Goal: Task Accomplishment & Management: Manage account settings

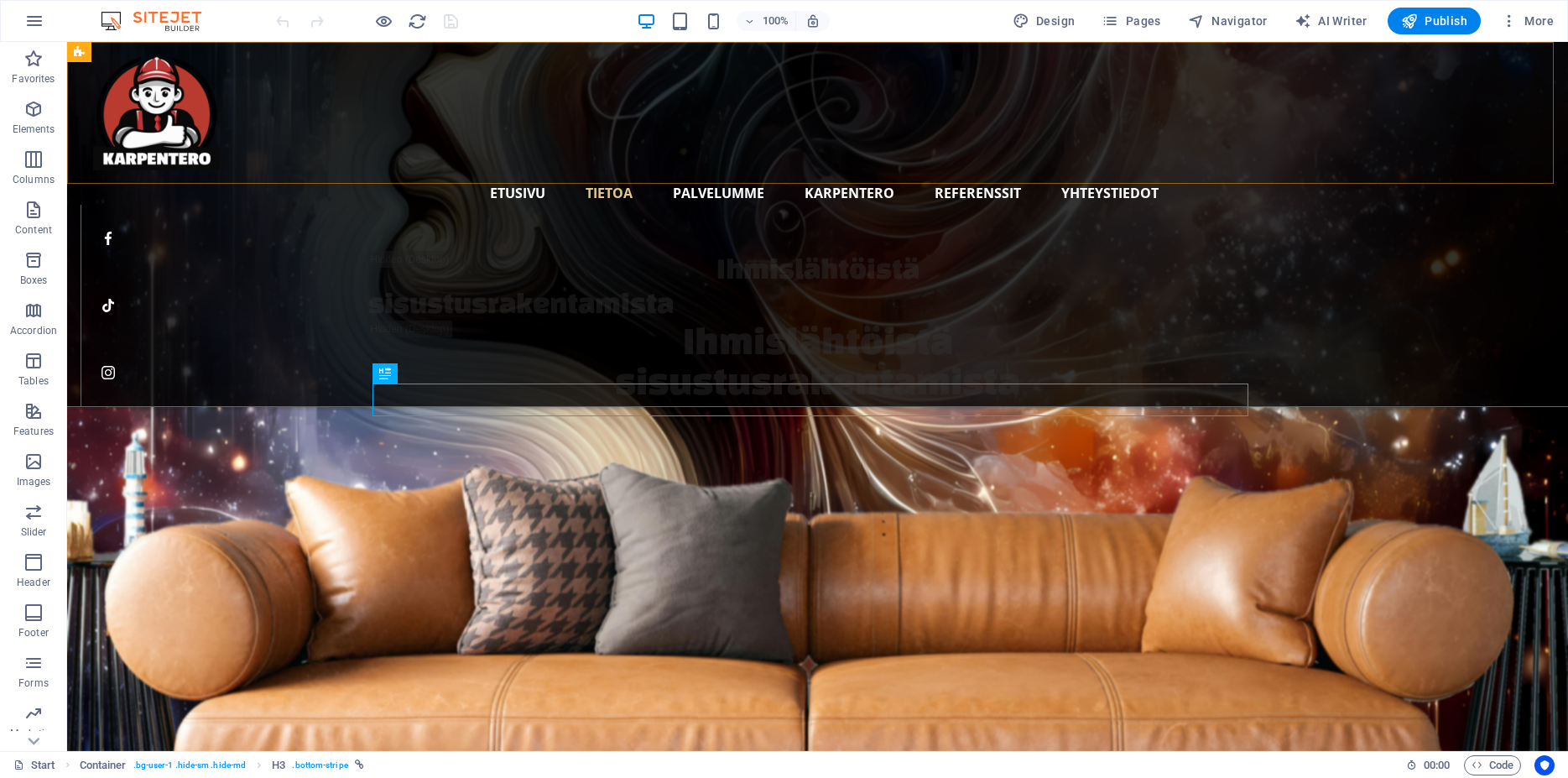
scroll to position [3264, 0]
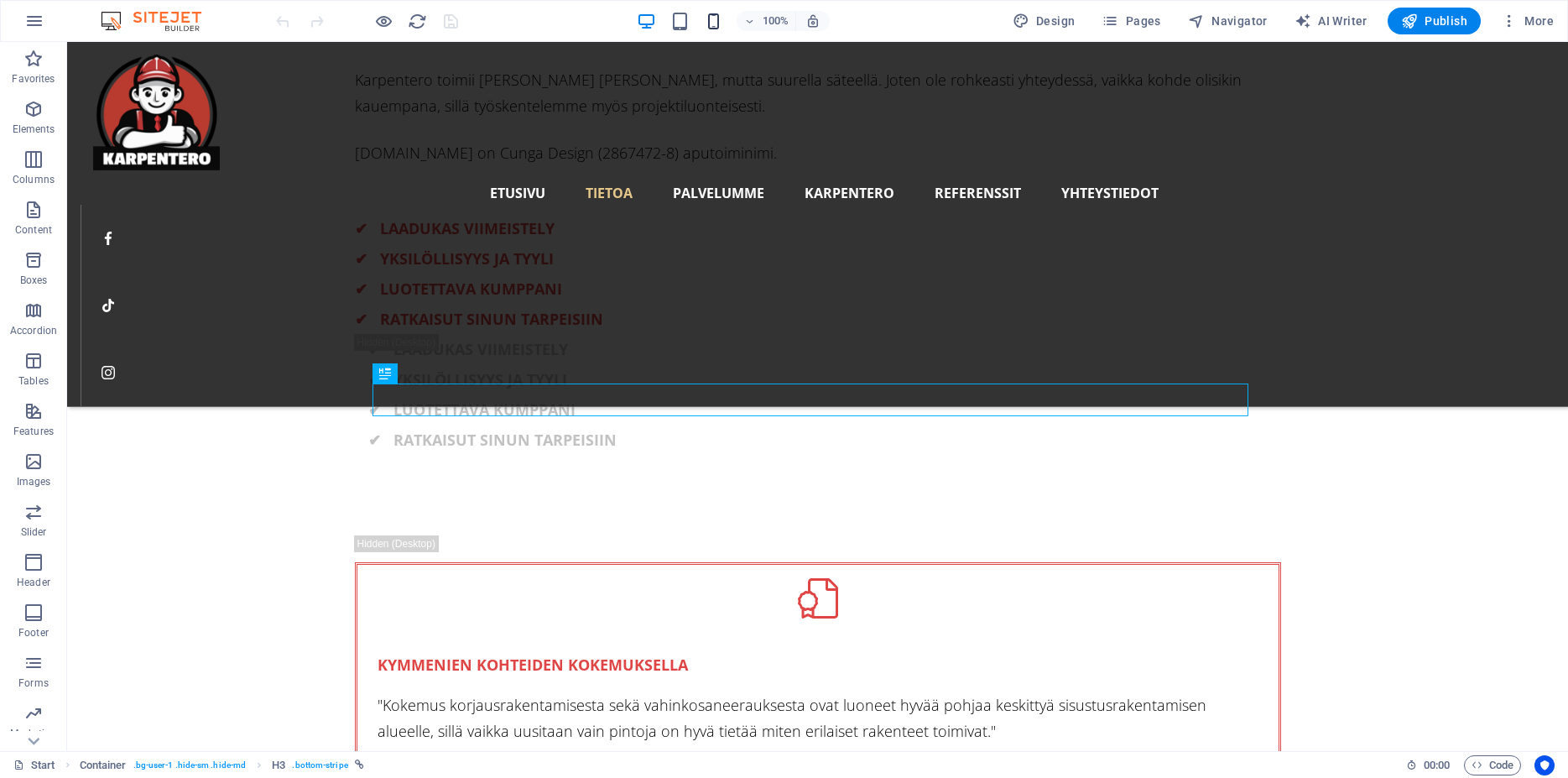
click at [716, 29] on icon "button" at bounding box center [713, 21] width 19 height 19
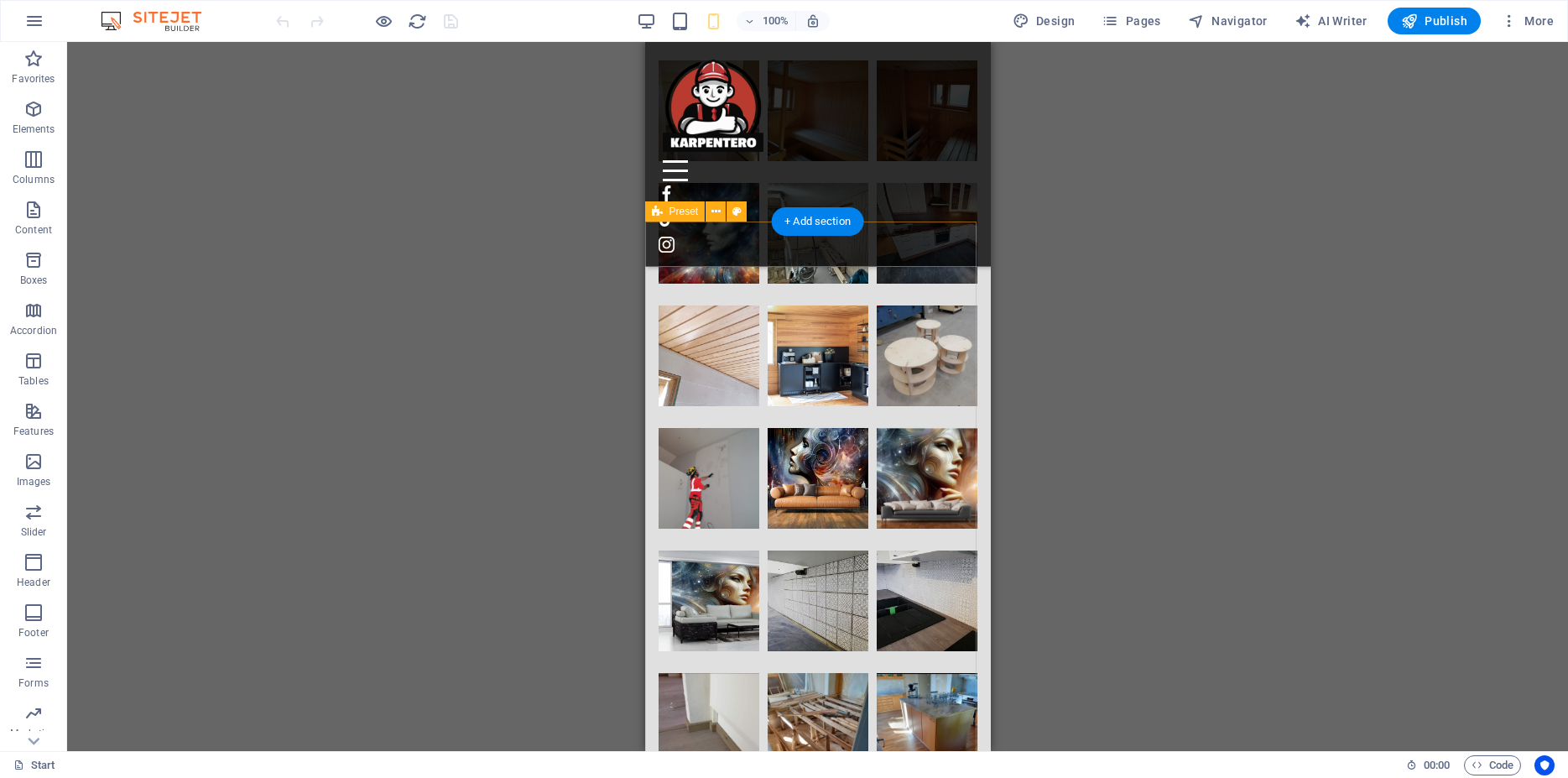
scroll to position [18244, 0]
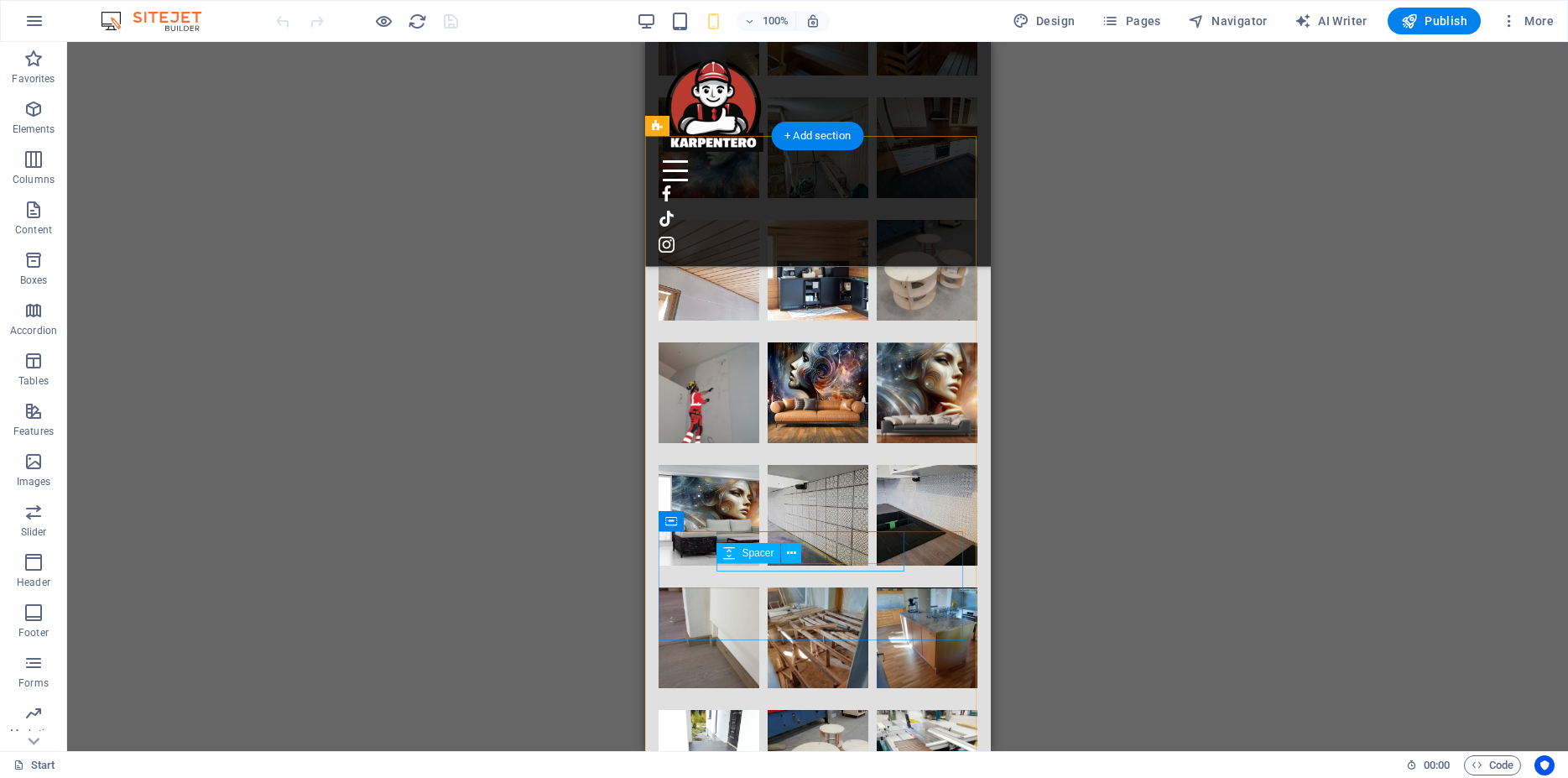
select select "px"
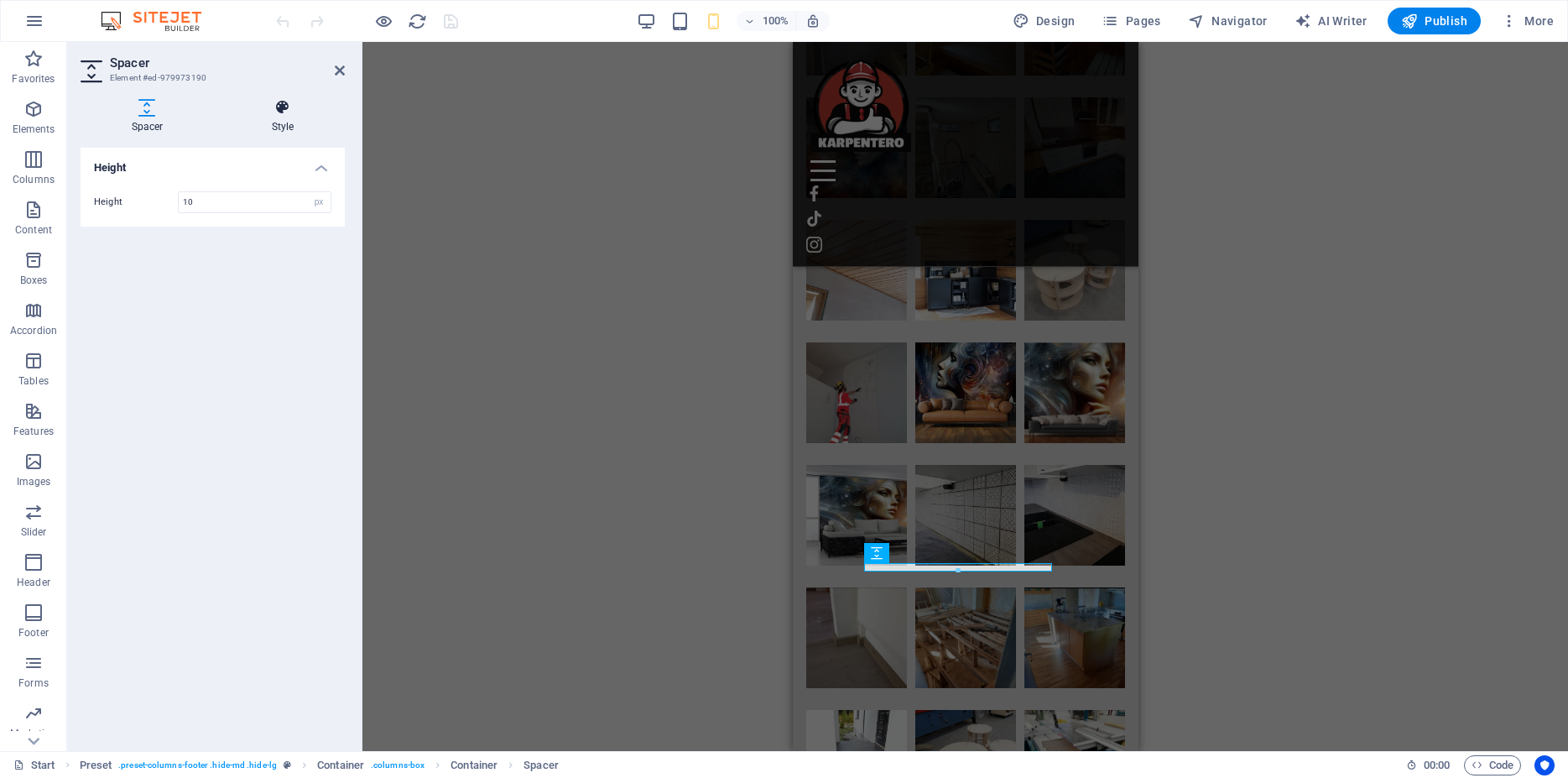
click at [291, 121] on h4 "Style" at bounding box center [282, 117] width 124 height 36
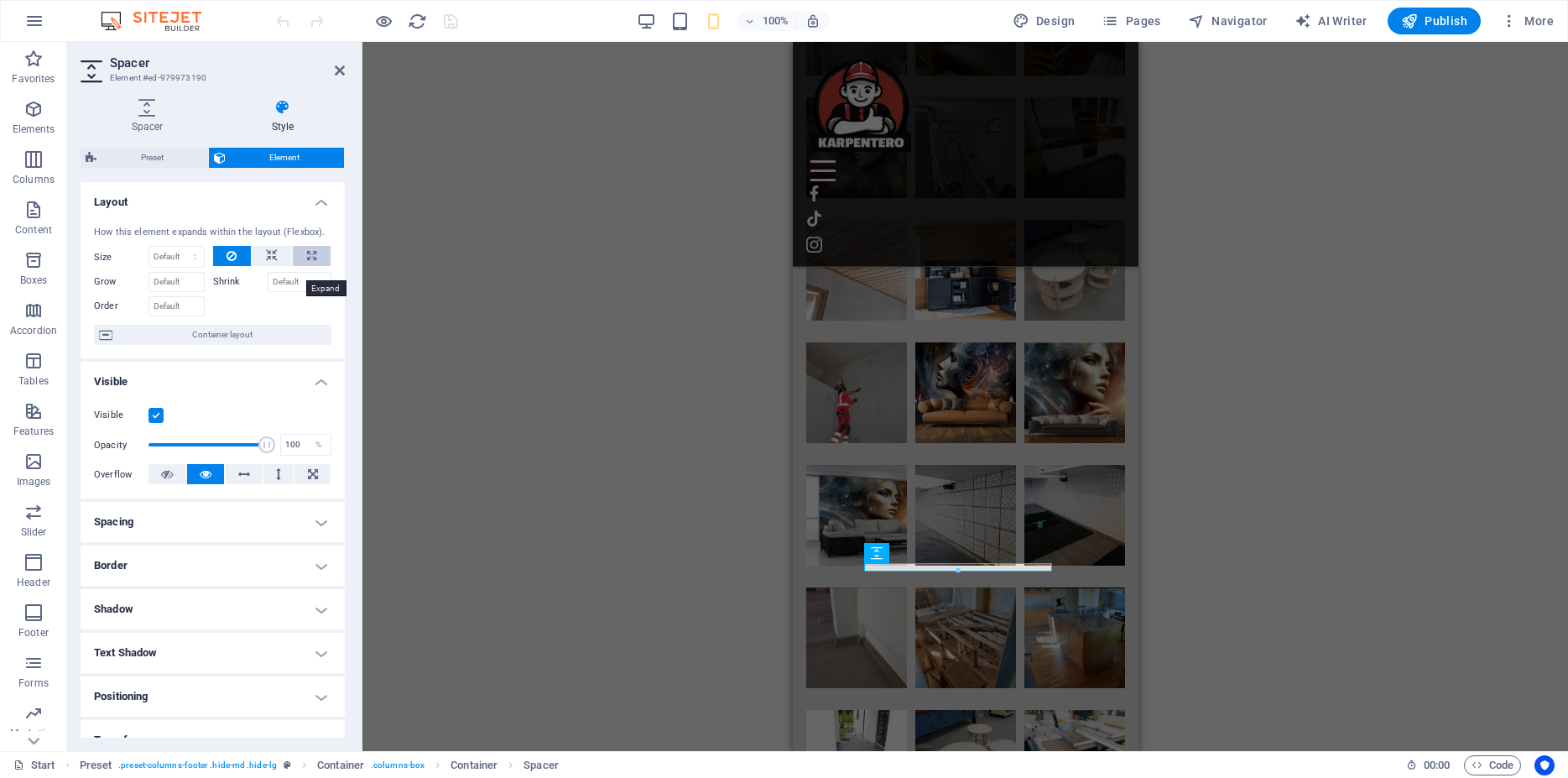
click at [307, 266] on icon at bounding box center [311, 256] width 9 height 20
type input "100"
select select "%"
click at [230, 266] on button at bounding box center [232, 256] width 38 height 20
select select "DISABLED_OPTION_VALUE"
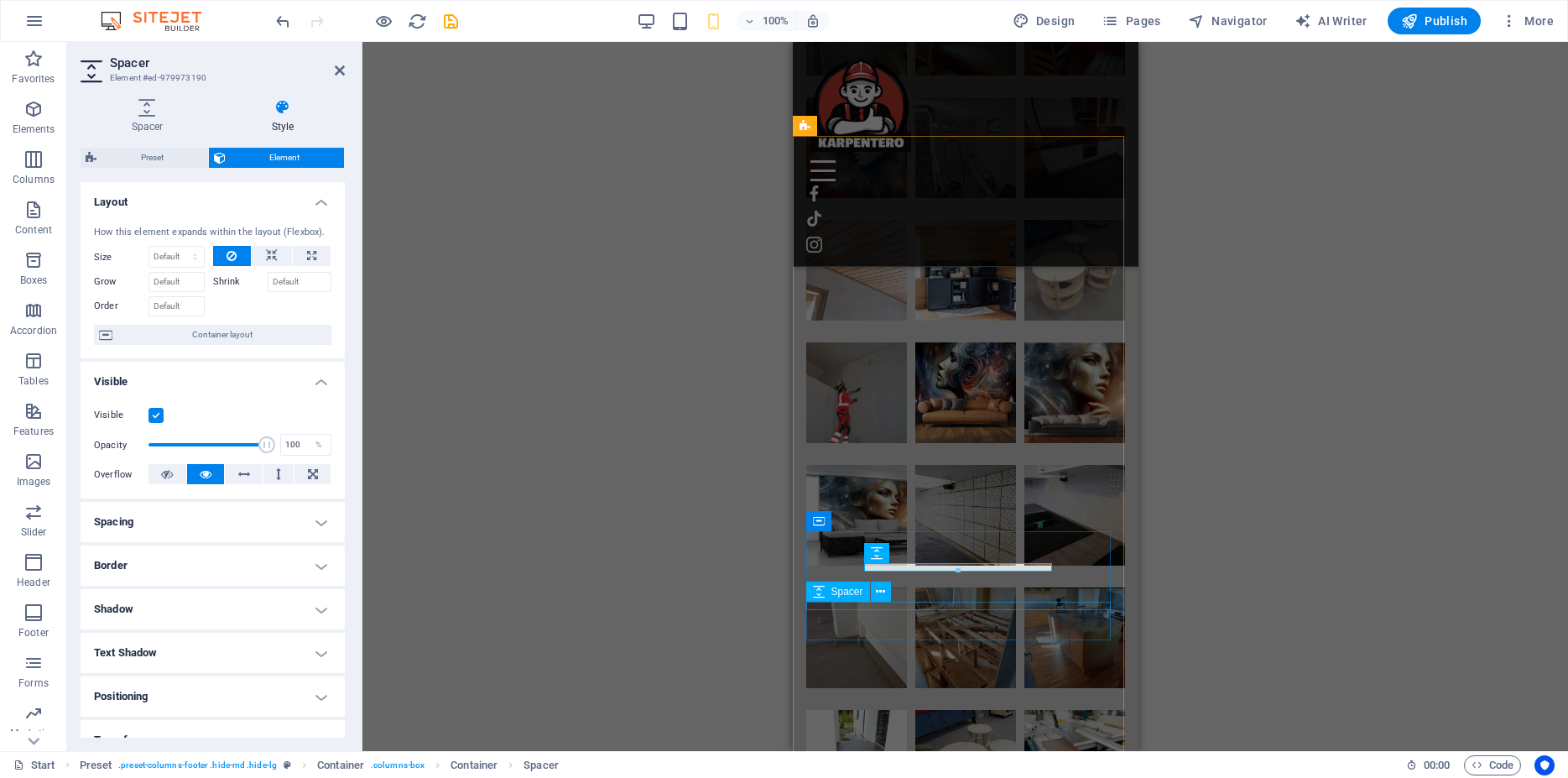
select select "px"
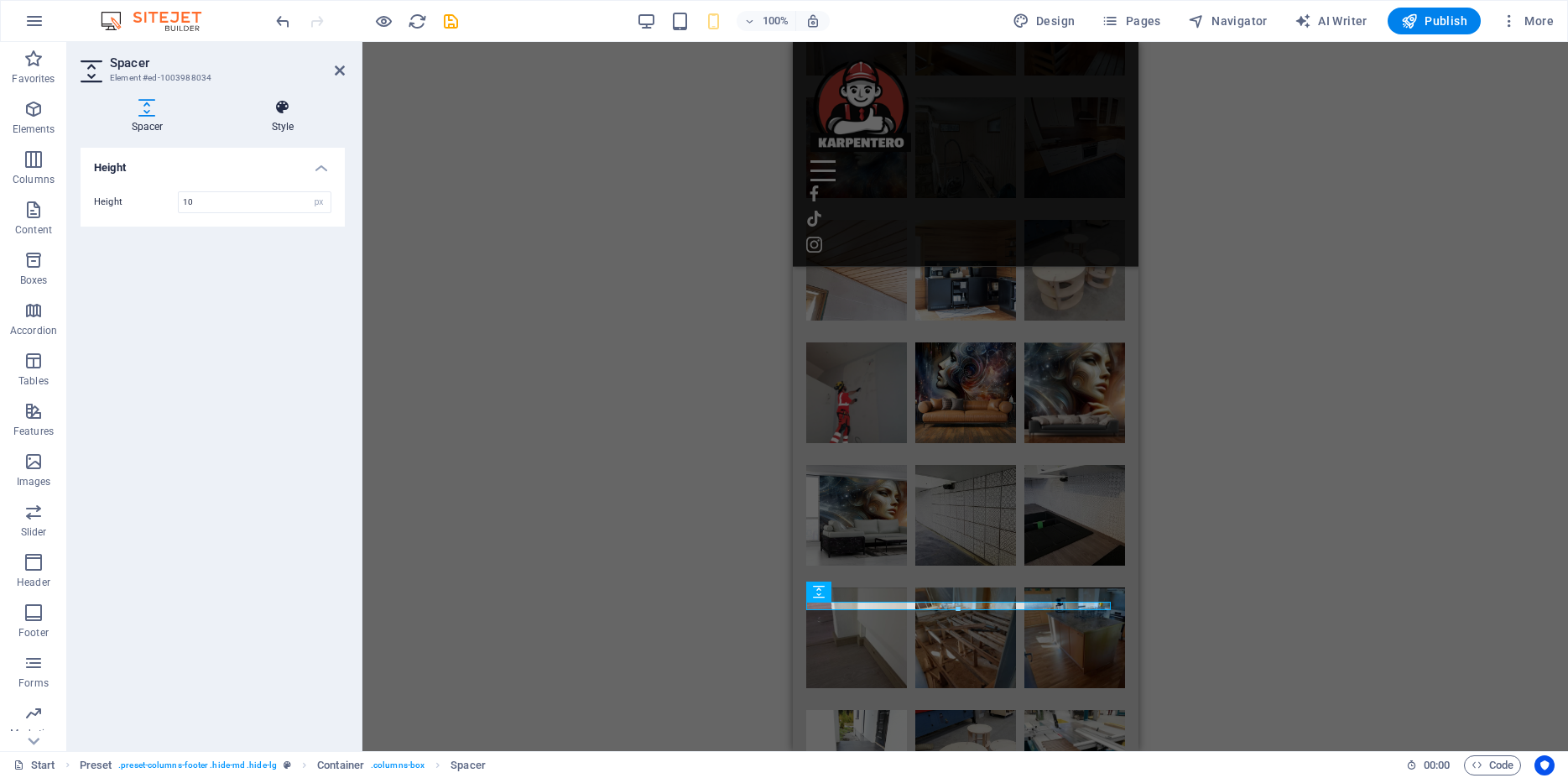
click at [290, 123] on h4 "Style" at bounding box center [282, 117] width 124 height 36
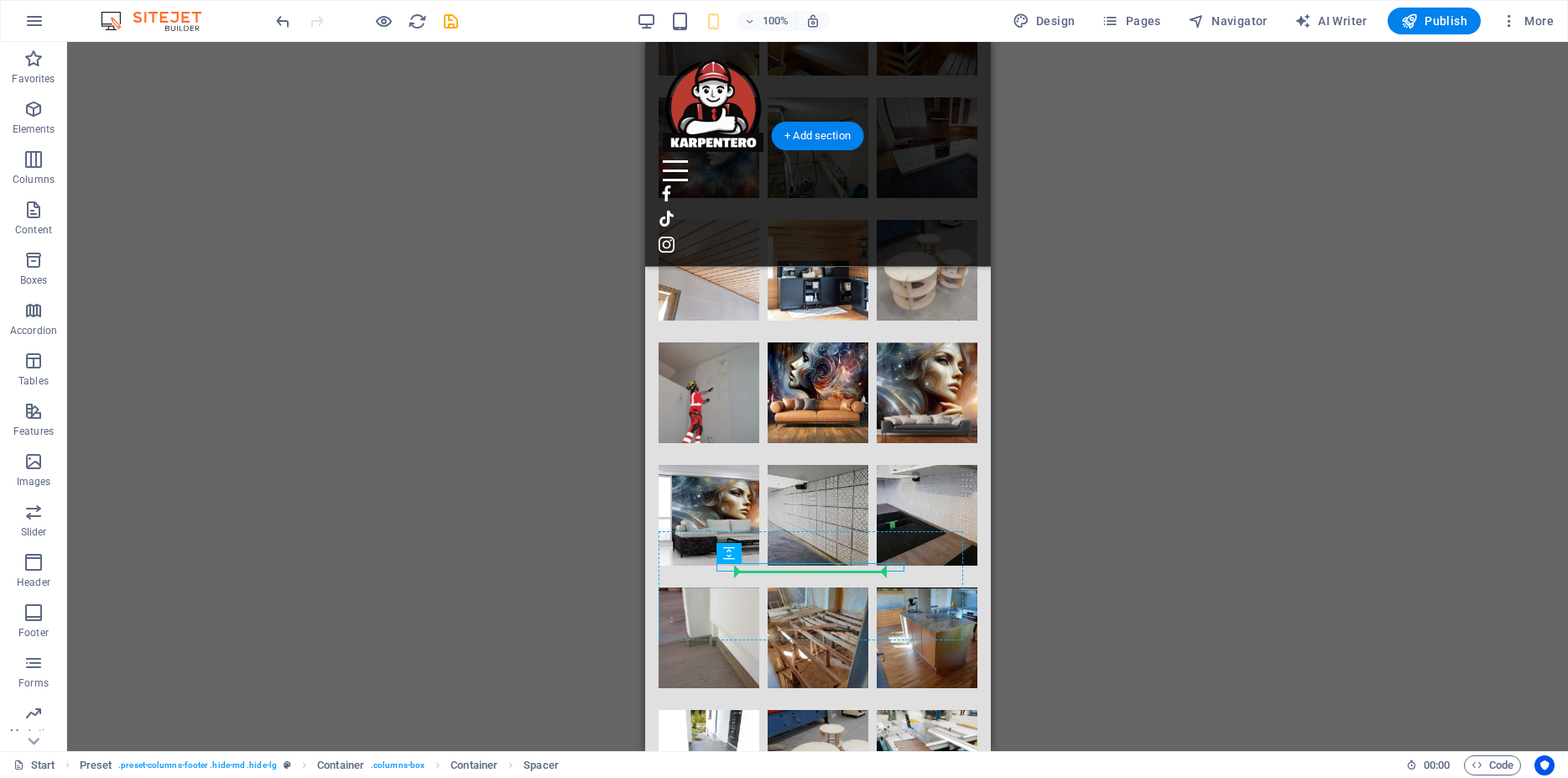
drag, startPoint x: 733, startPoint y: 568, endPoint x: 748, endPoint y: 581, distance: 19.8
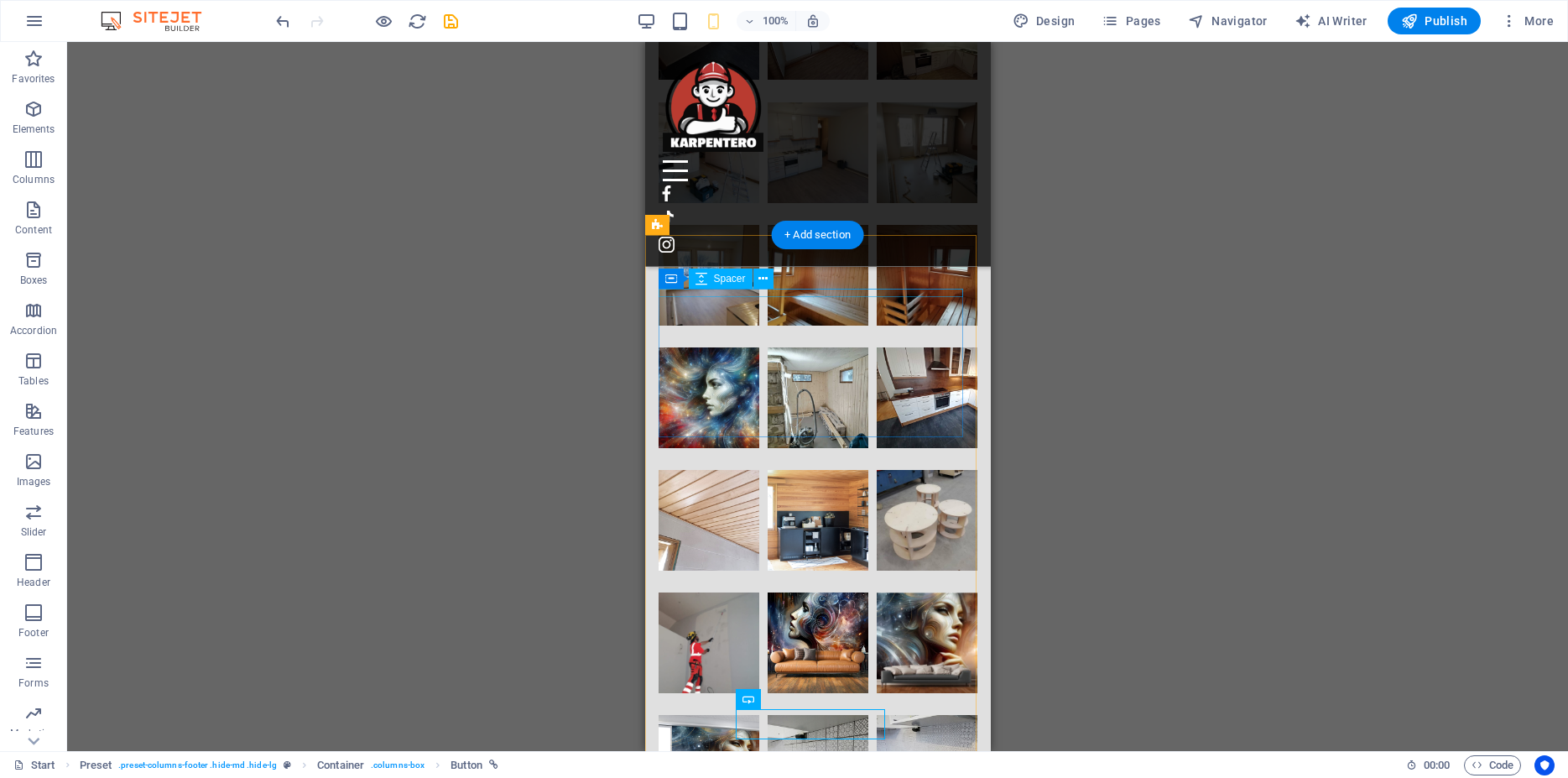
scroll to position [17987, 0]
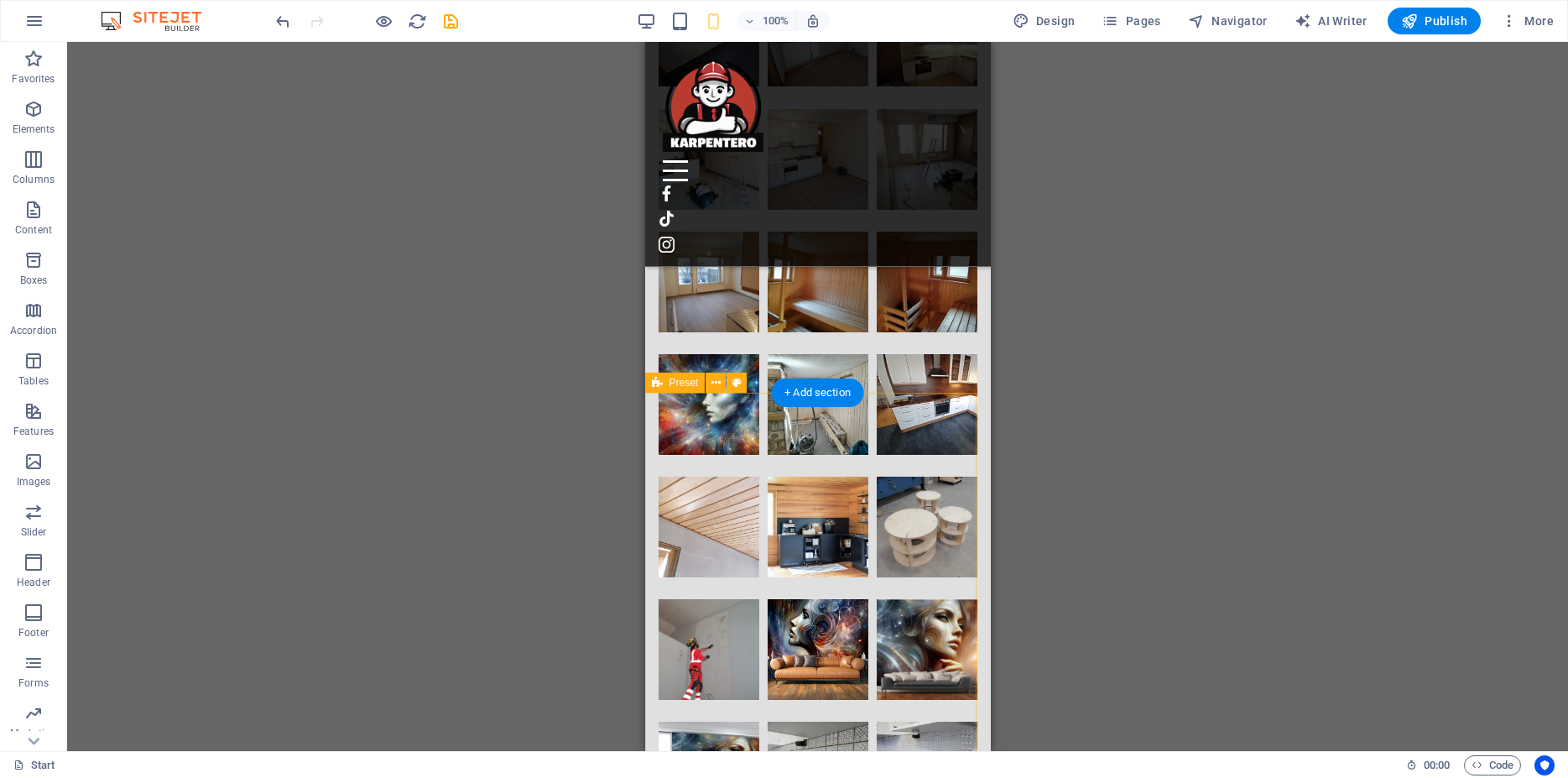
select select "footer"
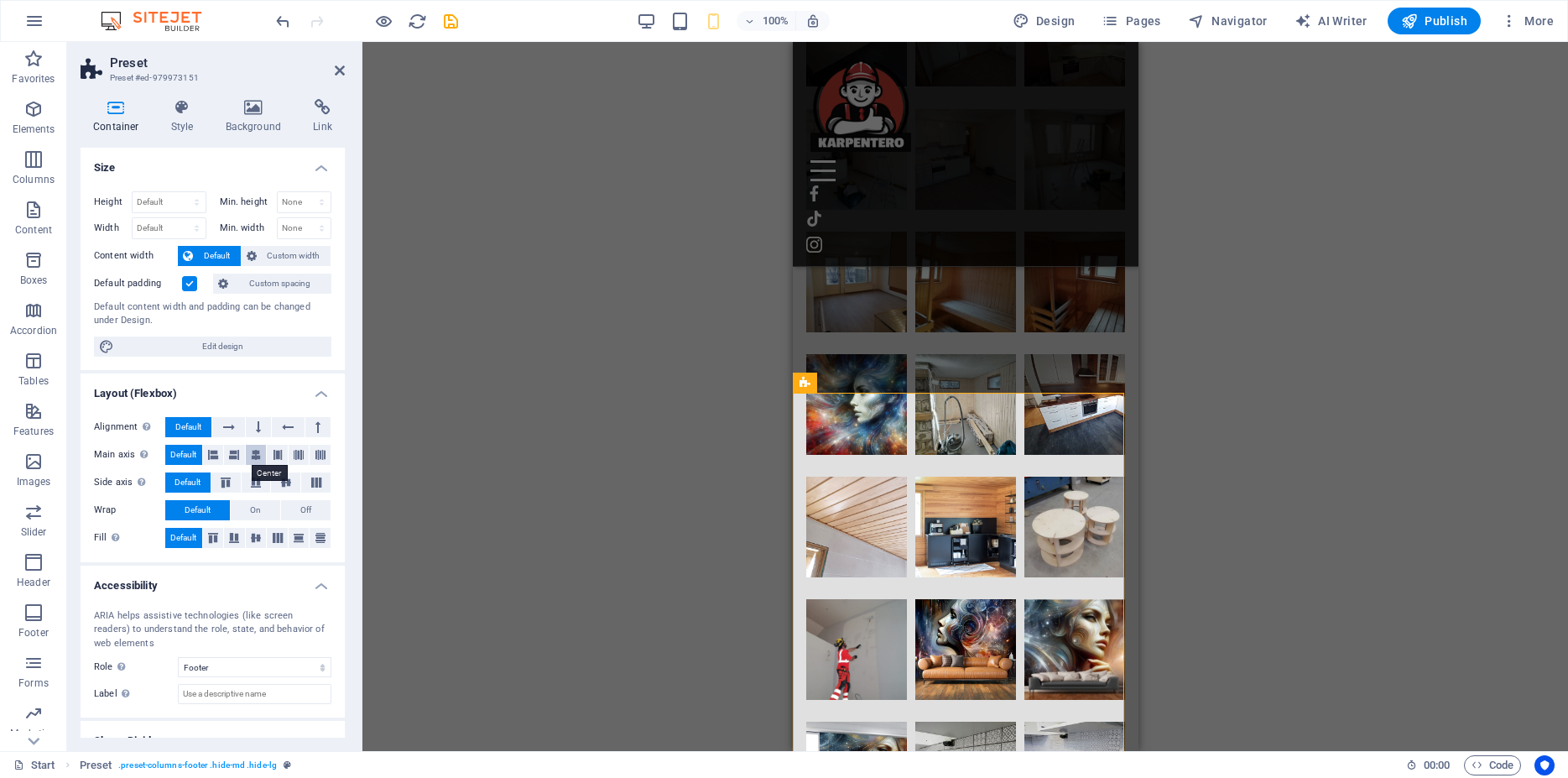
click at [251, 456] on icon at bounding box center [256, 455] width 10 height 20
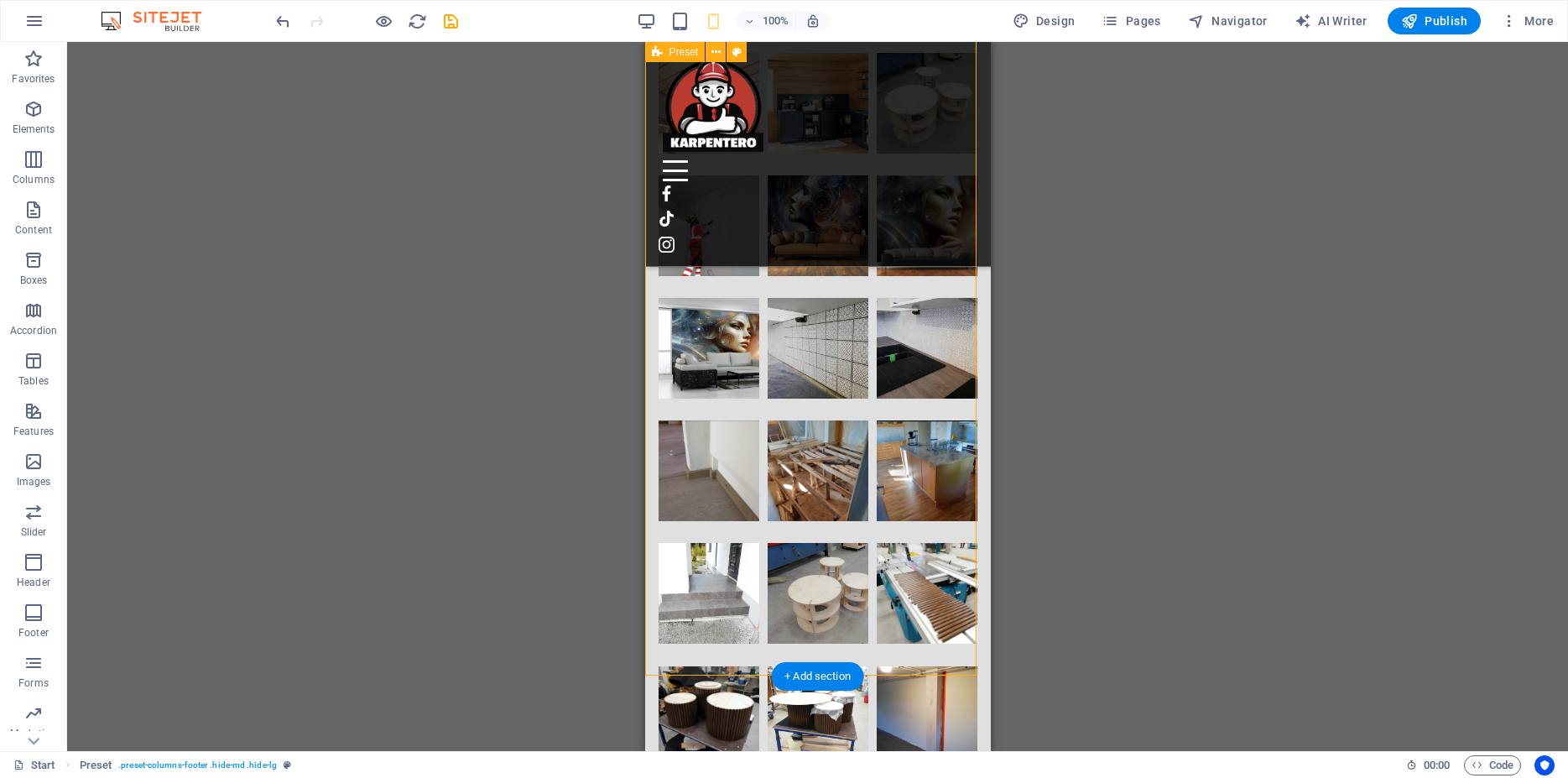
scroll to position [18501, 0]
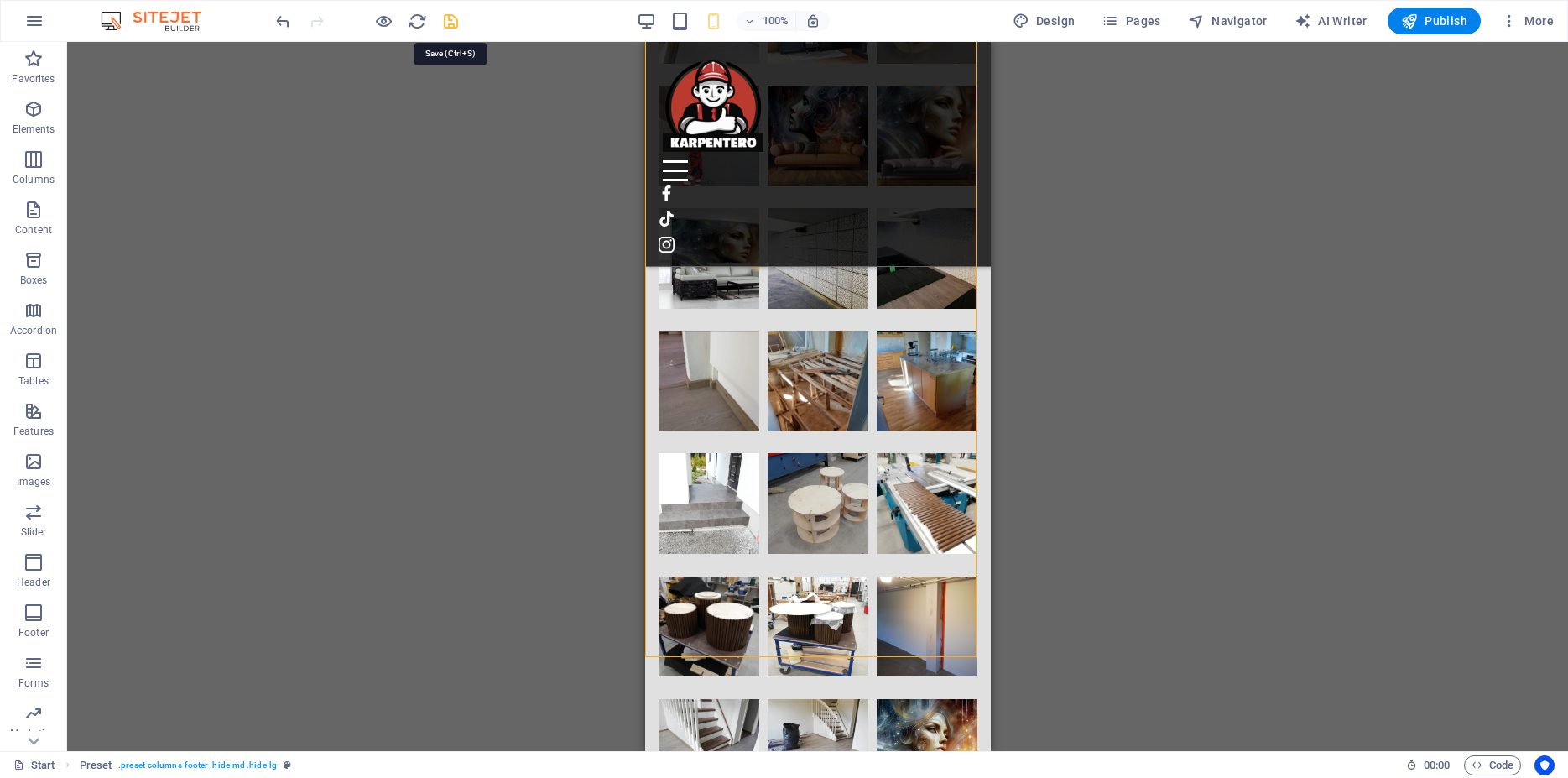
click at [451, 25] on icon "save" at bounding box center [451, 21] width 19 height 19
checkbox input "false"
click at [419, 24] on icon "reload" at bounding box center [417, 21] width 19 height 19
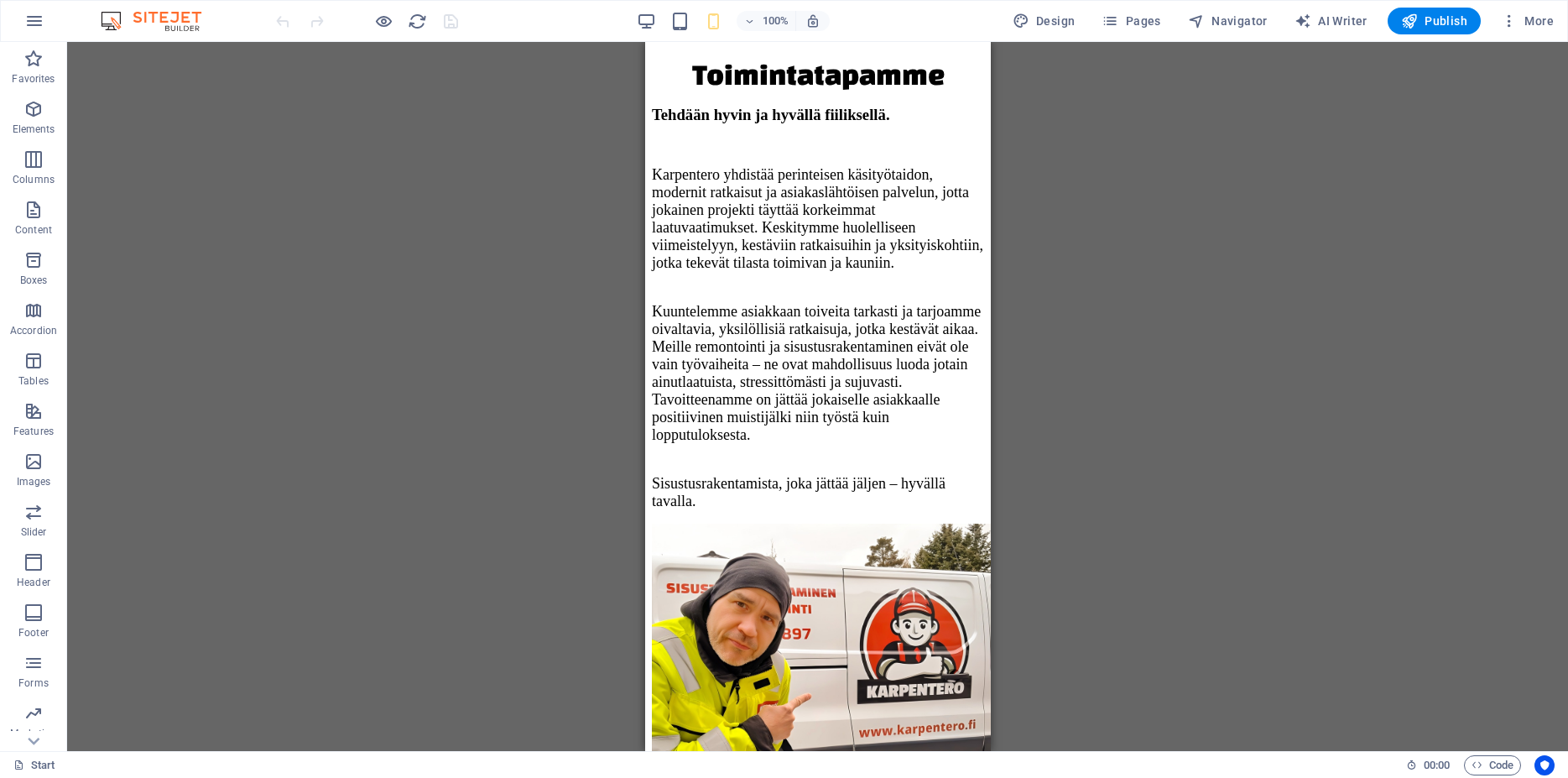
scroll to position [18206, 0]
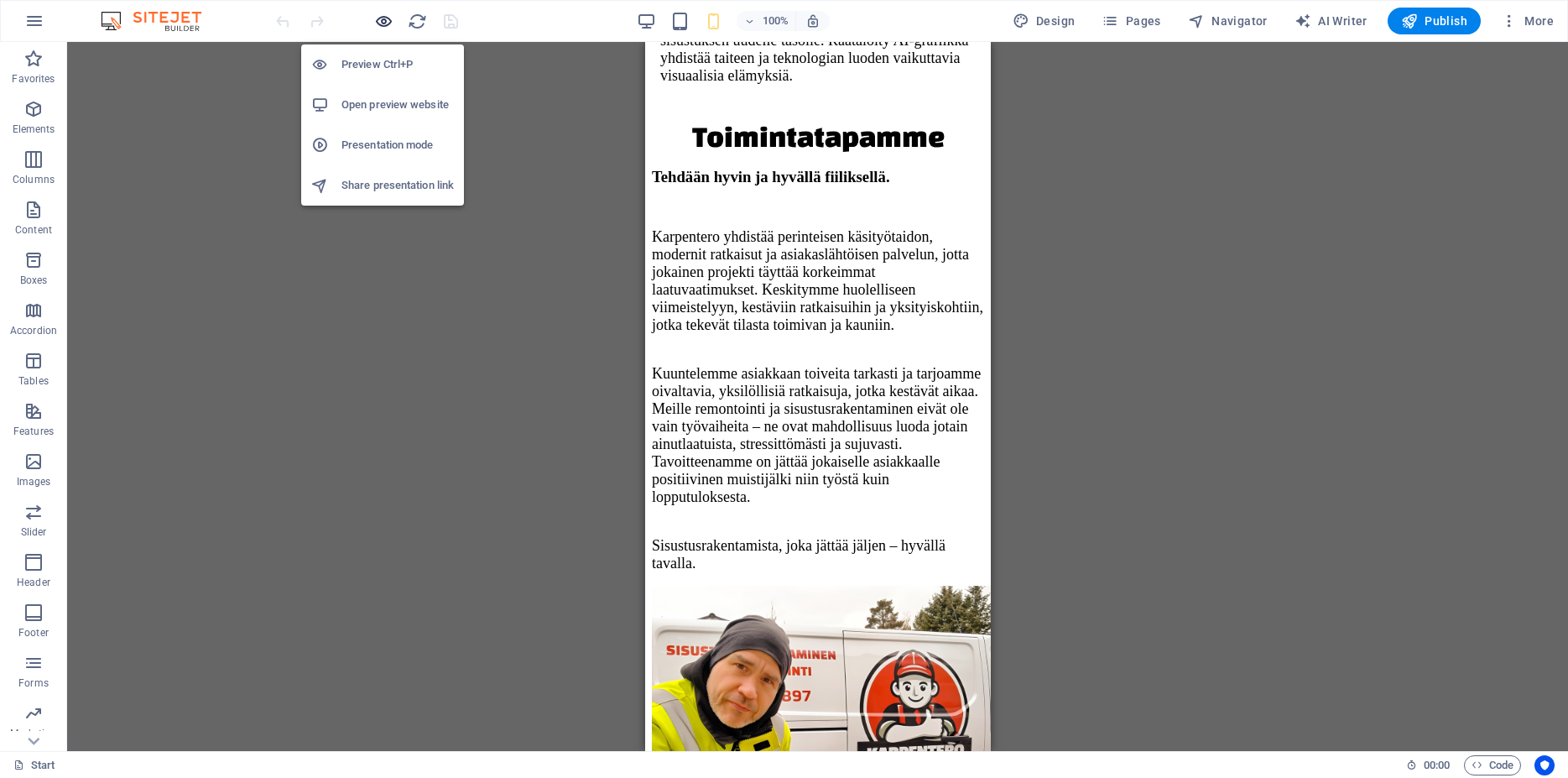
click at [380, 24] on icon "button" at bounding box center [383, 21] width 19 height 19
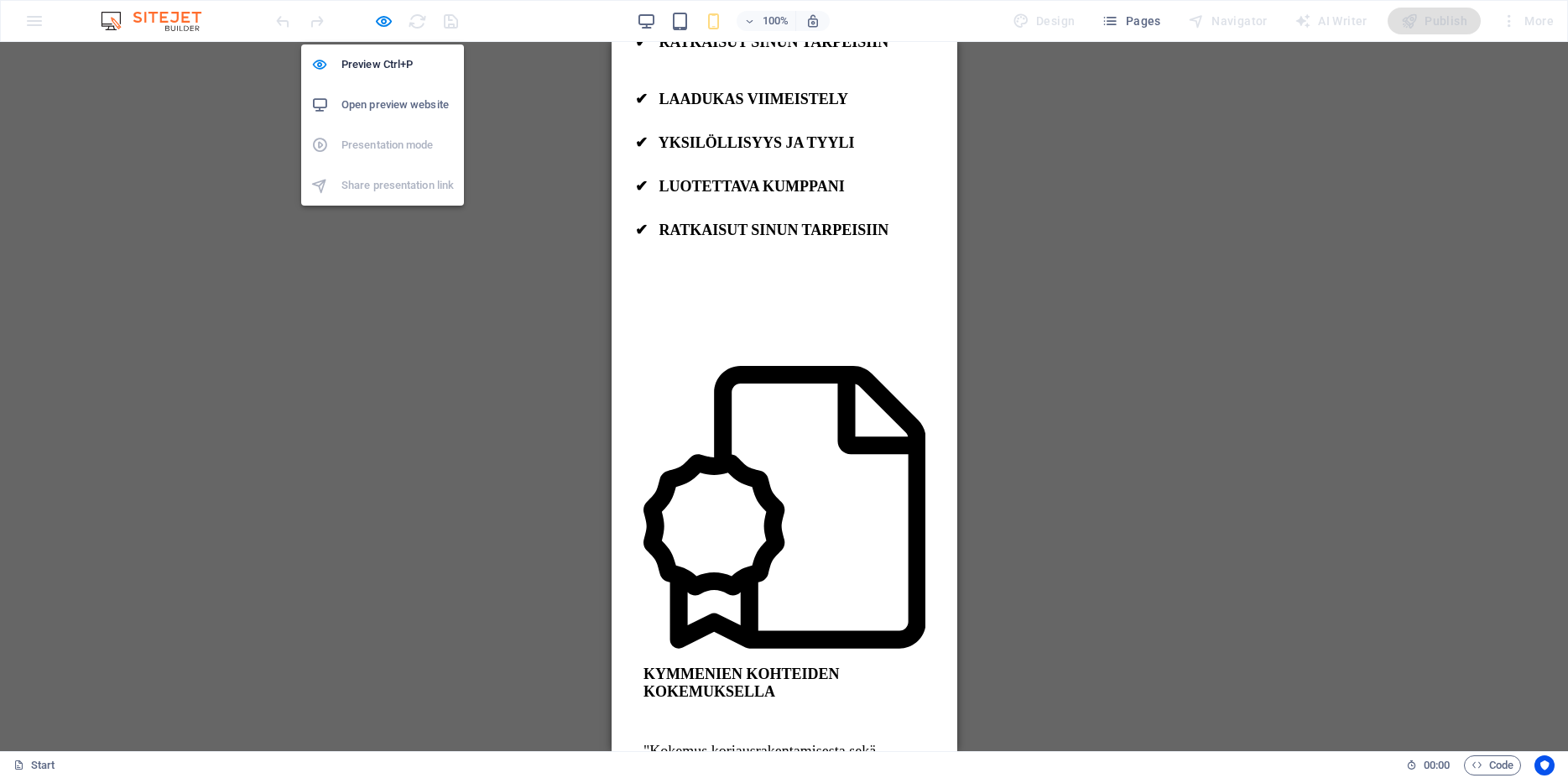
scroll to position [8327, 0]
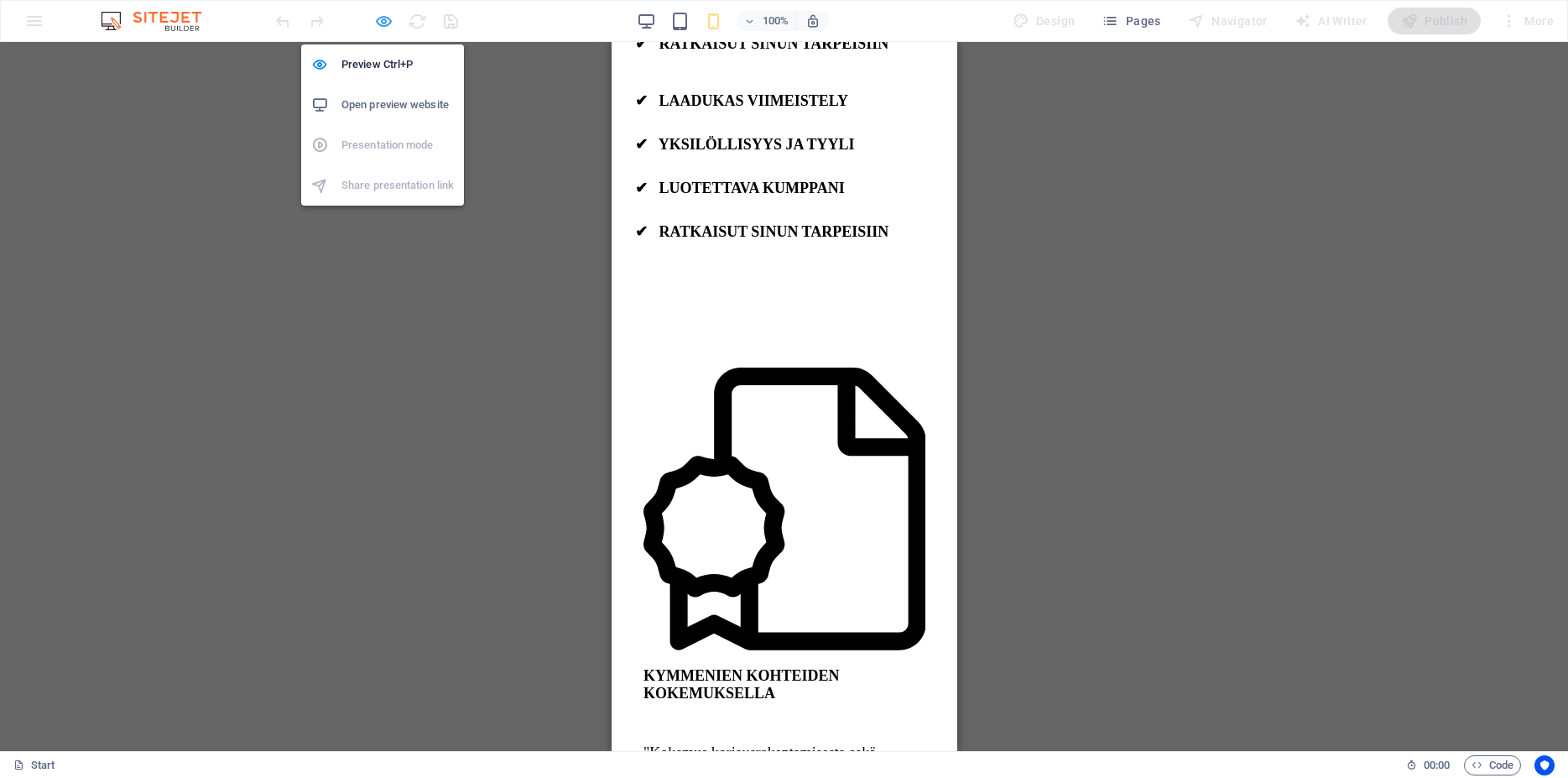
click at [380, 22] on icon "button" at bounding box center [383, 21] width 19 height 19
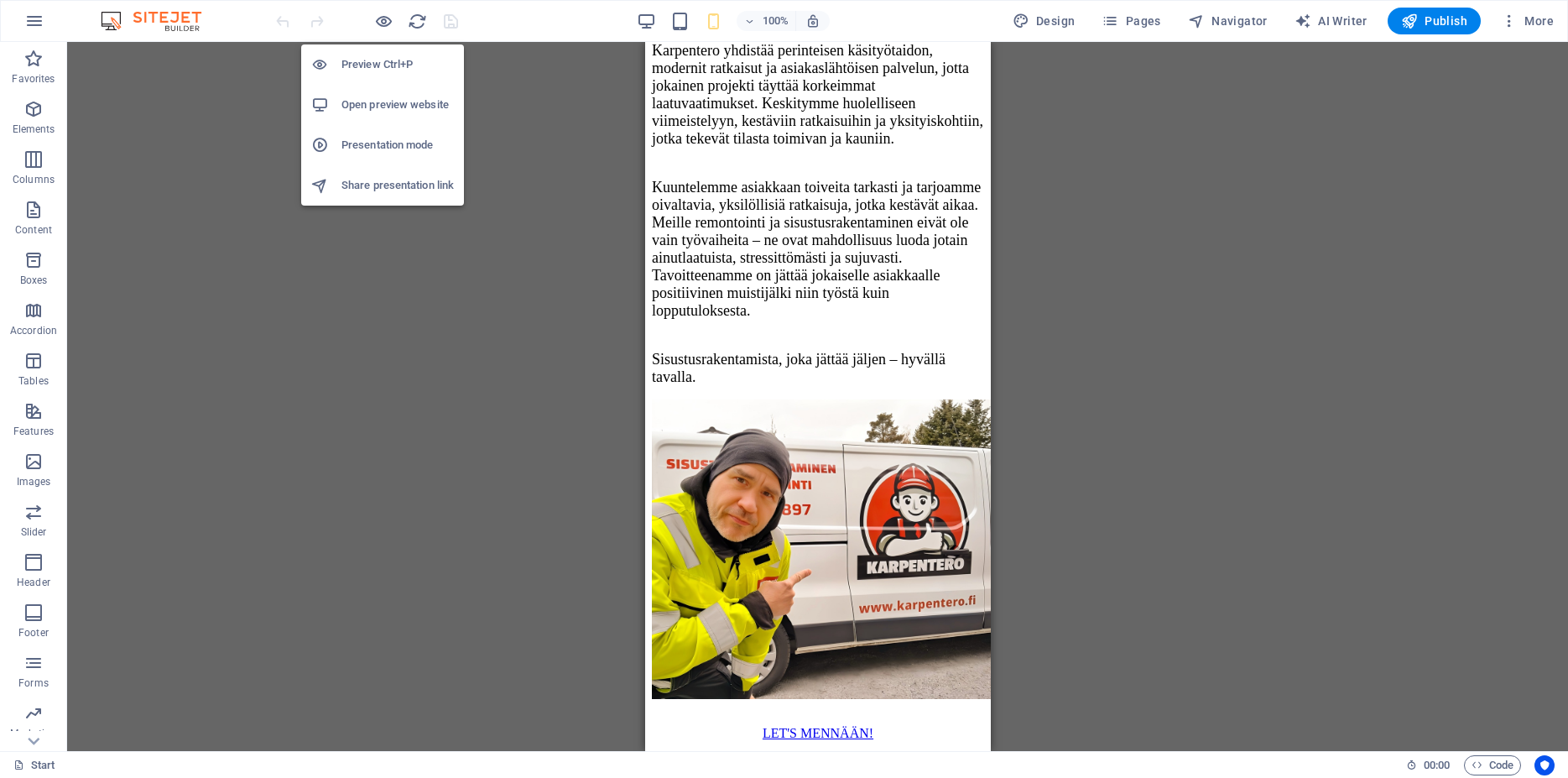
scroll to position [18406, 0]
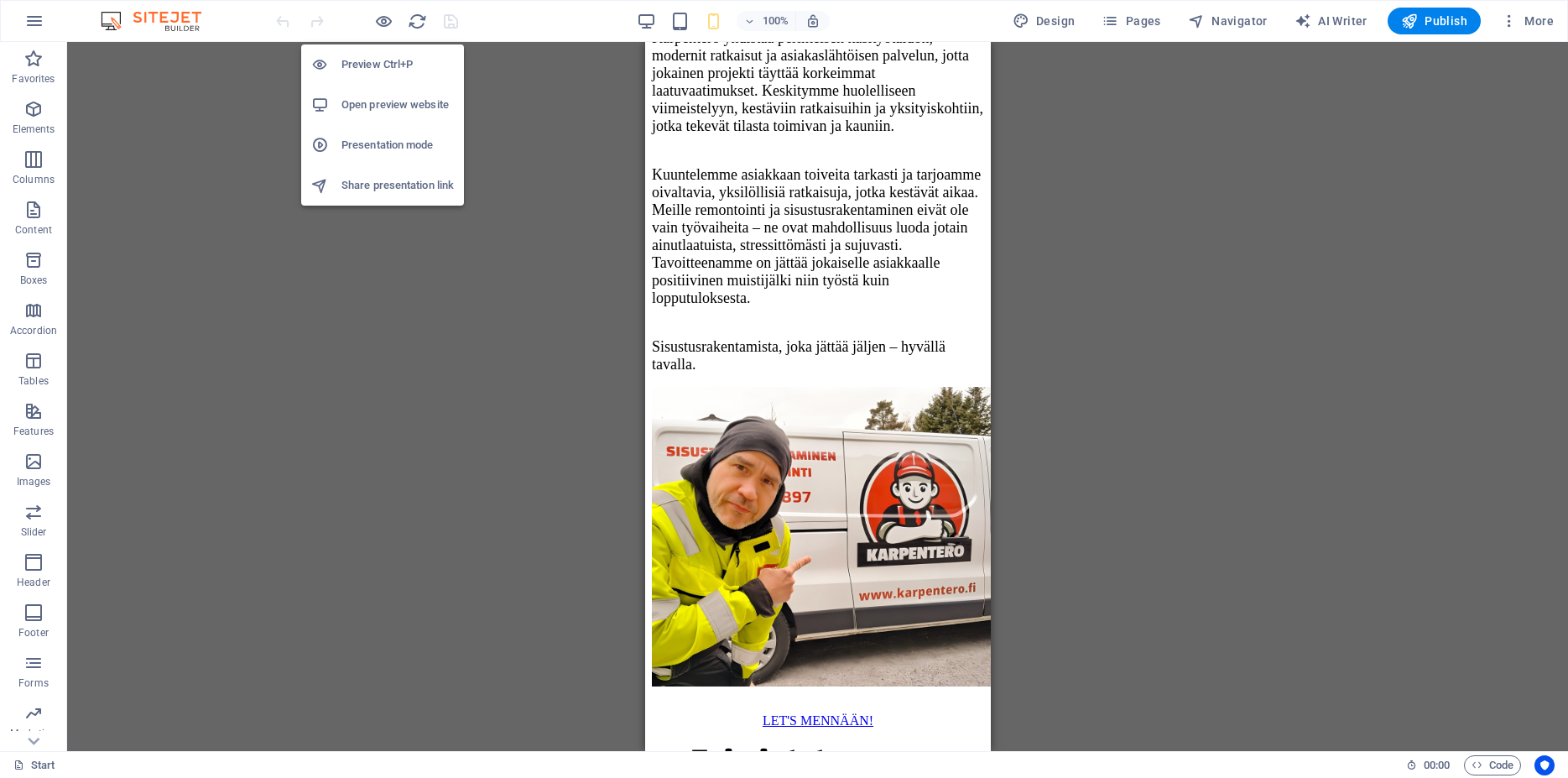
click at [371, 146] on h6 "Presentation mode" at bounding box center [397, 145] width 112 height 20
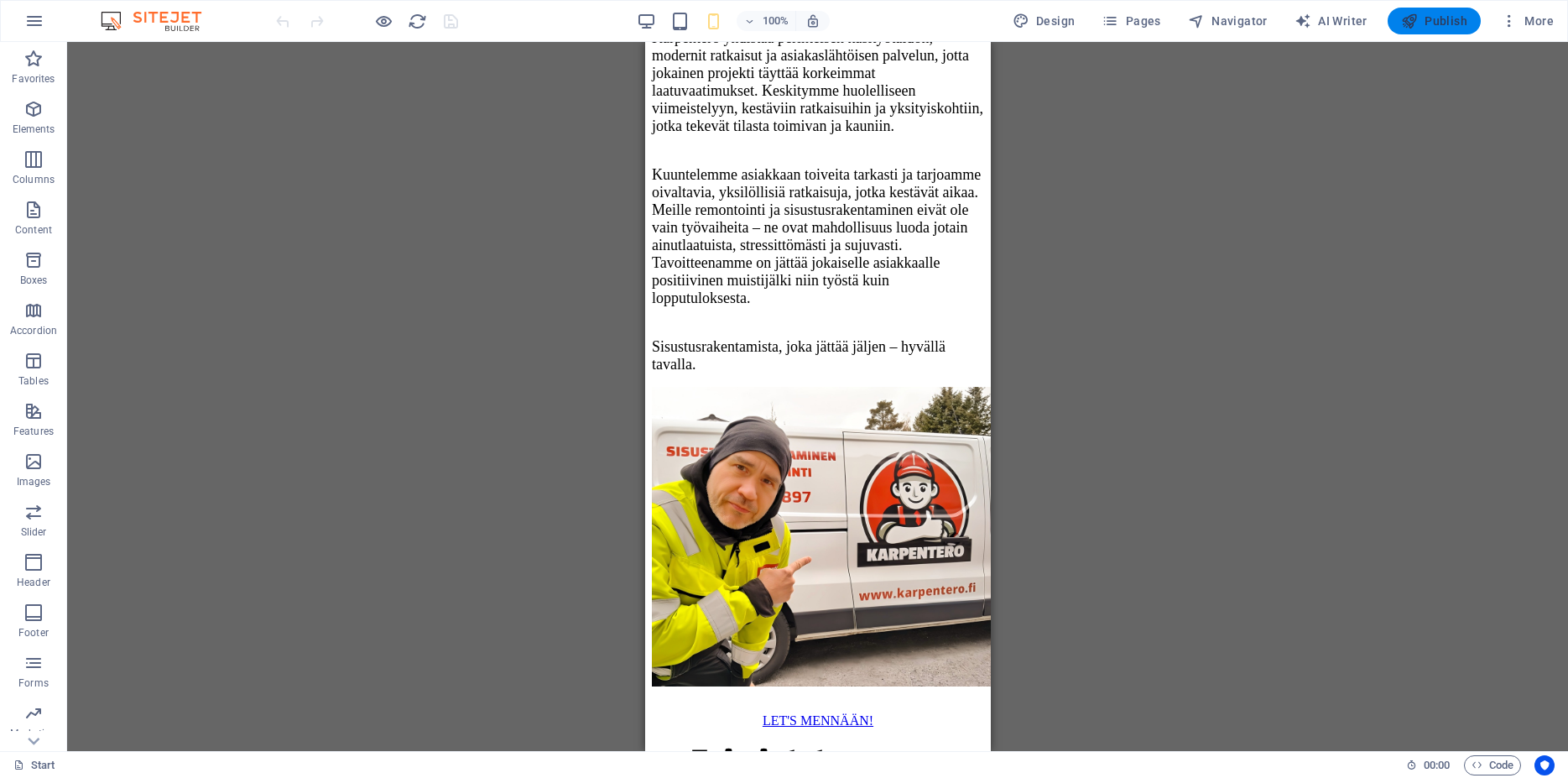
click at [1443, 14] on span "Publish" at bounding box center [1434, 21] width 66 height 16
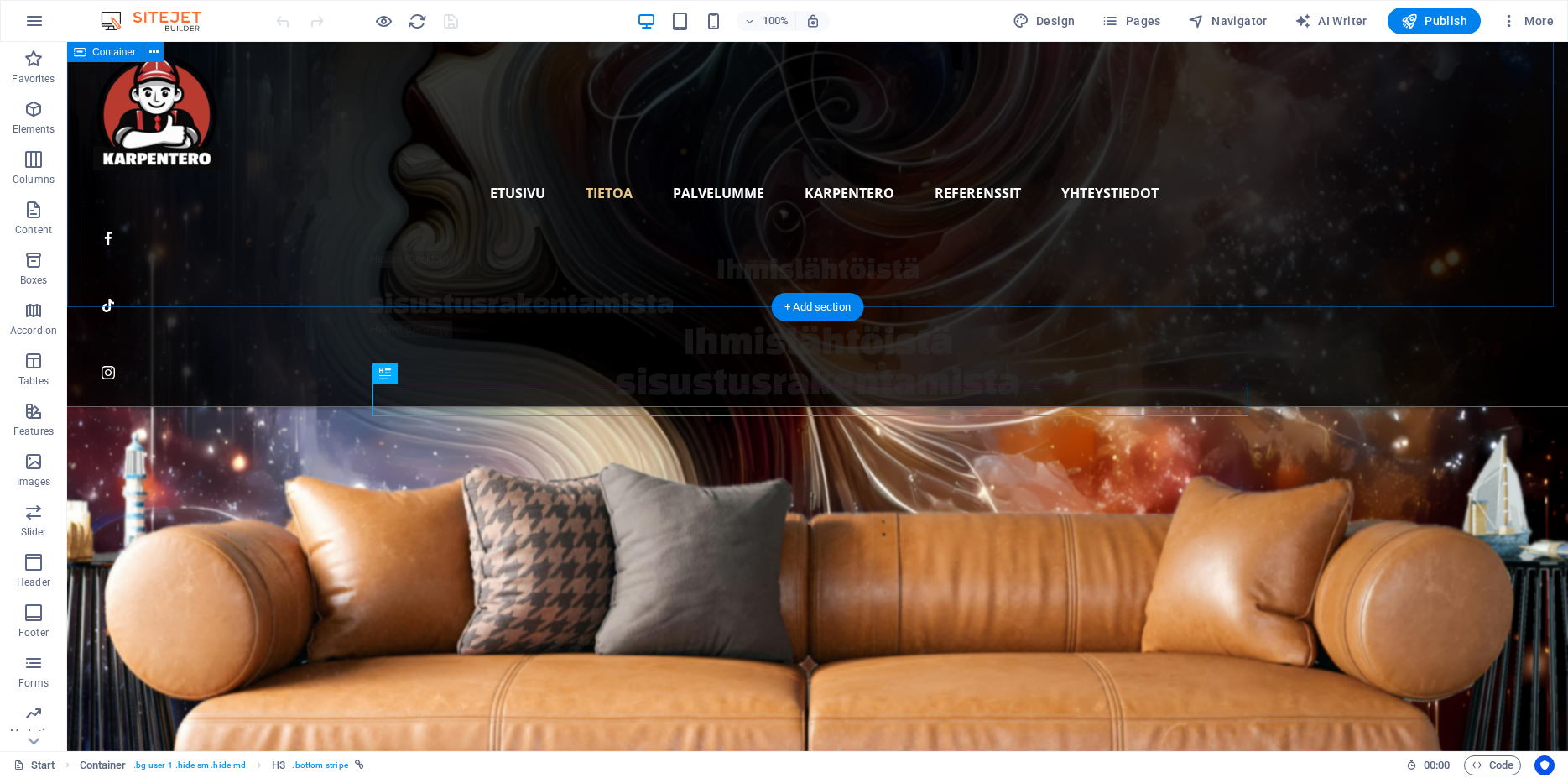
scroll to position [3264, 0]
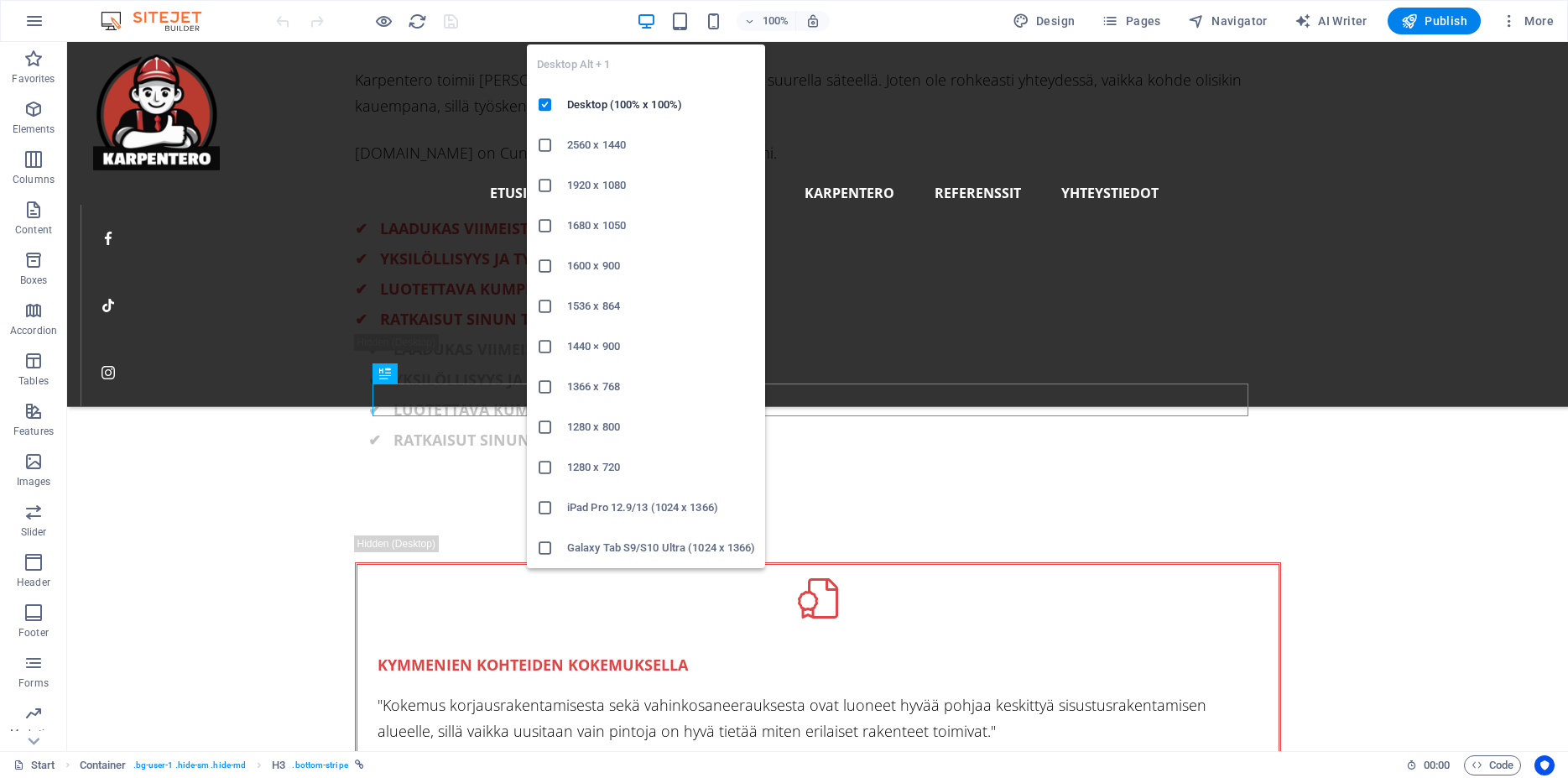
click at [647, 19] on icon "button" at bounding box center [646, 21] width 19 height 19
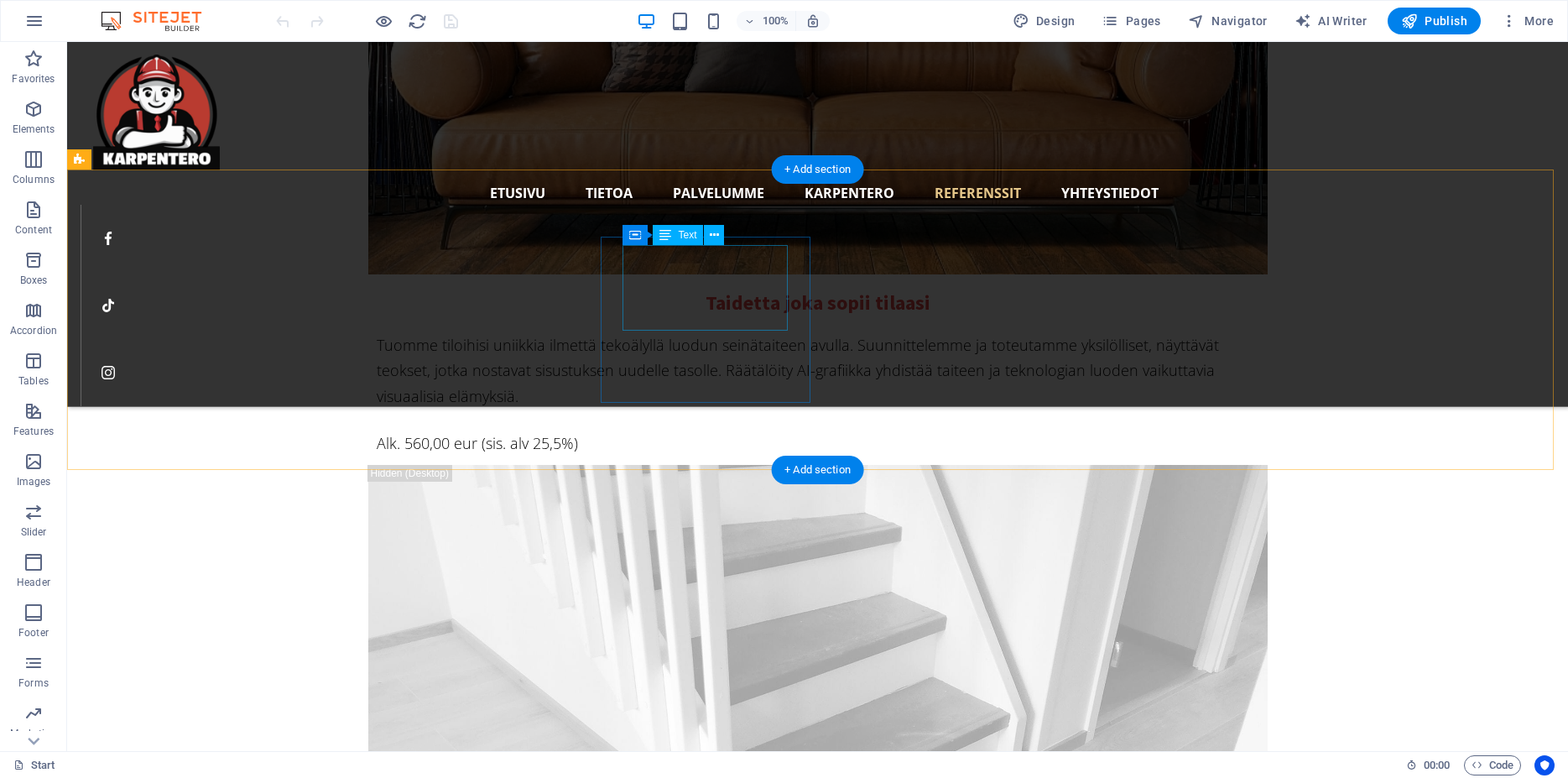
scroll to position [12201, 0]
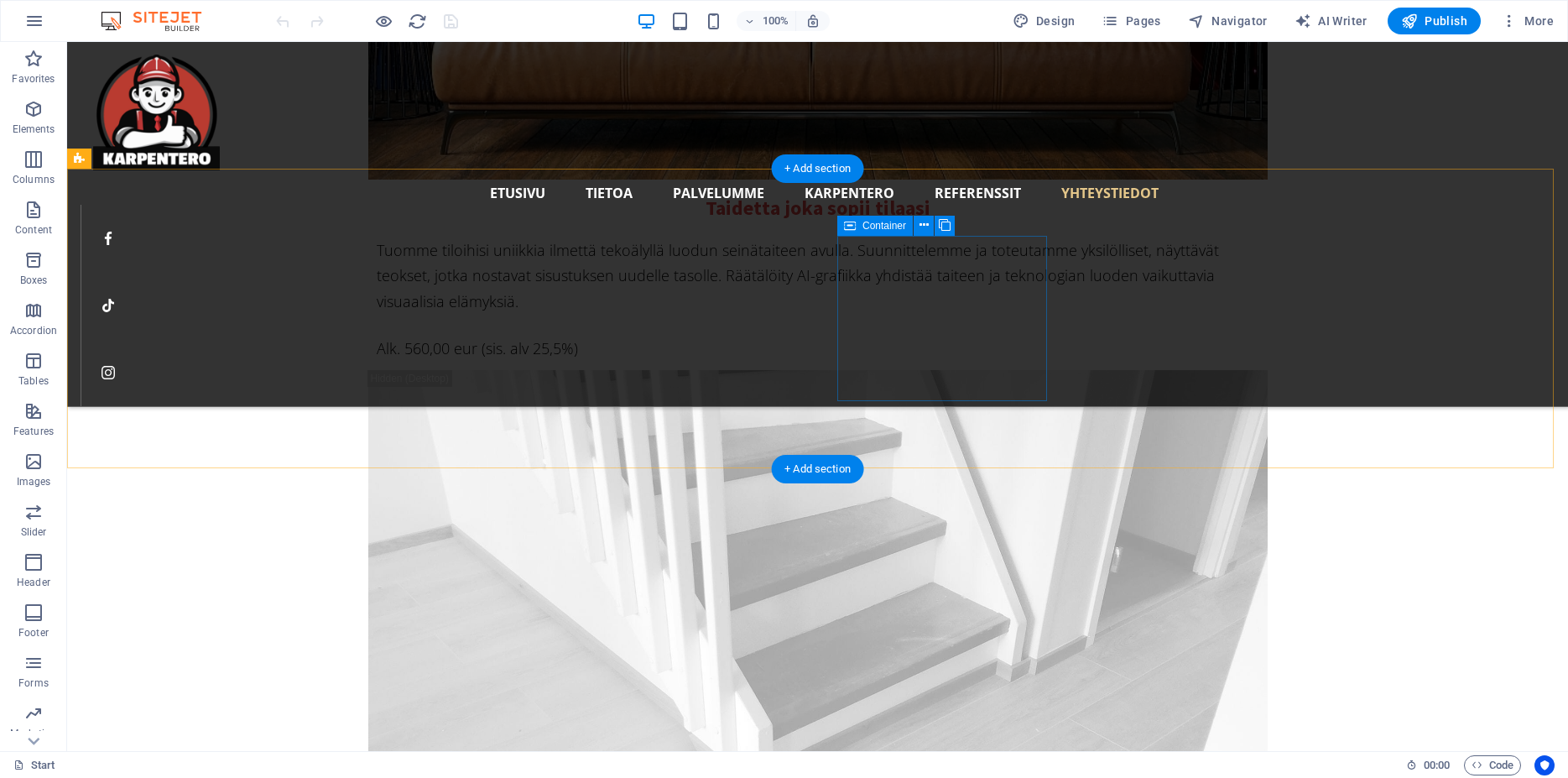
select select "px"
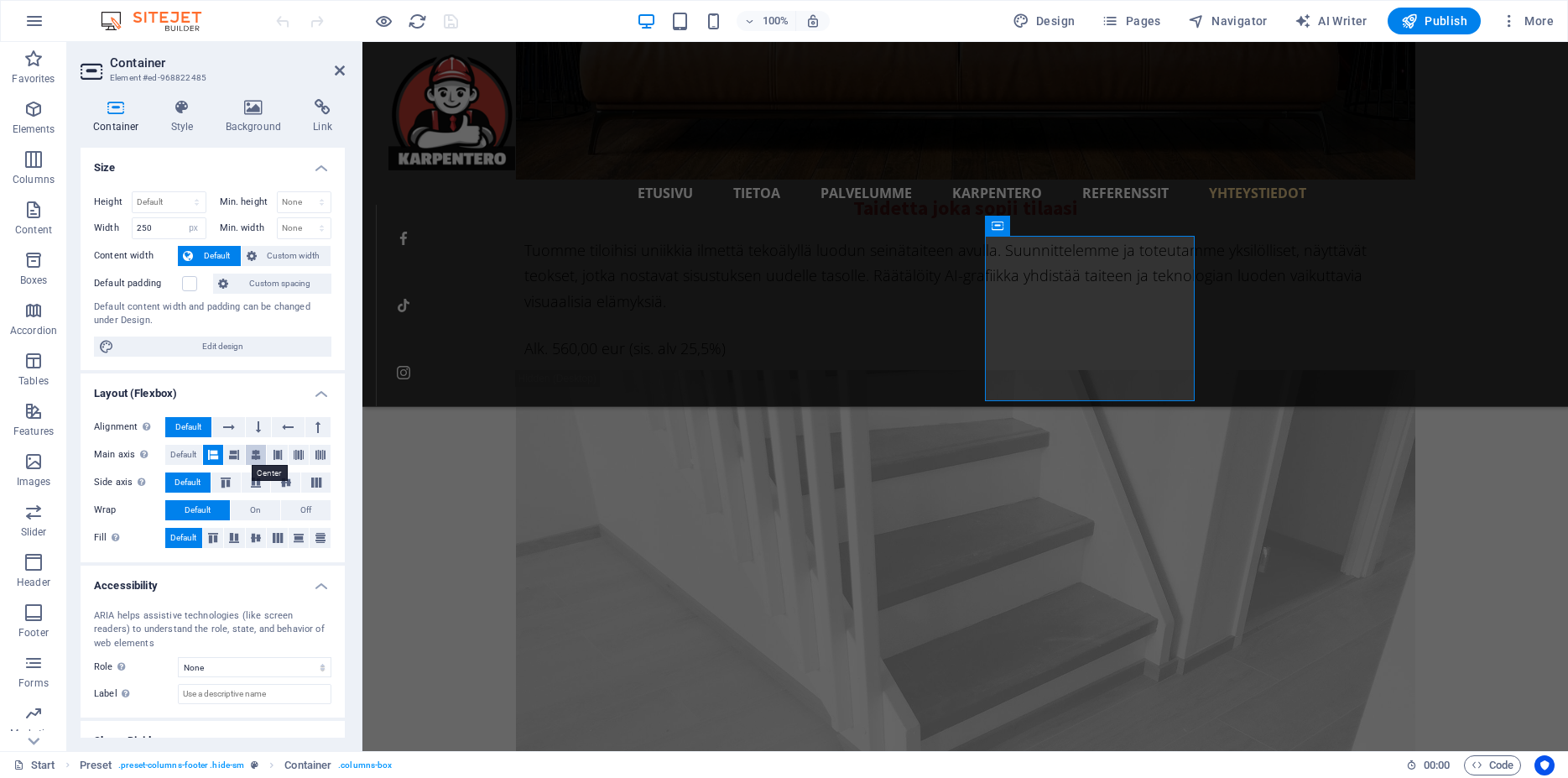
click at [251, 456] on icon at bounding box center [256, 455] width 10 height 20
click at [315, 457] on icon at bounding box center [320, 455] width 10 height 20
click at [294, 456] on icon at bounding box center [299, 455] width 10 height 20
click at [267, 454] on button at bounding box center [277, 455] width 21 height 20
click at [234, 453] on icon at bounding box center [234, 455] width 10 height 20
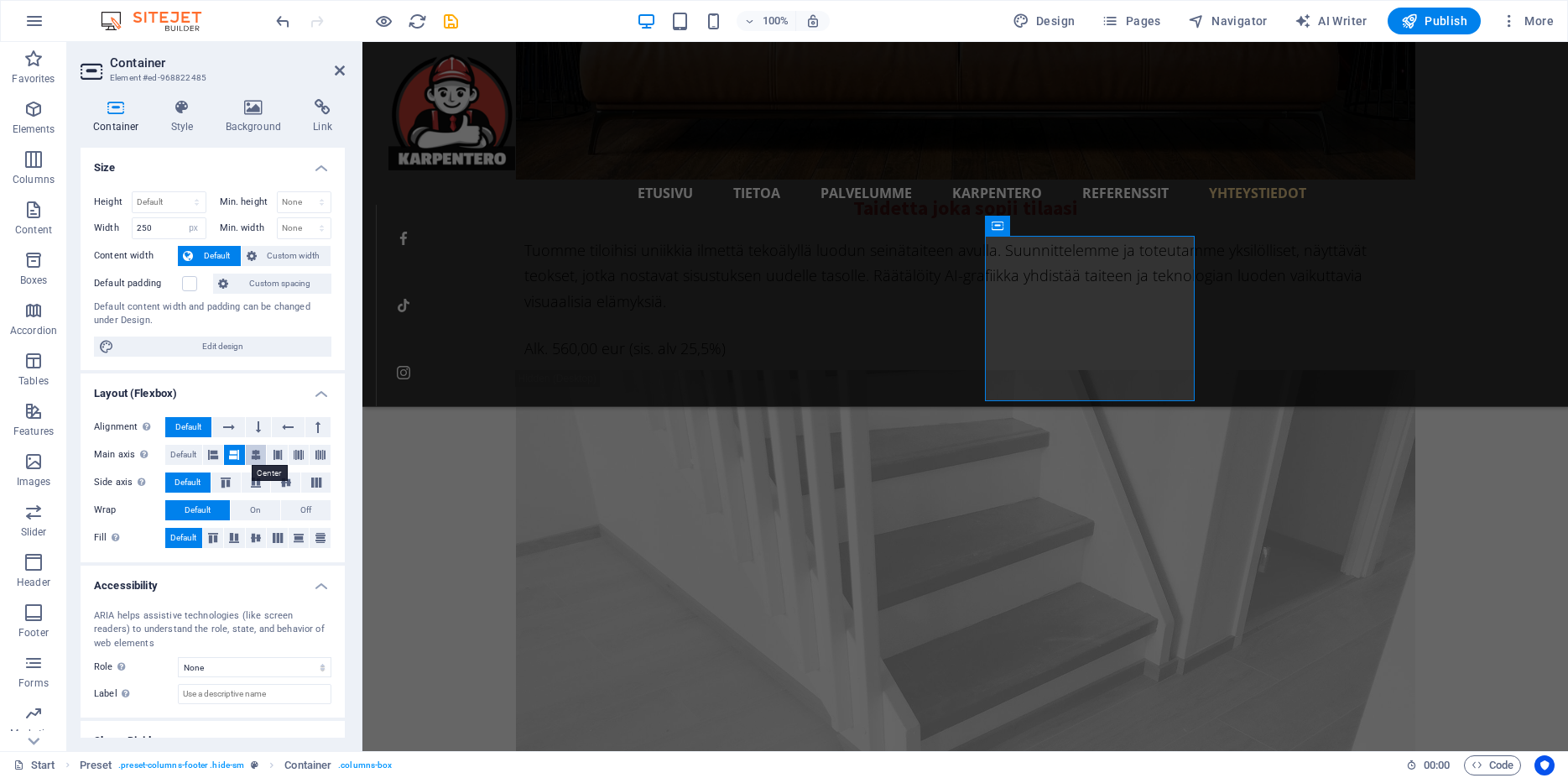
click at [253, 453] on icon at bounding box center [256, 455] width 10 height 20
click at [193, 459] on span "Default" at bounding box center [183, 455] width 26 height 20
click at [209, 455] on icon at bounding box center [213, 455] width 10 height 20
click at [247, 426] on button at bounding box center [259, 427] width 25 height 20
click at [225, 423] on icon at bounding box center [229, 427] width 12 height 20
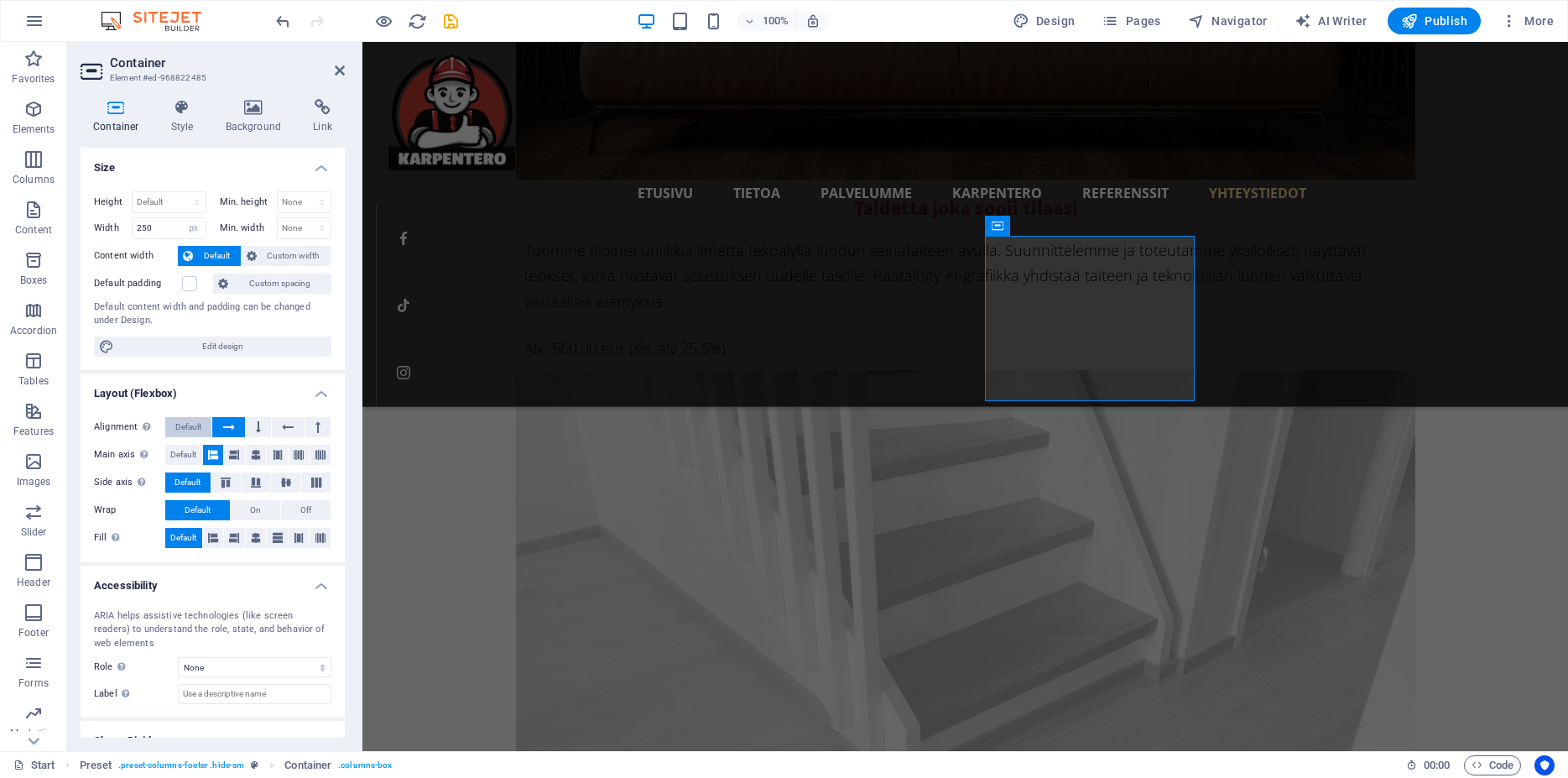
click at [205, 424] on button "Default" at bounding box center [188, 427] width 46 height 20
click at [219, 427] on button at bounding box center [228, 427] width 32 height 20
click at [213, 455] on icon at bounding box center [213, 455] width 10 height 20
click at [250, 510] on span "On" at bounding box center [256, 510] width 11 height 20
click at [207, 515] on span "Default" at bounding box center [198, 510] width 26 height 20
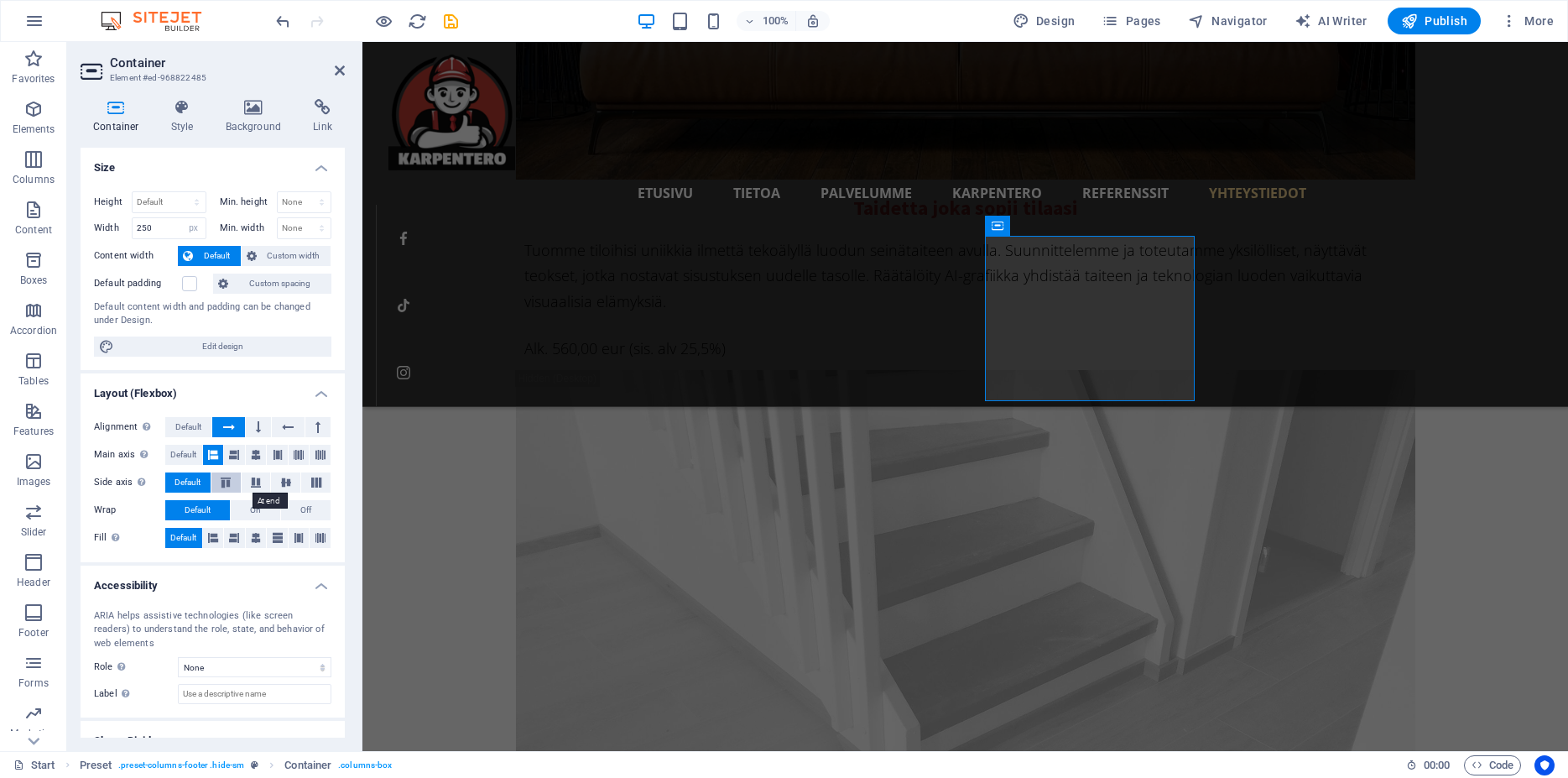
drag, startPoint x: 246, startPoint y: 484, endPoint x: 227, endPoint y: 484, distance: 19.0
click at [246, 483] on icon at bounding box center [256, 482] width 20 height 10
click at [219, 485] on icon at bounding box center [226, 482] width 20 height 10
click at [196, 486] on span "Default" at bounding box center [188, 483] width 26 height 20
drag, startPoint x: 279, startPoint y: 485, endPoint x: 267, endPoint y: 486, distance: 12.0
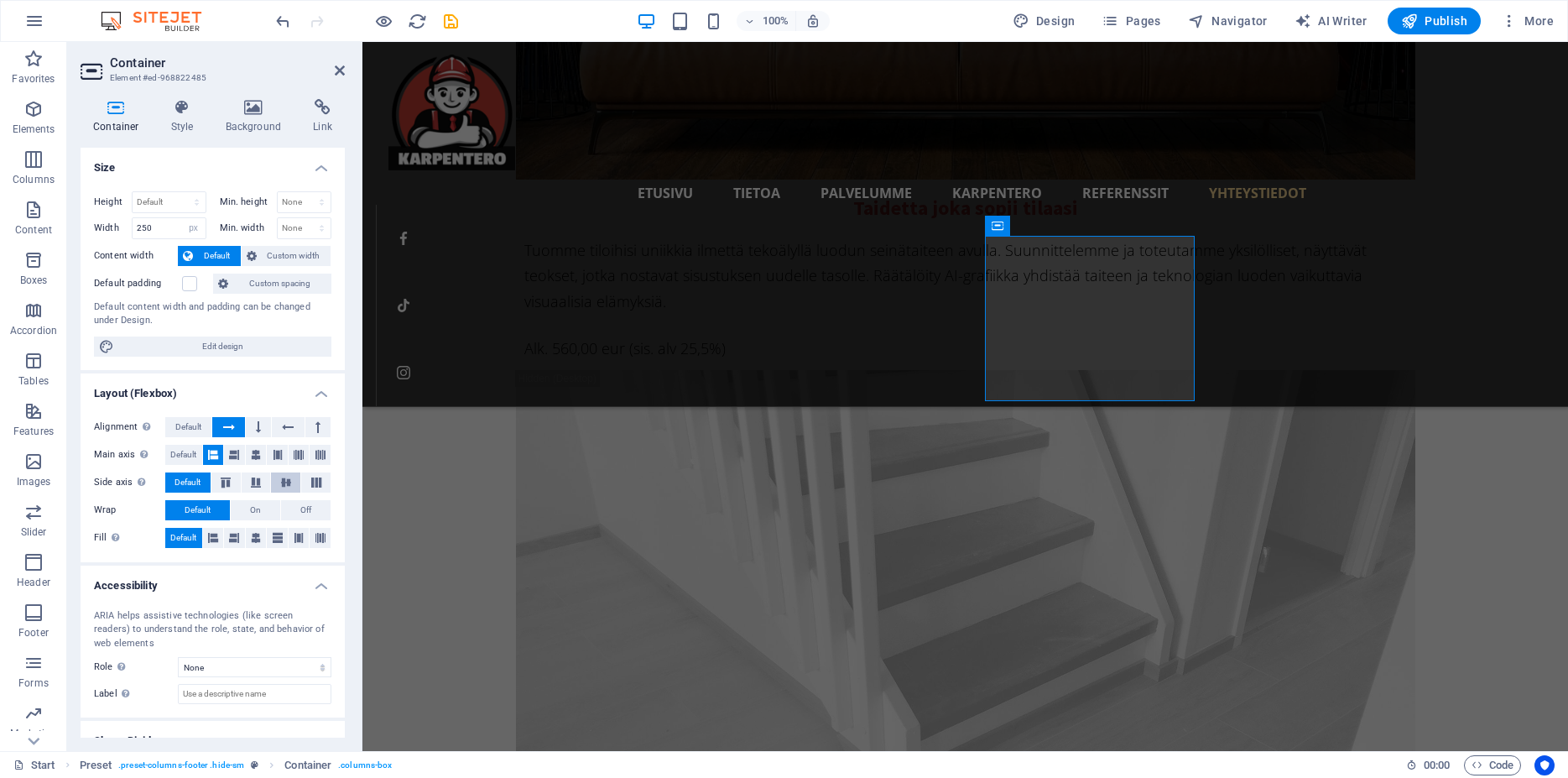
click at [276, 486] on icon at bounding box center [286, 482] width 20 height 10
click at [198, 490] on span "Default" at bounding box center [188, 483] width 26 height 20
click at [451, 26] on icon "save" at bounding box center [451, 21] width 19 height 19
checkbox input "false"
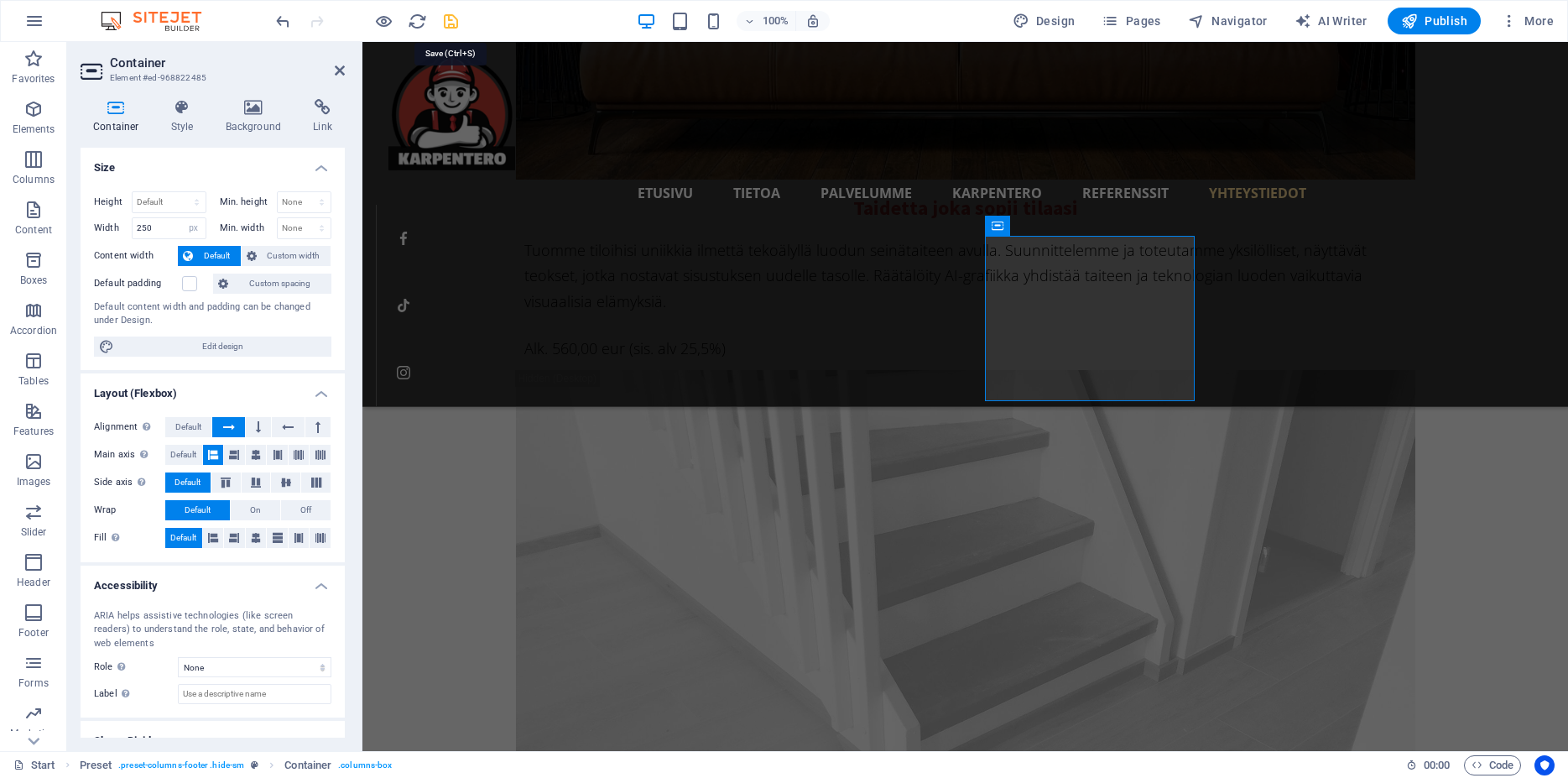
checkbox input "false"
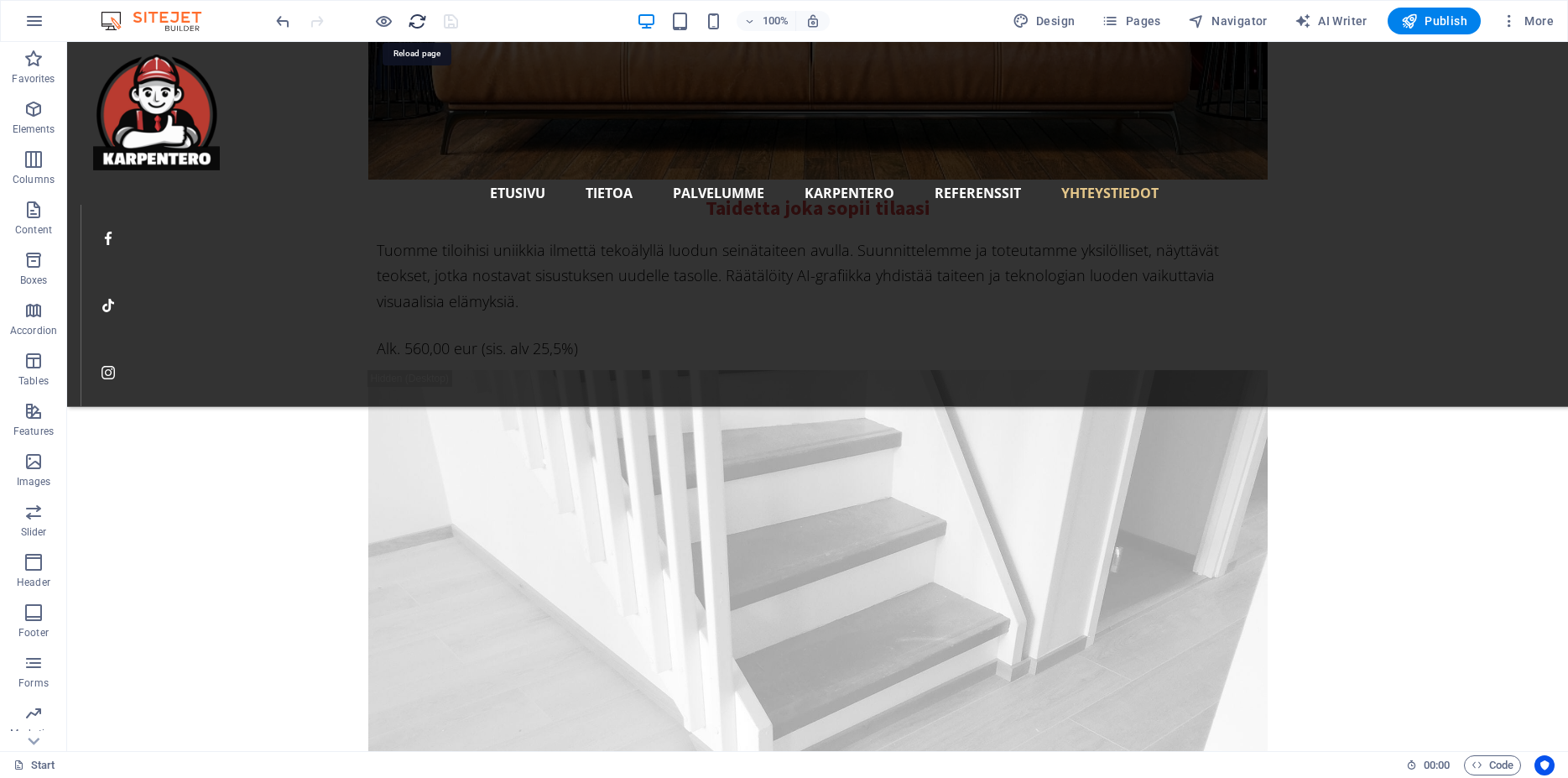
click at [412, 21] on icon "reload" at bounding box center [417, 21] width 19 height 19
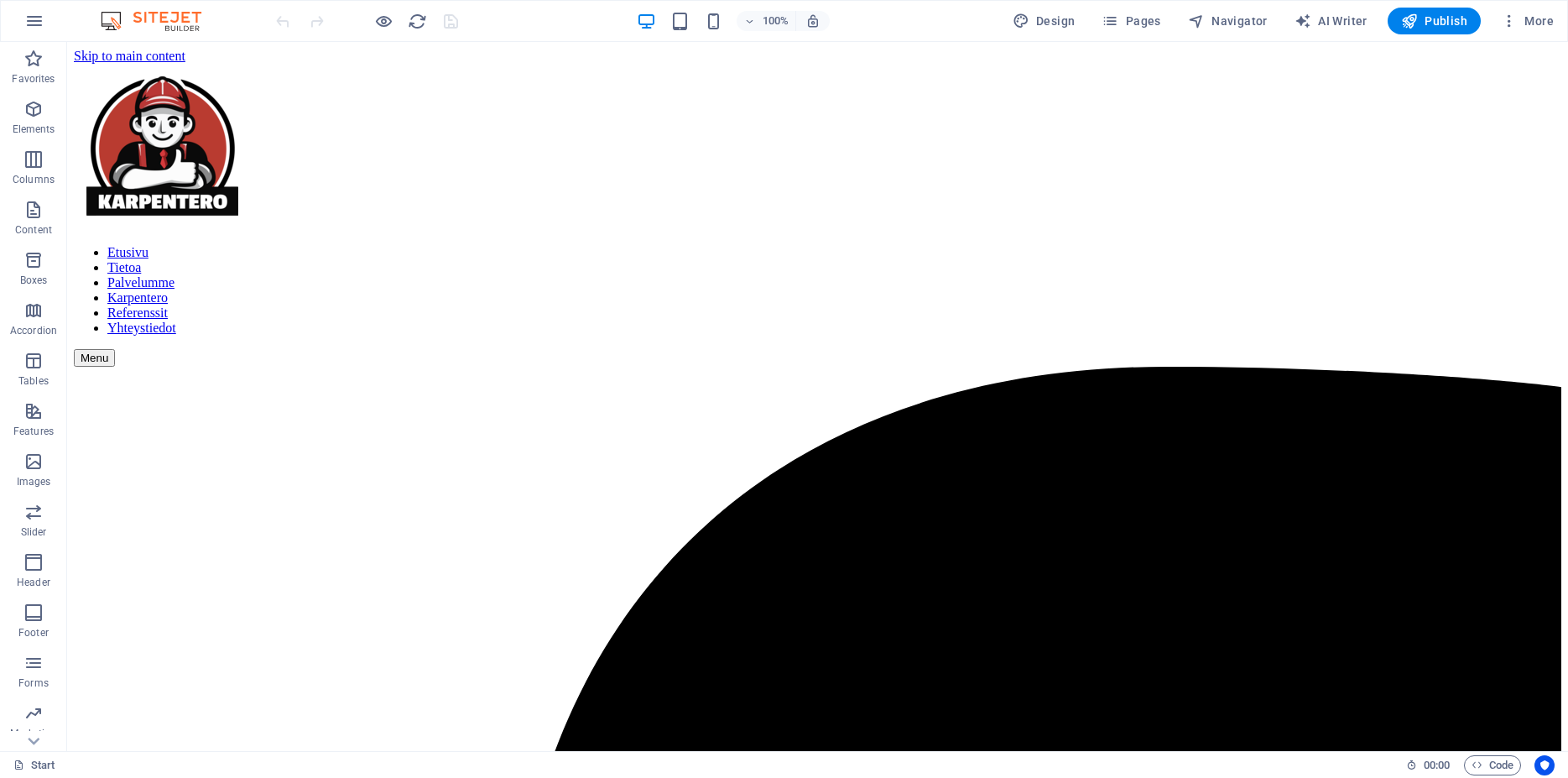
scroll to position [0, 0]
click at [380, 149] on h6 "Presentation mode" at bounding box center [397, 145] width 112 height 20
click at [1461, 18] on span "Publish" at bounding box center [1434, 21] width 66 height 16
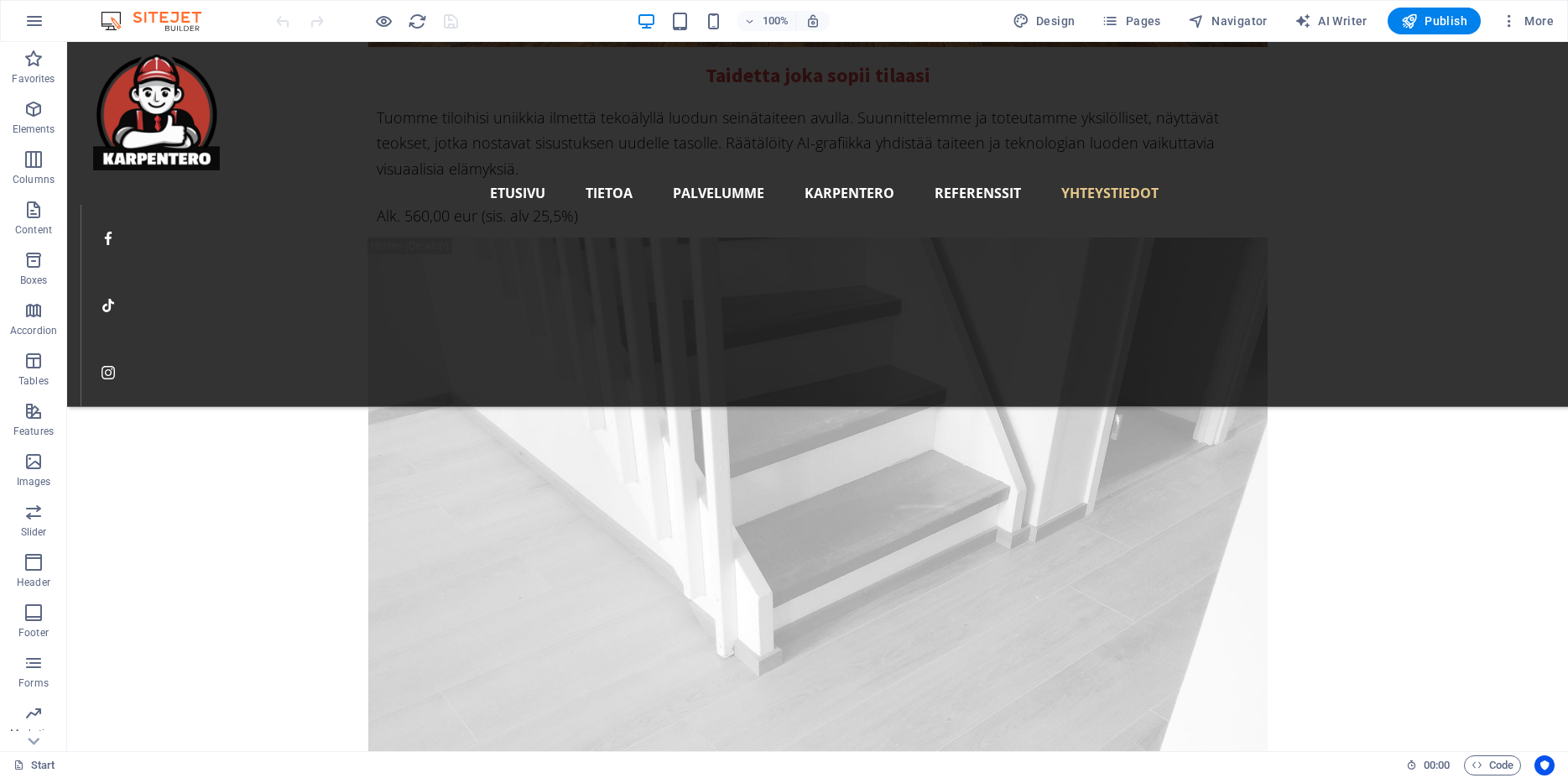
scroll to position [12208, 0]
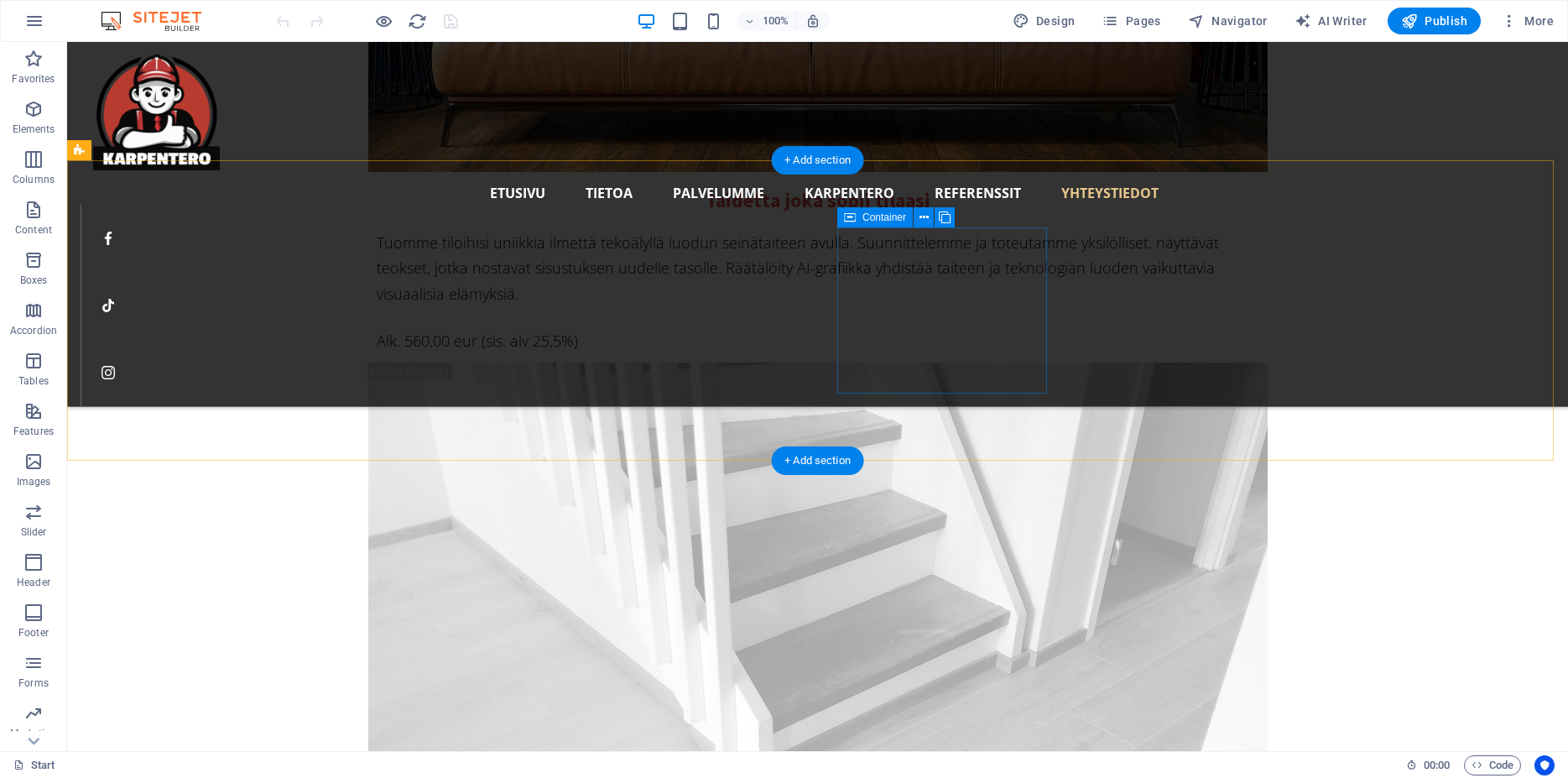
select select "px"
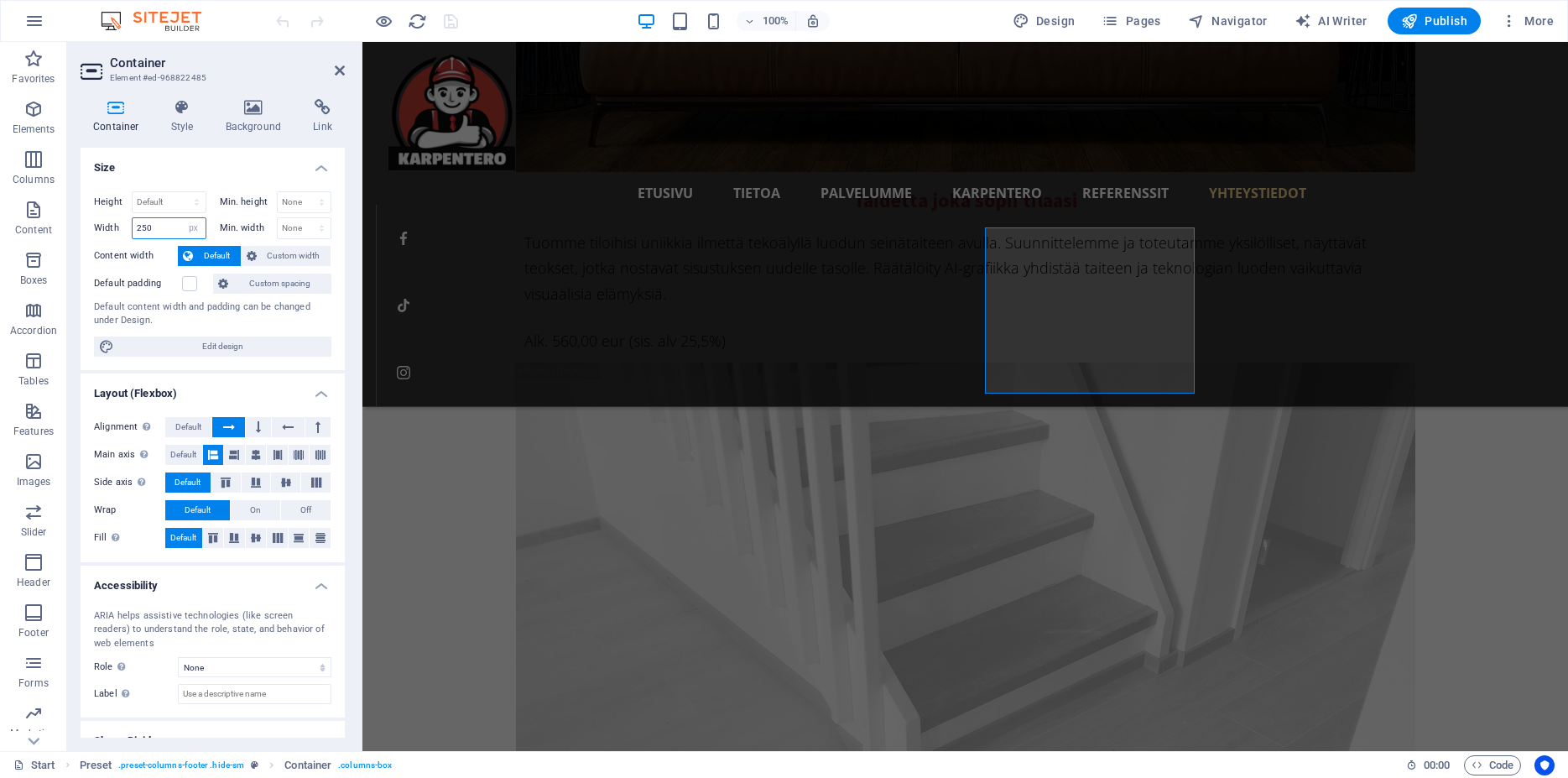
click at [154, 229] on input "250" at bounding box center [169, 229] width 73 height 20
click at [154, 228] on input "250" at bounding box center [169, 229] width 73 height 20
click at [157, 224] on input "300" at bounding box center [169, 229] width 73 height 20
click at [157, 223] on input "300" at bounding box center [169, 229] width 73 height 20
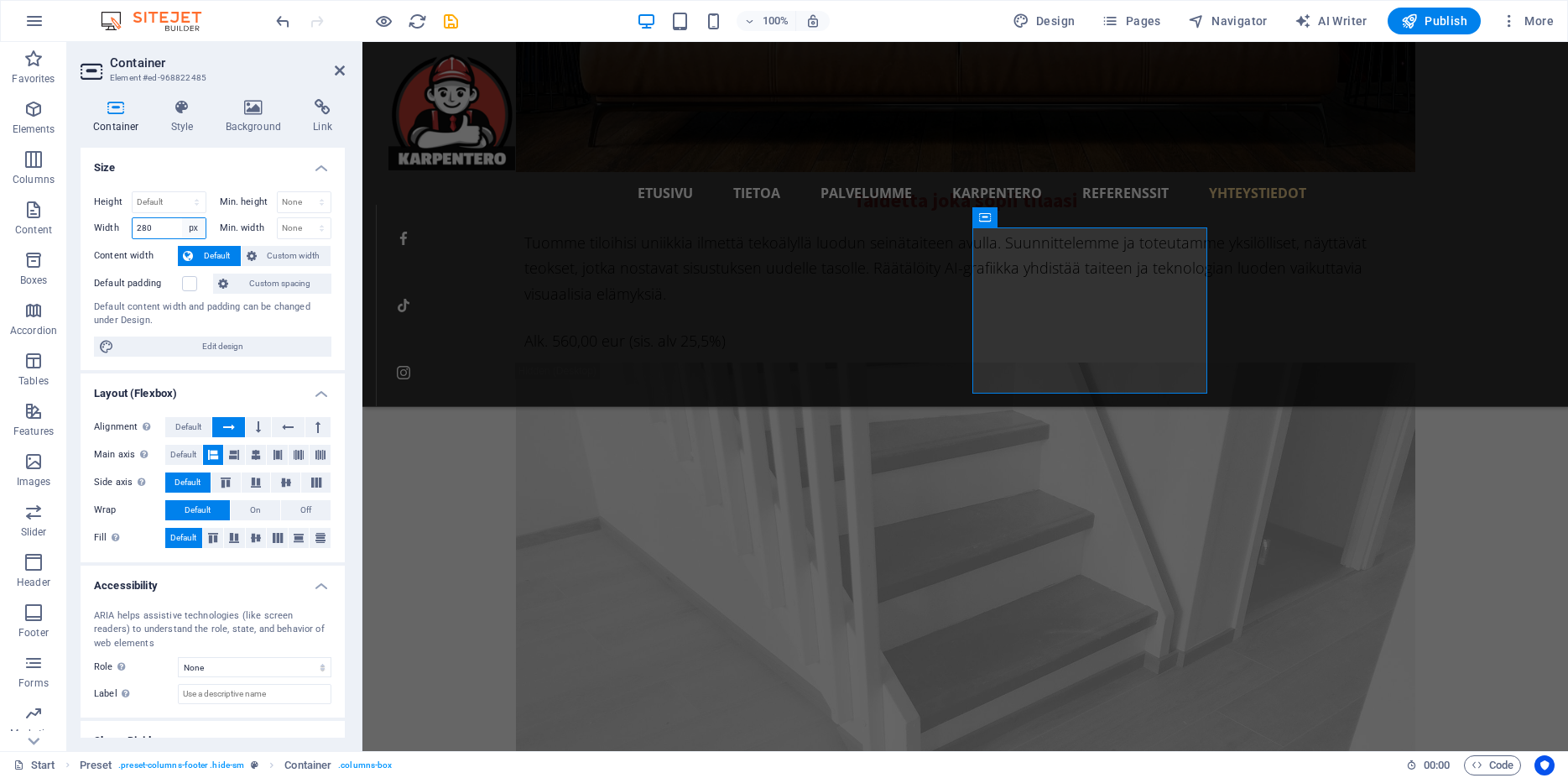
type input "280"
click at [182, 219] on select "Default px rem % em vh vw" at bounding box center [194, 229] width 24 height 20
select select "default"
click option "Default" at bounding box center [0, 0] width 0 height 0
select select "DISABLED_OPTION_VALUE"
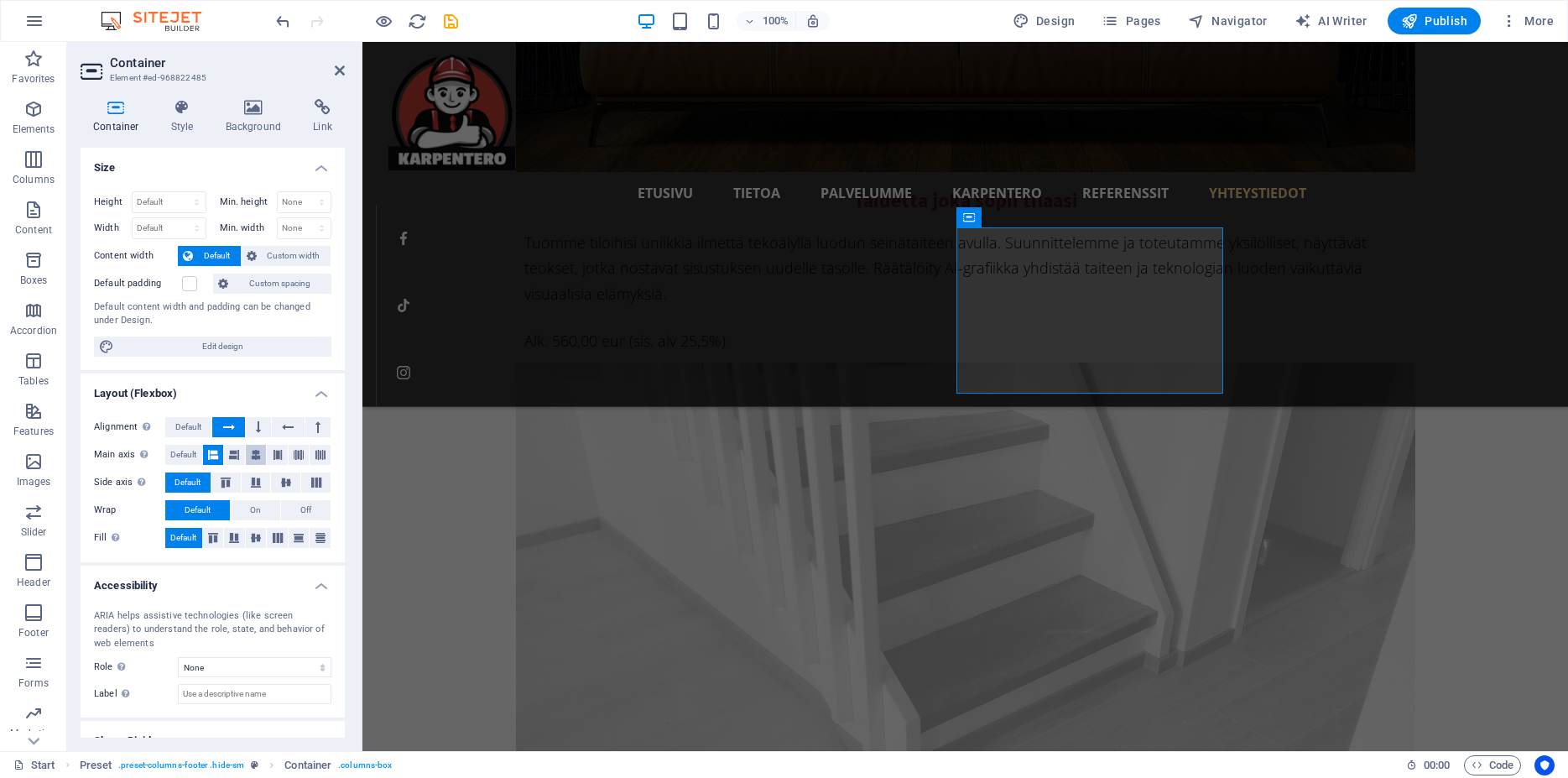
click at [251, 457] on icon at bounding box center [256, 455] width 10 height 20
click at [209, 456] on icon at bounding box center [213, 455] width 10 height 20
click at [189, 422] on span "Default" at bounding box center [188, 427] width 26 height 20
click at [451, 25] on icon "save" at bounding box center [451, 21] width 19 height 19
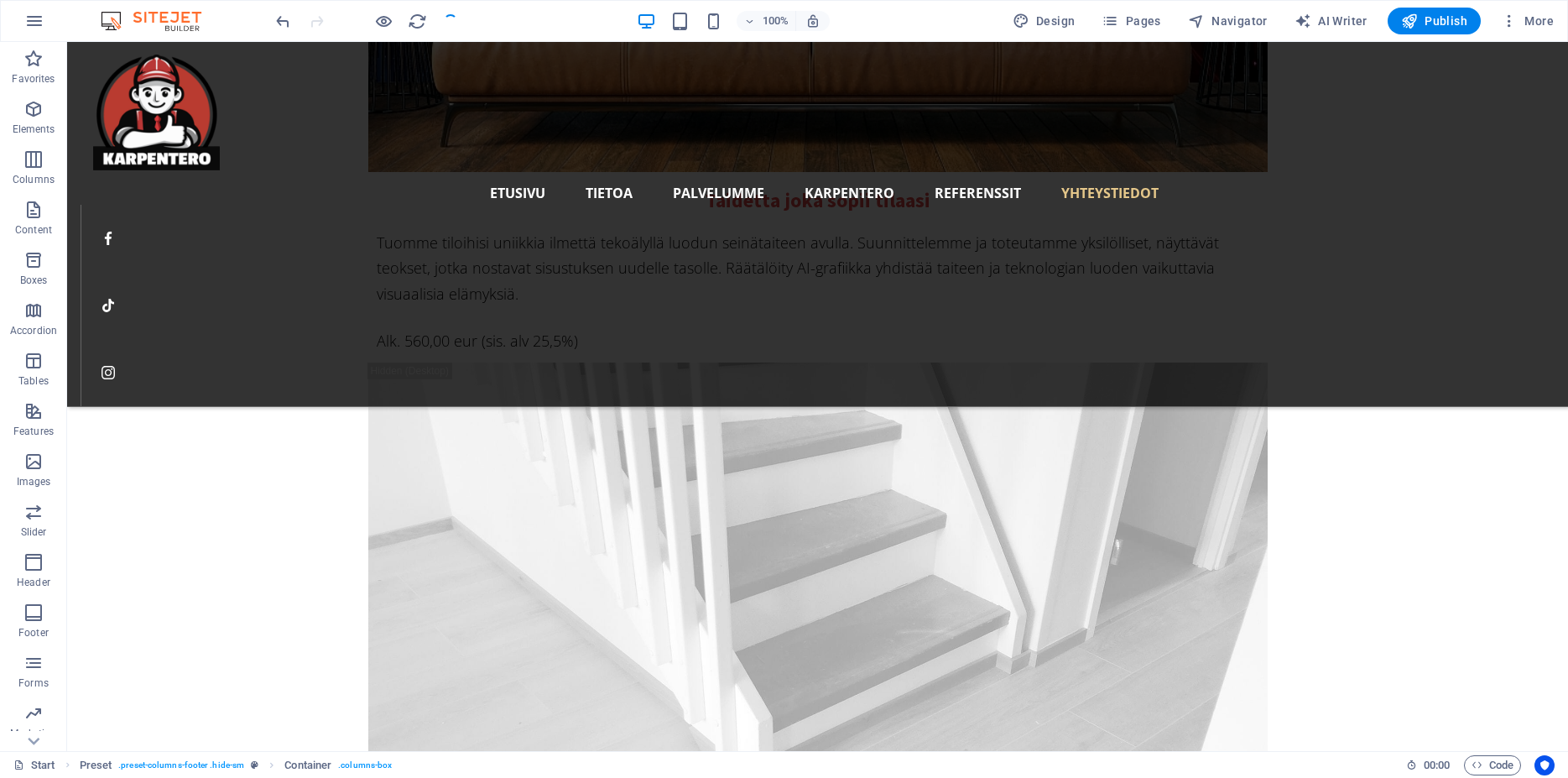
checkbox input "false"
click at [419, 24] on icon "reload" at bounding box center [417, 21] width 19 height 19
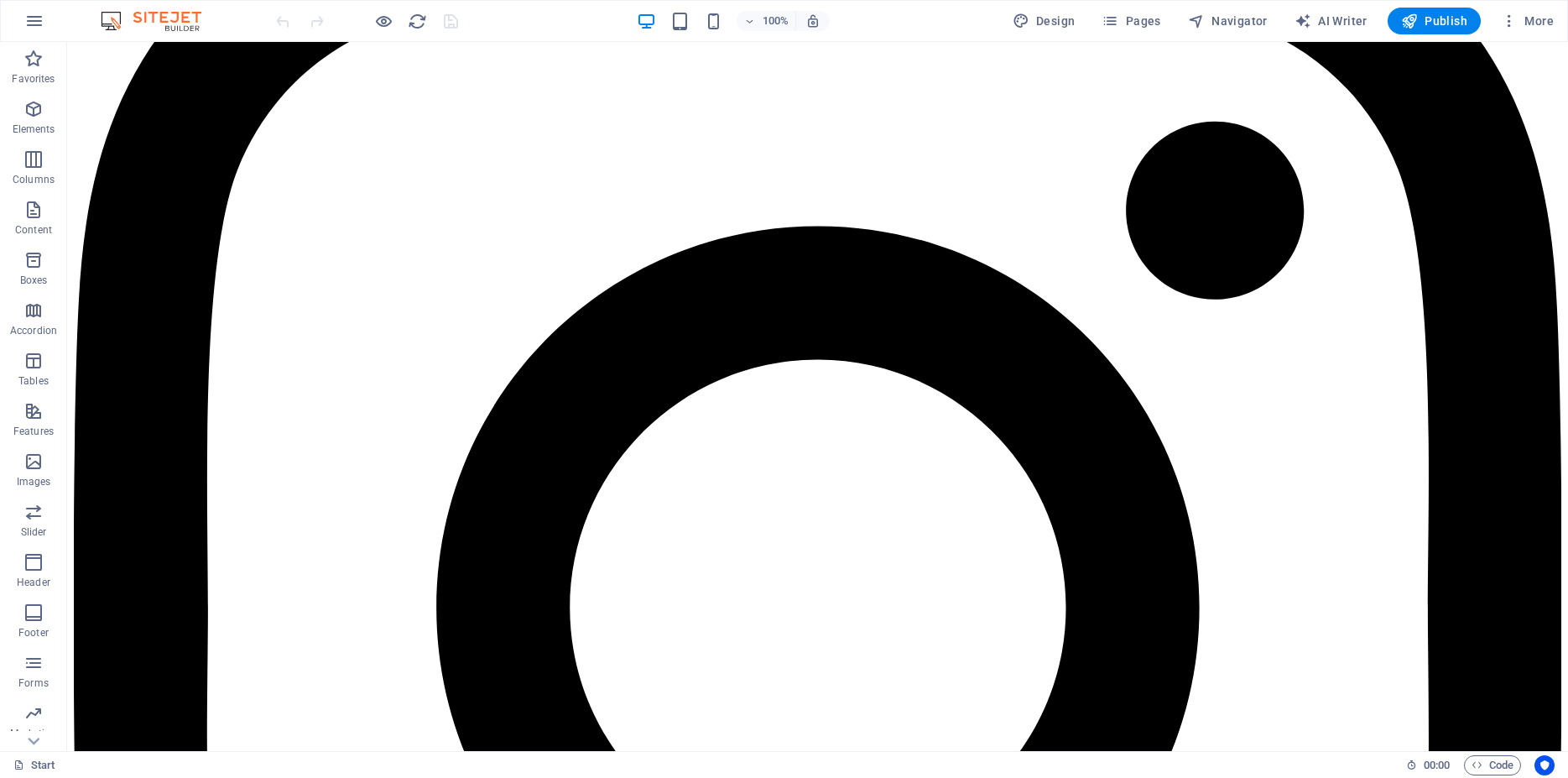
scroll to position [12071, 0]
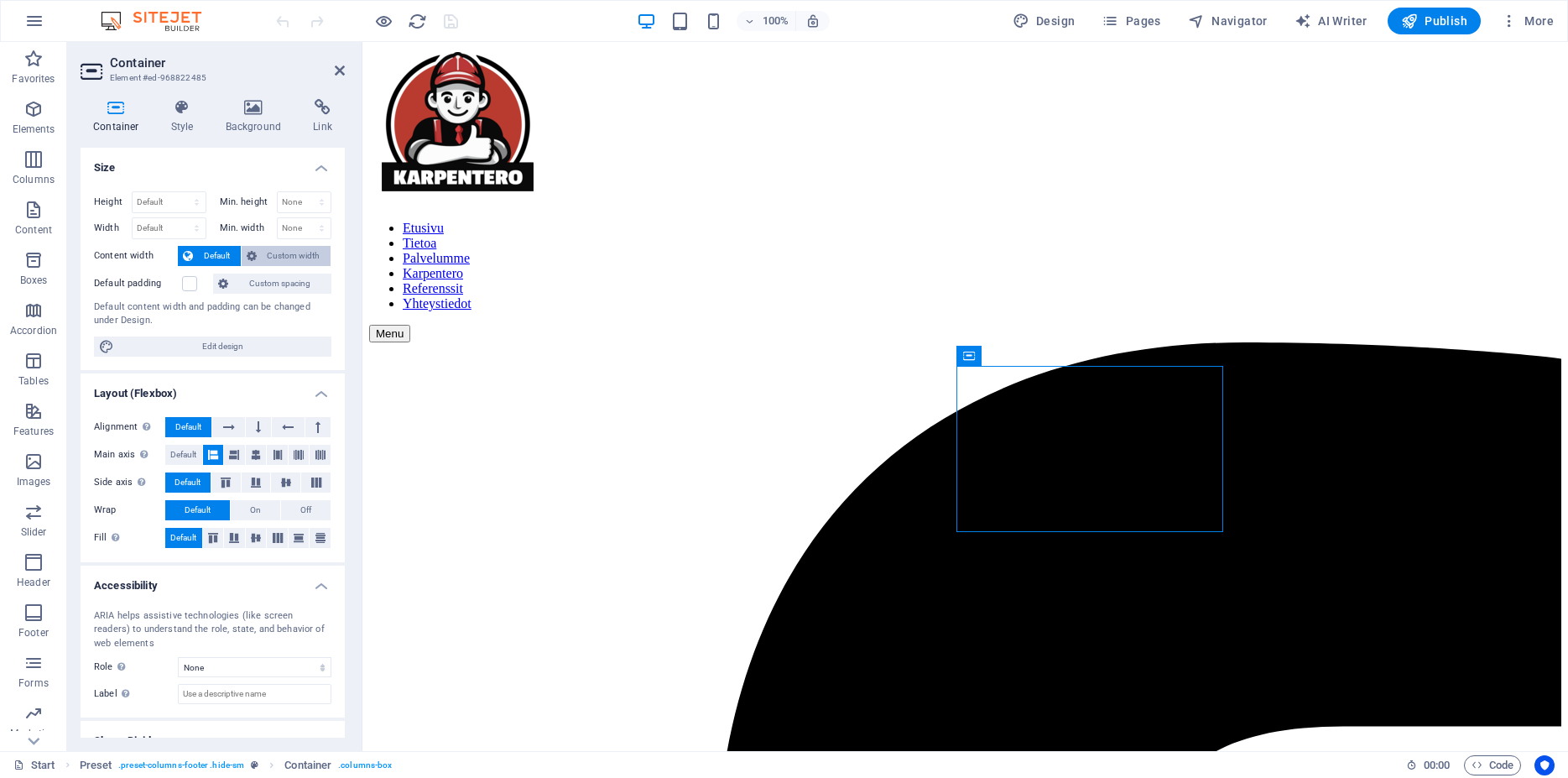
click at [262, 252] on span "Custom width" at bounding box center [294, 256] width 65 height 20
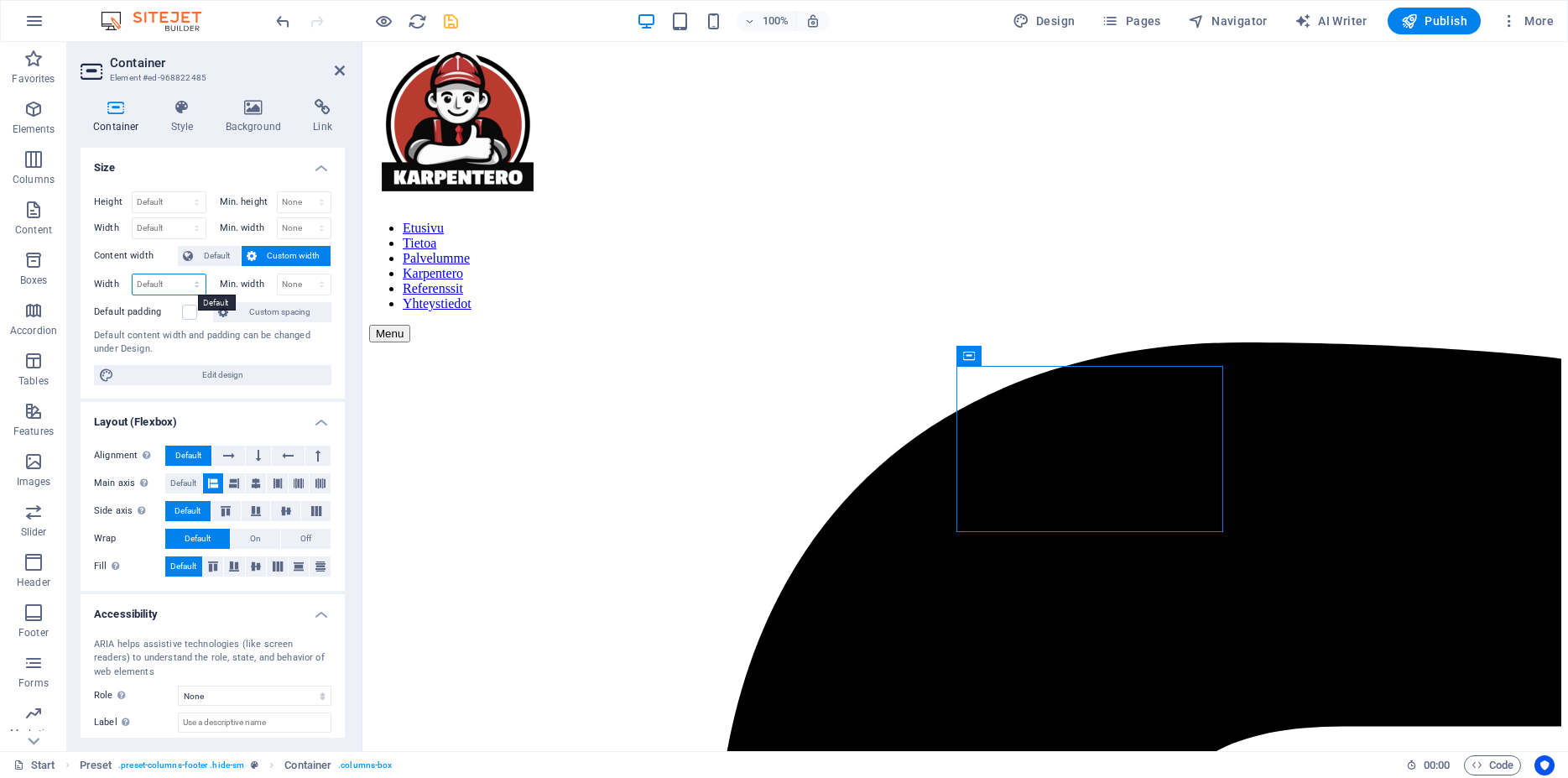
click at [133, 274] on select "Default px rem % em vh vw" at bounding box center [169, 284] width 73 height 20
click at [133, 192] on select "Default px rem % vh vw" at bounding box center [169, 202] width 73 height 20
drag, startPoint x: 191, startPoint y: 282, endPoint x: 207, endPoint y: 176, distance: 107.2
click at [209, 172] on h4 "Size" at bounding box center [212, 162] width 264 height 30
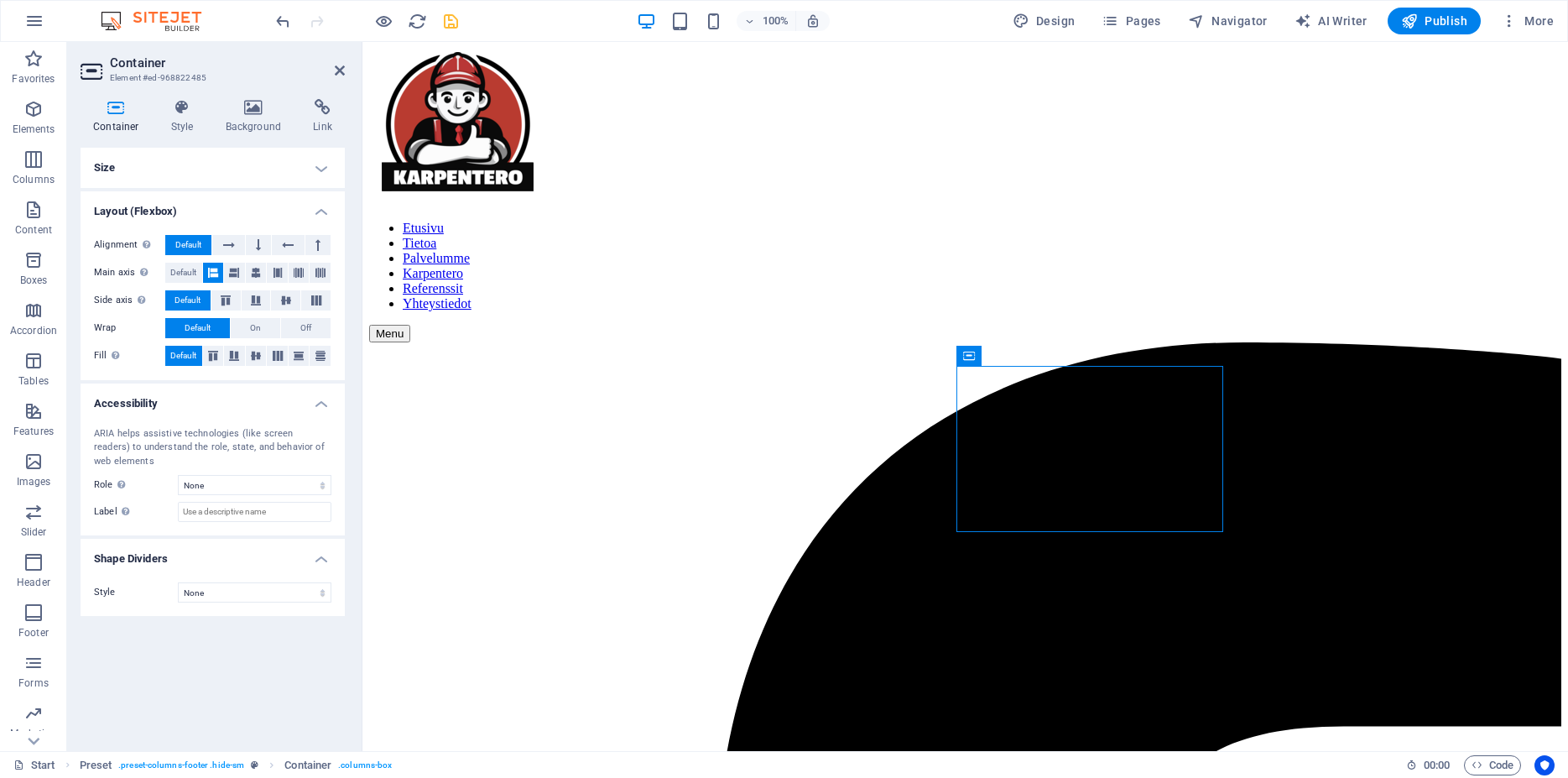
click at [191, 178] on h4 "Size" at bounding box center [212, 168] width 264 height 40
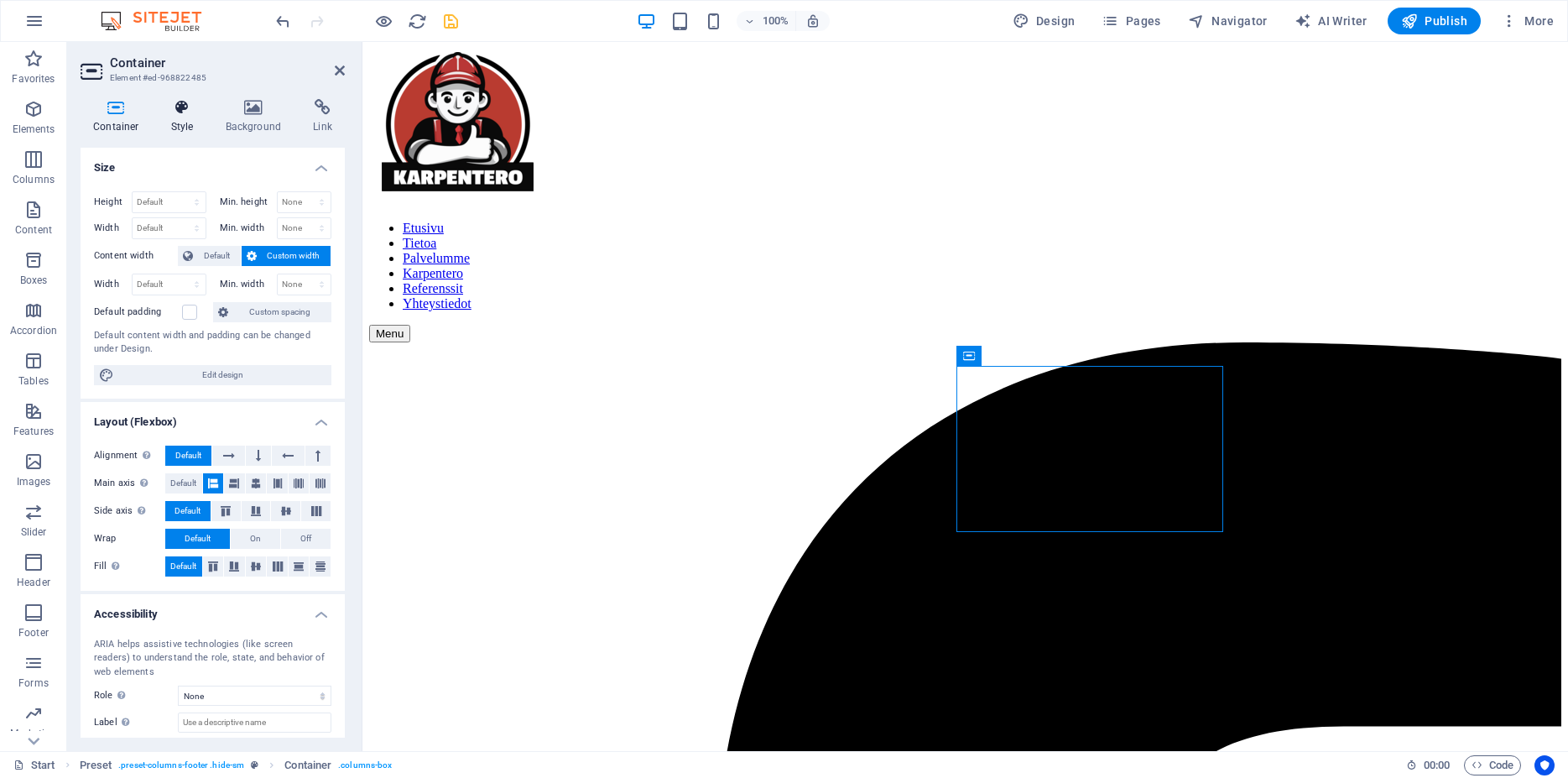
click at [168, 107] on icon at bounding box center [182, 107] width 48 height 16
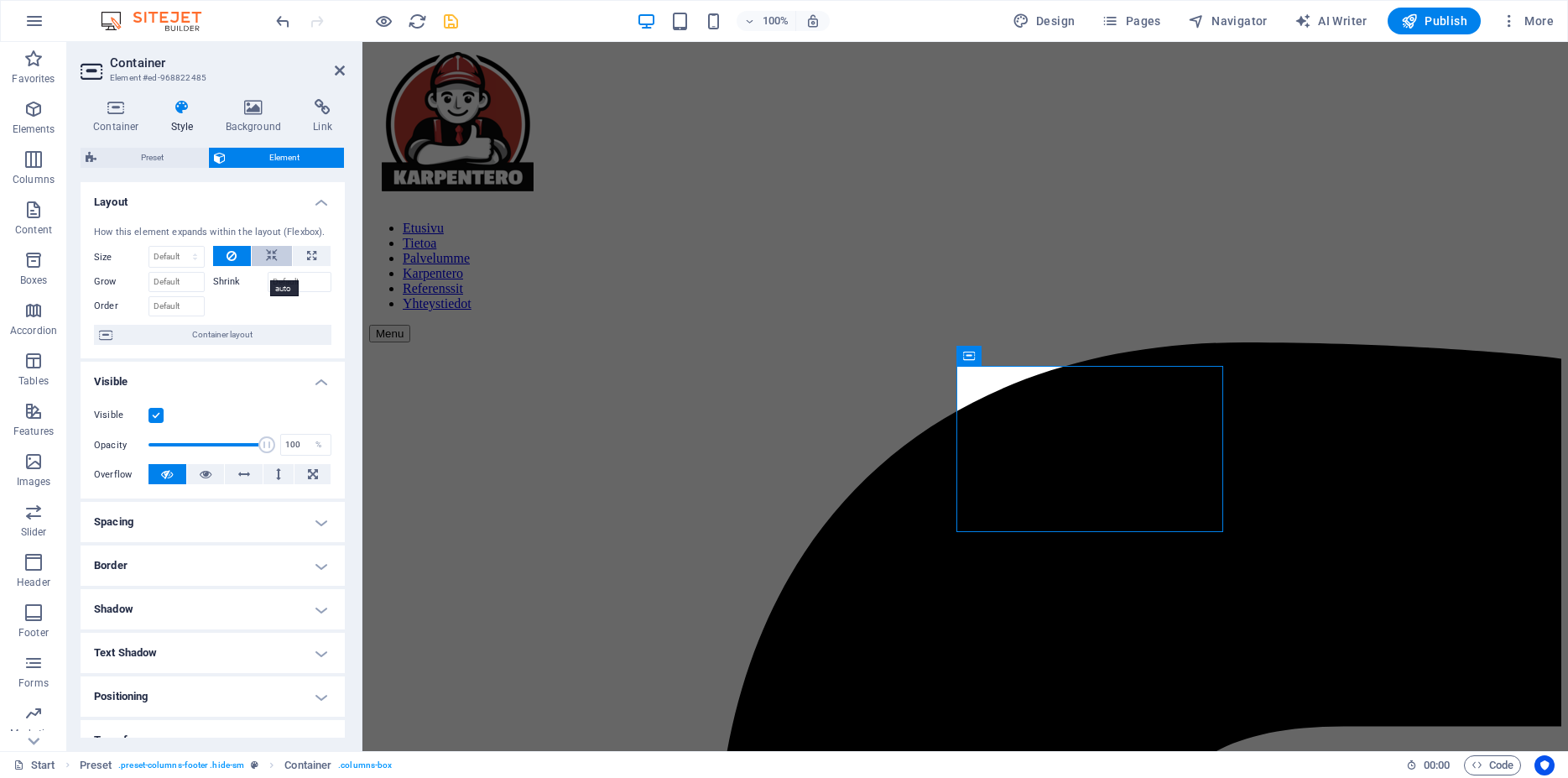
click at [266, 266] on icon at bounding box center [271, 256] width 12 height 20
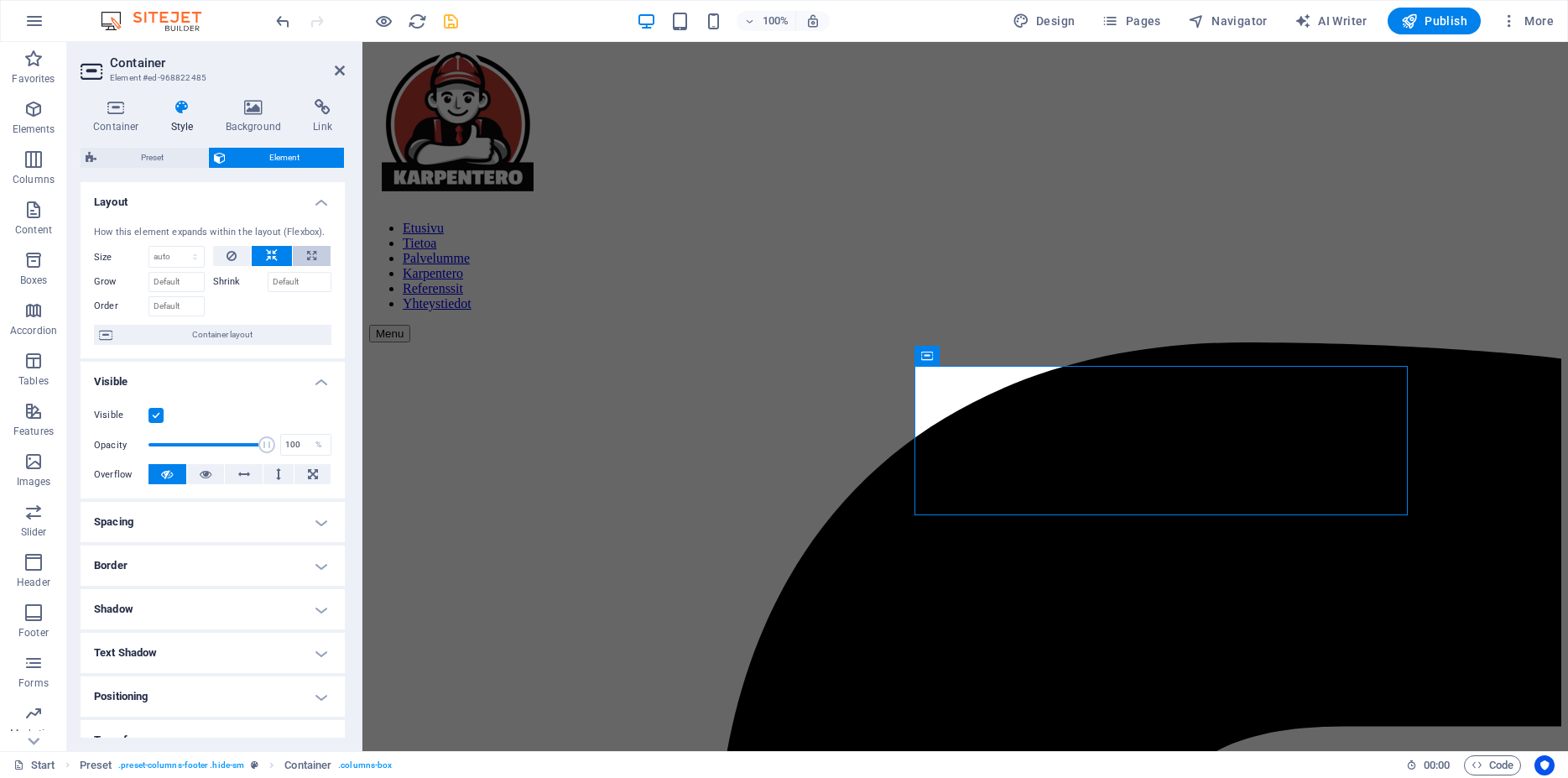
click at [307, 266] on icon at bounding box center [311, 256] width 9 height 20
type input "100"
select select "%"
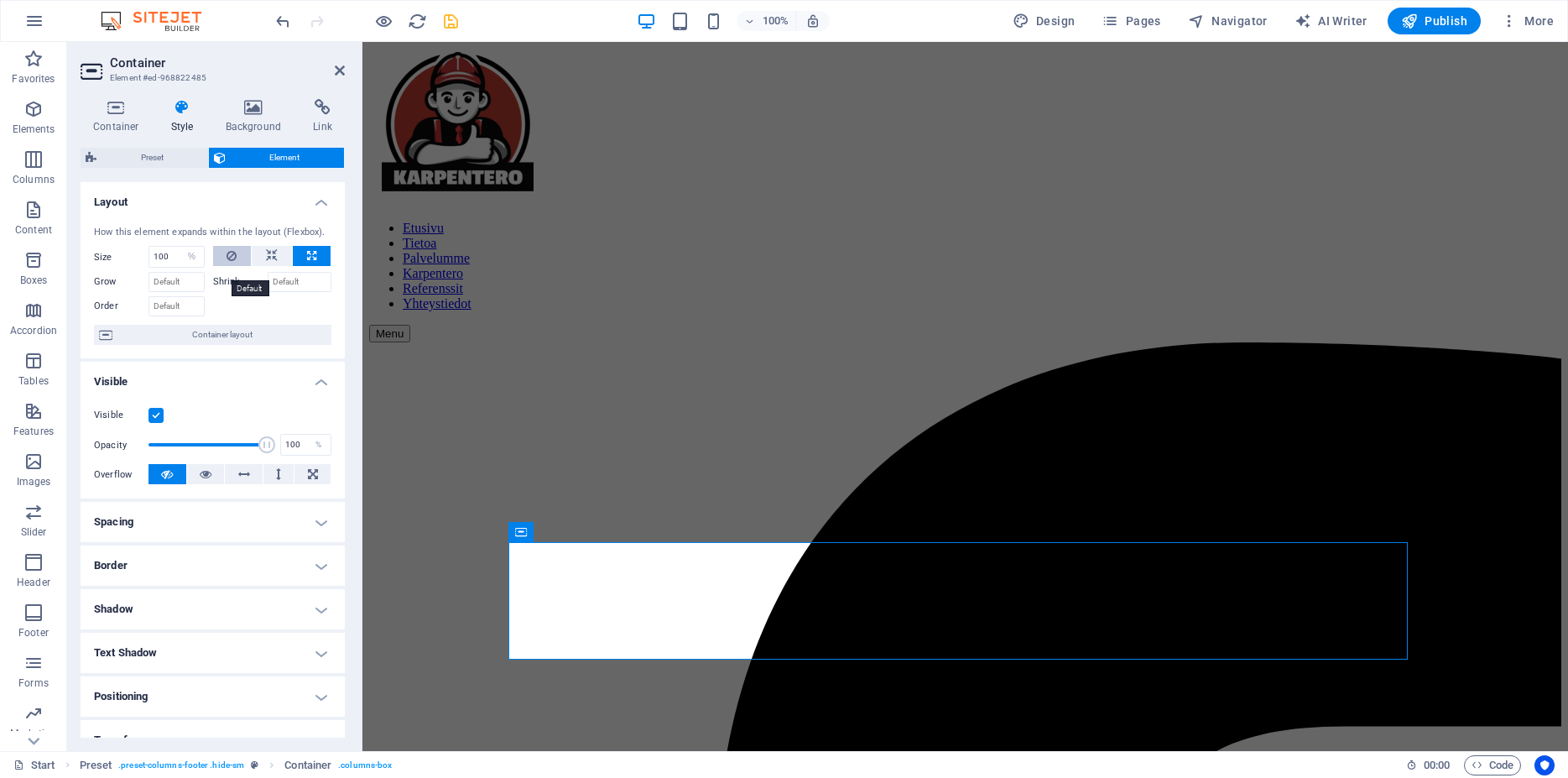
click at [227, 266] on icon at bounding box center [231, 256] width 10 height 20
select select "DISABLED_OPTION_VALUE"
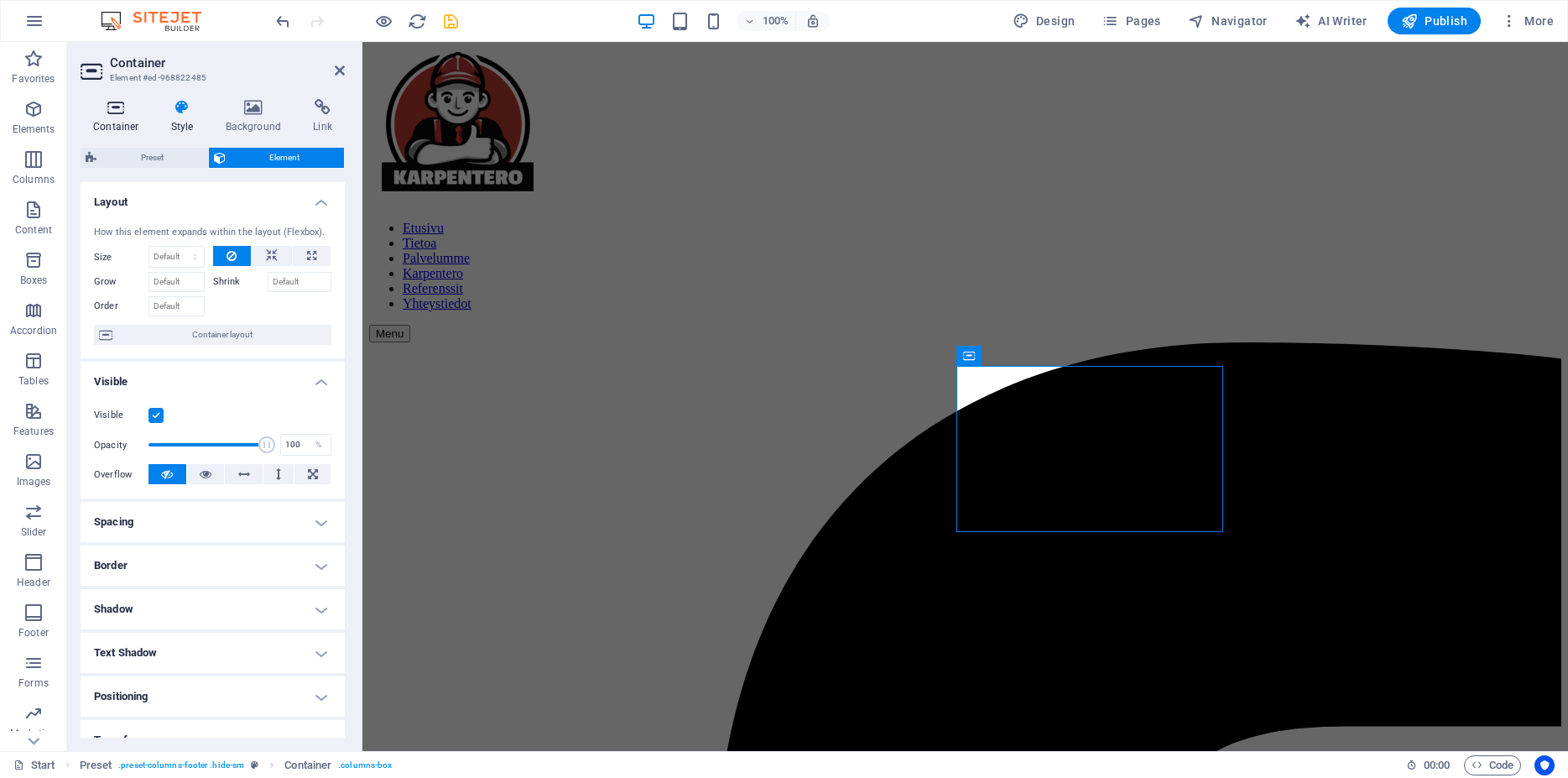
click at [115, 118] on h4 "Container" at bounding box center [119, 117] width 78 height 36
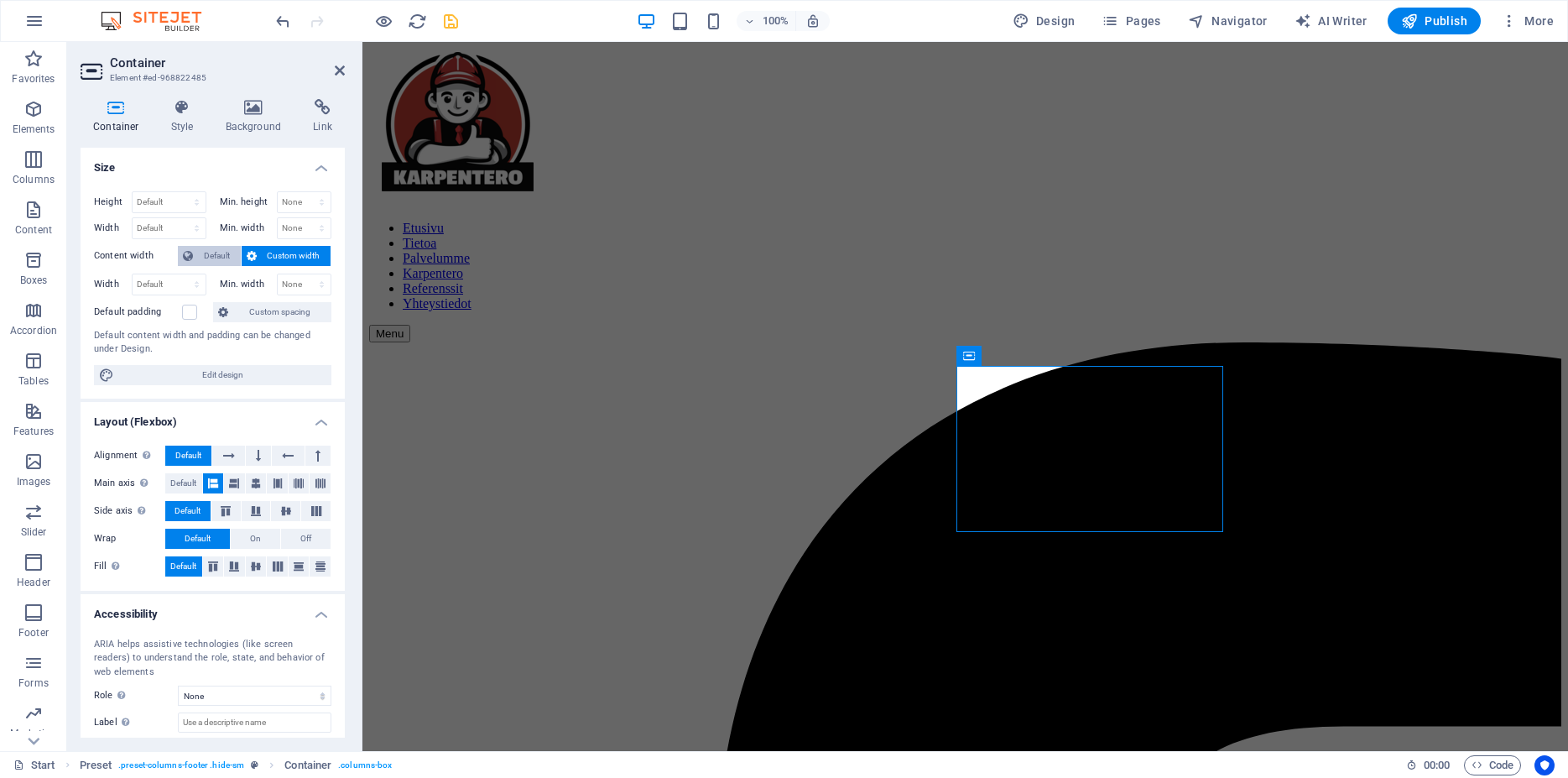
click at [210, 261] on span "Default" at bounding box center [216, 256] width 37 height 20
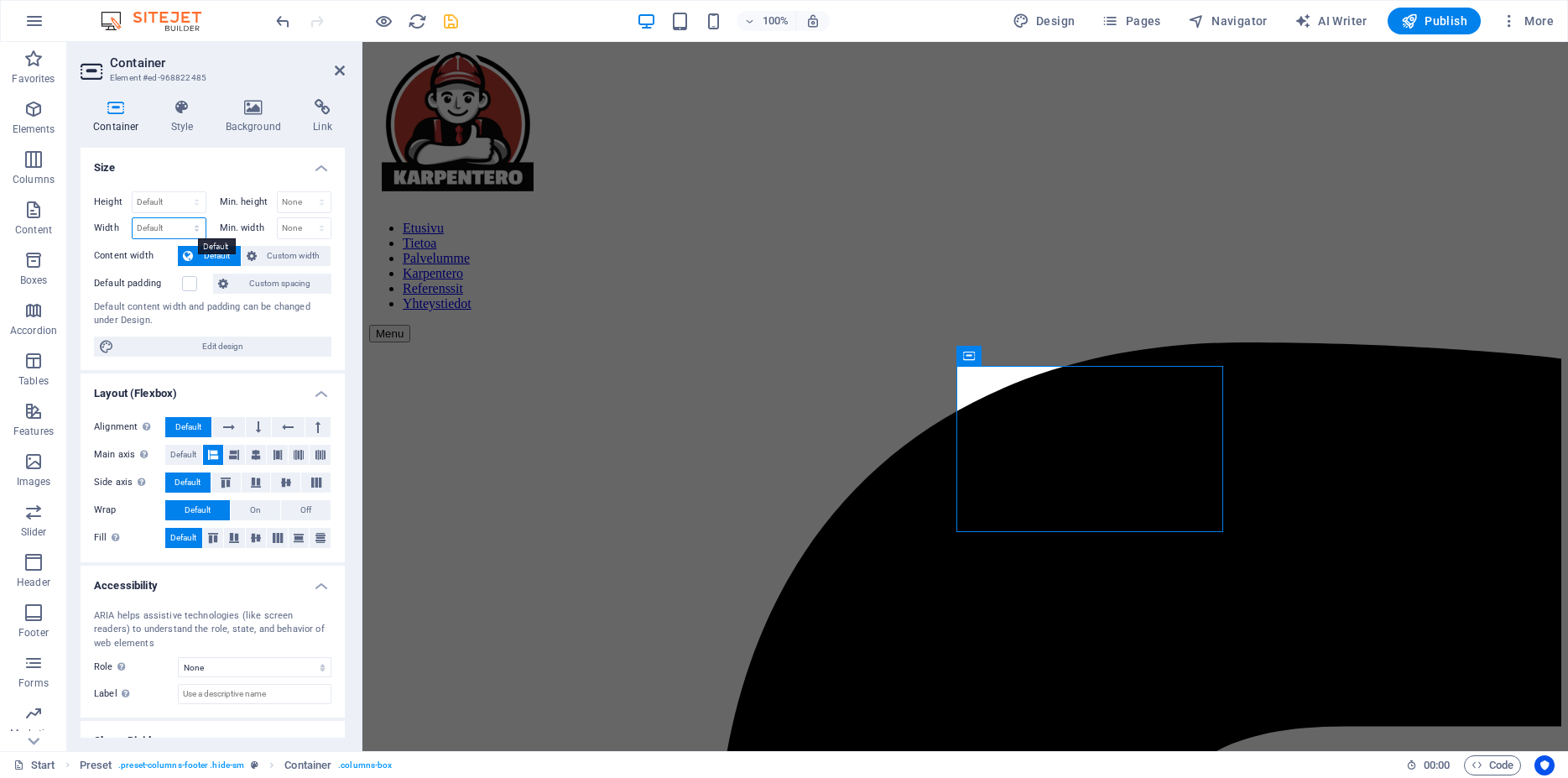
click at [133, 219] on select "Default px rem % em vh vw" at bounding box center [169, 229] width 73 height 20
click at [164, 230] on select "Default px rem % em vh vw" at bounding box center [169, 229] width 73 height 20
click at [133, 219] on select "Default px rem % em vh vw" at bounding box center [169, 229] width 73 height 20
select select "px"
click option "px" at bounding box center [0, 0] width 0 height 0
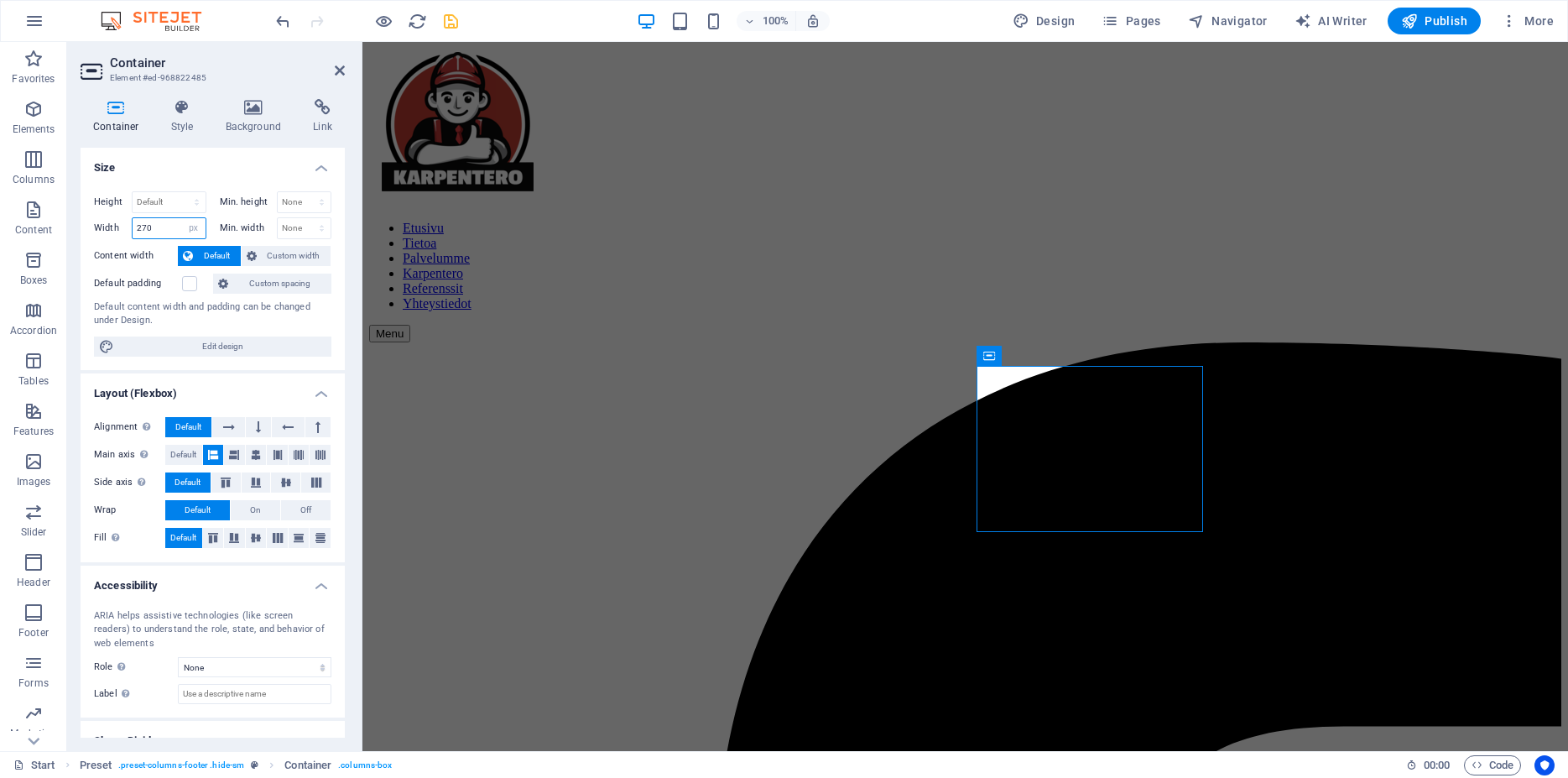
type input "270"
click at [450, 21] on icon "save" at bounding box center [451, 21] width 19 height 19
checkbox input "false"
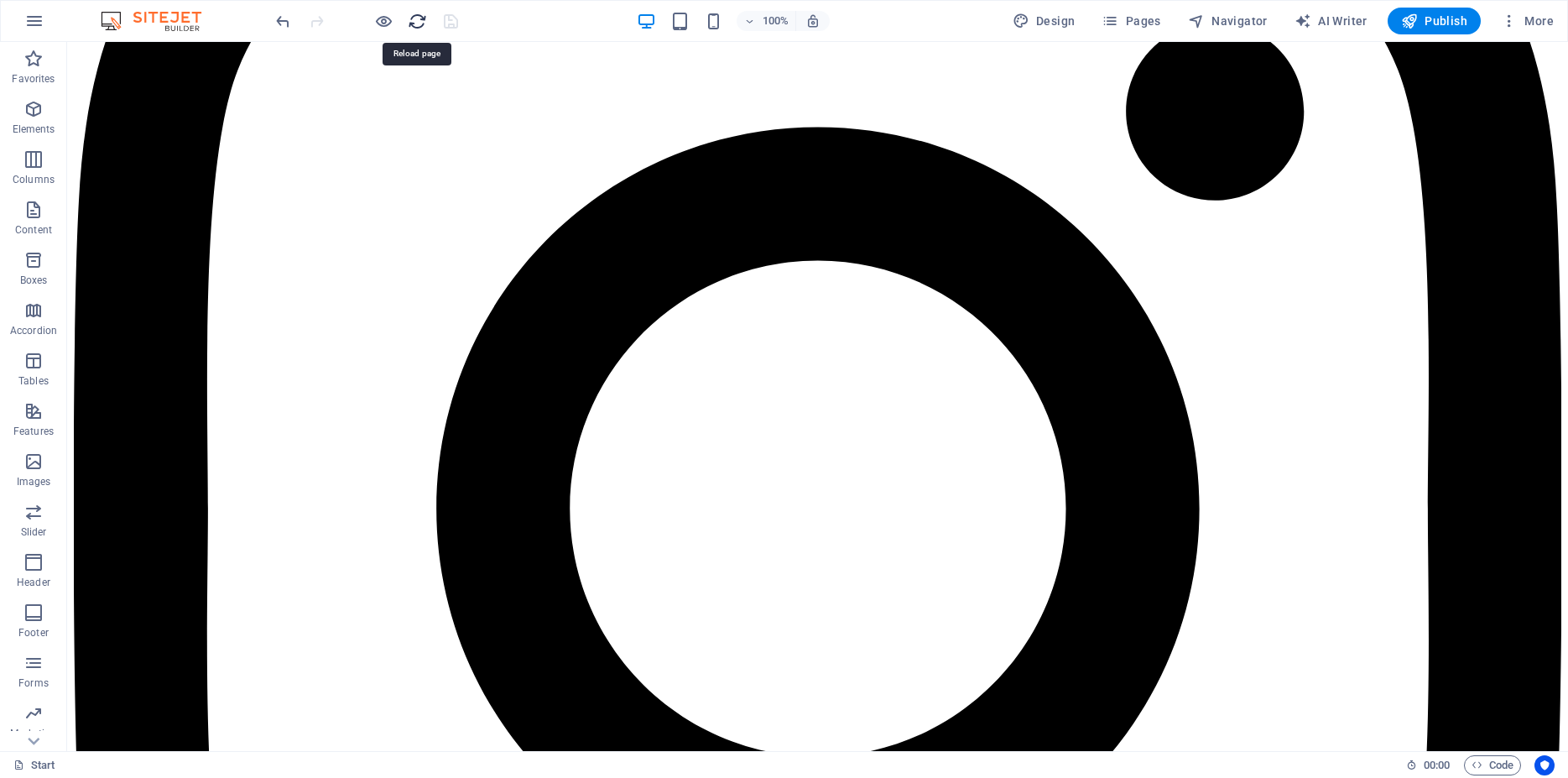
click at [420, 25] on icon "reload" at bounding box center [417, 21] width 19 height 19
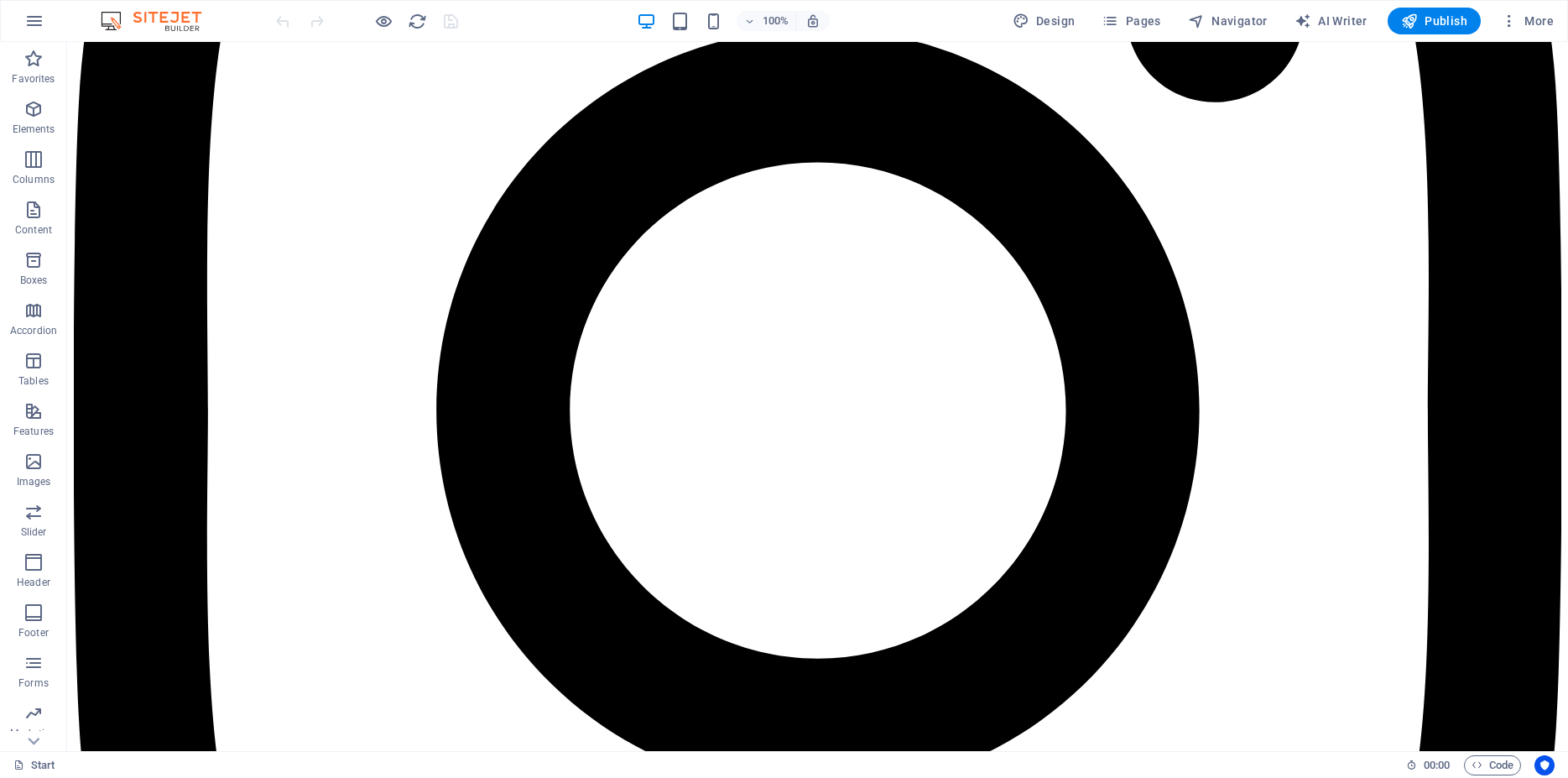
scroll to position [12121, 0]
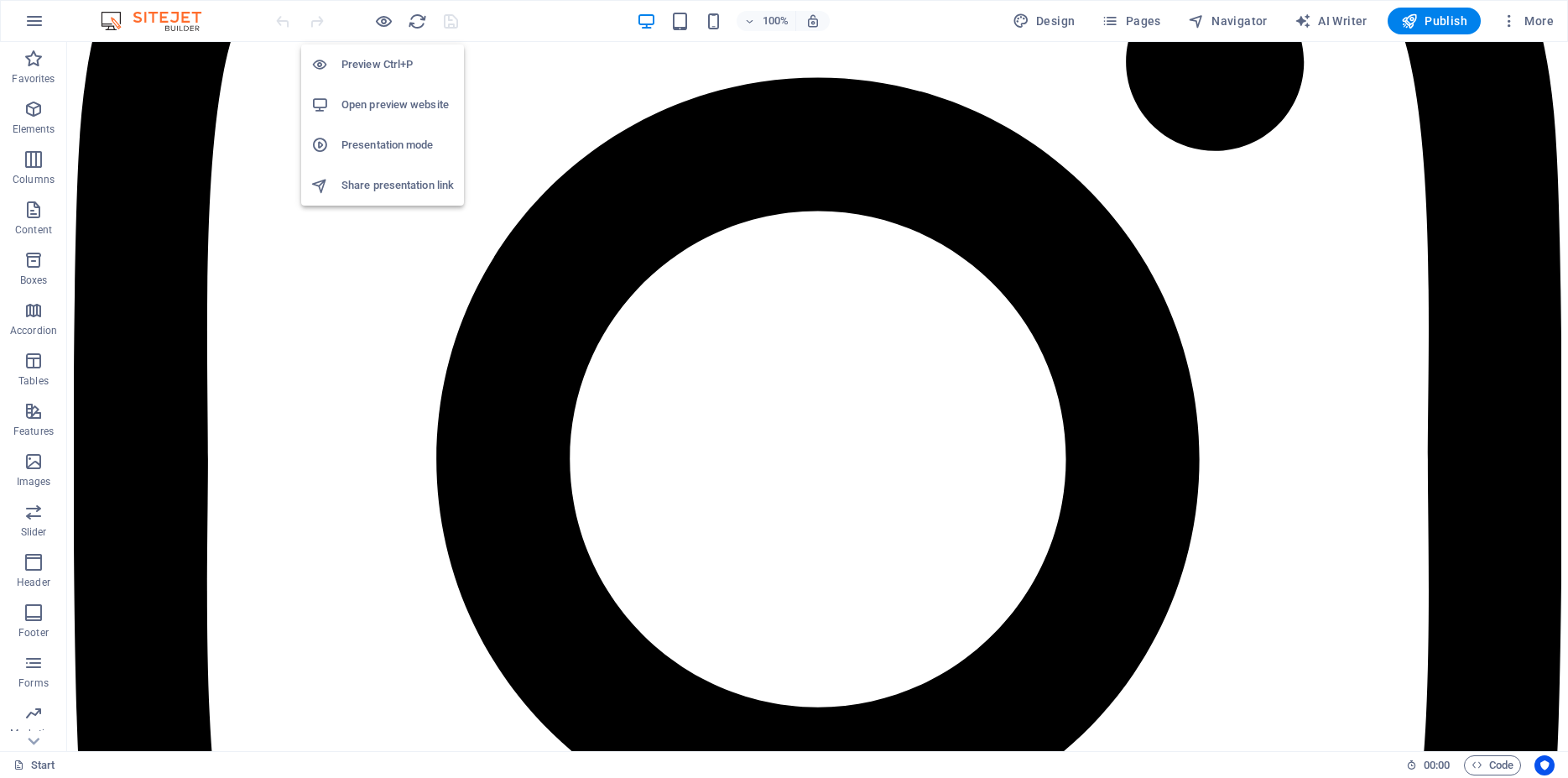
click at [384, 151] on h6 "Presentation mode" at bounding box center [397, 145] width 112 height 20
click at [1470, 22] on button "Publish" at bounding box center [1434, 20] width 93 height 26
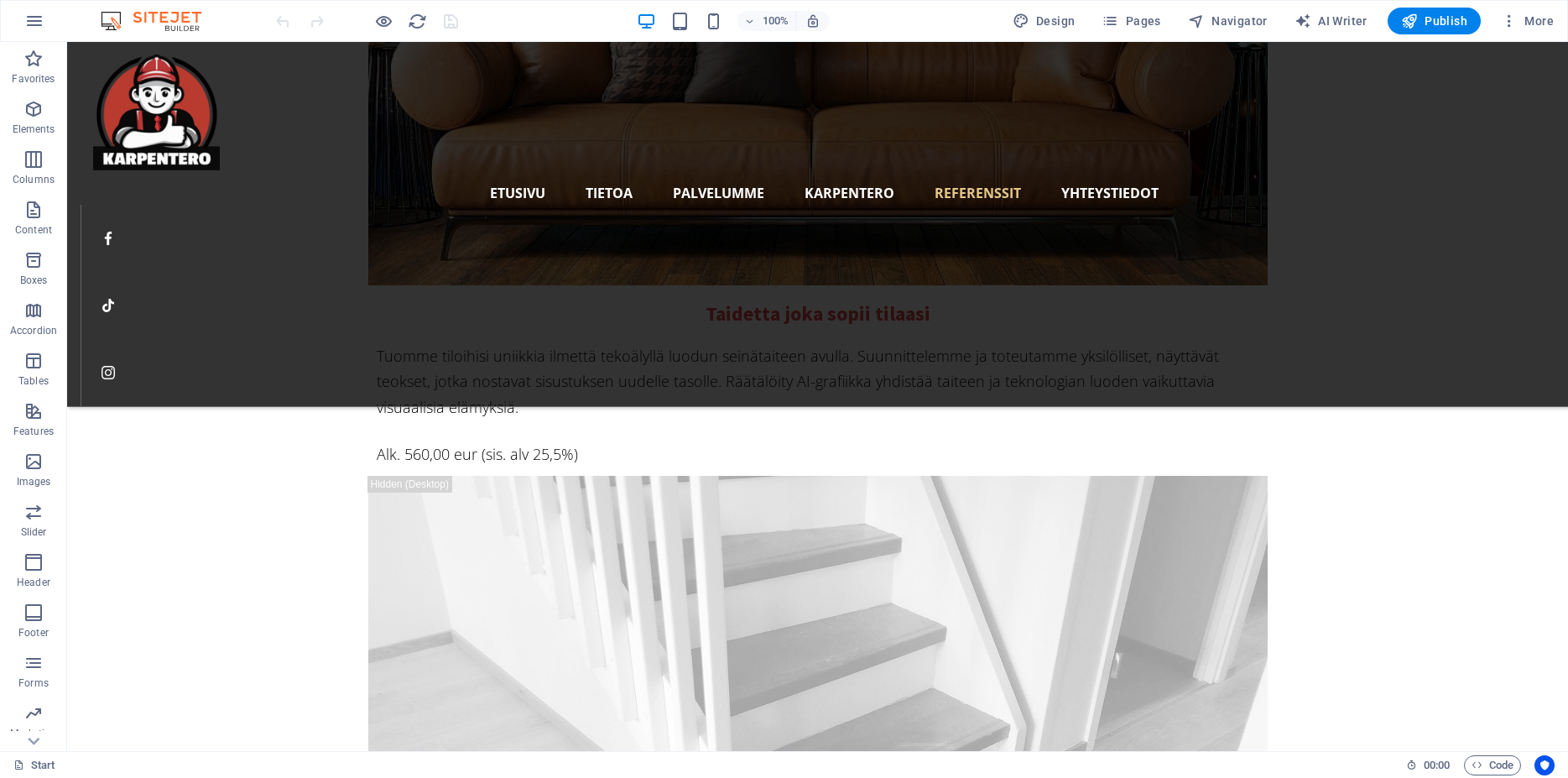
scroll to position [12121, 0]
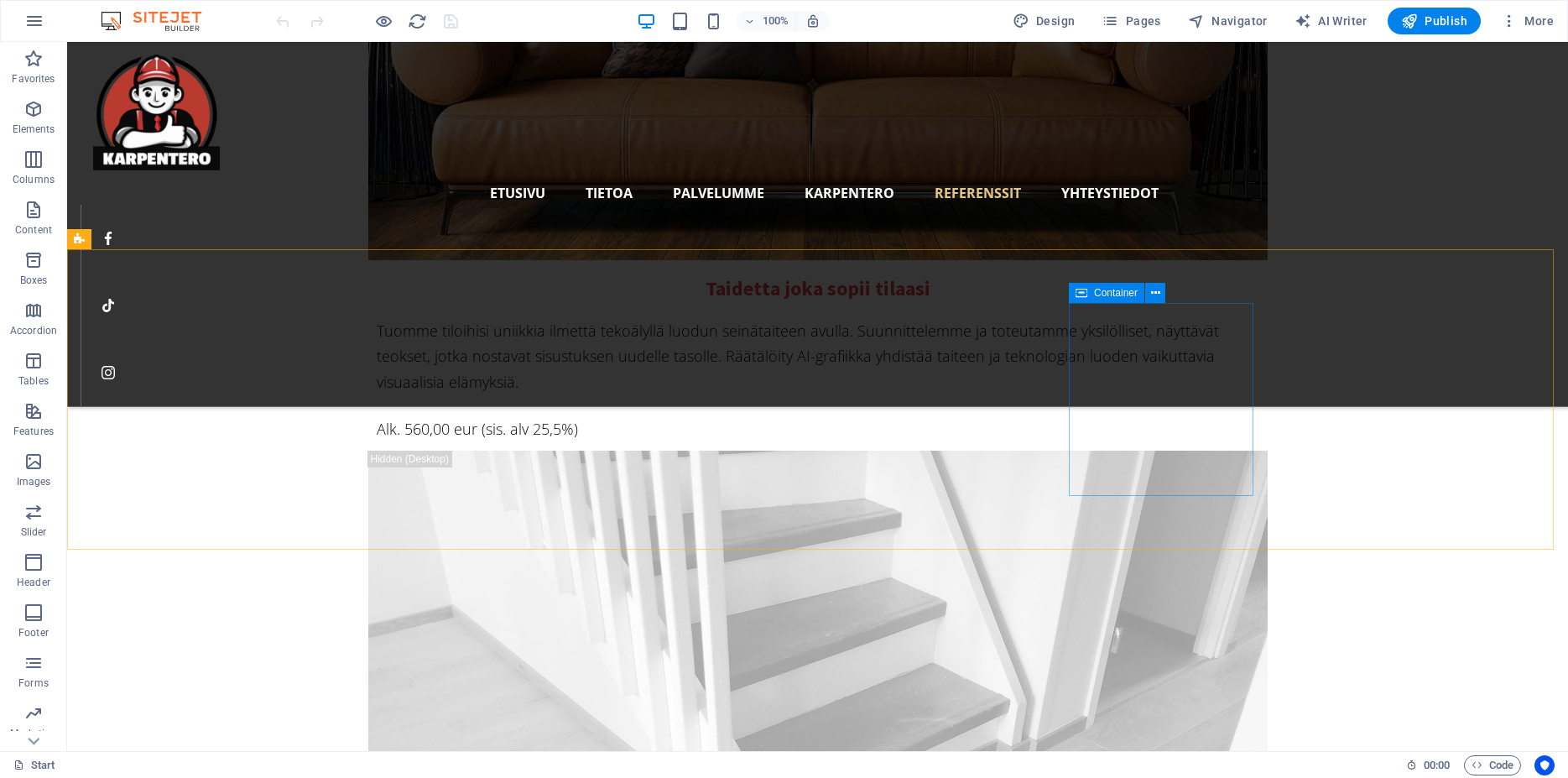
click at [1084, 291] on icon at bounding box center [1081, 293] width 12 height 20
select select "px"
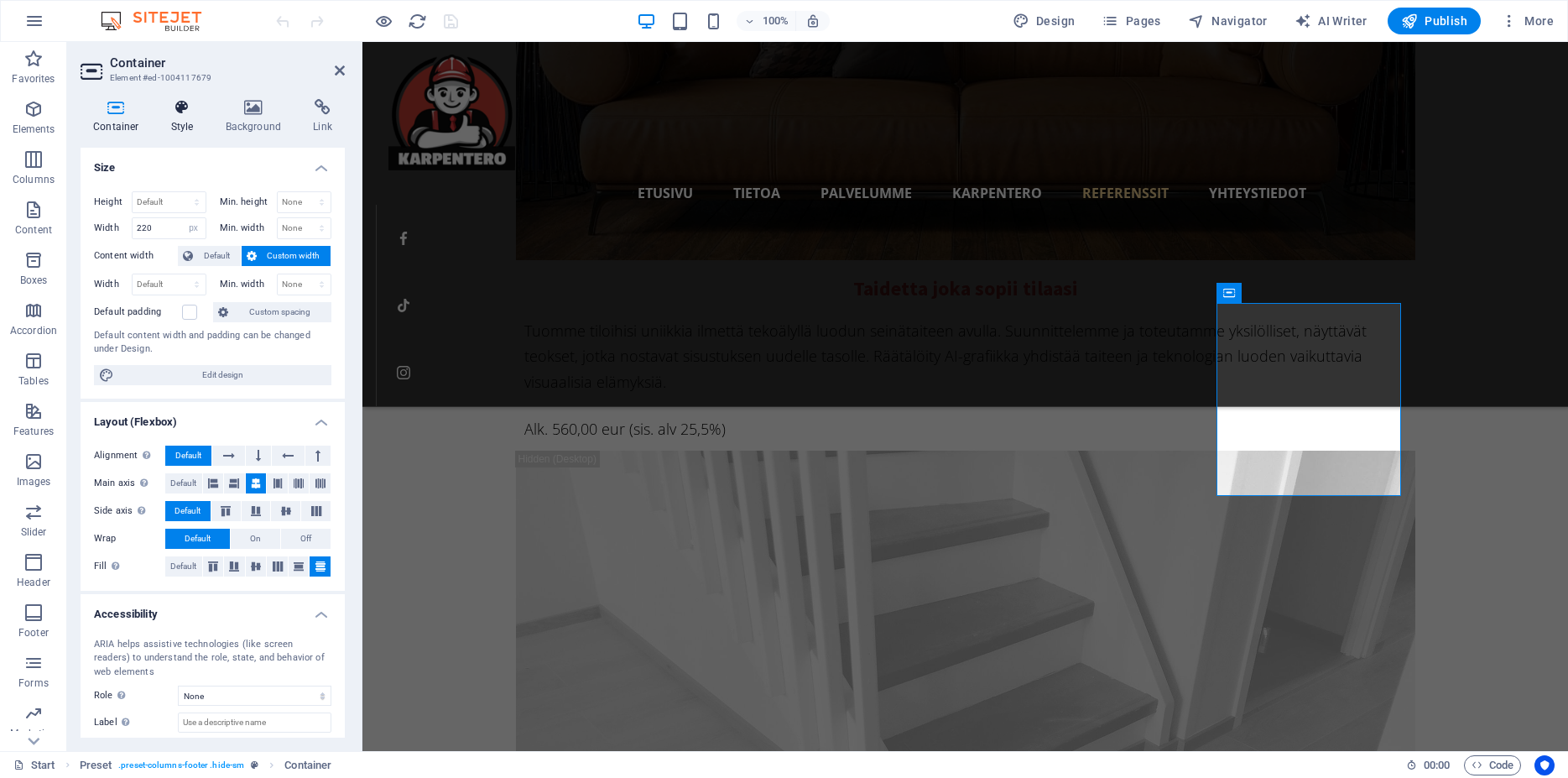
click at [186, 117] on h4 "Style" at bounding box center [186, 117] width 55 height 36
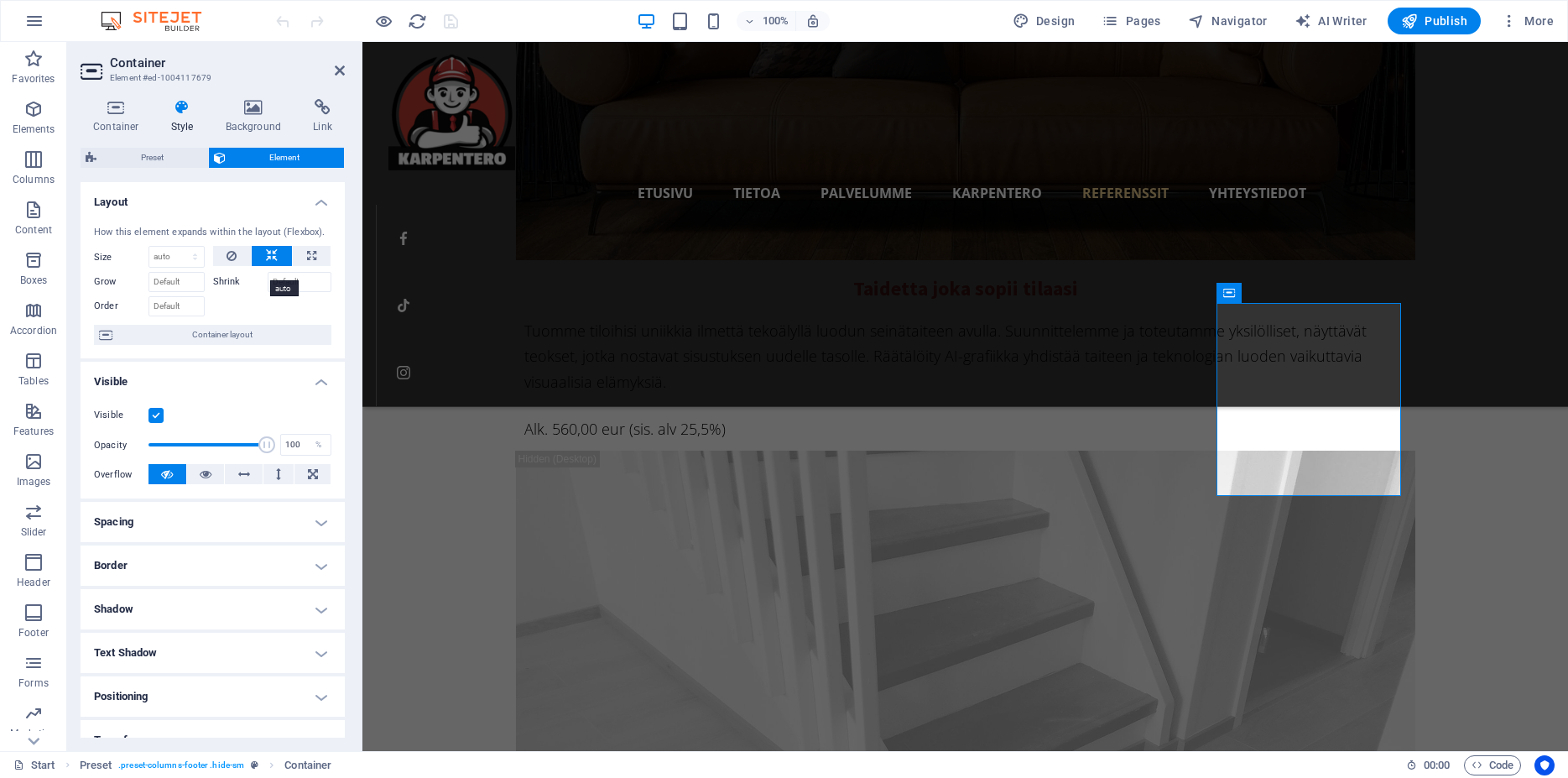
click at [266, 266] on icon at bounding box center [271, 256] width 12 height 20
click at [309, 264] on button at bounding box center [311, 256] width 37 height 20
type input "100"
select select "%"
drag, startPoint x: 232, startPoint y: 269, endPoint x: 241, endPoint y: 269, distance: 9.0
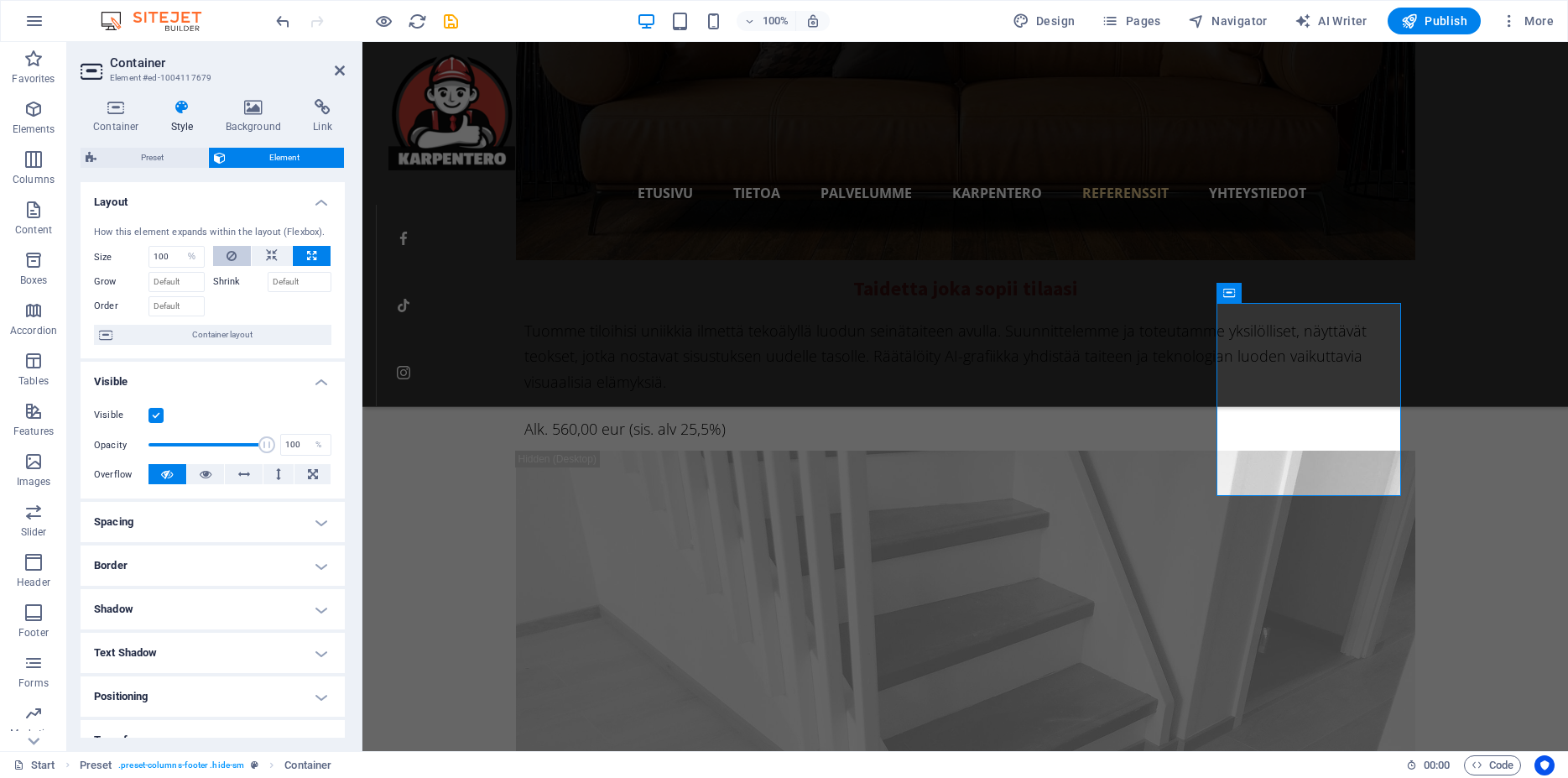
click at [233, 266] on button at bounding box center [232, 256] width 38 height 20
click at [266, 266] on icon at bounding box center [271, 256] width 12 height 20
click at [149, 247] on select "Default auto px % 1/1 1/2 1/3 1/4 1/5 1/6 1/7 1/8 1/9 1/10" at bounding box center [177, 257] width 55 height 20
select select "1/2"
click option "1/2" at bounding box center [0, 0] width 0 height 0
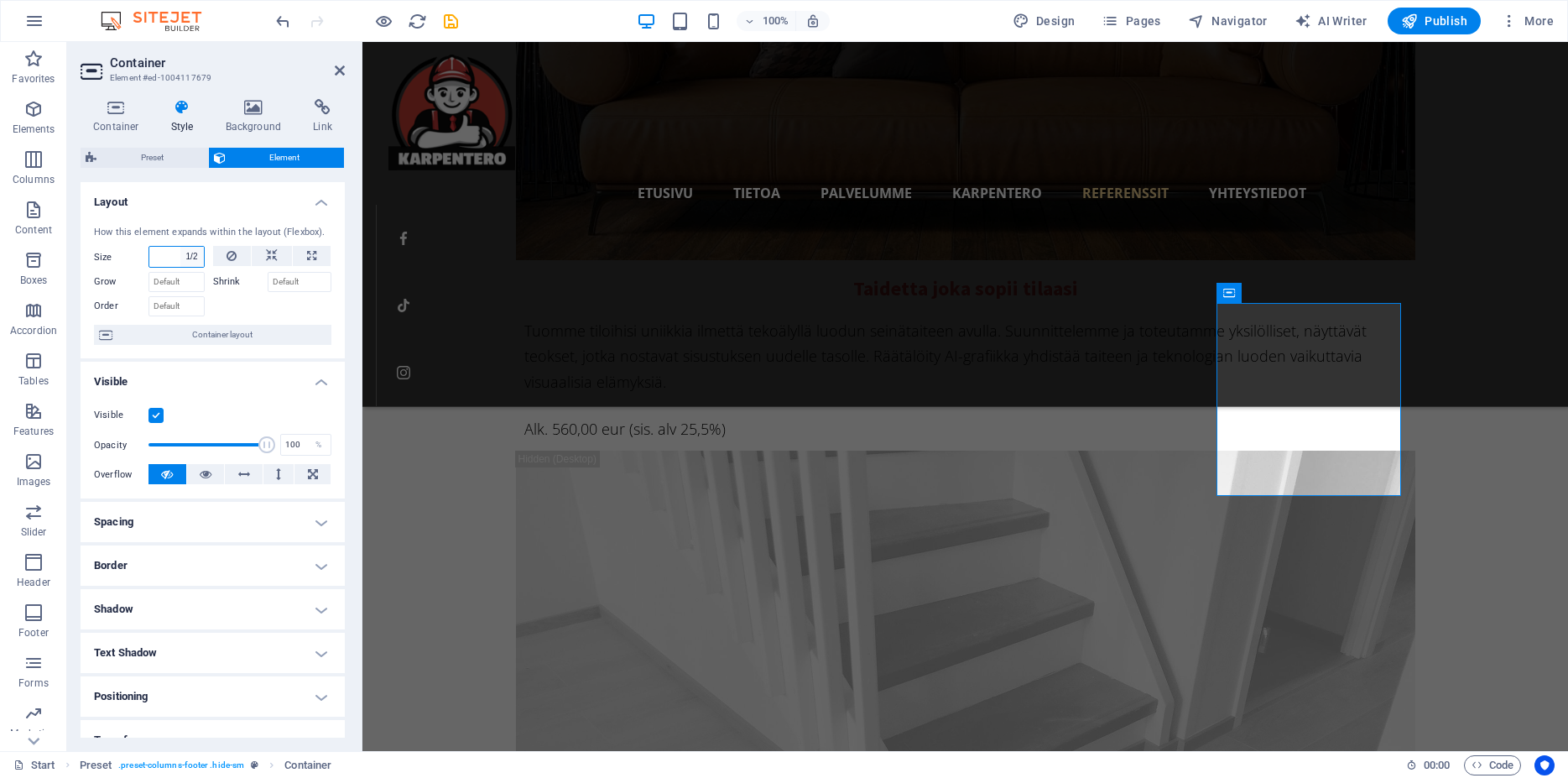
type input "50"
click at [180, 247] on select "Default auto px % 1/1 1/2 1/3 1/4 1/5 1/6 1/7 1/8 1/9 1/10" at bounding box center [192, 257] width 24 height 20
select select "1/1"
click option "1/1" at bounding box center [0, 0] width 0 height 0
type input "100"
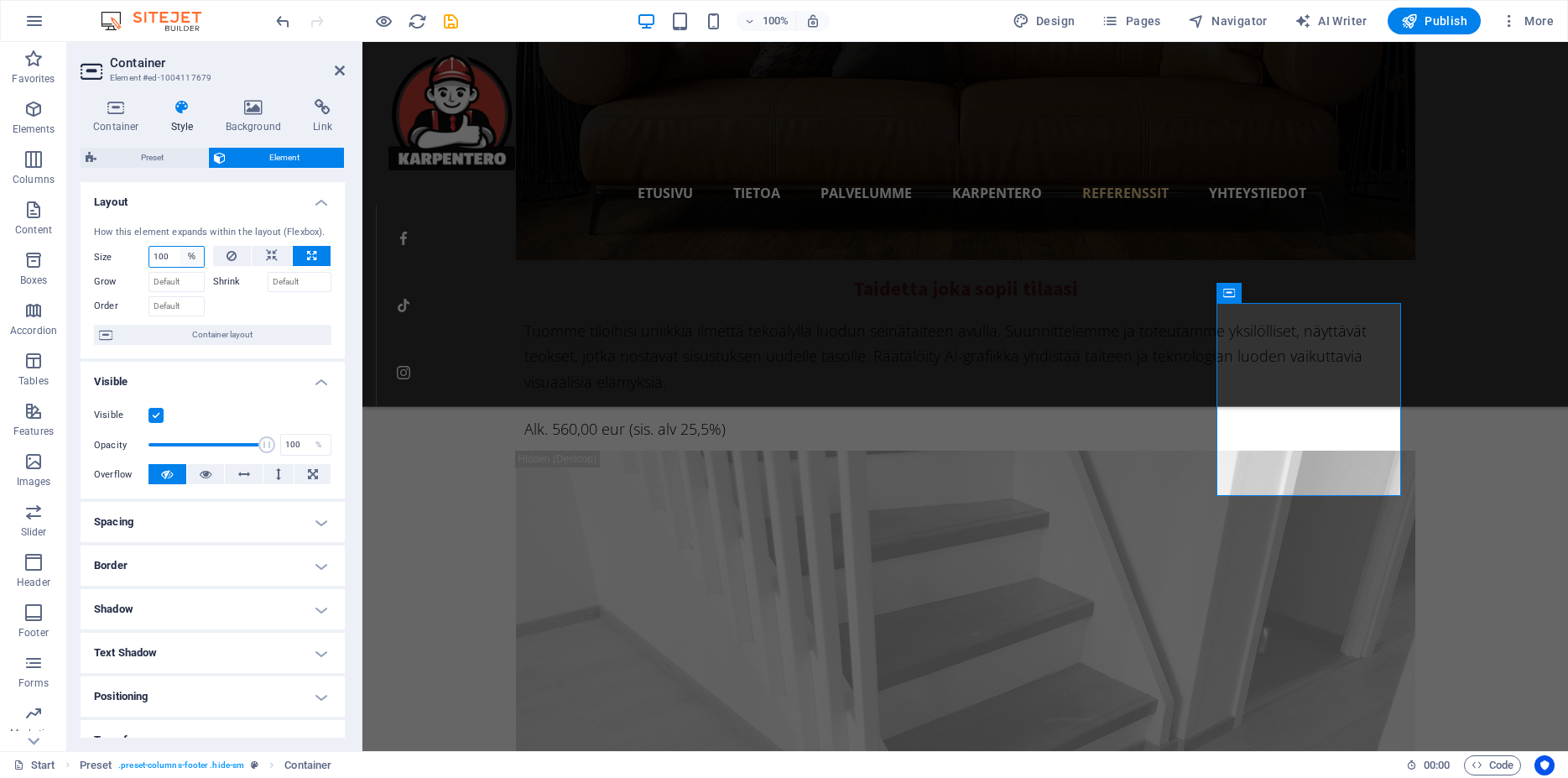
click at [180, 247] on select "Default auto px % 1/1 1/2 1/3 1/4 1/5 1/6 1/7 1/8 1/9 1/10" at bounding box center [192, 257] width 24 height 20
select select "1/3"
click option "1/3" at bounding box center [0, 0] width 0 height 0
type input "33.33"
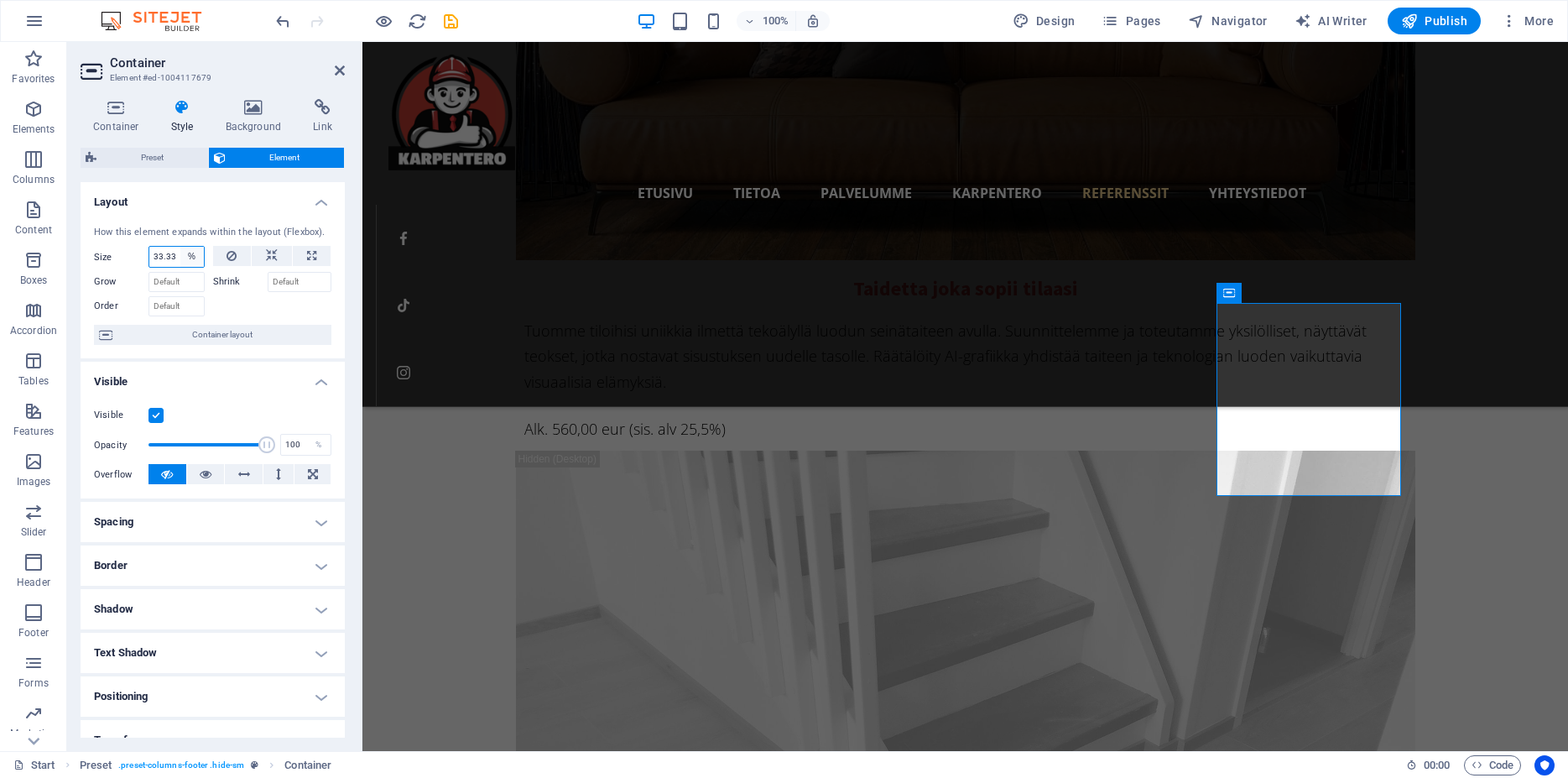
click at [180, 247] on select "Default auto px % 1/1 1/2 1/3 1/4 1/5 1/6 1/7 1/8 1/9 1/10" at bounding box center [192, 257] width 24 height 20
select select "d9lr9i6fkmc"
click option "Default" at bounding box center [0, 0] width 0 height 0
select select "DISABLED_OPTION_VALUE"
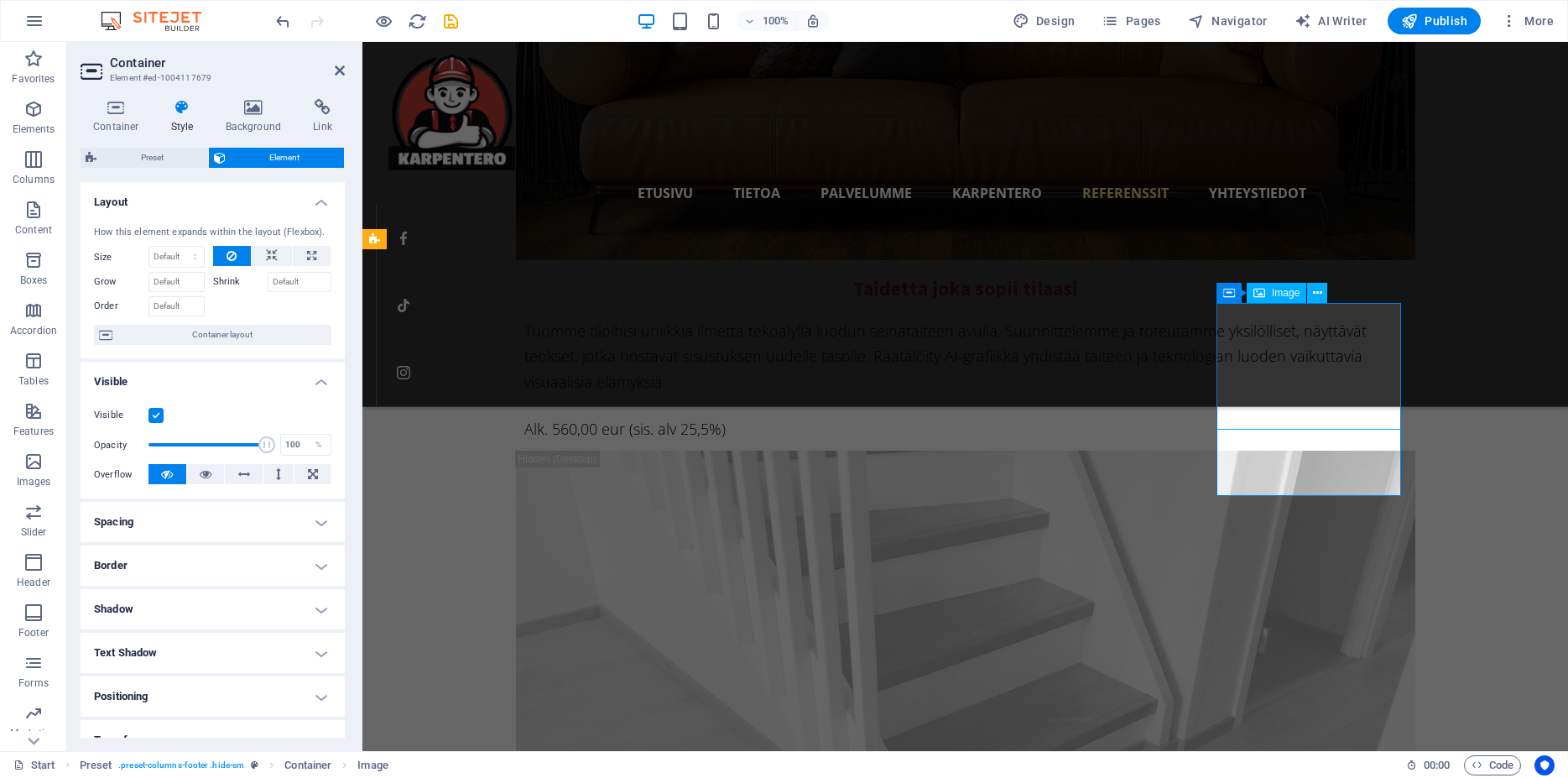
select select "px"
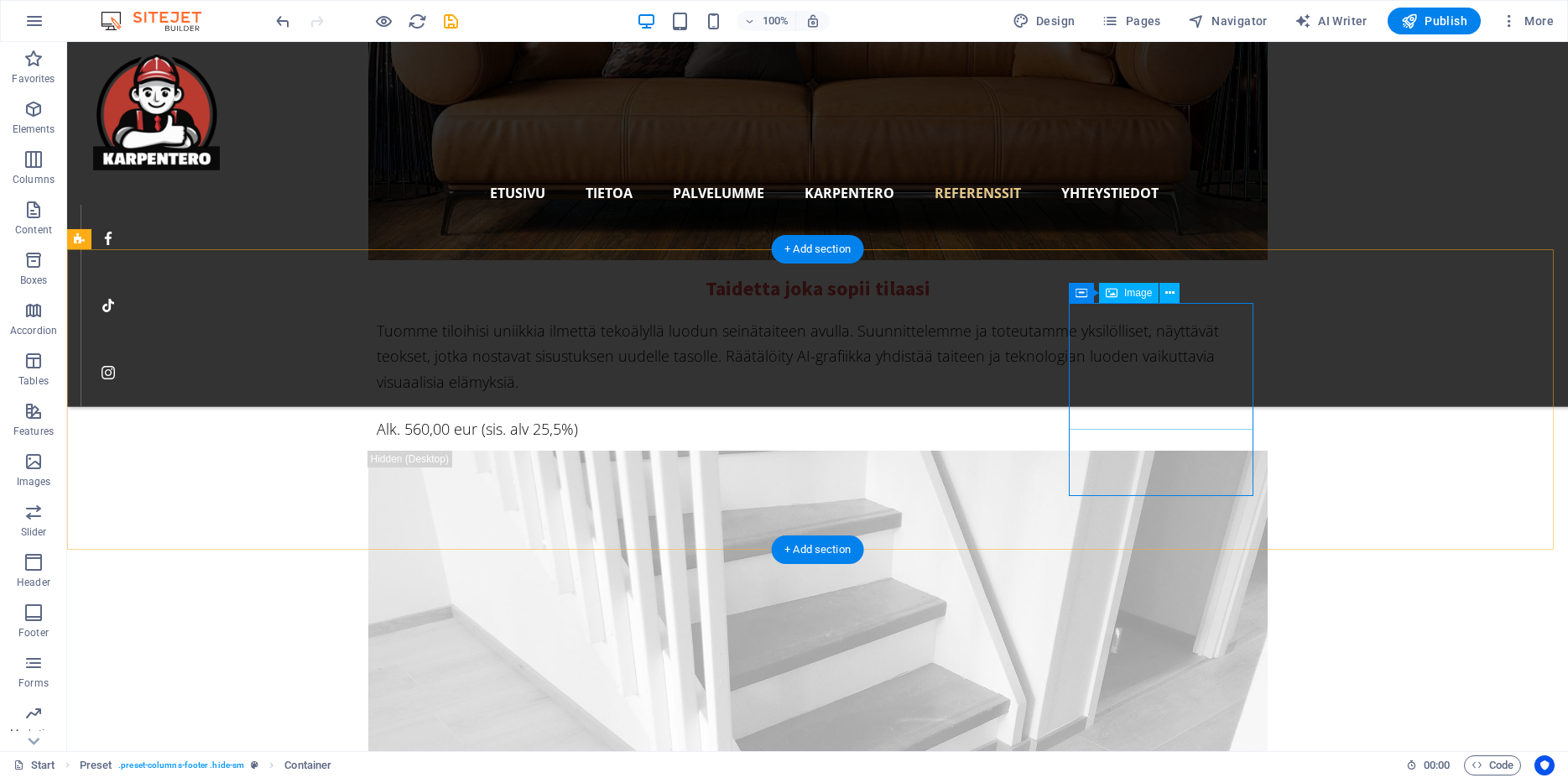
click at [1113, 287] on icon at bounding box center [1112, 293] width 12 height 20
click at [1114, 292] on icon at bounding box center [1112, 293] width 12 height 20
select select "px"
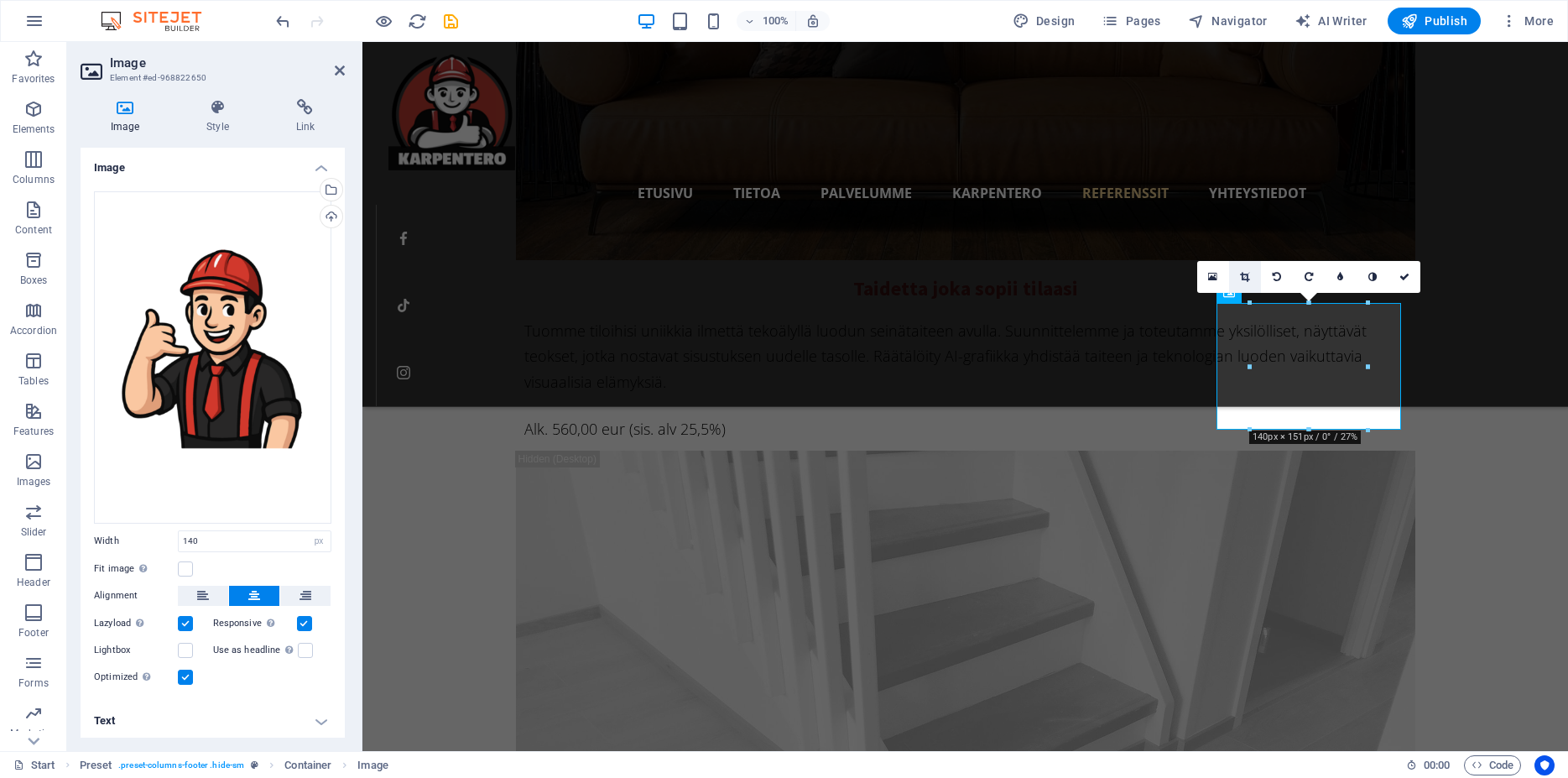
click at [1241, 278] on icon at bounding box center [1245, 277] width 9 height 10
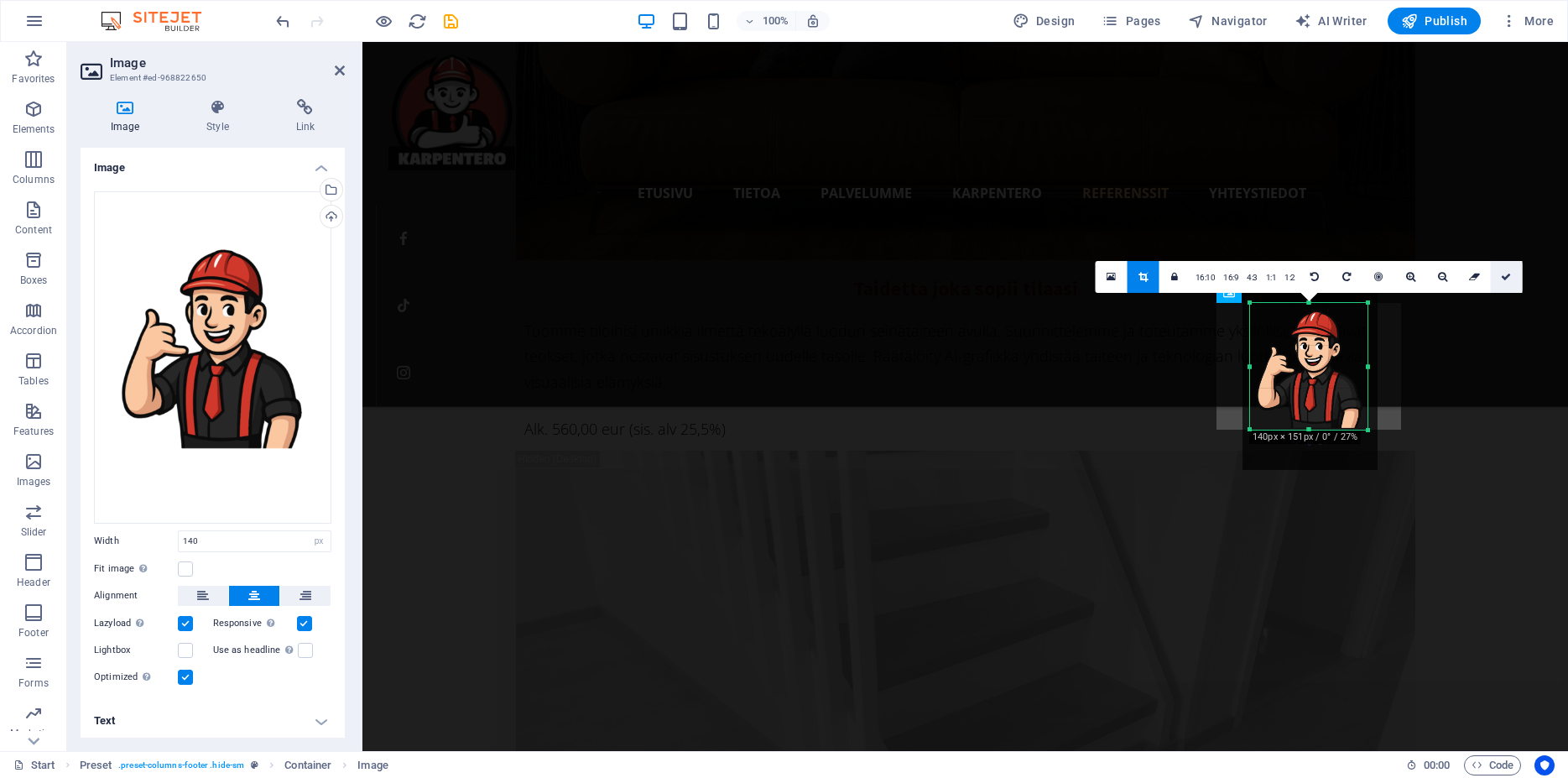
click at [1505, 279] on icon at bounding box center [1506, 277] width 10 height 10
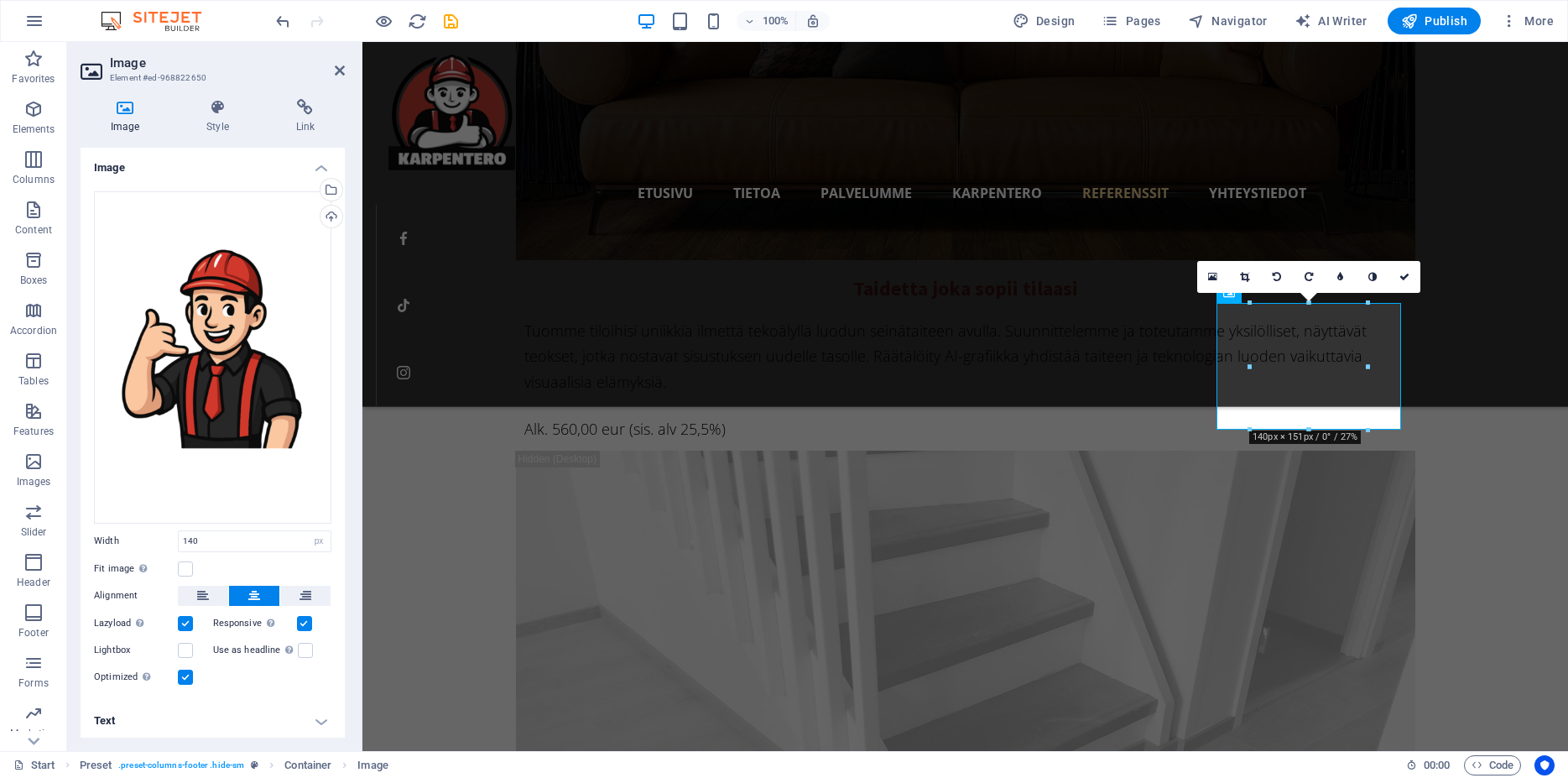
click at [1235, 293] on div "16:10 16:9 4:3 1:1 1:2 0" at bounding box center [1308, 277] width 223 height 32
click at [1233, 293] on div "16:10 16:9 4:3 1:1 1:2 0" at bounding box center [1308, 277] width 223 height 32
click at [1406, 275] on icon at bounding box center [1404, 277] width 10 height 10
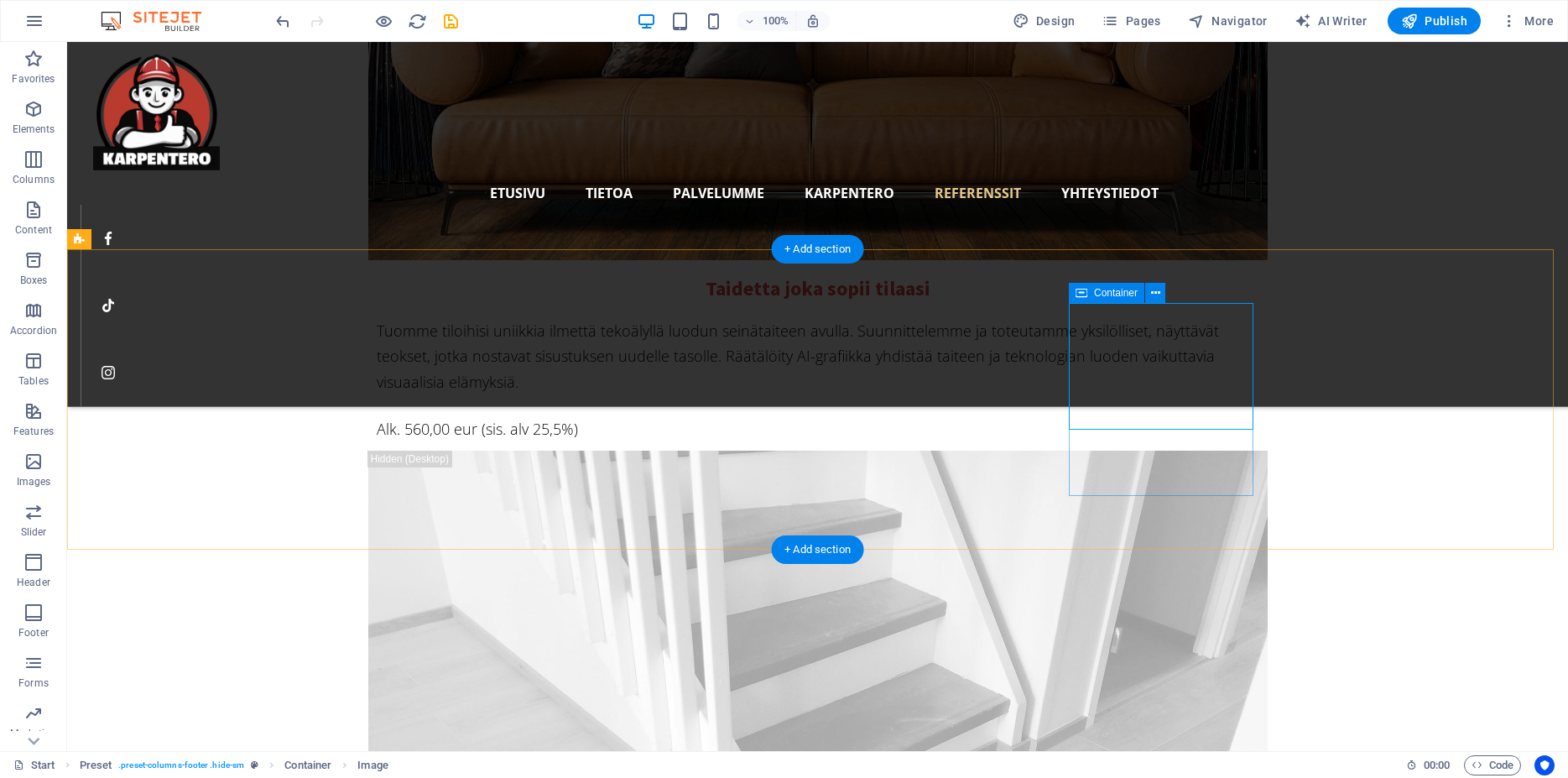
click at [1153, 292] on icon at bounding box center [1156, 292] width 9 height 17
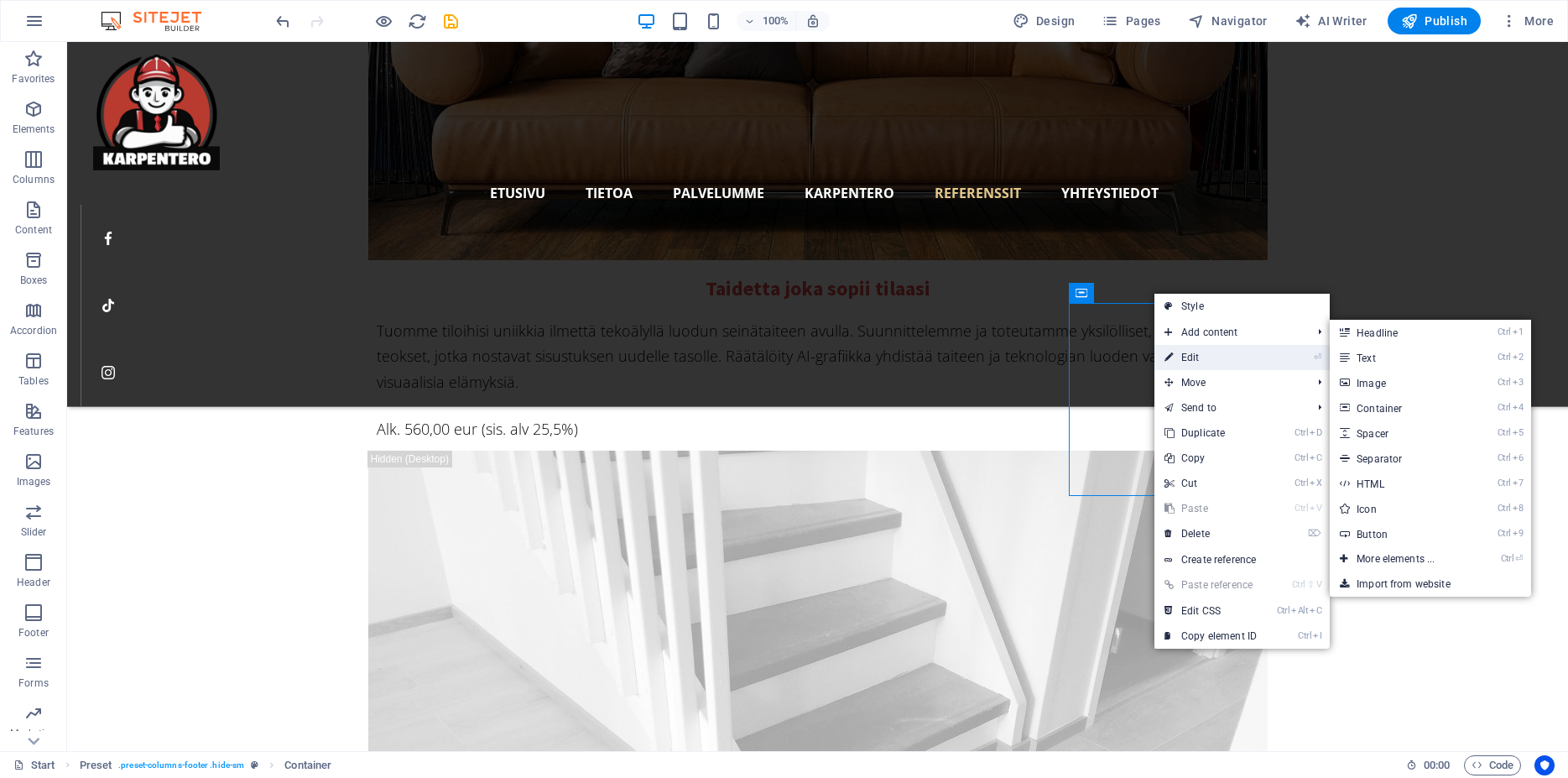
drag, startPoint x: 1200, startPoint y: 352, endPoint x: 892, endPoint y: 312, distance: 310.6
click at [1200, 352] on link "⏎ Edit" at bounding box center [1210, 358] width 112 height 26
select select "px"
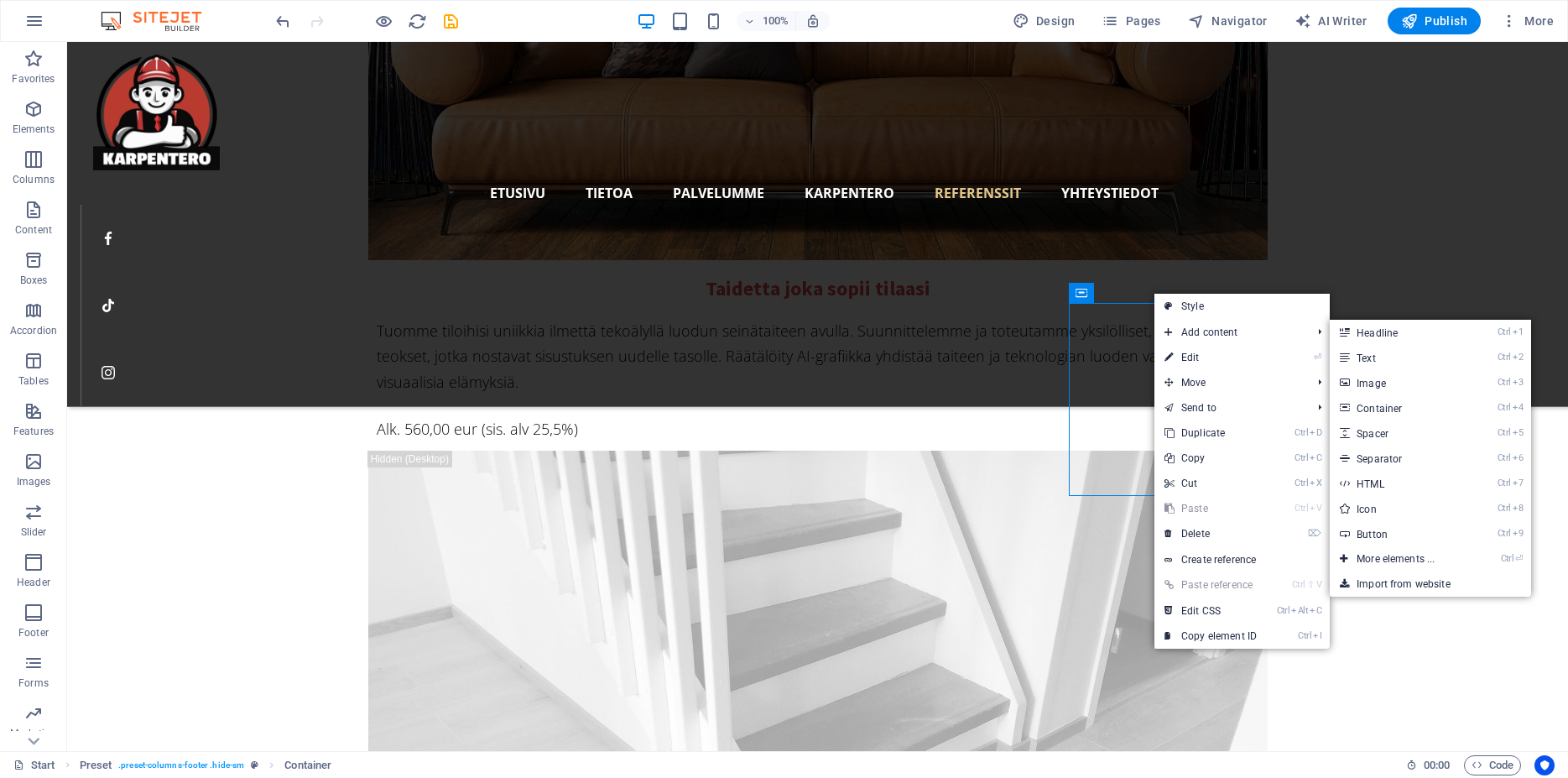
select select "px"
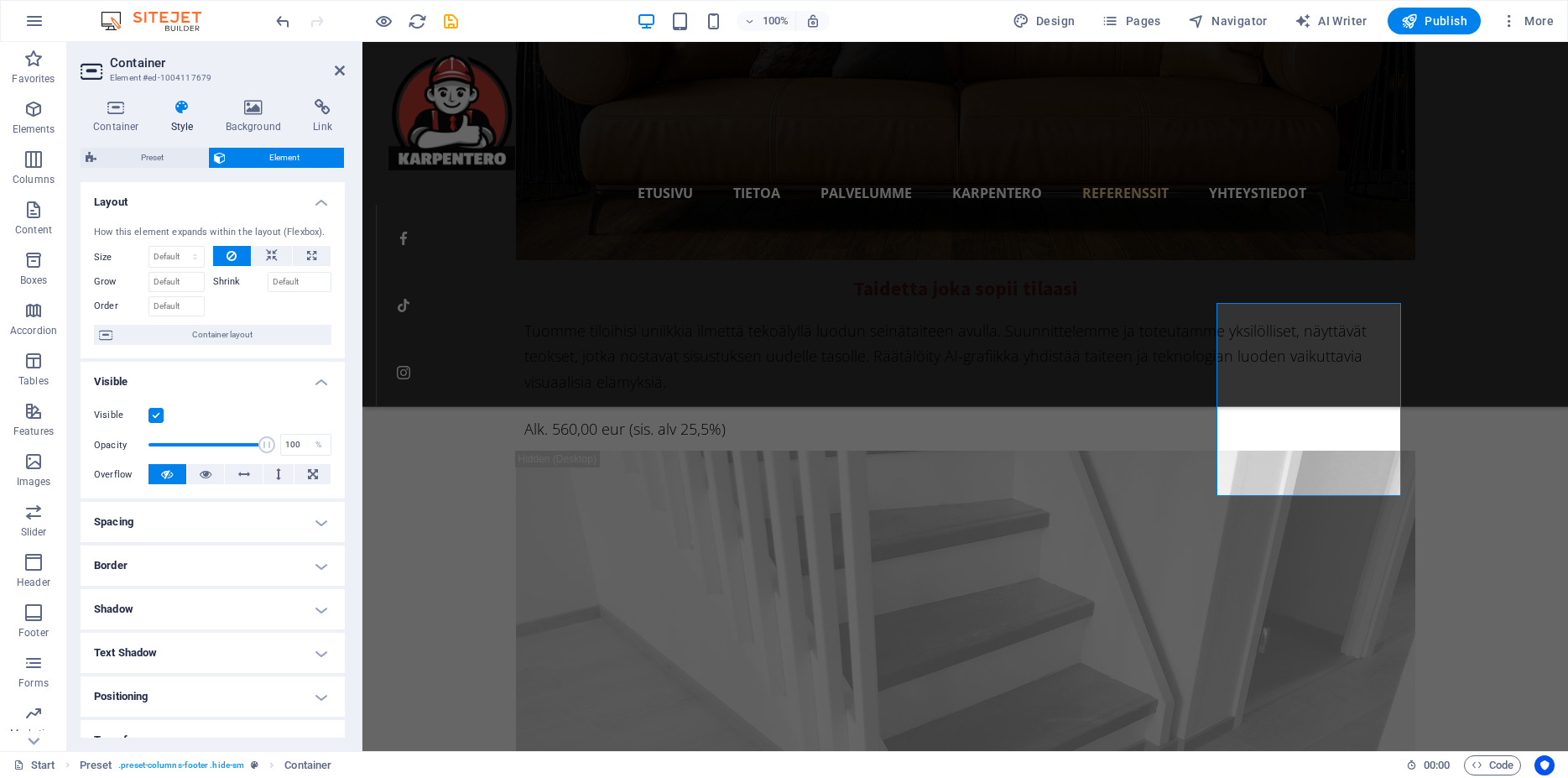
click at [145, 529] on h4 "Spacing" at bounding box center [212, 522] width 264 height 40
click at [291, 566] on span "Custom" at bounding box center [298, 556] width 58 height 20
click at [280, 656] on span "Custom" at bounding box center [298, 646] width 58 height 20
click at [162, 547] on select "Default auto px % rem vw vh Custom" at bounding box center [200, 557] width 77 height 20
select select "px"
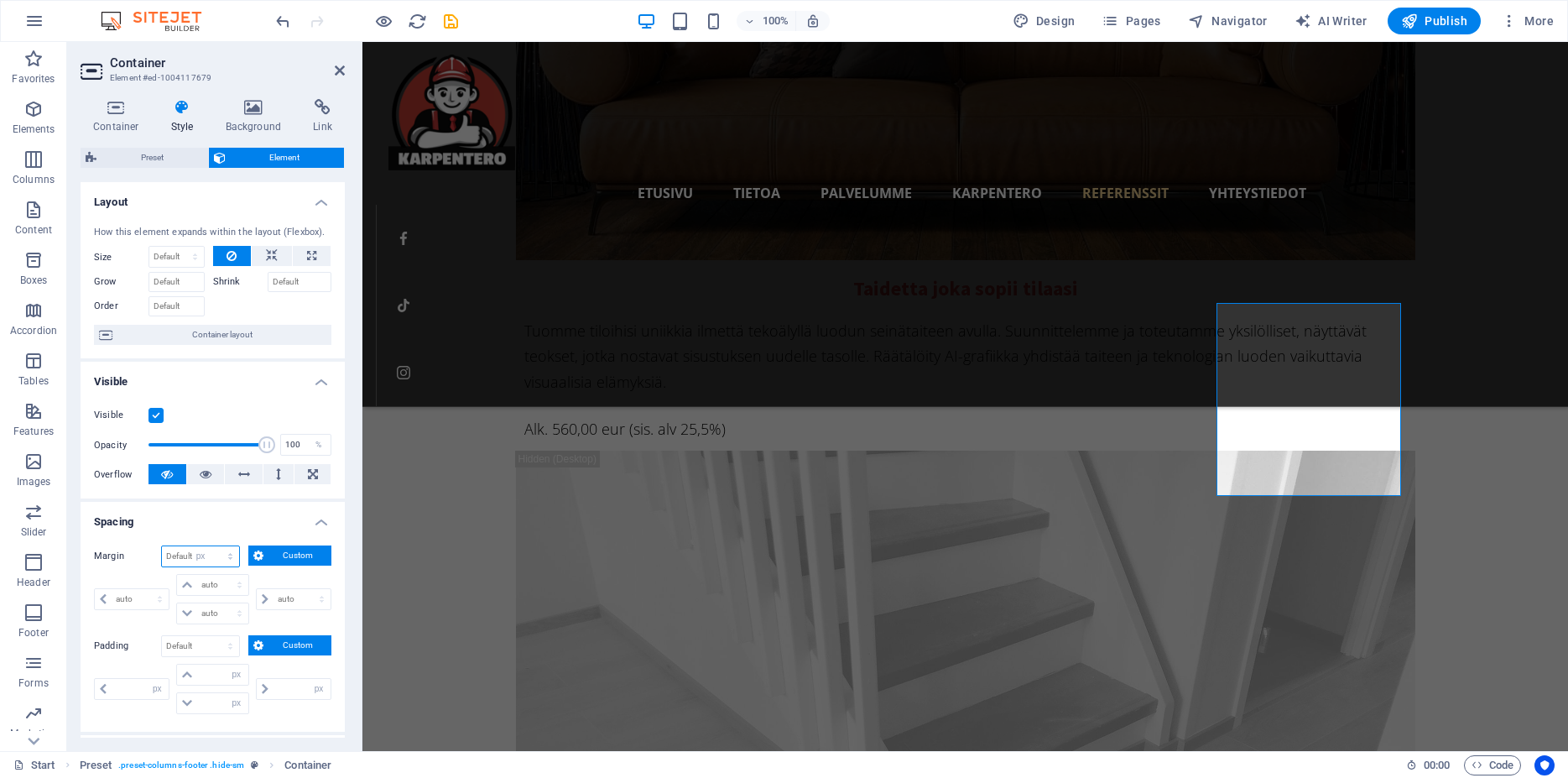
click option "px" at bounding box center [0, 0] width 0 height 0
type input "0"
click at [162, 575] on select "Default px rem % vh vw Custom" at bounding box center [200, 585] width 77 height 20
select select "px"
click option "px" at bounding box center [0, 0] width 0 height 0
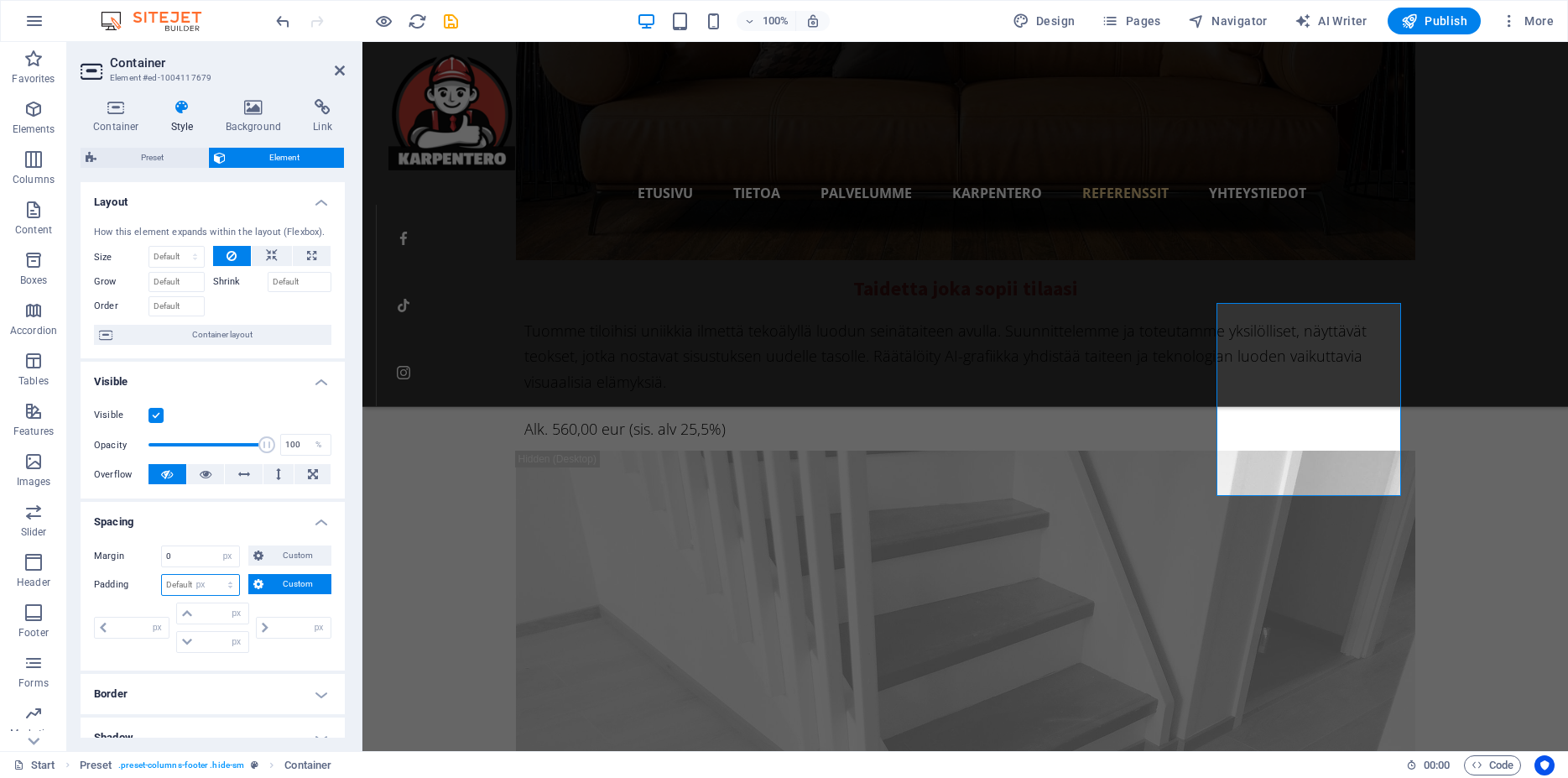
type input "0"
click at [266, 266] on icon at bounding box center [271, 256] width 12 height 20
click at [149, 247] on select "Default auto px % 1/1 1/2 1/3 1/4 1/5 1/6 1/7 1/8 1/9 1/10" at bounding box center [177, 257] width 55 height 20
select select "px"
click option "px" at bounding box center [0, 0] width 0 height 0
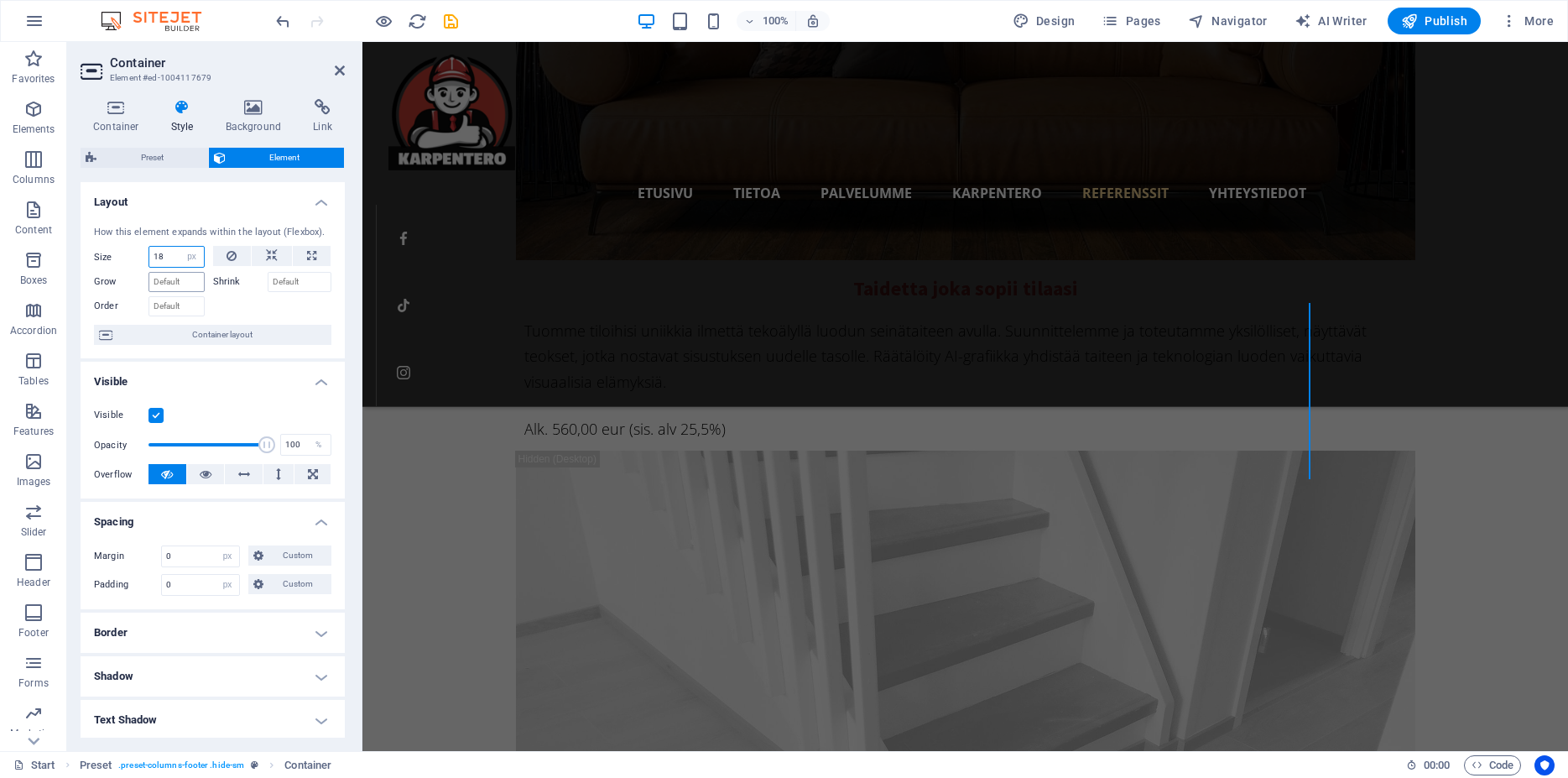
type input "180"
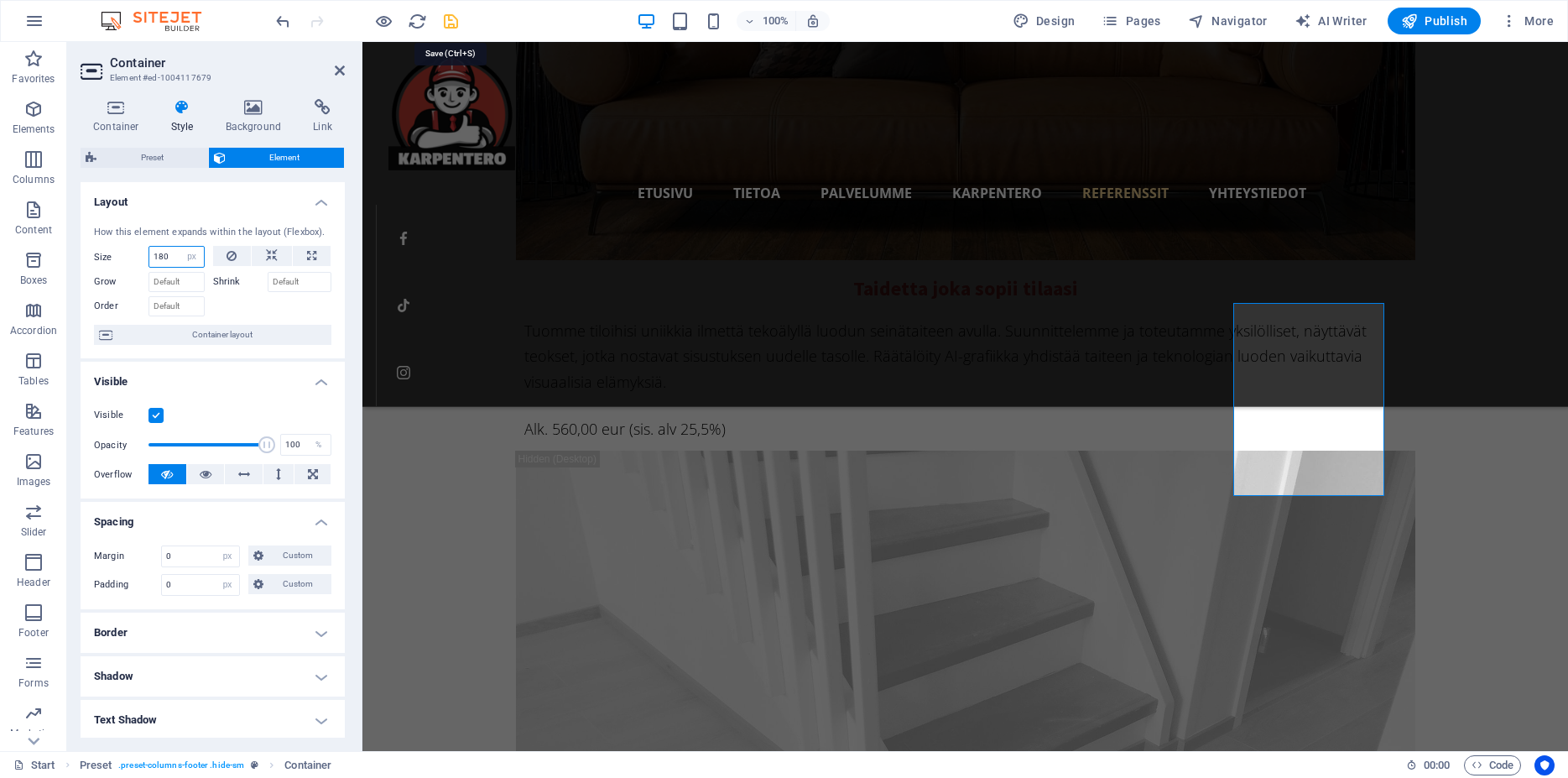
type input "180"
click at [453, 21] on icon "save" at bounding box center [451, 21] width 19 height 19
checkbox input "false"
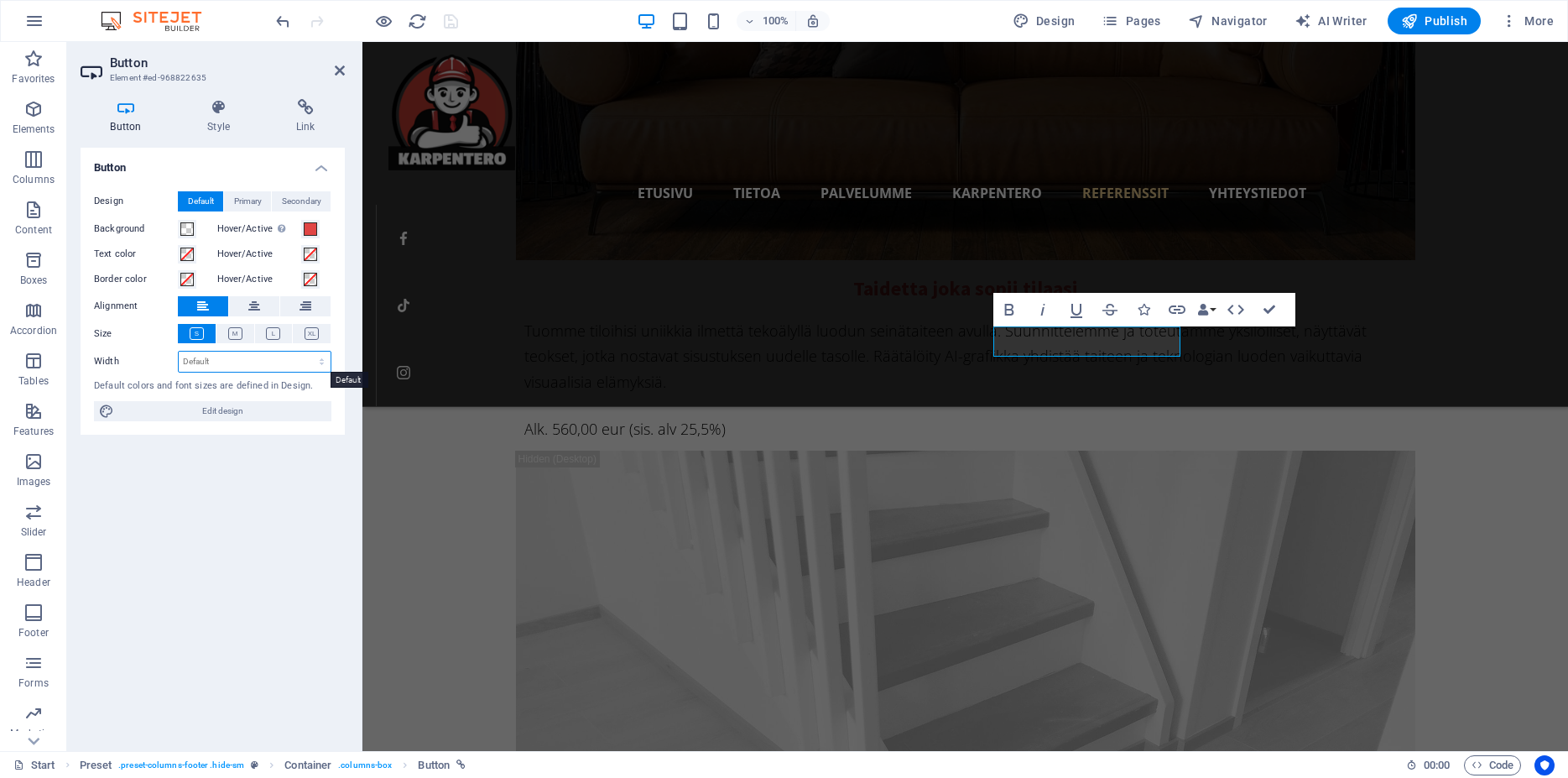
click at [178, 352] on select "Default px rem % em vh vw" at bounding box center [254, 362] width 152 height 20
click at [227, 359] on select "Default px rem % em vh vw" at bounding box center [254, 362] width 152 height 20
click at [248, 200] on span "Primary" at bounding box center [248, 201] width 27 height 20
drag, startPoint x: 303, startPoint y: 197, endPoint x: 292, endPoint y: 197, distance: 11.0
click at [302, 197] on span "Secondary" at bounding box center [301, 201] width 39 height 20
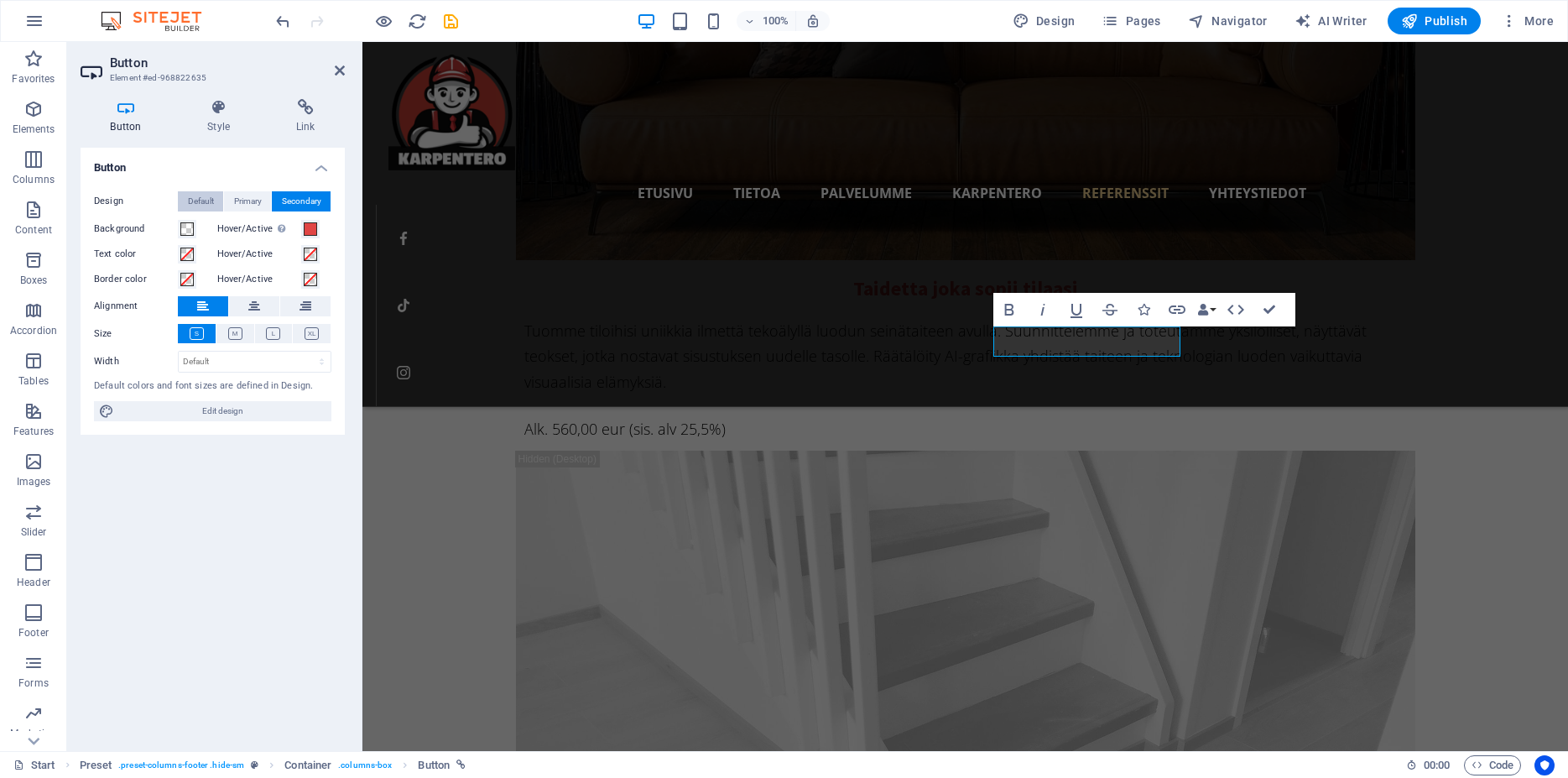
click at [222, 200] on button "Default" at bounding box center [200, 201] width 46 height 20
click at [220, 130] on h4 "Style" at bounding box center [222, 117] width 89 height 36
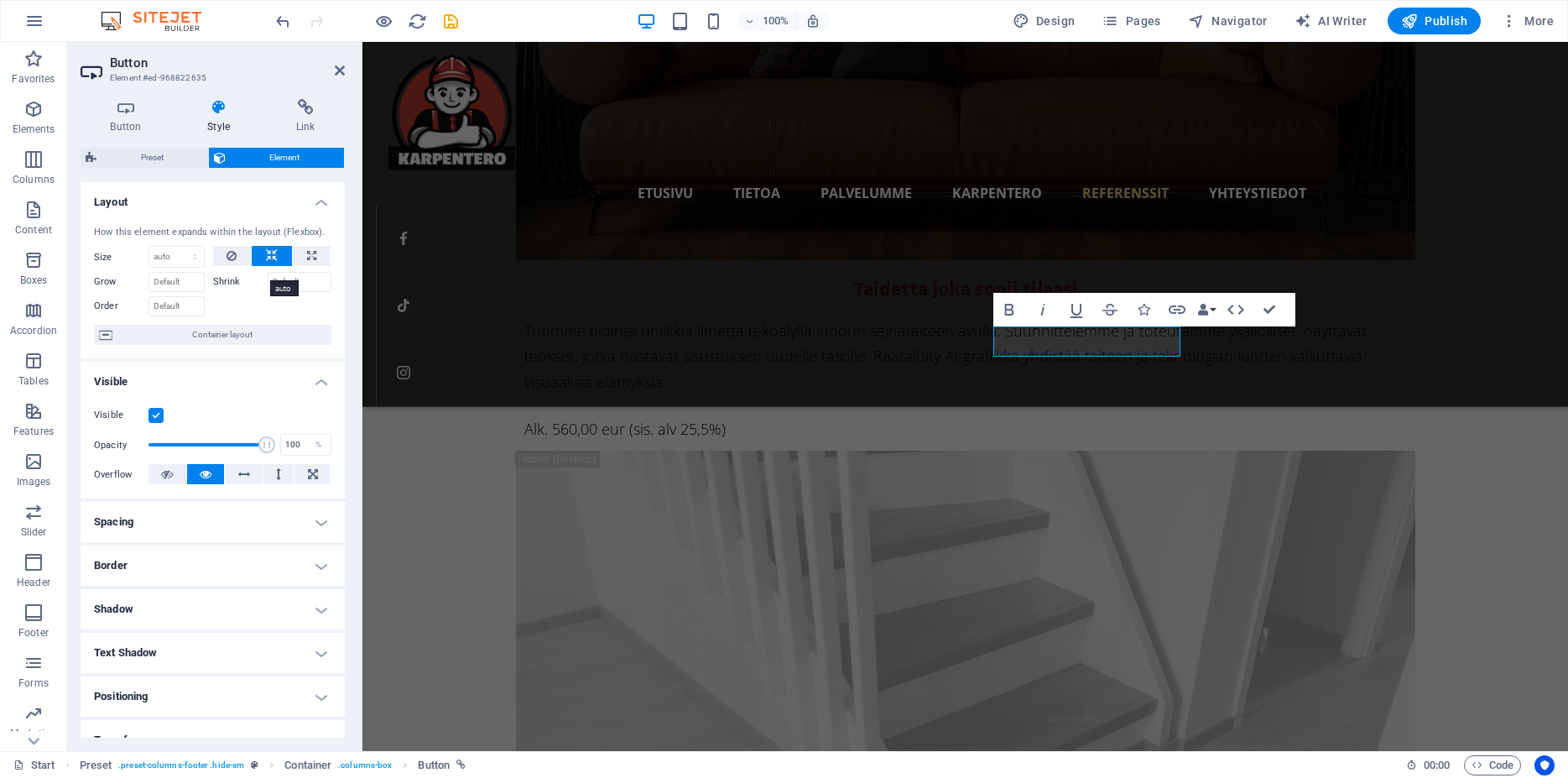
click at [266, 266] on icon at bounding box center [271, 256] width 12 height 20
click at [307, 266] on icon at bounding box center [311, 256] width 9 height 20
type input "100"
select select "%"
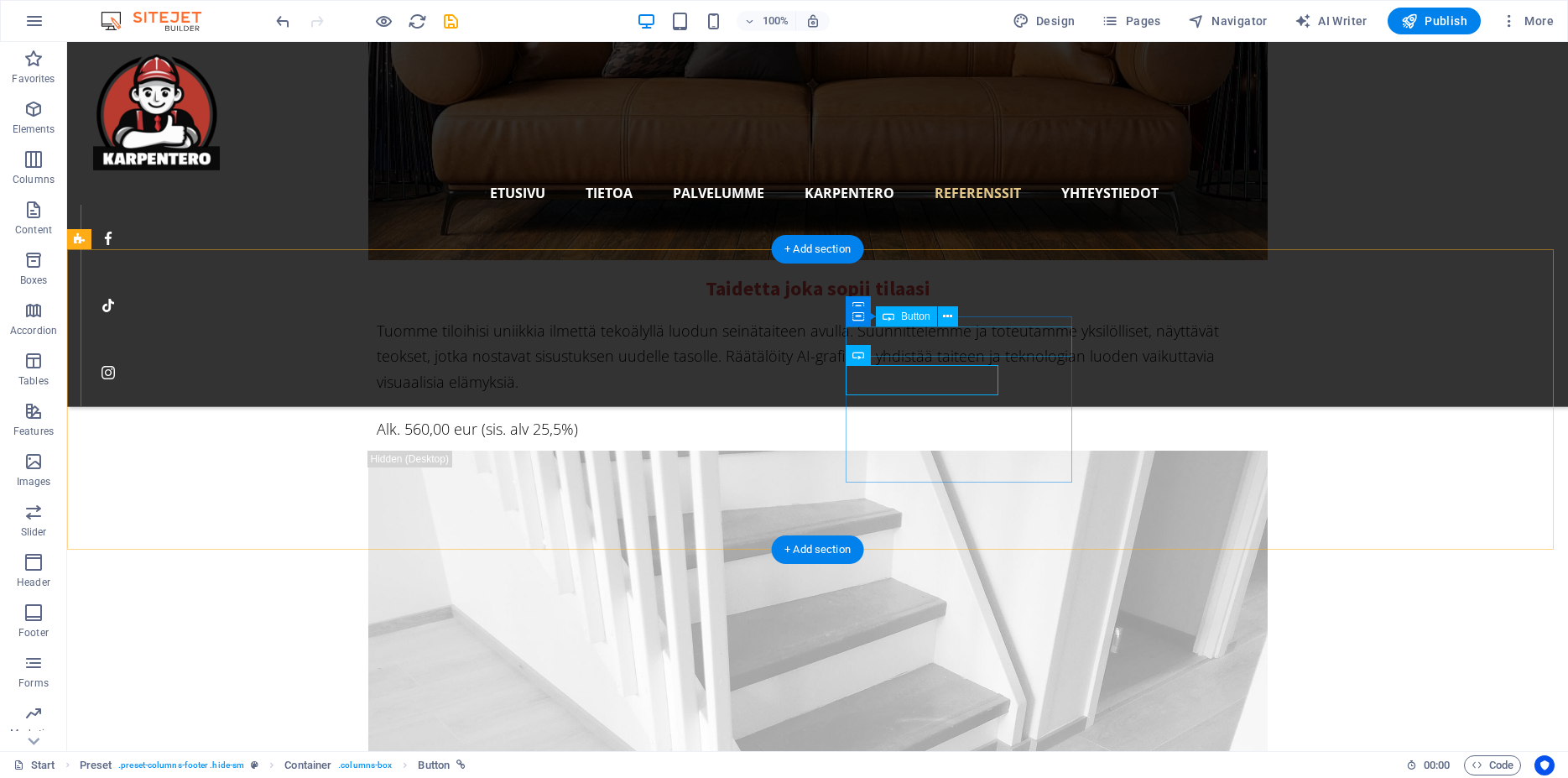
select select "%"
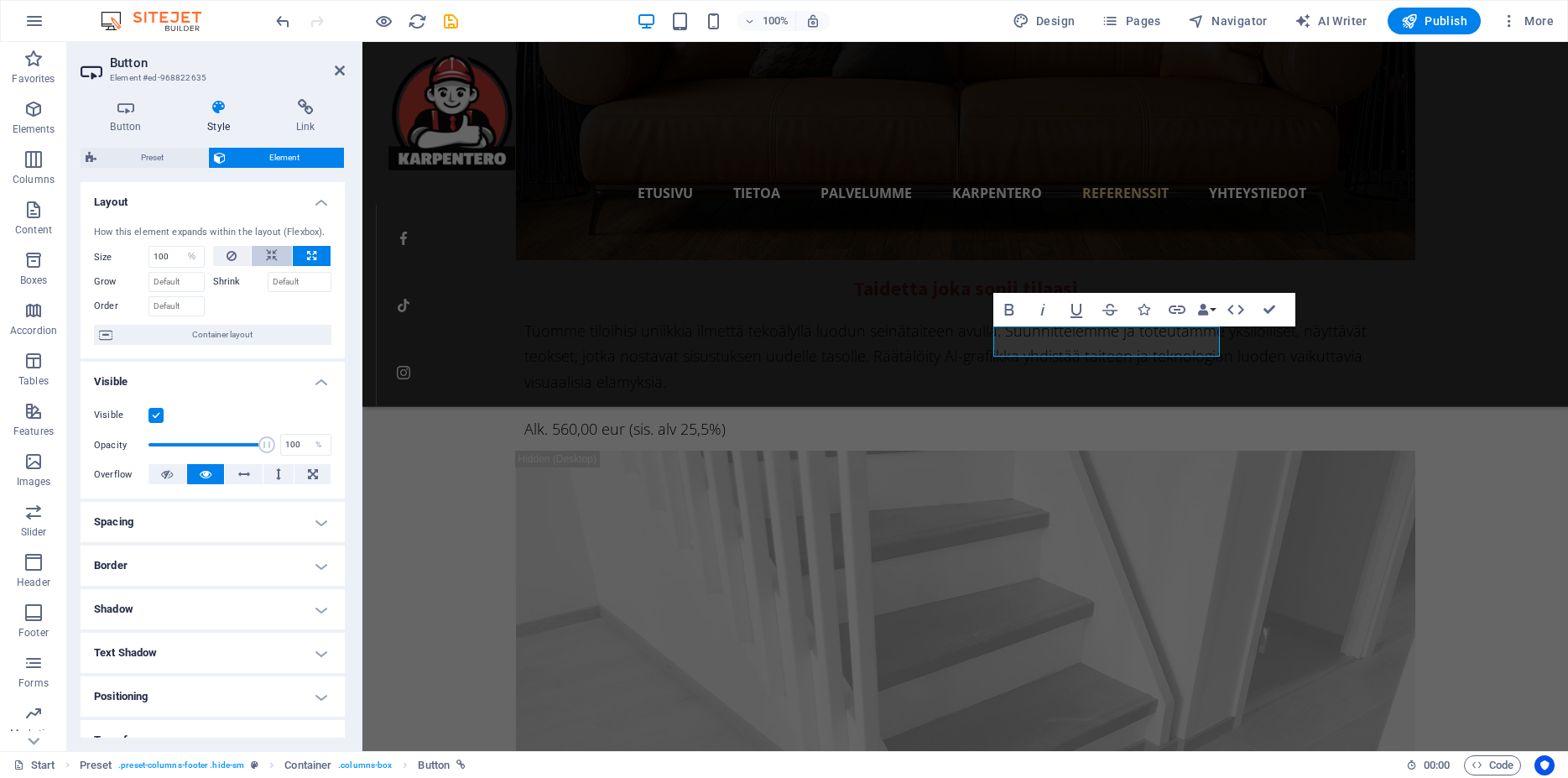
click at [266, 266] on icon at bounding box center [271, 256] width 12 height 20
select select "DISABLED_OPTION_VALUE"
click at [227, 266] on icon at bounding box center [231, 256] width 10 height 20
click at [266, 266] on icon at bounding box center [271, 256] width 12 height 20
click at [291, 258] on div "How this element expands within the layout (Flexbox). Size Default auto px % 1/…" at bounding box center [212, 285] width 264 height 147
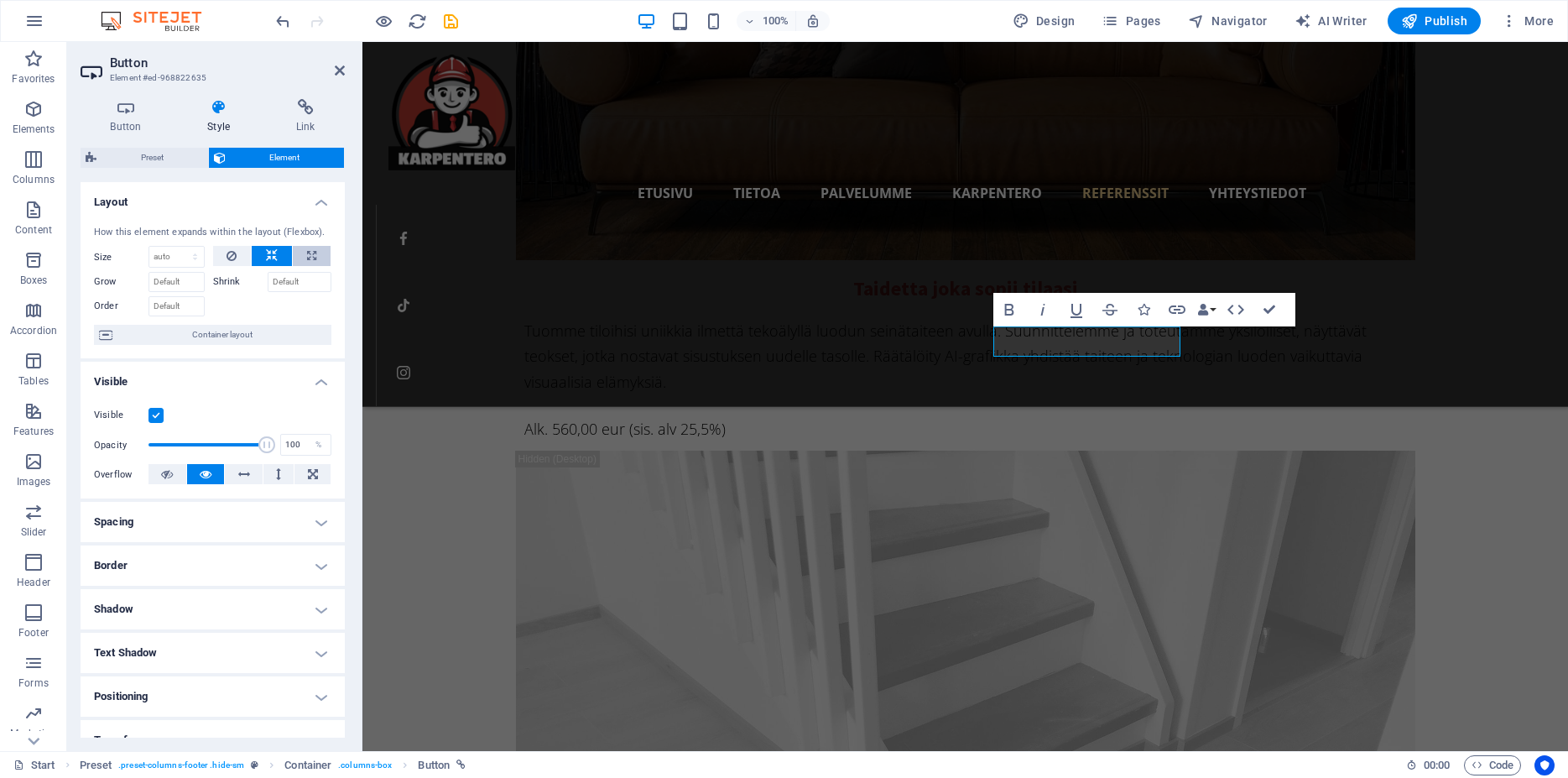
click at [293, 265] on button at bounding box center [311, 256] width 37 height 20
type input "100"
select select "%"
click at [123, 116] on h4 "Button" at bounding box center [128, 117] width 97 height 36
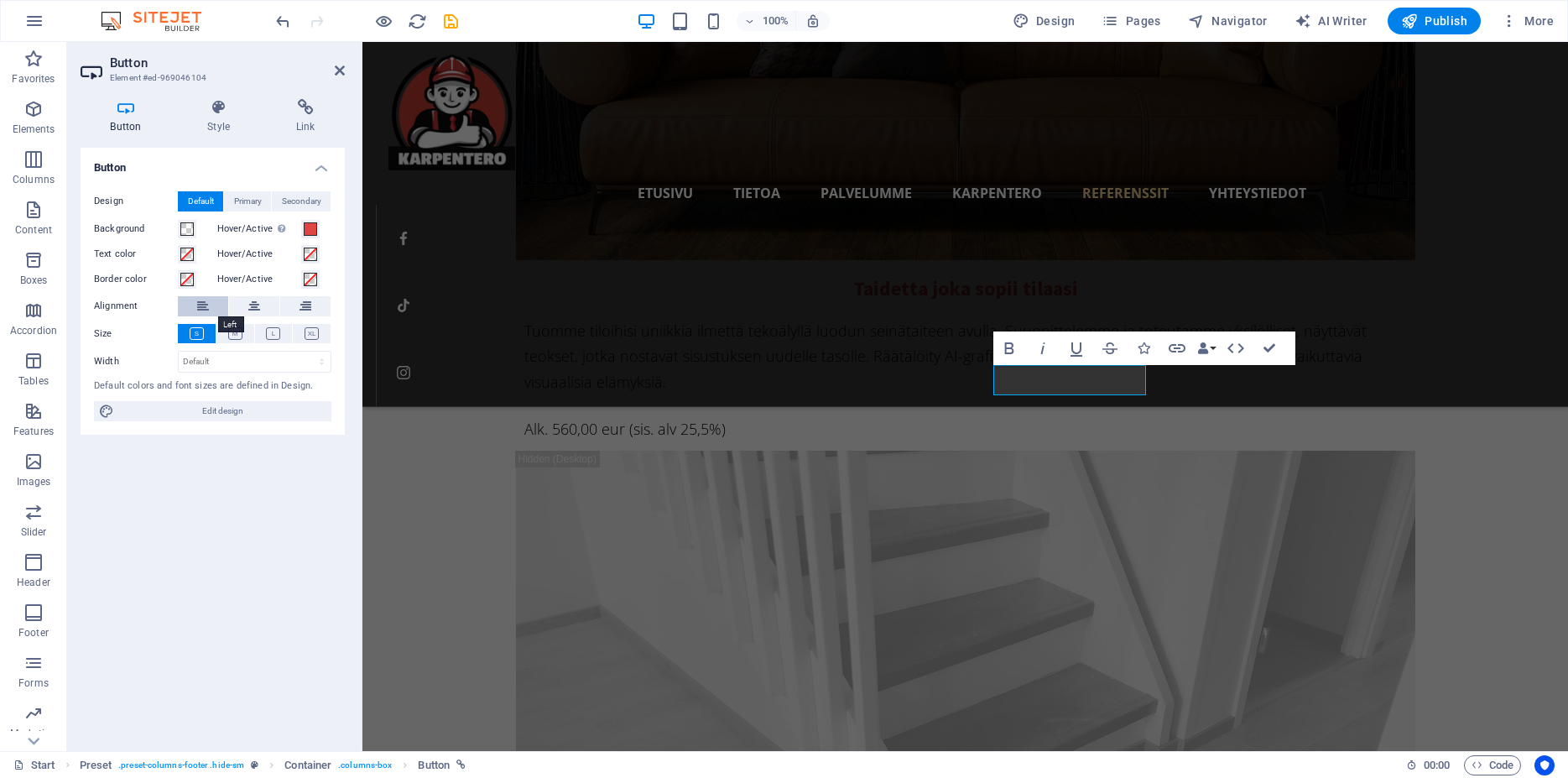
click at [202, 305] on icon at bounding box center [203, 306] width 12 height 20
click at [228, 120] on h4 "Style" at bounding box center [222, 117] width 89 height 36
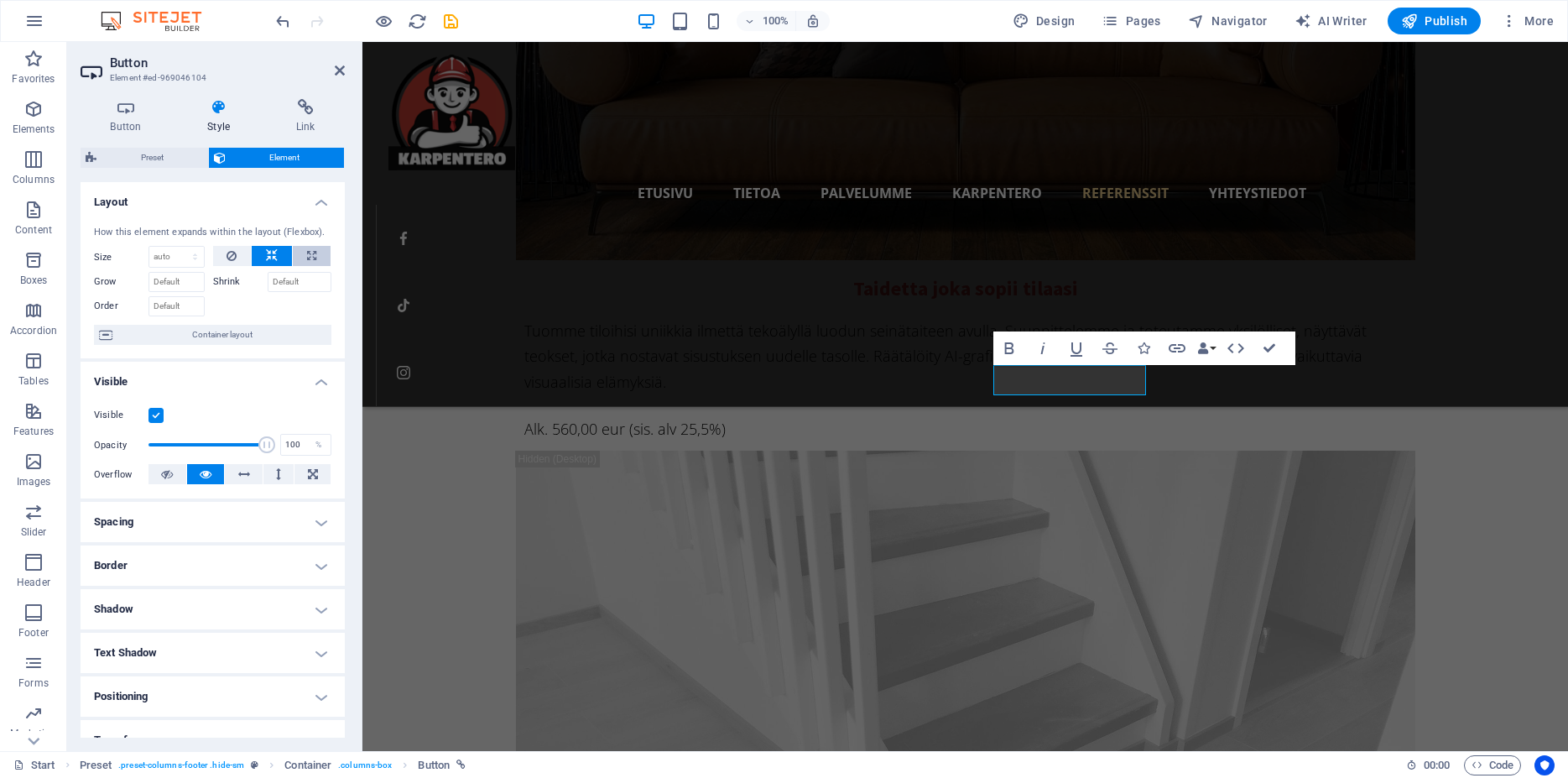
click at [307, 266] on button at bounding box center [311, 256] width 37 height 20
type input "100"
select select "%"
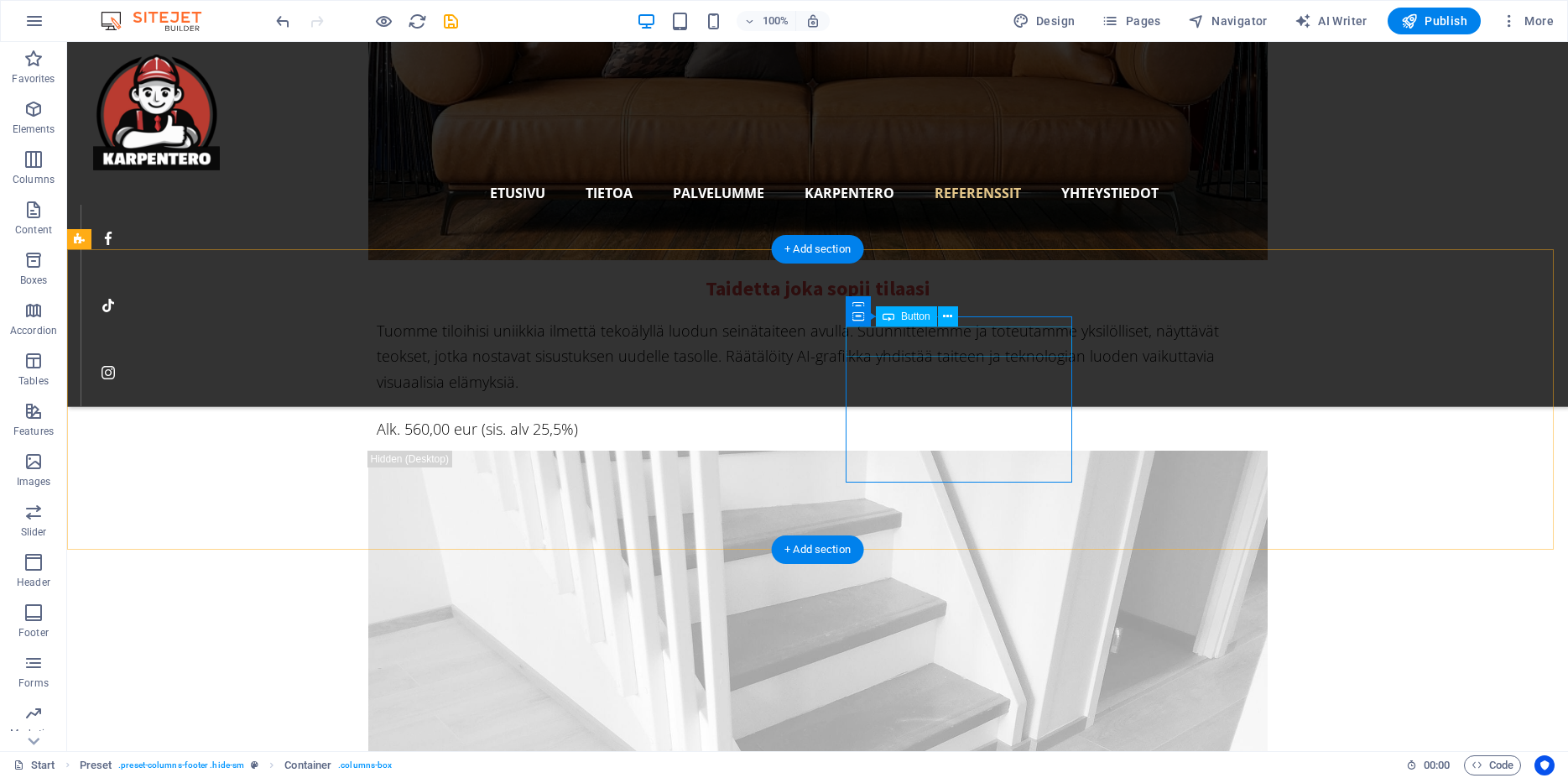
select select "%"
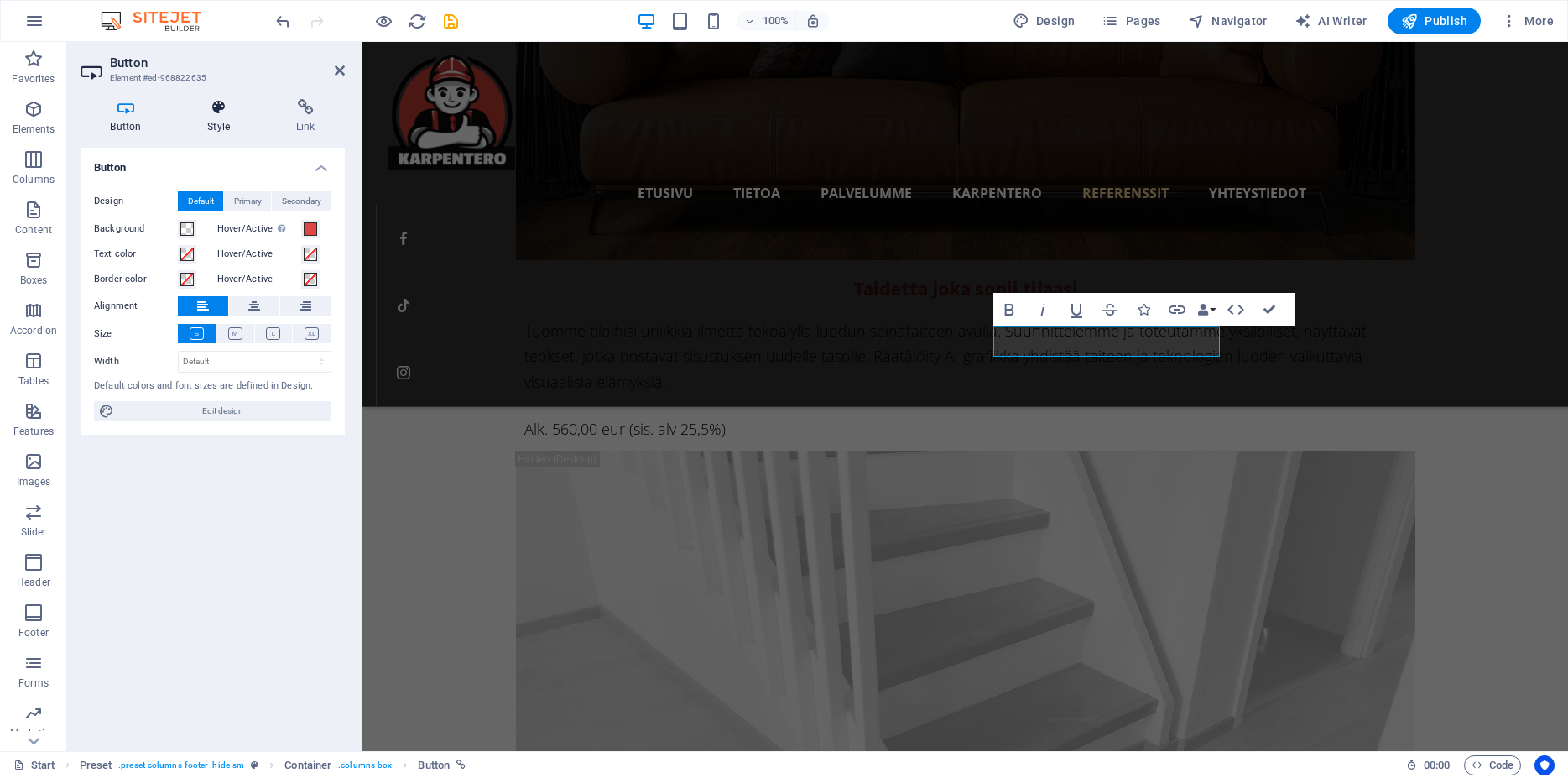
click at [224, 123] on h4 "Style" at bounding box center [222, 117] width 89 height 36
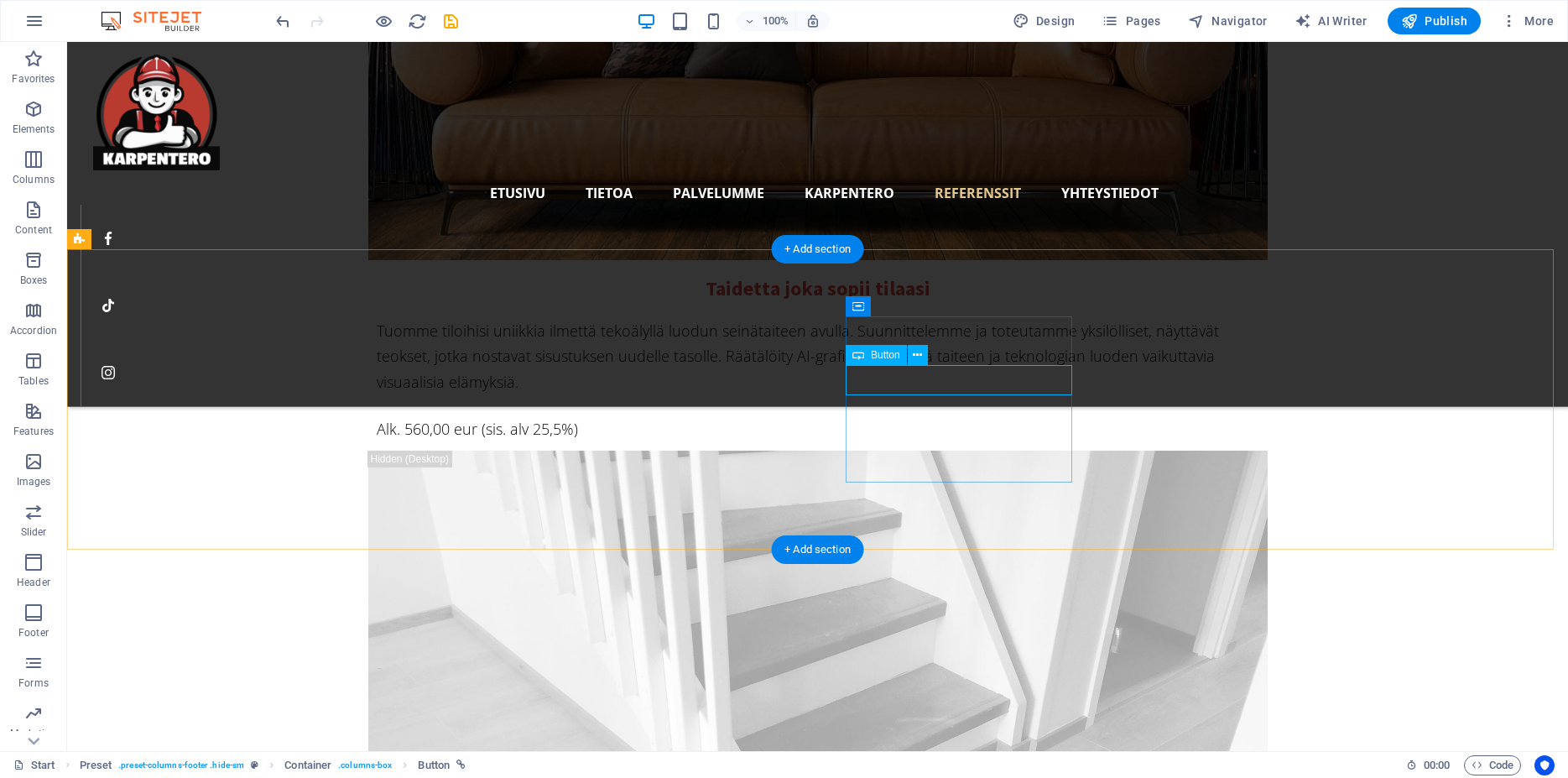
select select "%"
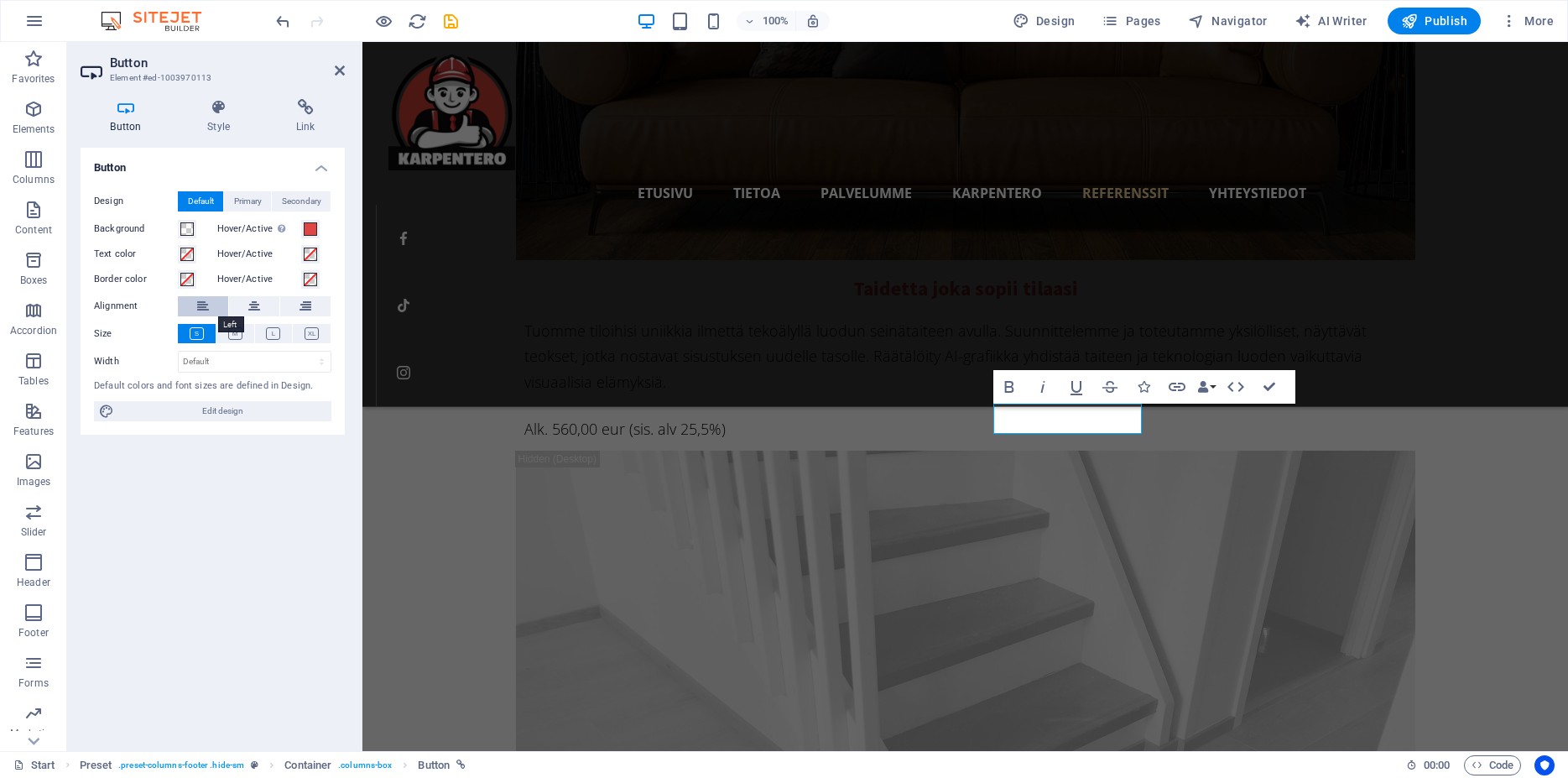
click at [201, 312] on icon at bounding box center [203, 306] width 12 height 20
click at [239, 130] on h4 "Style" at bounding box center [222, 117] width 89 height 36
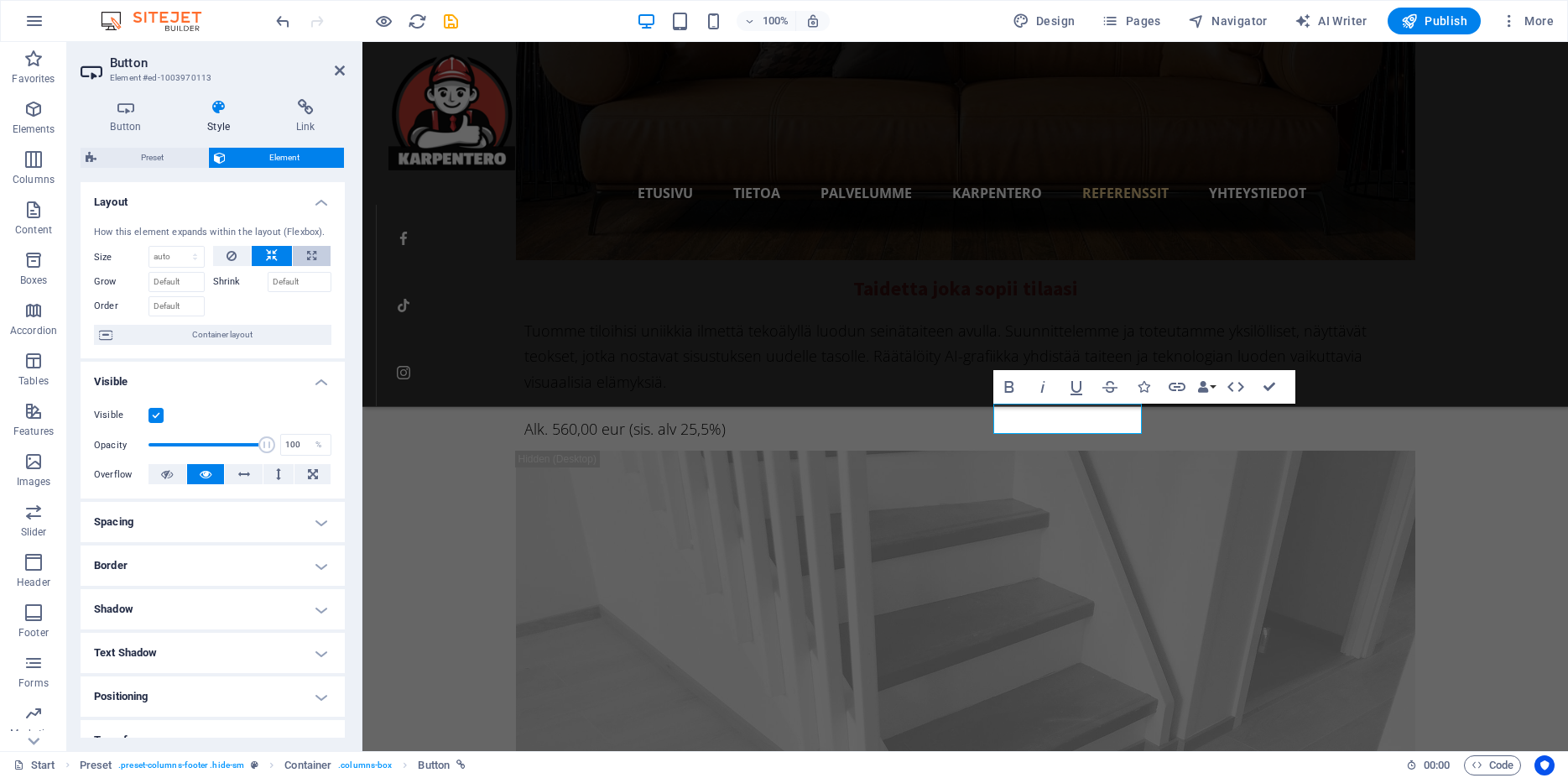
click at [307, 266] on icon at bounding box center [311, 256] width 9 height 20
type input "100"
select select "%"
click at [175, 540] on h4 "Spacing" at bounding box center [212, 522] width 264 height 40
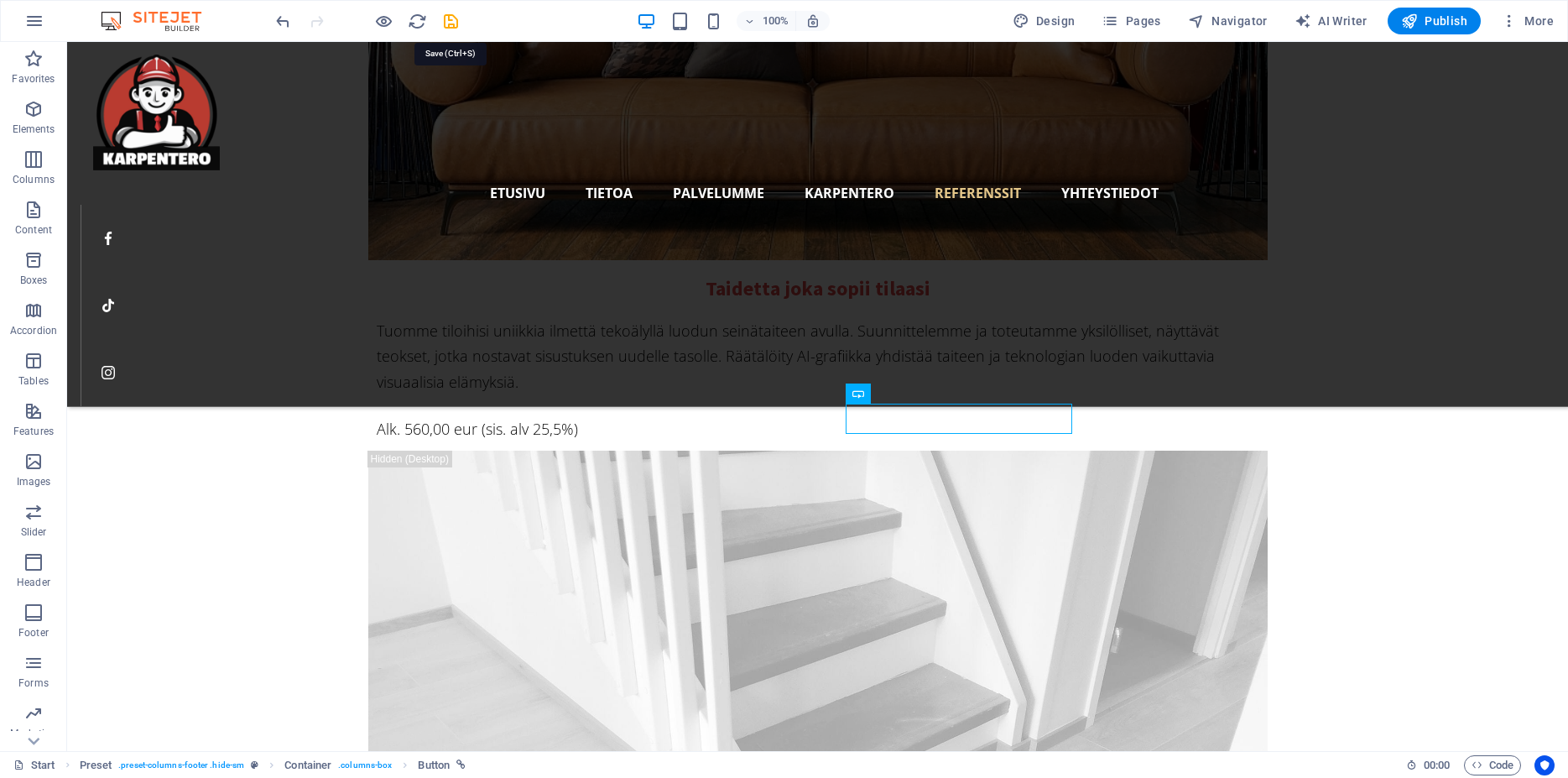
drag, startPoint x: 449, startPoint y: 21, endPoint x: 472, endPoint y: 34, distance: 26.4
click at [447, 22] on icon "save" at bounding box center [451, 21] width 19 height 19
checkbox input "false"
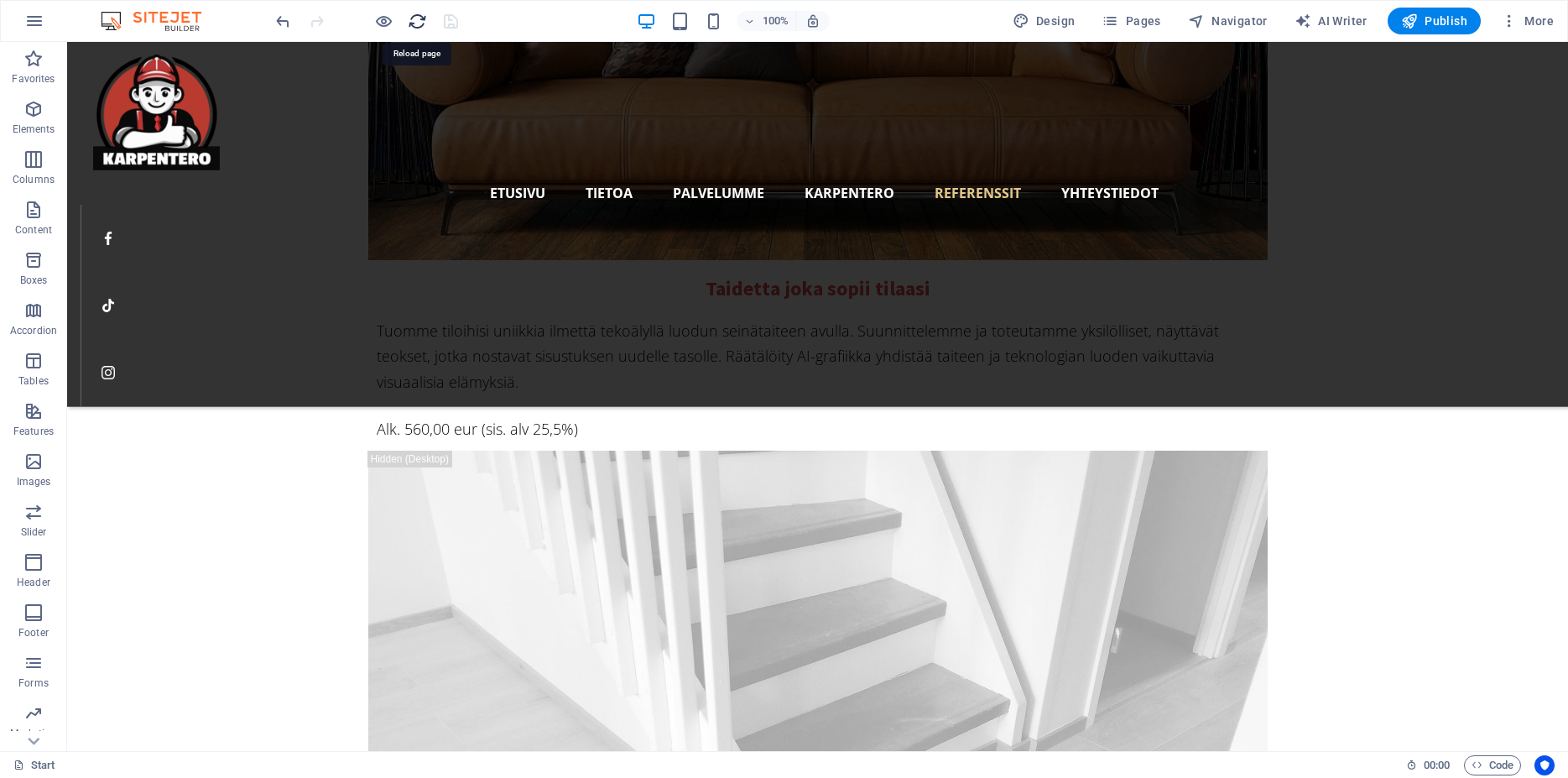
drag, startPoint x: 422, startPoint y: 16, endPoint x: 412, endPoint y: 20, distance: 10.8
click at [421, 17] on icon "reload" at bounding box center [417, 21] width 19 height 19
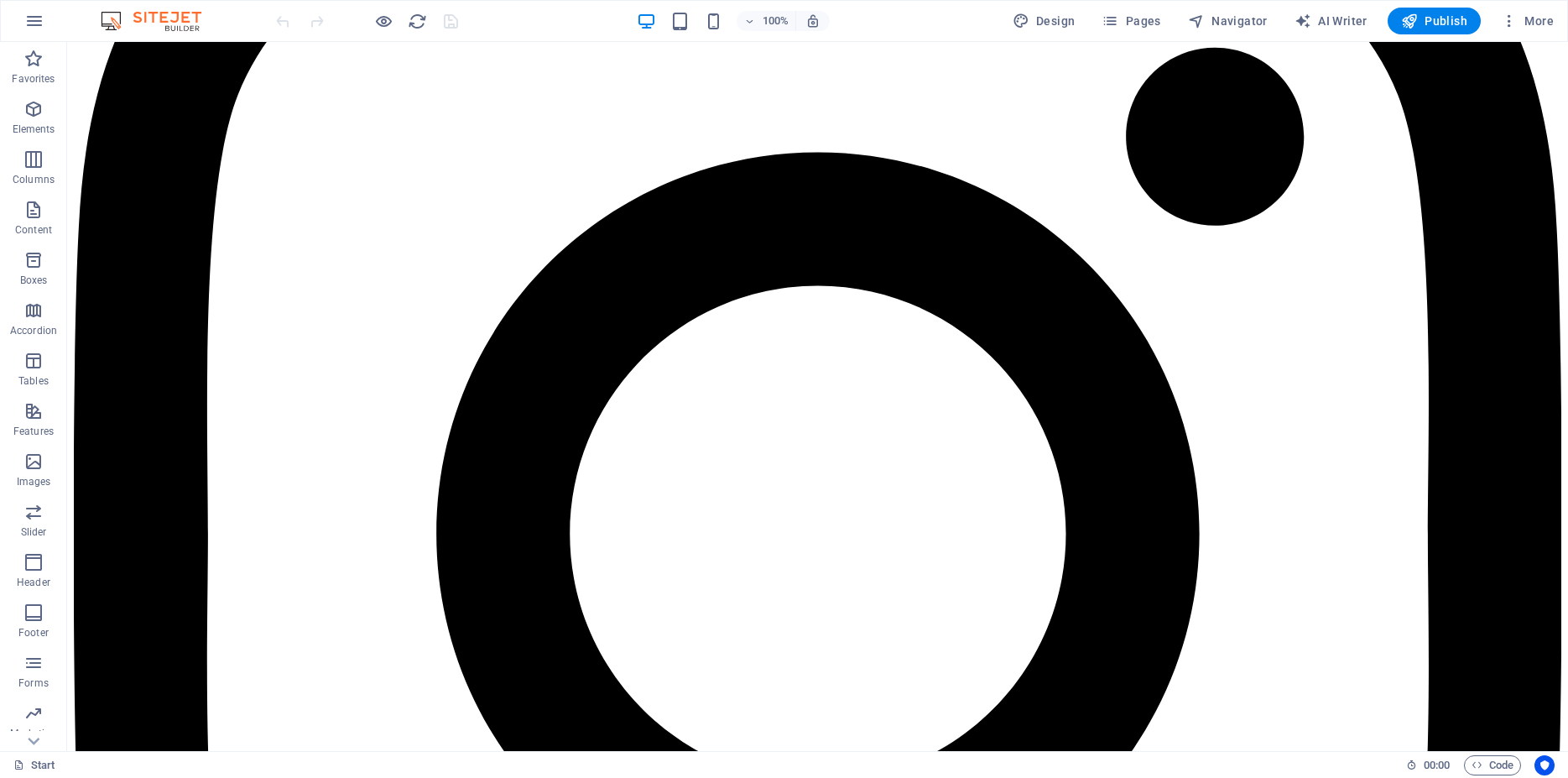
scroll to position [12022, 0]
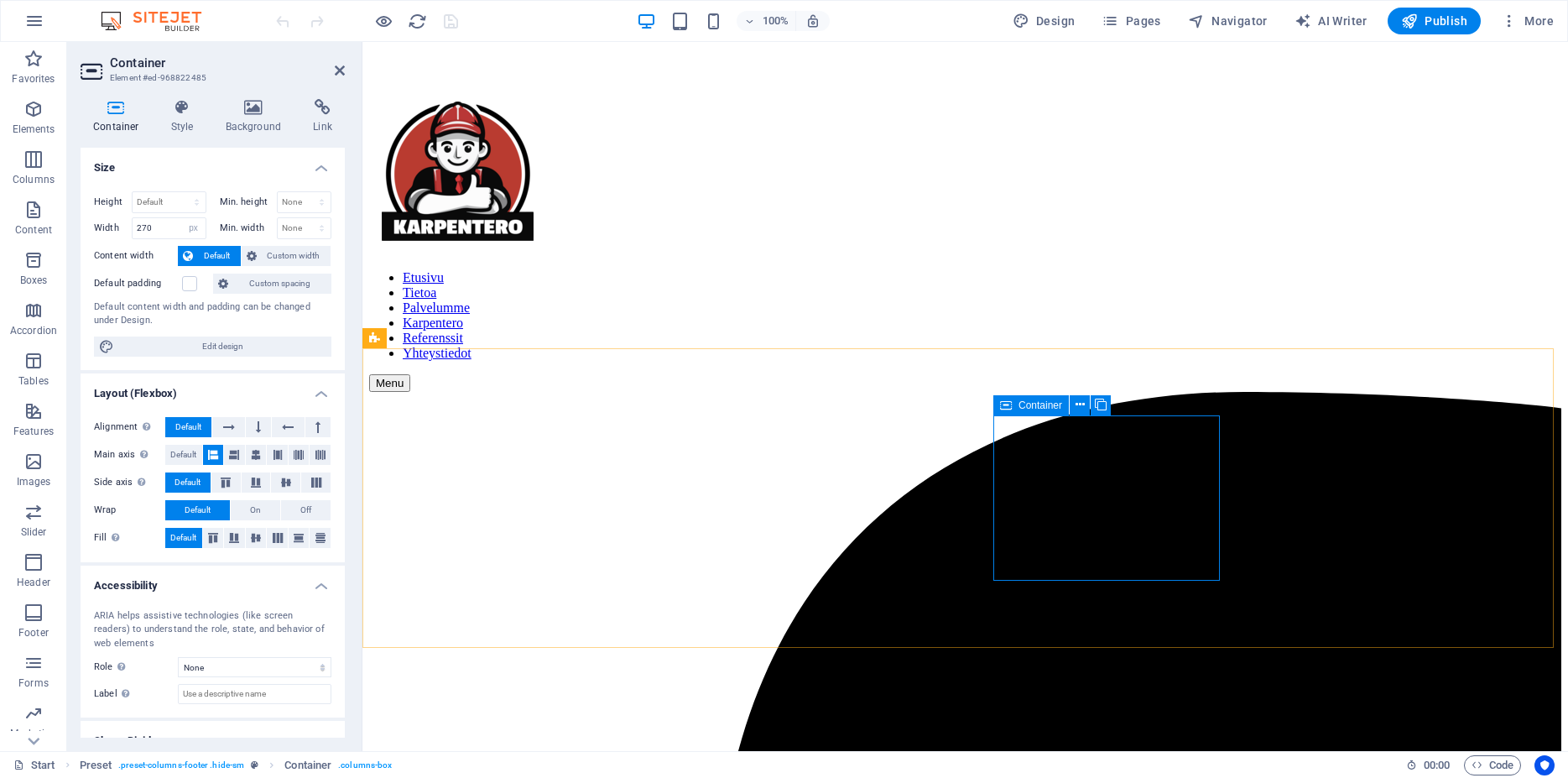
click at [1054, 407] on span "Container" at bounding box center [1041, 405] width 44 height 10
click at [1051, 408] on span "Container" at bounding box center [1041, 405] width 44 height 10
click at [182, 219] on select "Default px rem % em vh vw" at bounding box center [194, 229] width 24 height 20
select select "default"
click option "Default" at bounding box center [0, 0] width 0 height 0
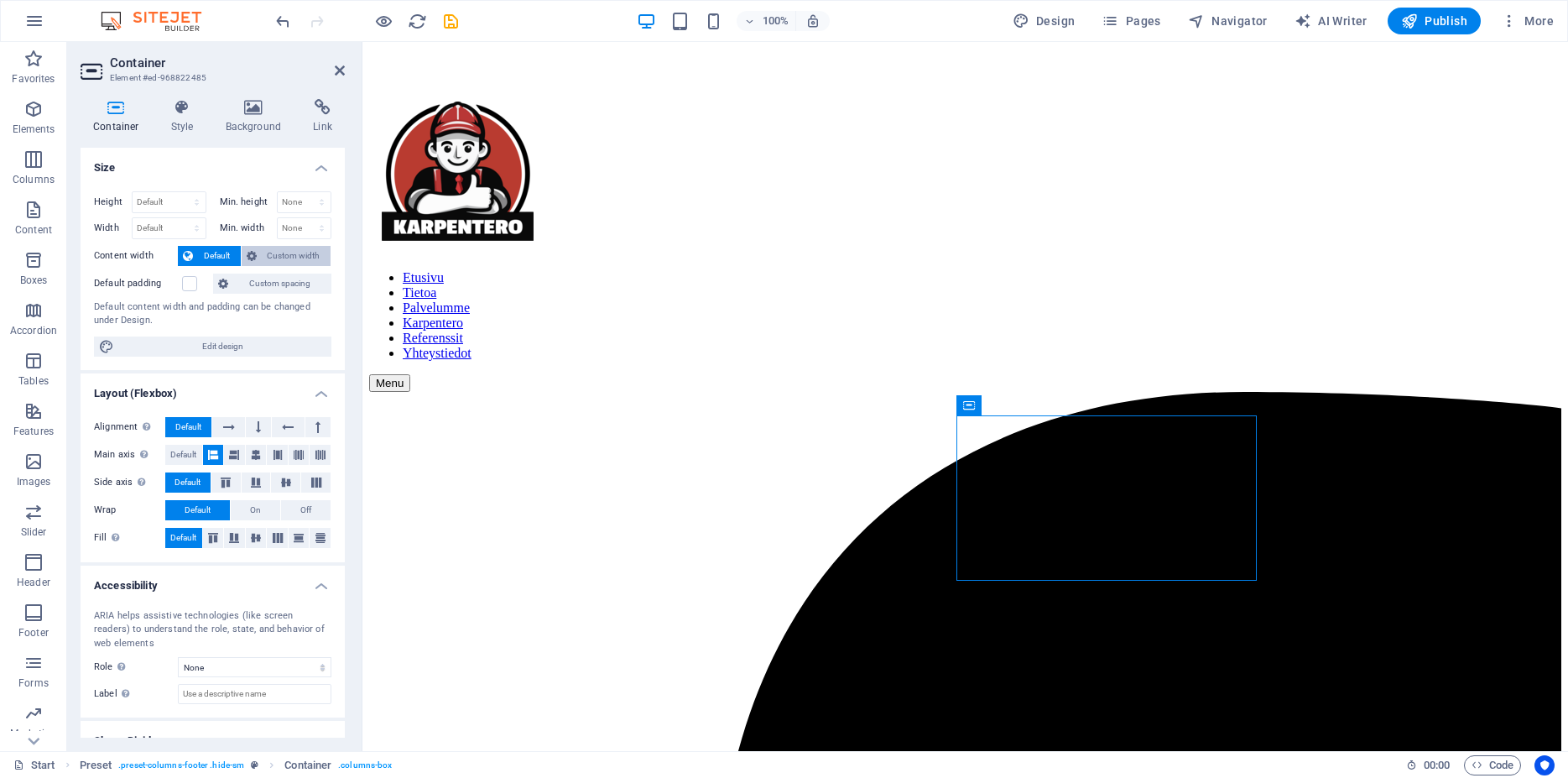
click at [262, 260] on span "Custom width" at bounding box center [294, 256] width 65 height 20
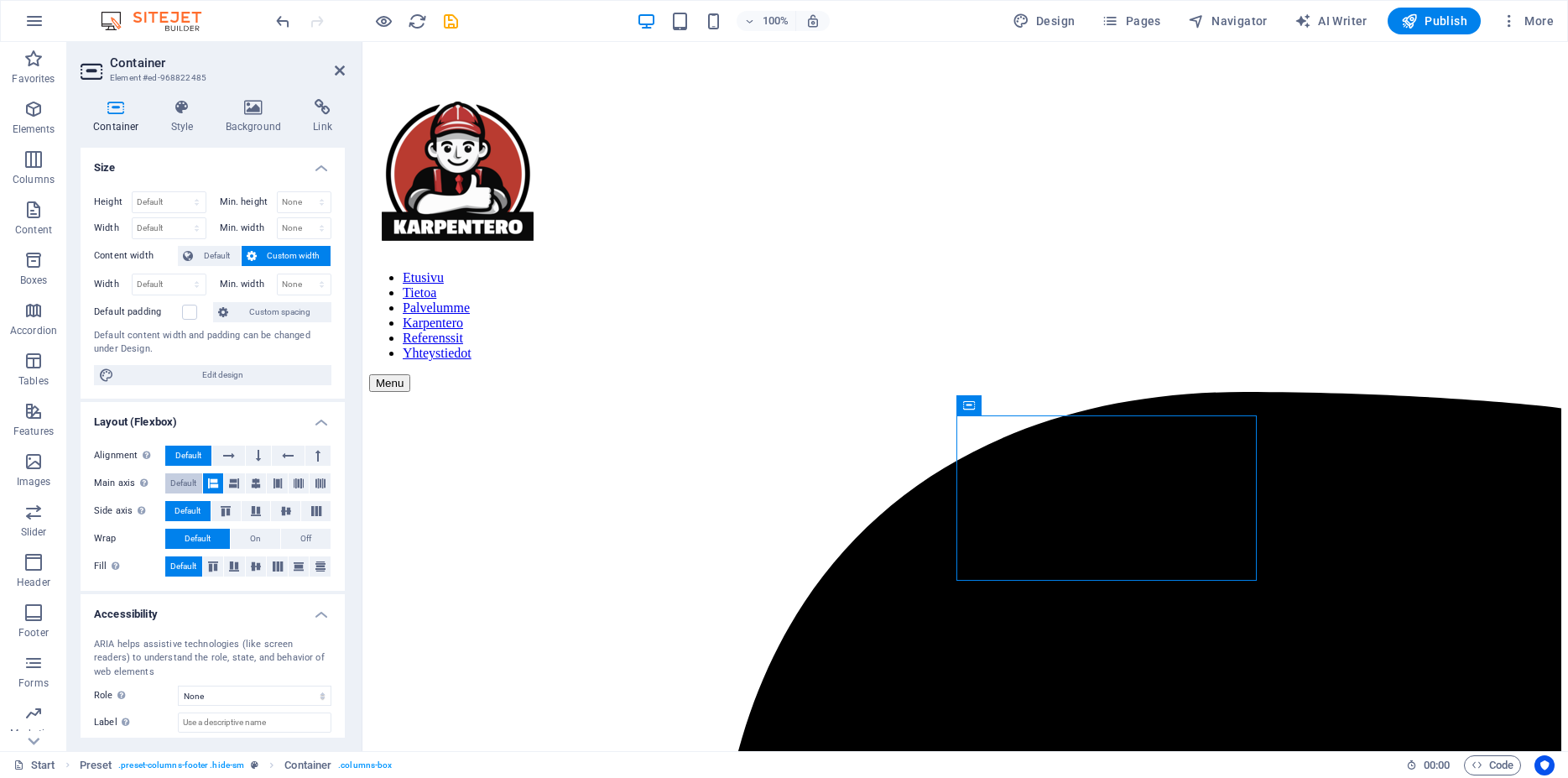
click at [188, 479] on span "Default" at bounding box center [183, 484] width 26 height 20
click at [225, 459] on icon at bounding box center [229, 456] width 12 height 20
click at [256, 455] on icon at bounding box center [259, 456] width 5 height 20
click at [204, 459] on button "Default" at bounding box center [188, 456] width 46 height 20
click at [209, 568] on icon at bounding box center [213, 567] width 10 height 20
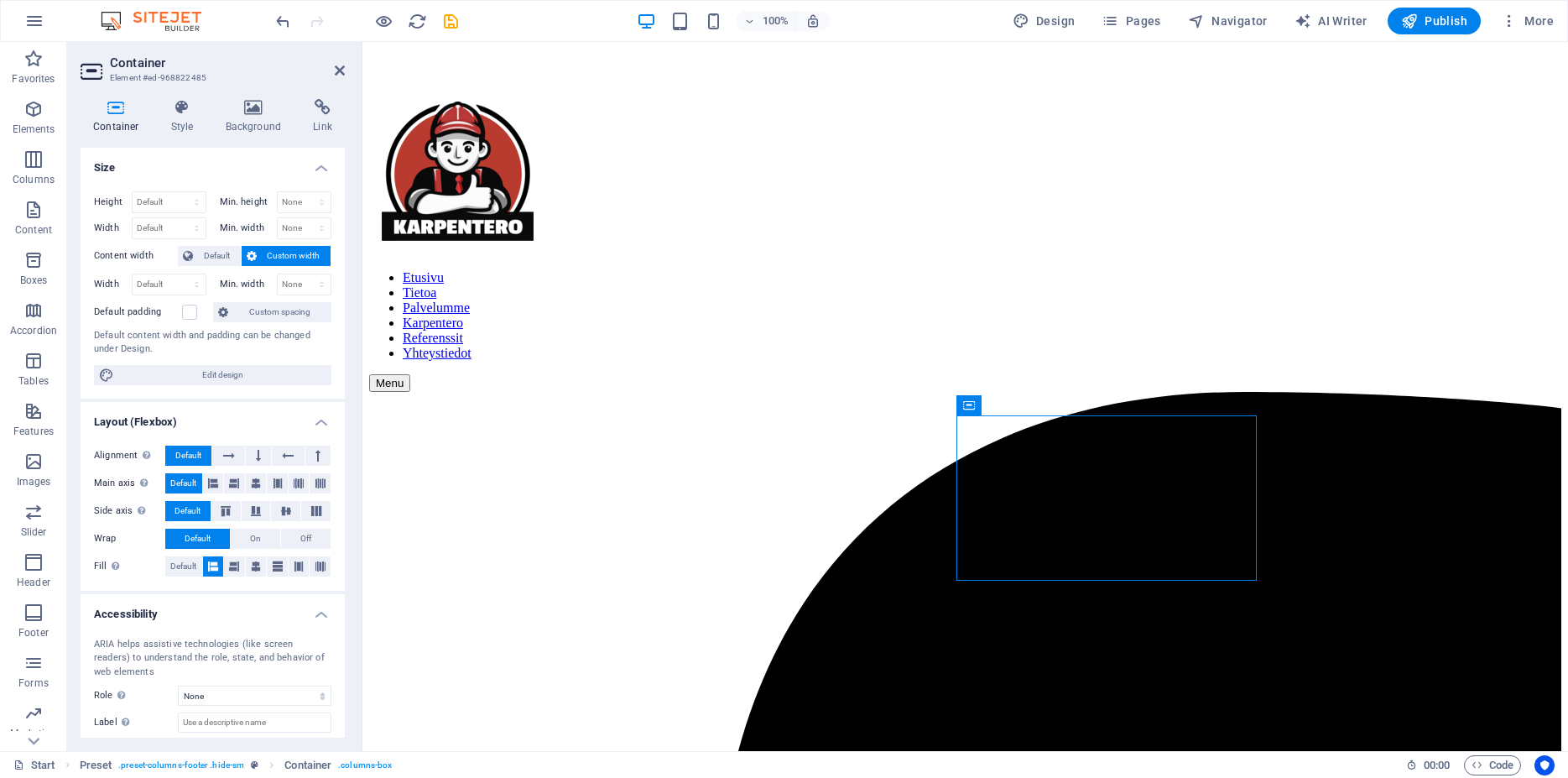
click at [209, 567] on icon at bounding box center [213, 567] width 10 height 20
click at [251, 568] on icon at bounding box center [256, 567] width 10 height 20
click at [187, 572] on span "Default" at bounding box center [183, 567] width 26 height 20
click at [133, 219] on select "Default px rem % em vh vw" at bounding box center [169, 229] width 73 height 20
click option "Default" at bounding box center [0, 0] width 0 height 0
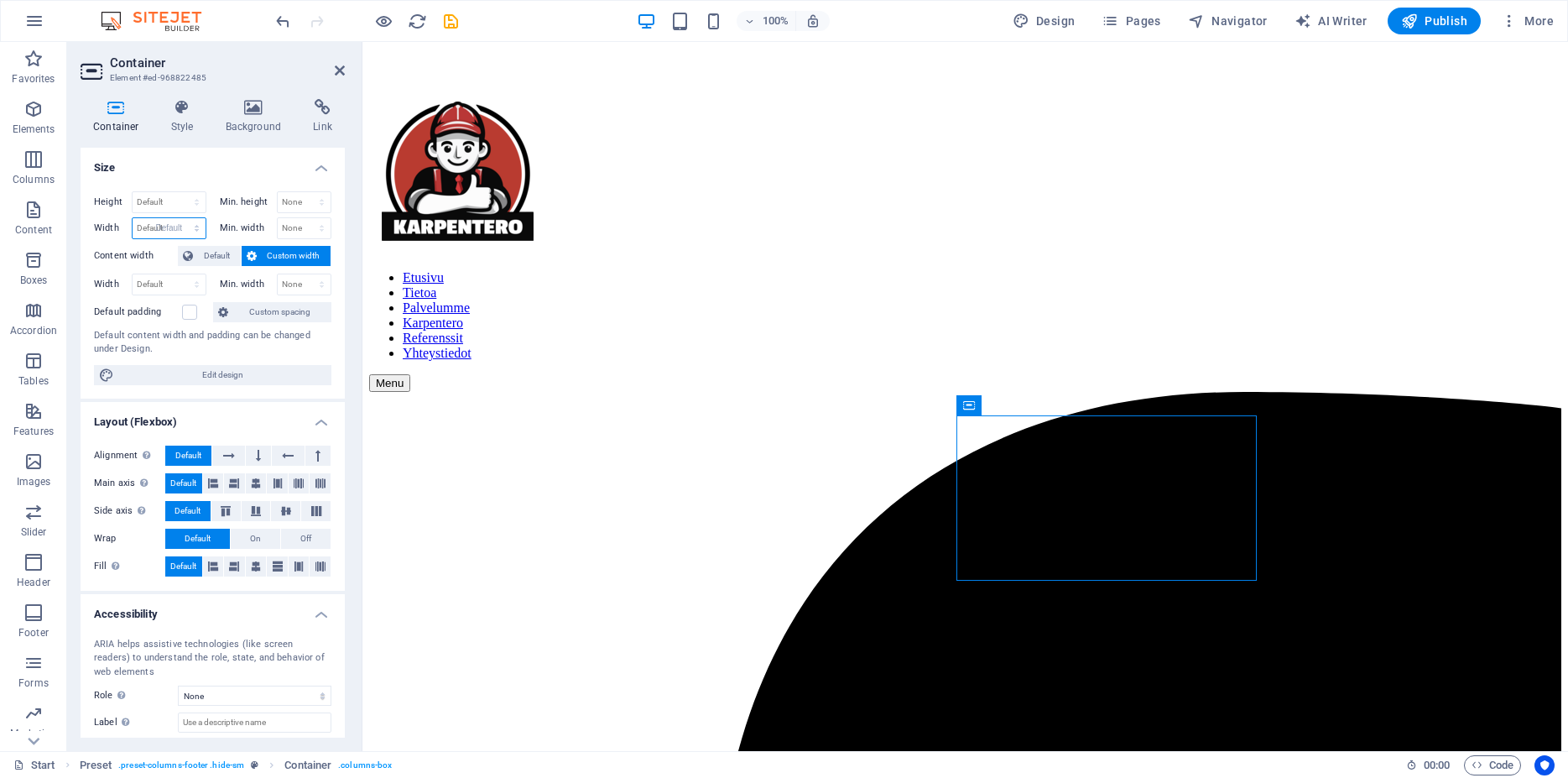
select select "DISABLED_OPTION_VALUE"
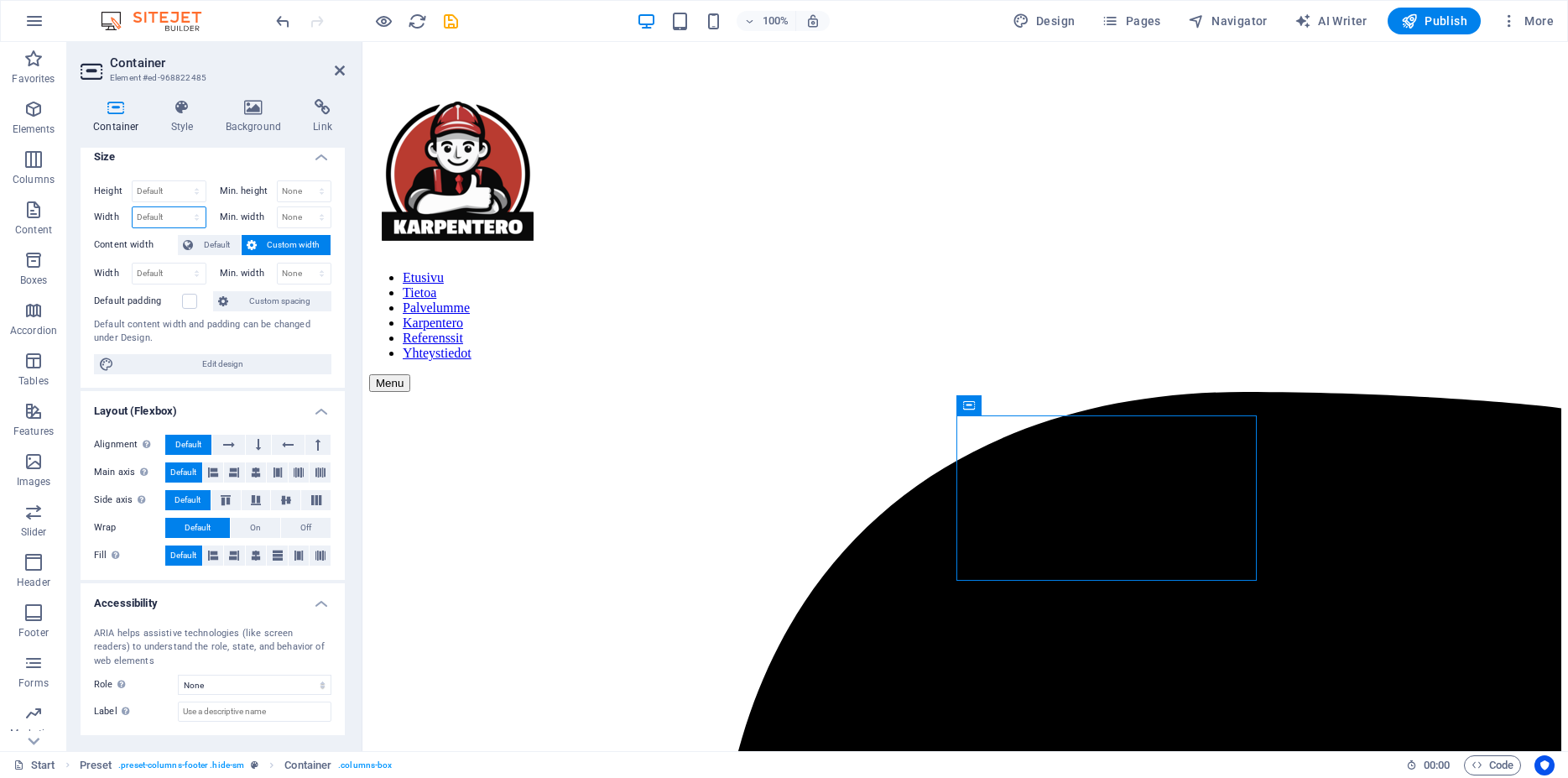
scroll to position [0, 0]
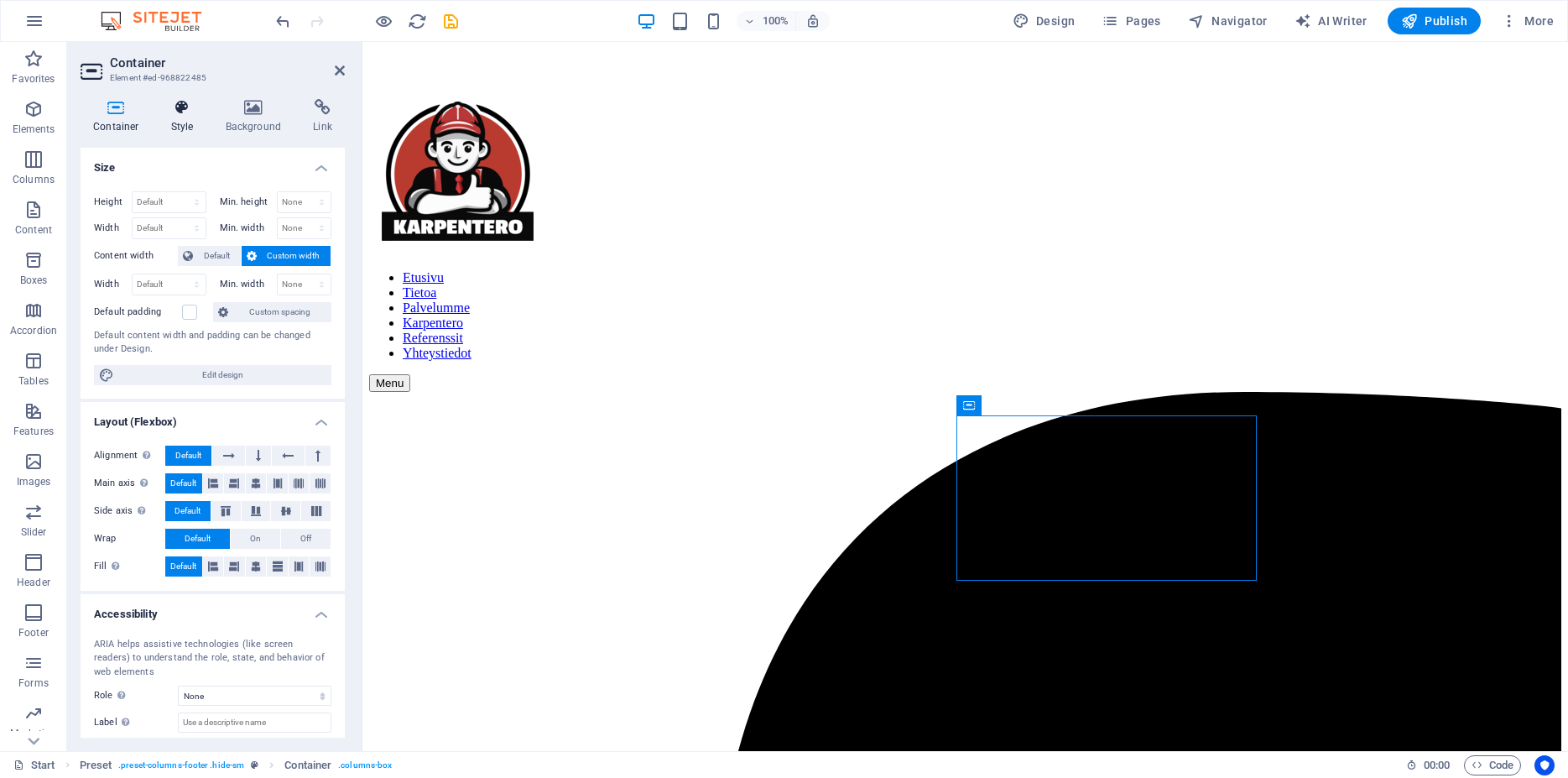
click at [186, 117] on h4 "Style" at bounding box center [186, 117] width 55 height 36
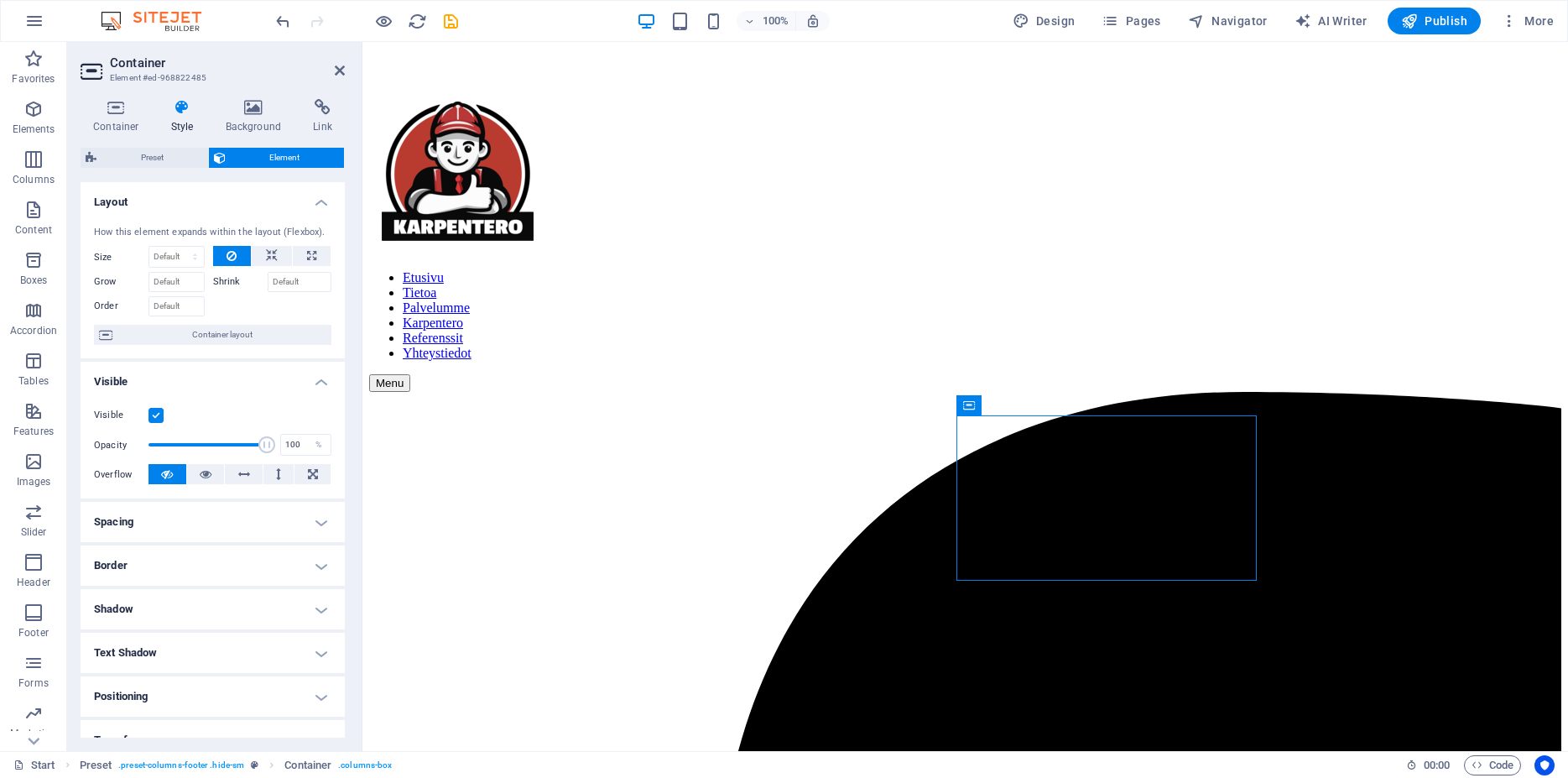
click at [186, 117] on h4 "Style" at bounding box center [186, 117] width 55 height 36
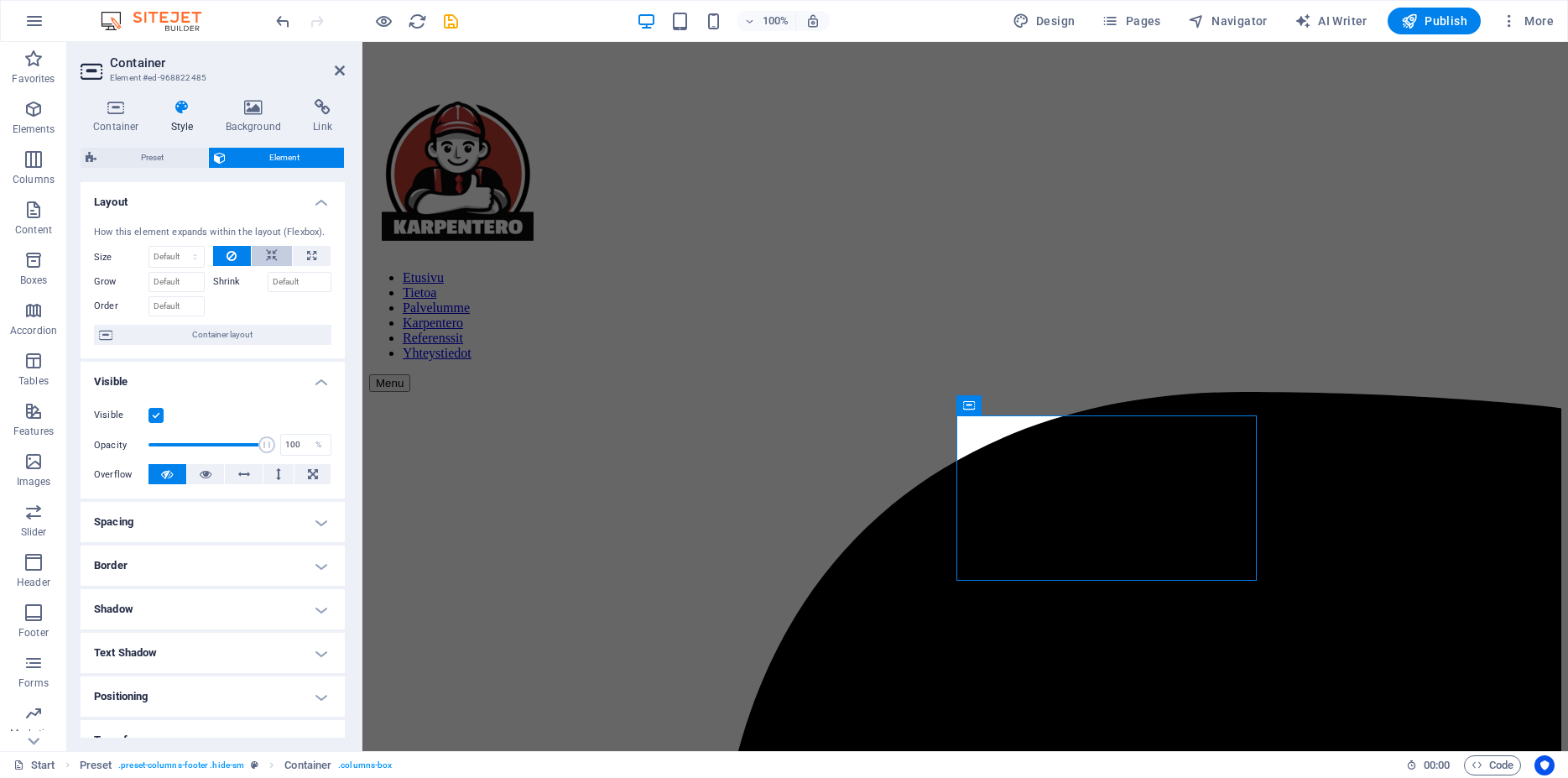
click at [266, 266] on icon at bounding box center [271, 256] width 12 height 20
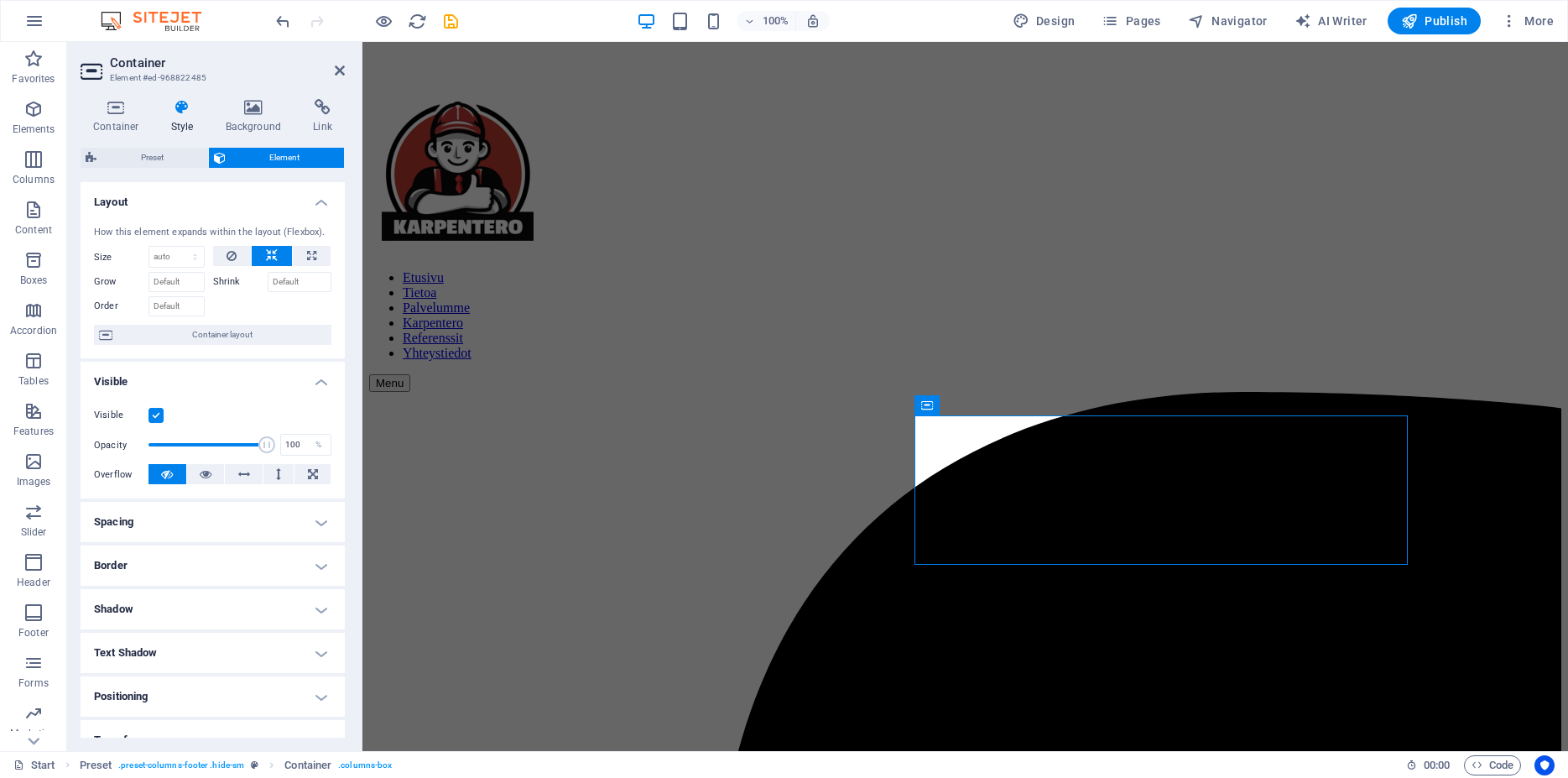
click at [255, 266] on button at bounding box center [271, 256] width 40 height 20
click at [293, 266] on button at bounding box center [311, 256] width 37 height 20
type input "100"
select select "%"
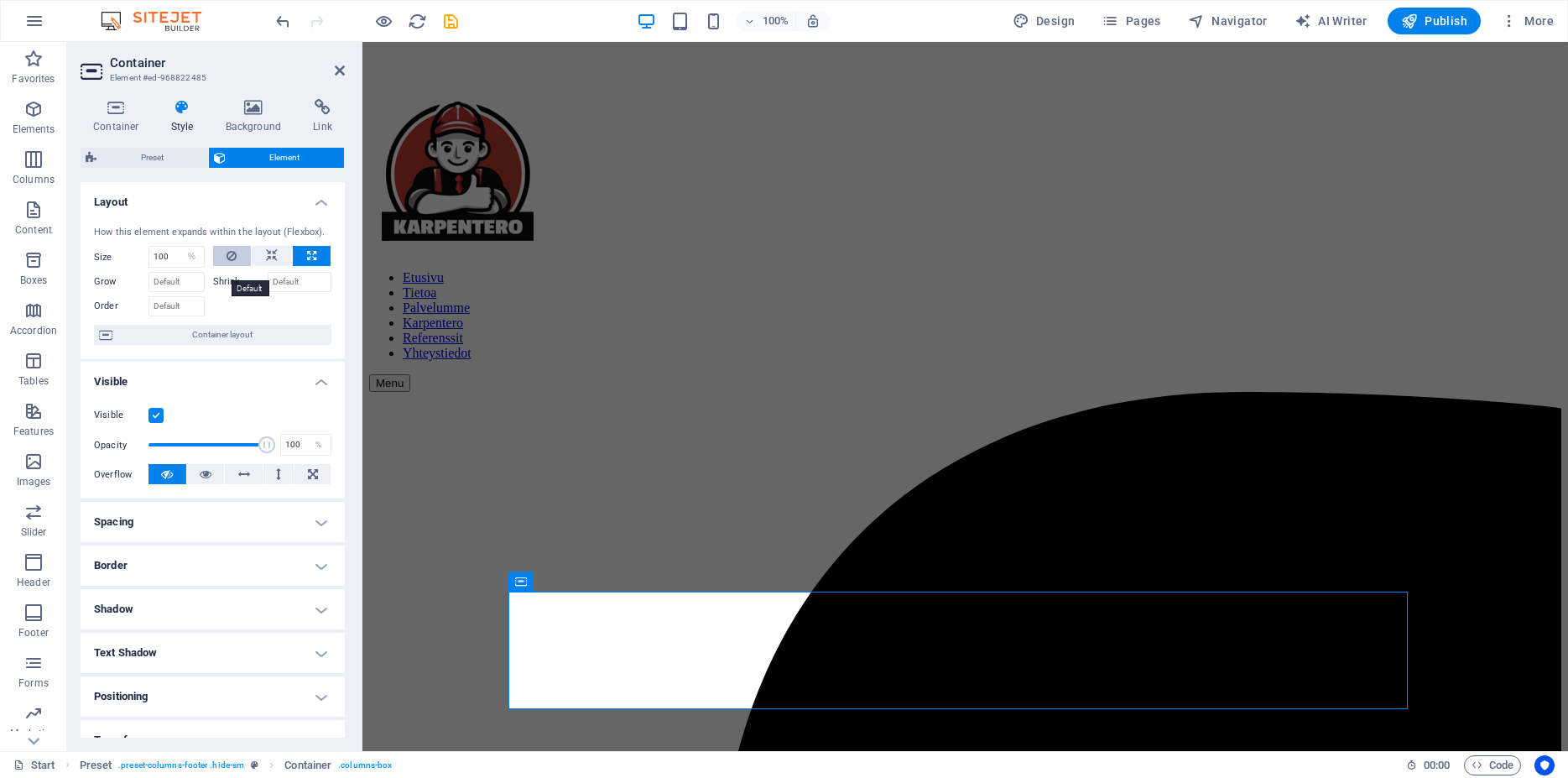
click at [231, 266] on button at bounding box center [232, 256] width 38 height 20
select select "DISABLED_OPTION_VALUE"
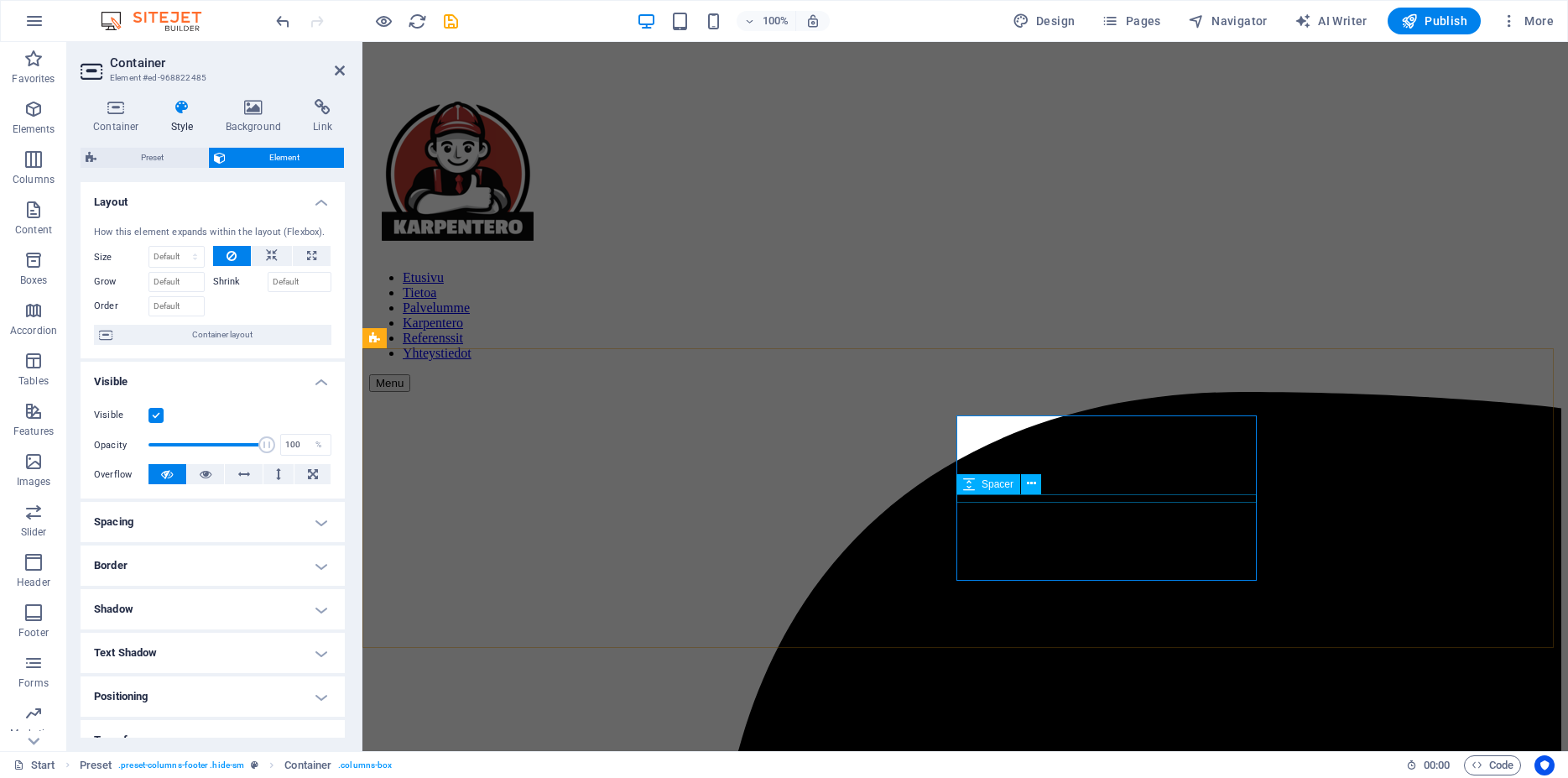
select select "px"
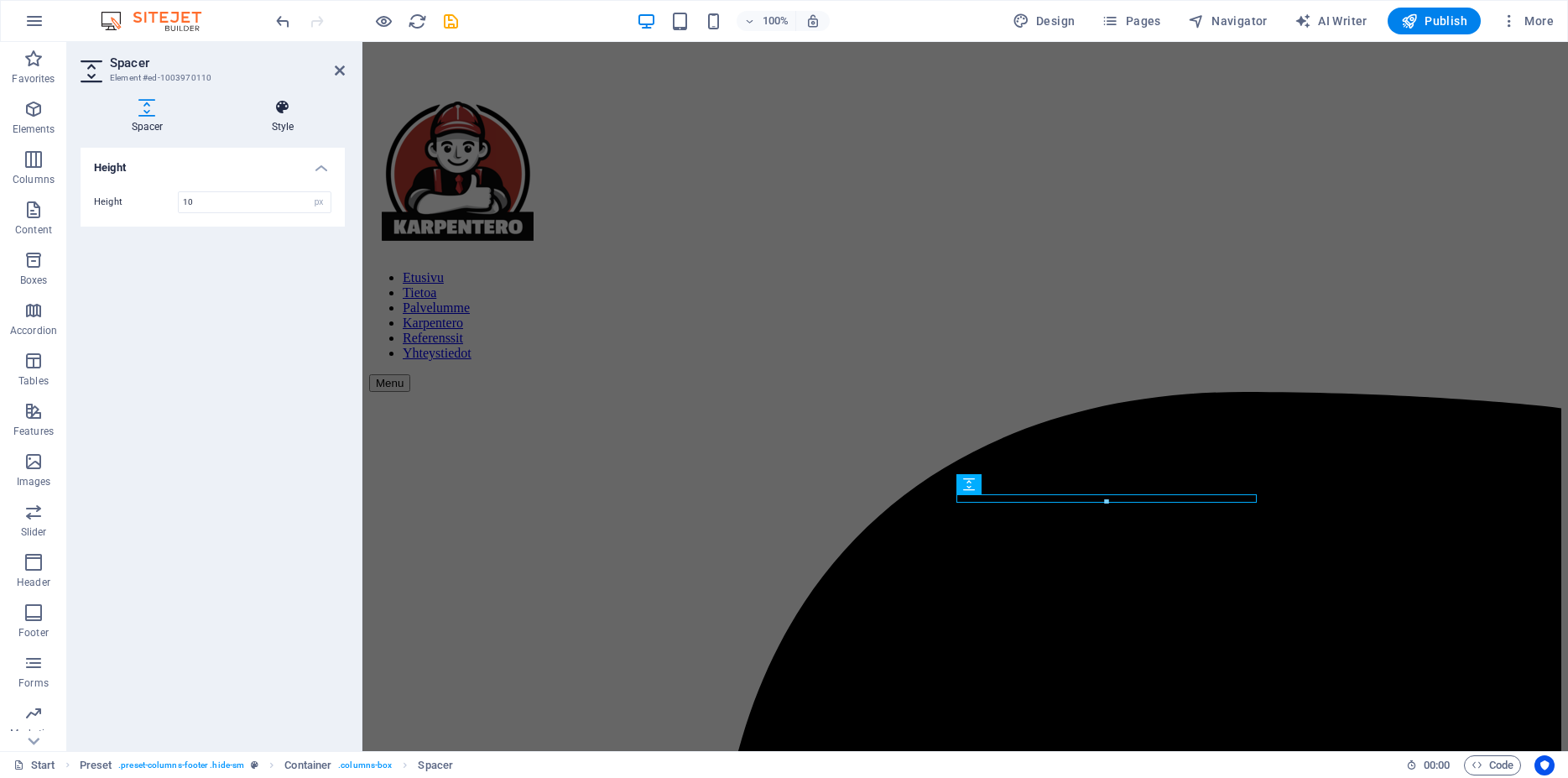
click at [284, 126] on h4 "Style" at bounding box center [282, 117] width 124 height 36
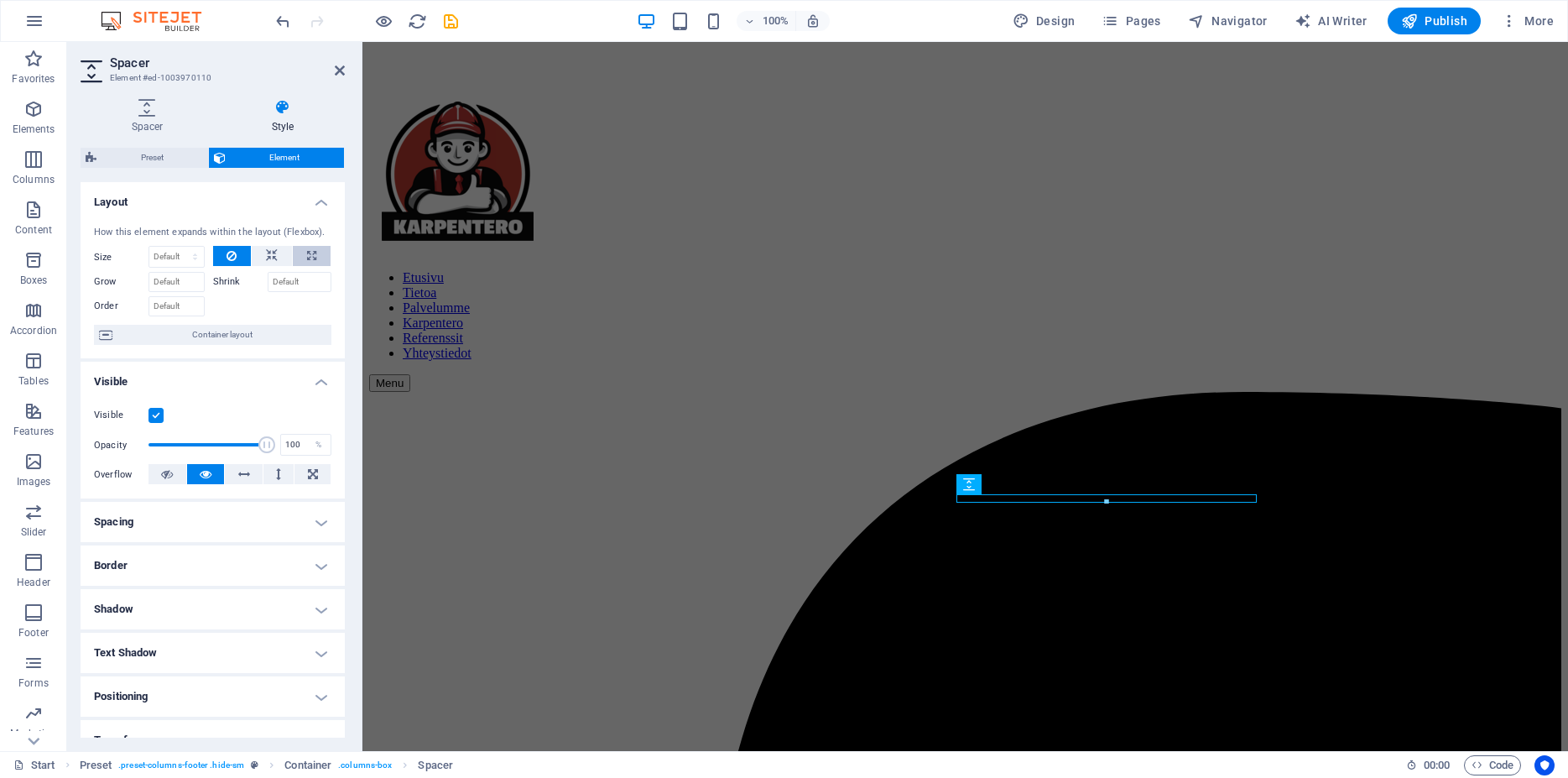
click at [293, 266] on button at bounding box center [311, 256] width 37 height 20
type input "100"
select select "%"
click at [266, 266] on icon at bounding box center [271, 256] width 12 height 20
select select "DISABLED_OPTION_VALUE"
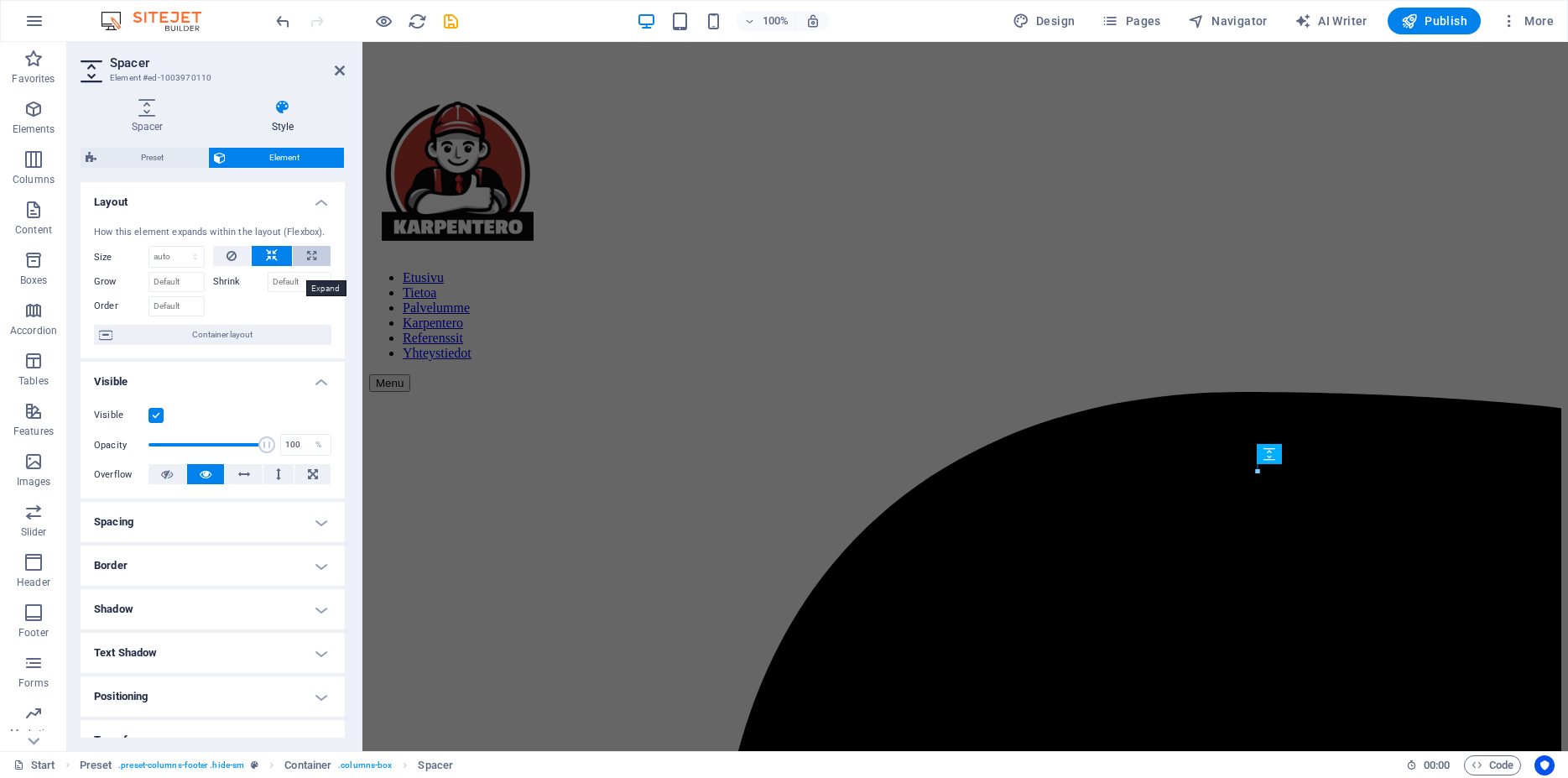
click at [307, 266] on icon at bounding box center [311, 256] width 9 height 20
type input "100"
click at [180, 247] on select "Default auto px % 1/1 1/2 1/3 1/4 1/5 1/6 1/7 1/8 1/9 1/10" at bounding box center [192, 257] width 24 height 20
select select "1/2"
click option "1/2" at bounding box center [0, 0] width 0 height 0
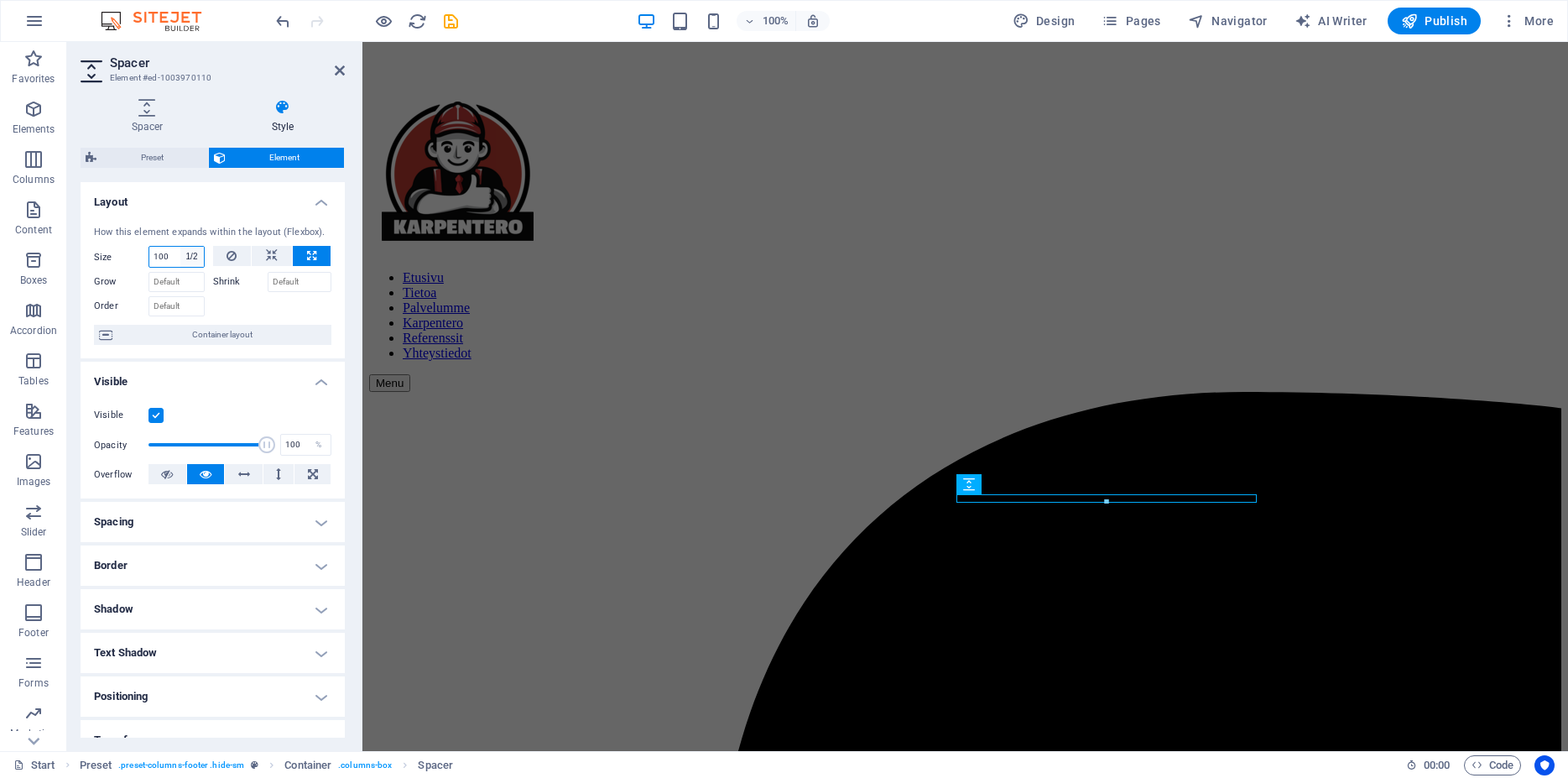
type input "50"
select select "%"
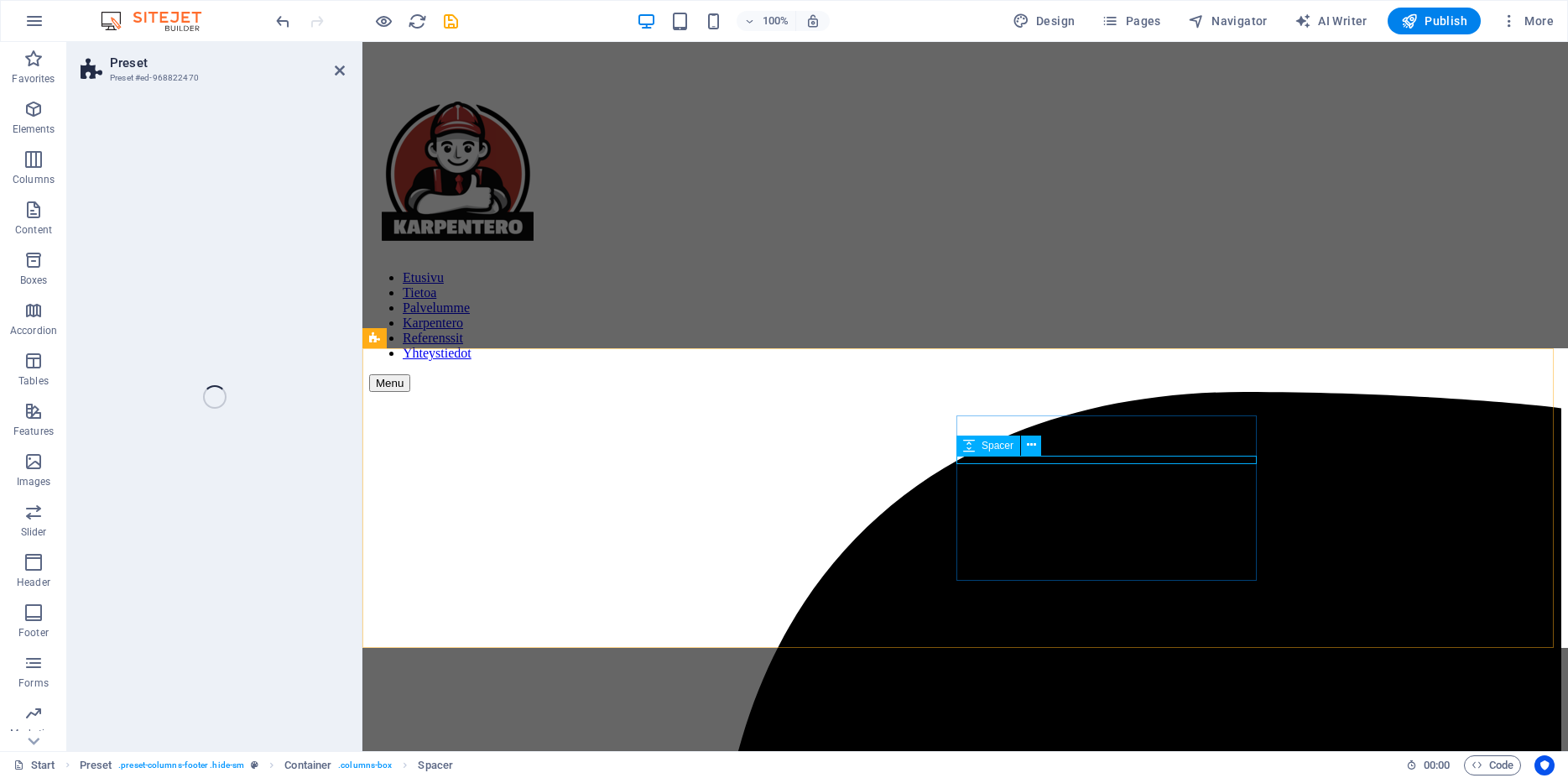
select select "footer"
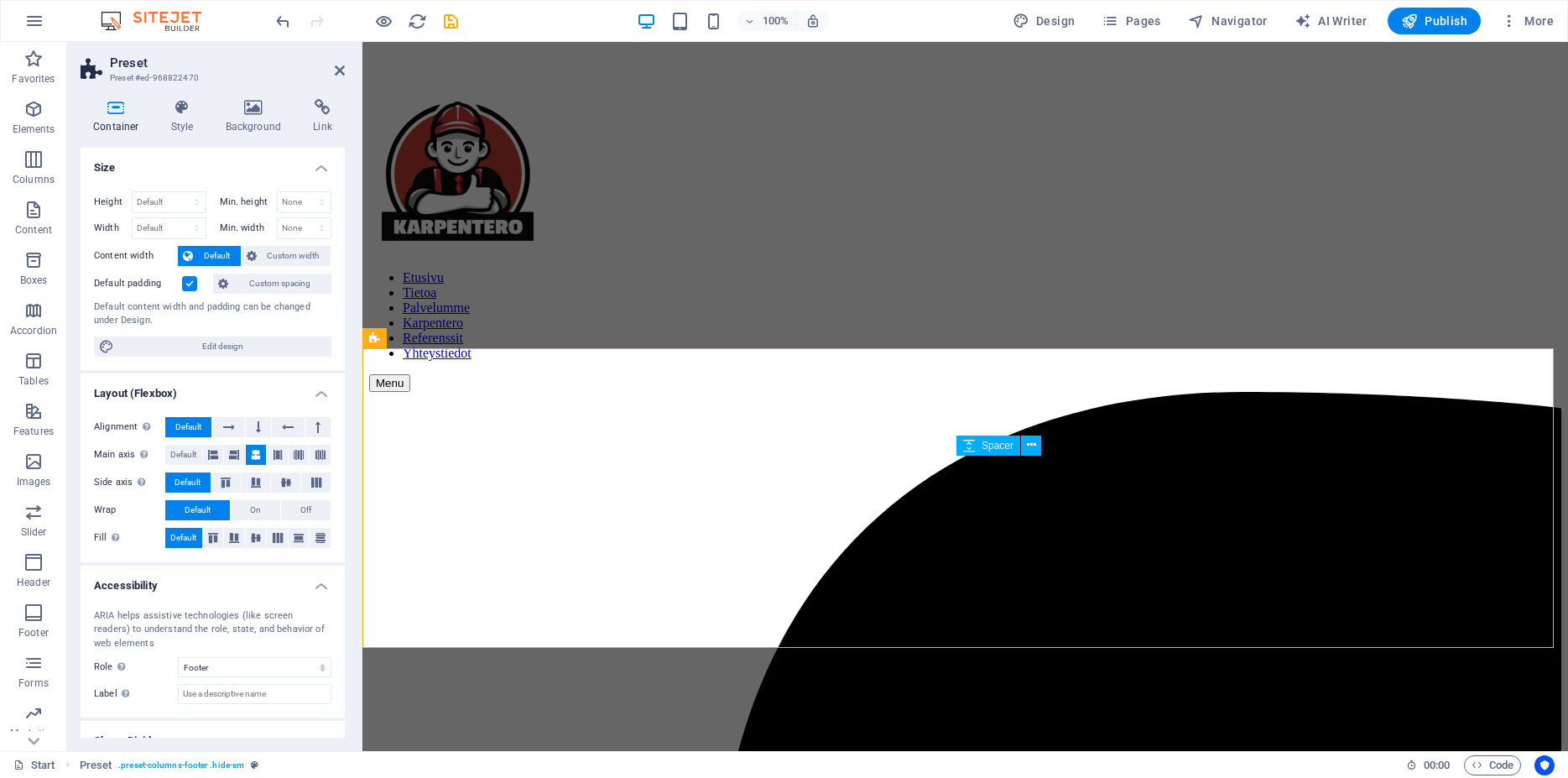
select select "px"
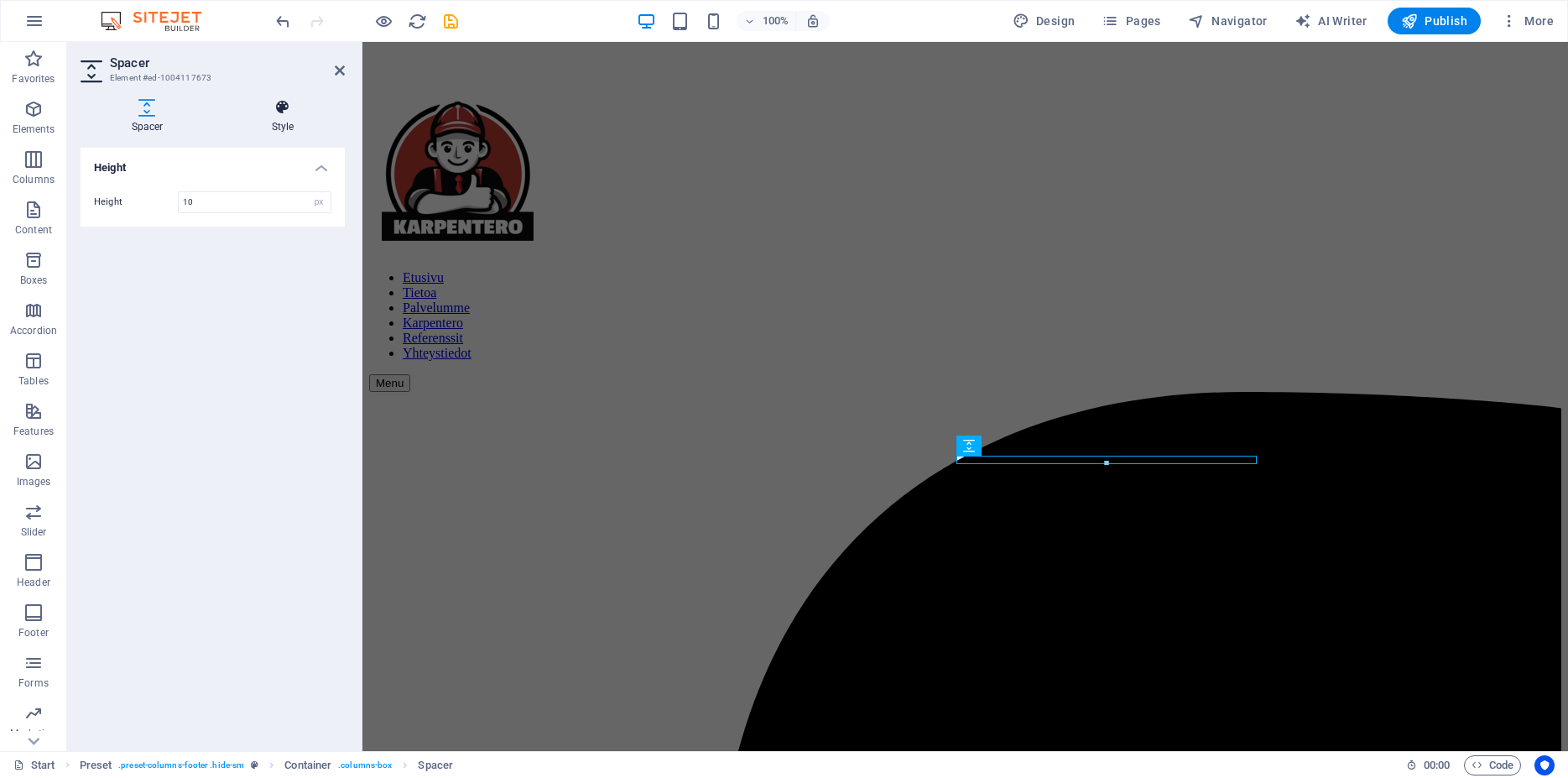
click at [293, 113] on icon at bounding box center [282, 107] width 124 height 16
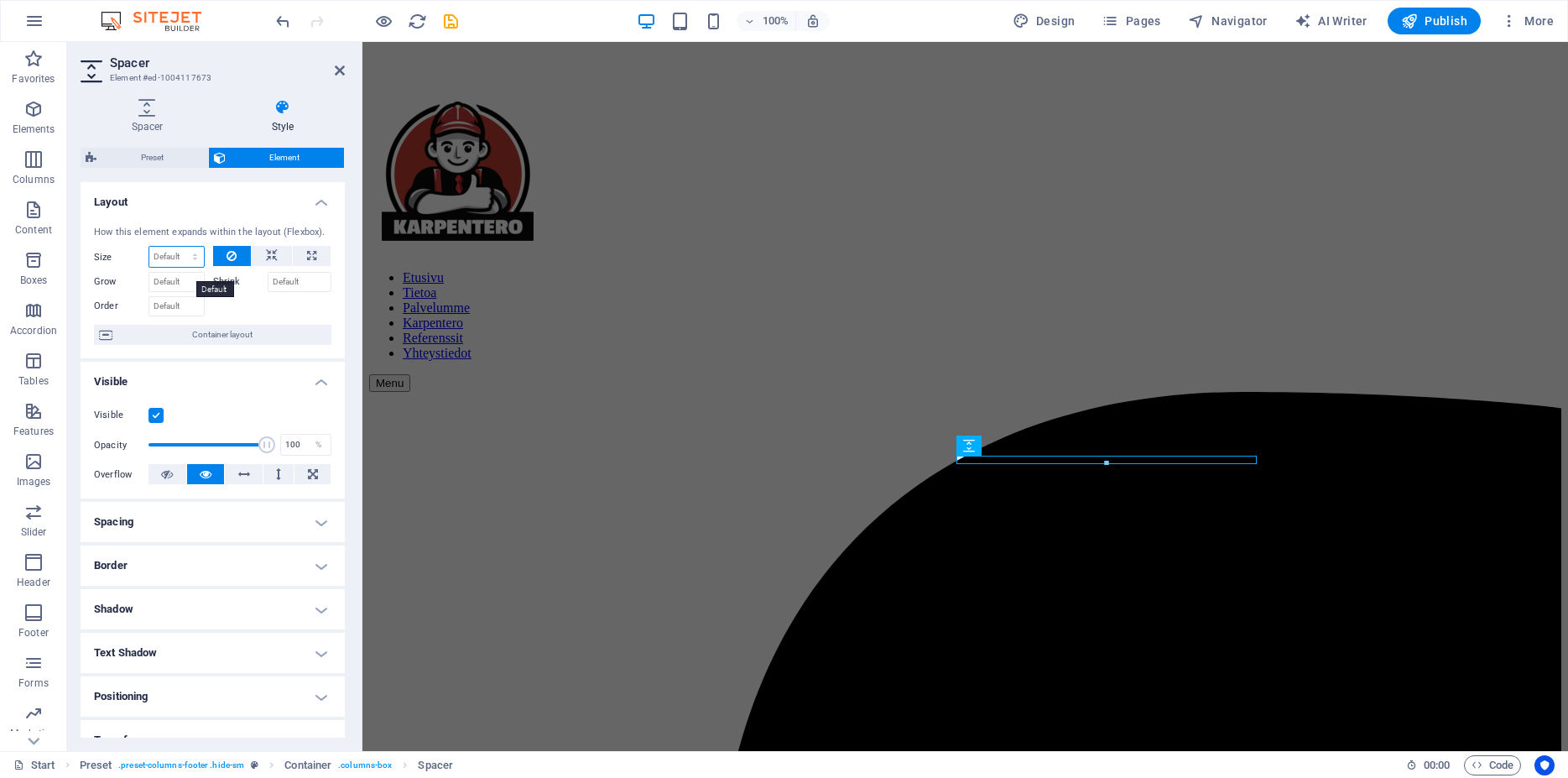
click at [149, 247] on select "Default auto px % 1/1 1/2 1/3 1/4 1/5 1/6 1/7 1/8 1/9 1/10" at bounding box center [177, 257] width 55 height 20
select select "1/2"
click option "1/2" at bounding box center [0, 0] width 0 height 0
type input "50"
select select "%"
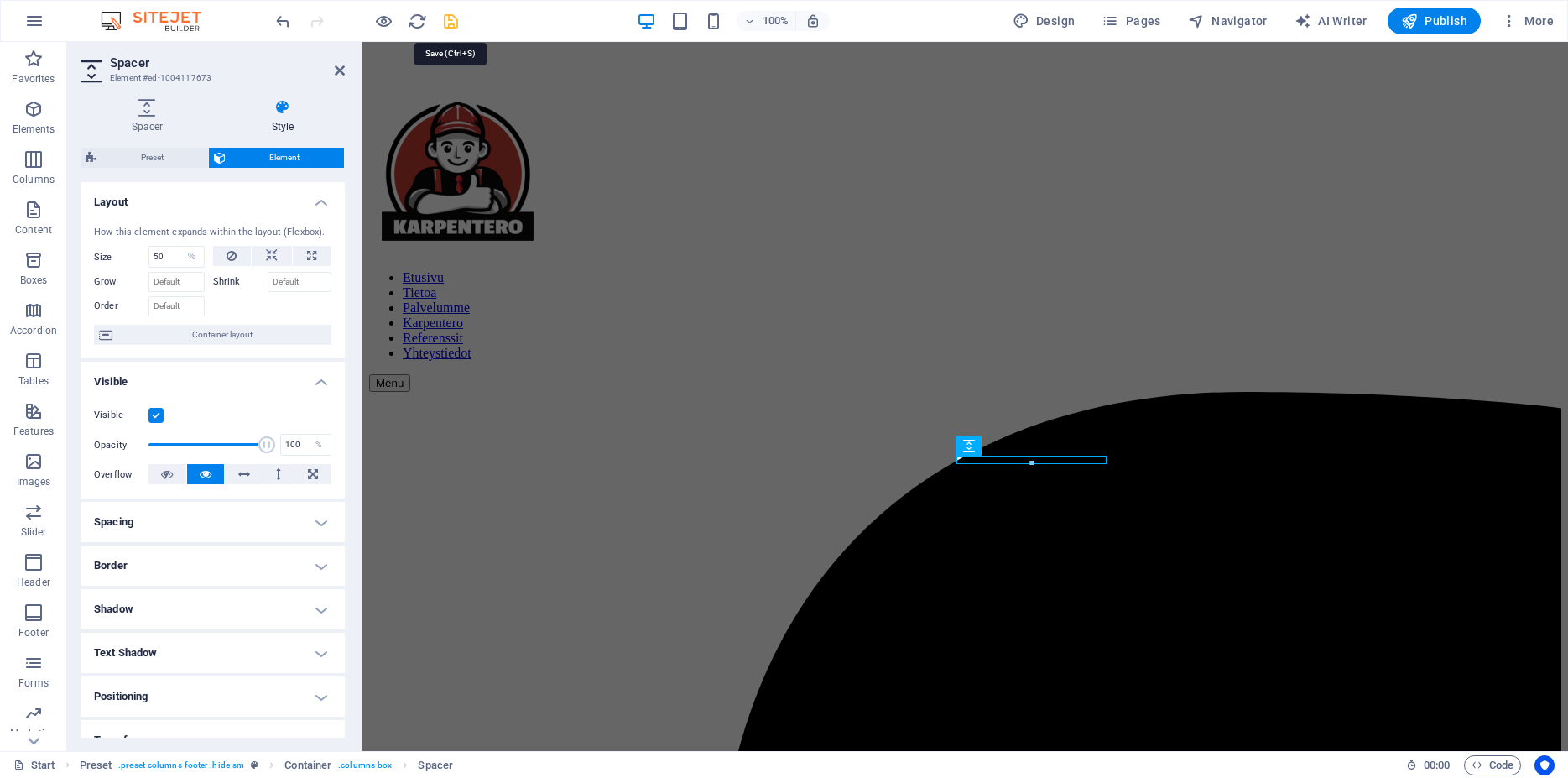
click at [452, 18] on icon "save" at bounding box center [451, 21] width 19 height 19
checkbox input "false"
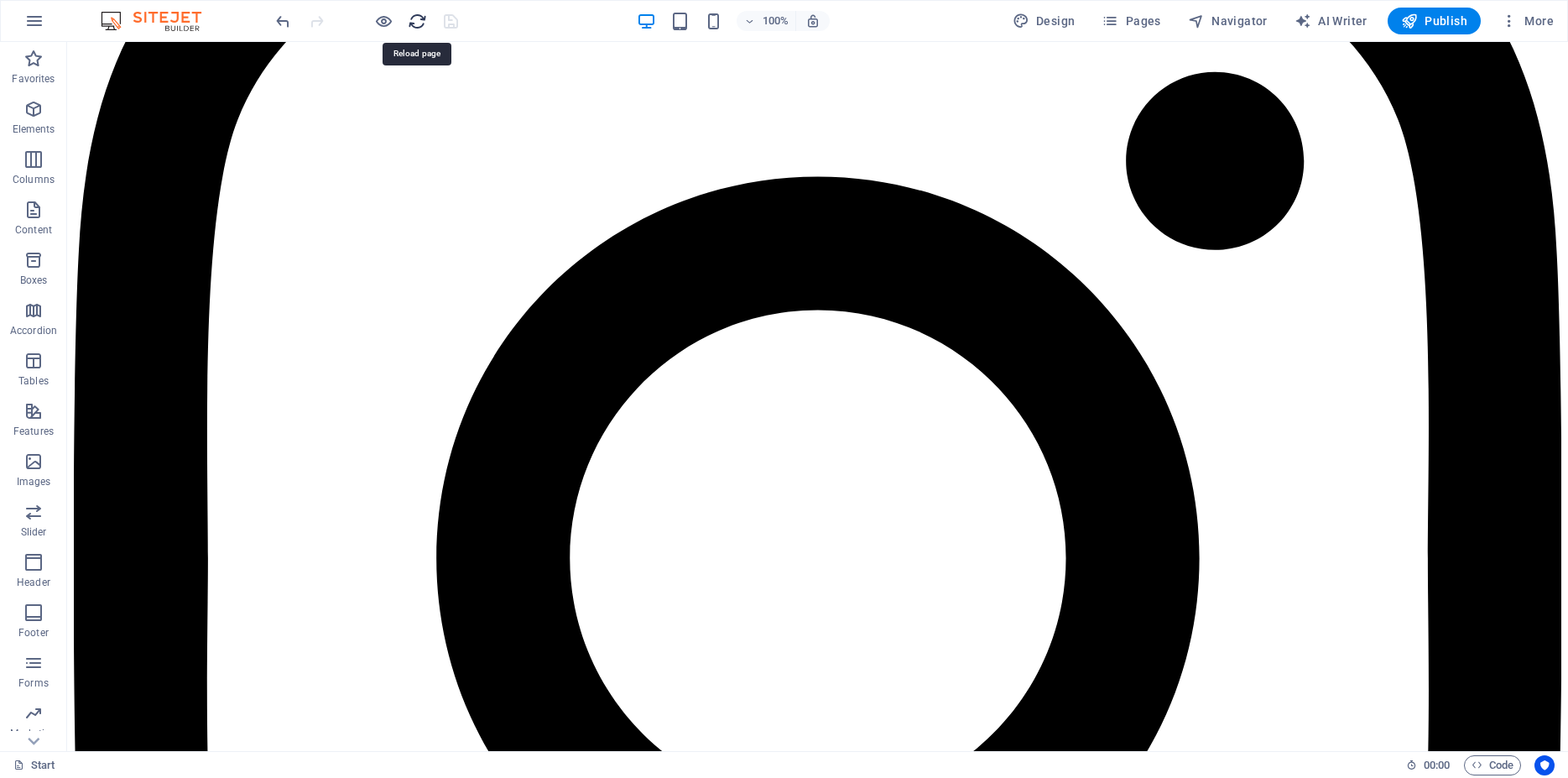
click at [417, 19] on icon "reload" at bounding box center [417, 21] width 19 height 19
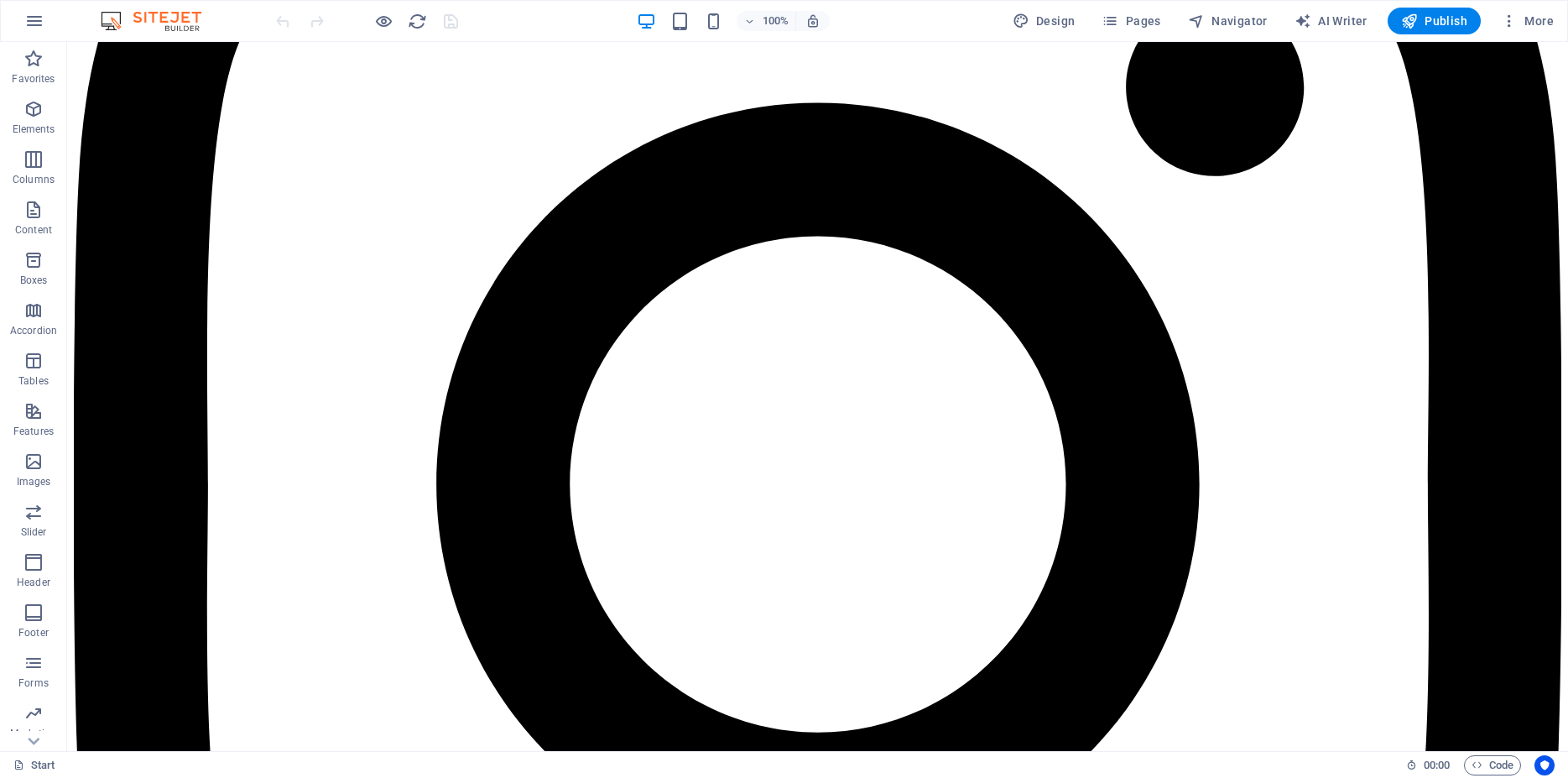
scroll to position [12046, 0]
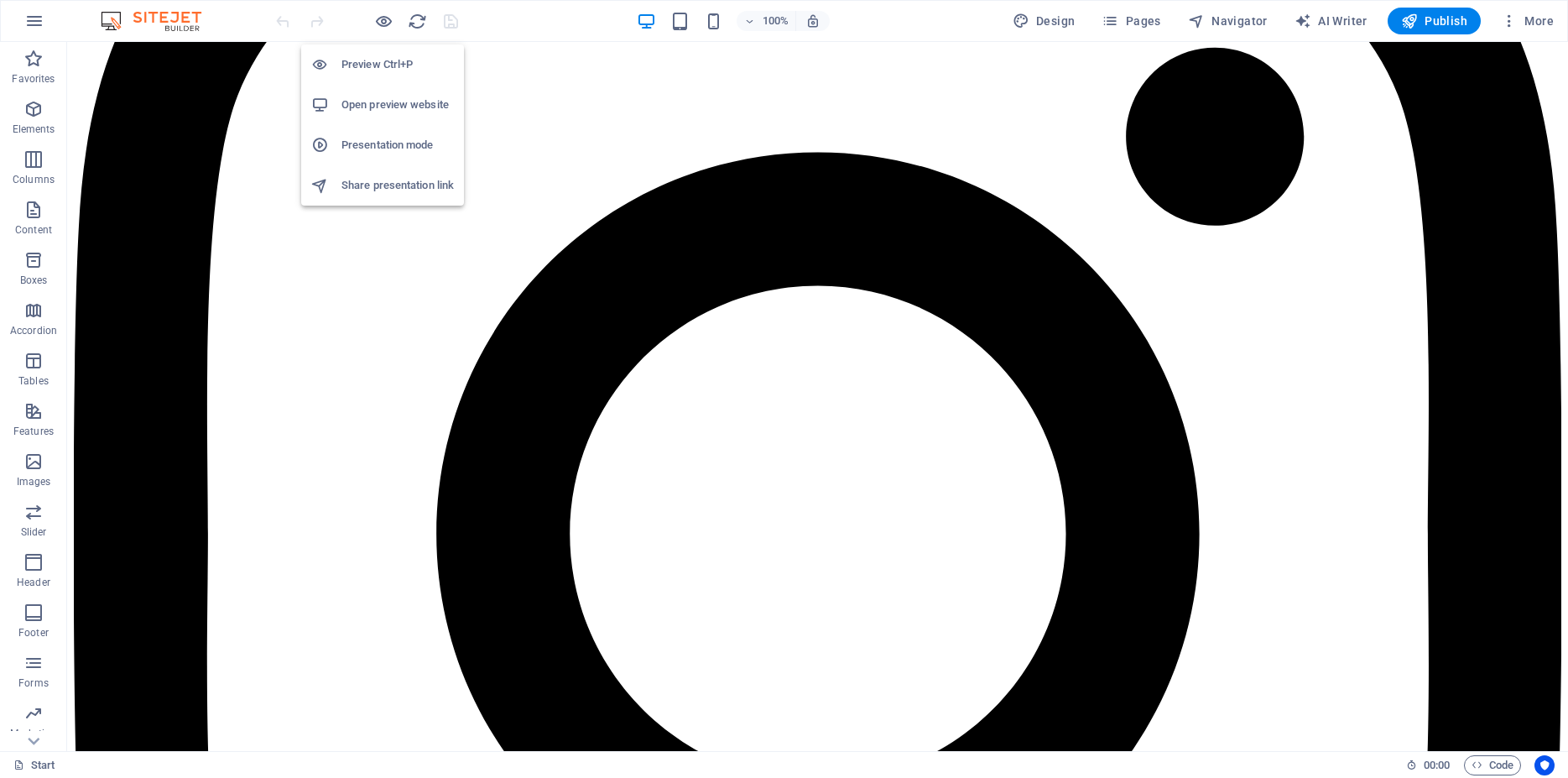
click at [392, 146] on h6 "Presentation mode" at bounding box center [397, 145] width 112 height 20
